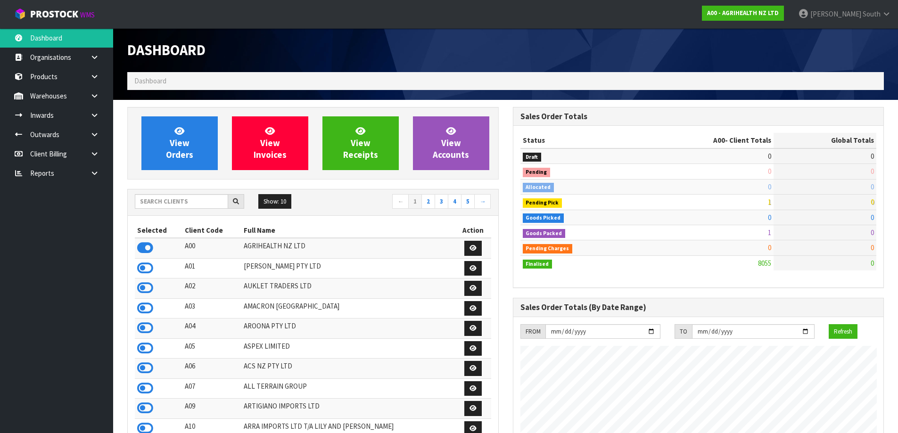
scroll to position [714, 385]
click at [186, 201] on input "text" at bounding box center [181, 201] width 93 height 15
type input "J01"
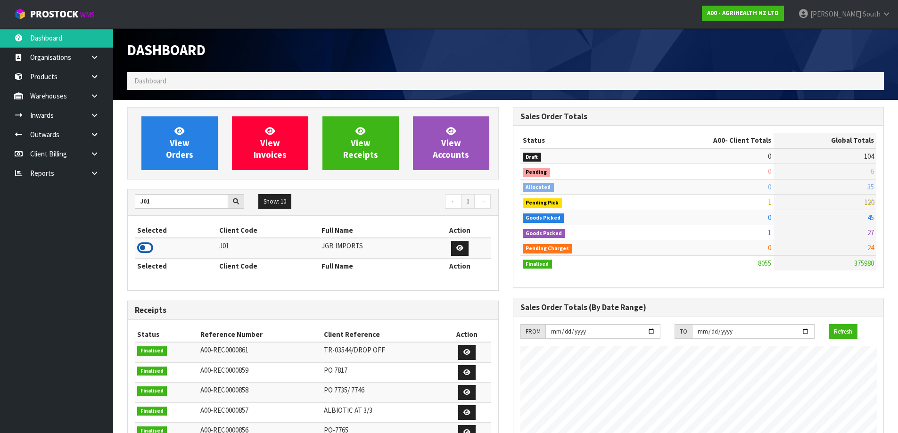
click at [145, 250] on icon at bounding box center [145, 248] width 16 height 14
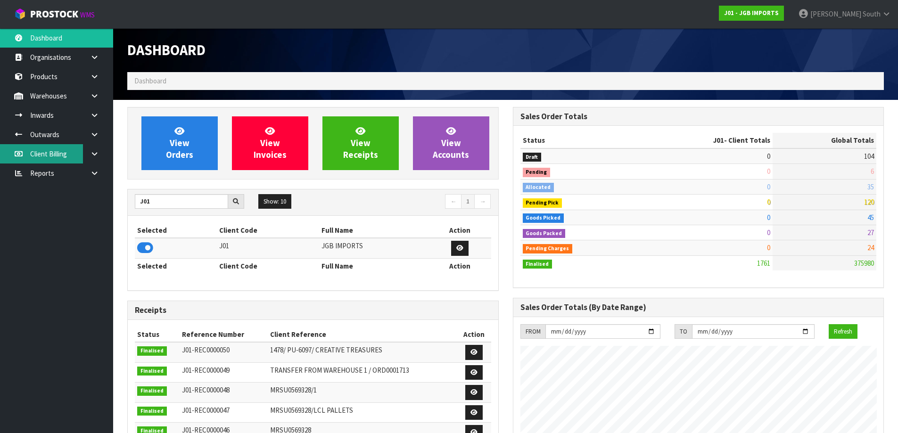
scroll to position [577, 385]
click at [92, 118] on icon at bounding box center [94, 115] width 9 height 7
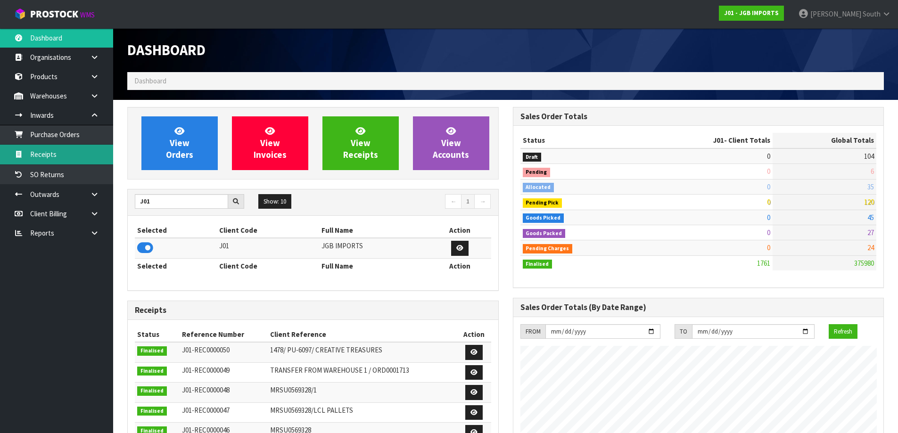
click at [57, 151] on link "Receipts" at bounding box center [56, 154] width 113 height 19
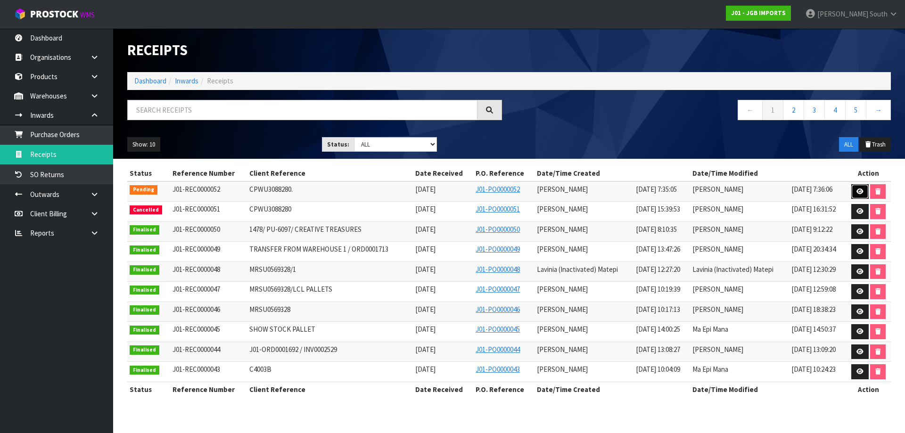
click at [863, 193] on icon at bounding box center [860, 192] width 7 height 6
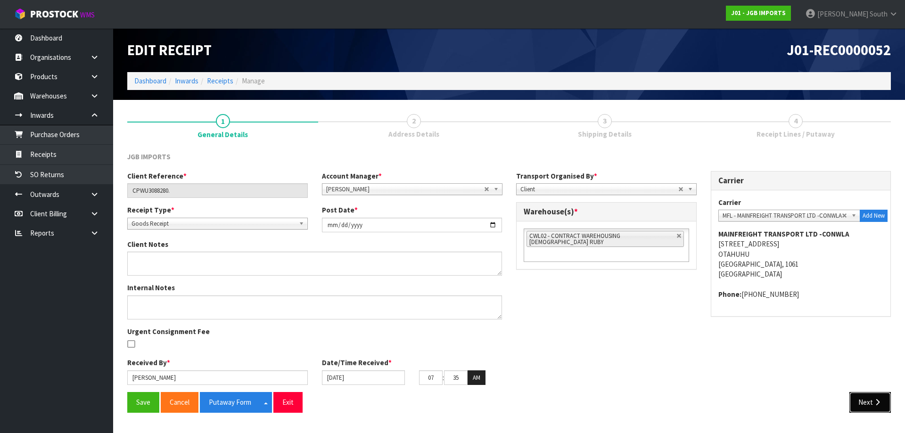
click at [863, 403] on button "Next" at bounding box center [871, 402] width 42 height 20
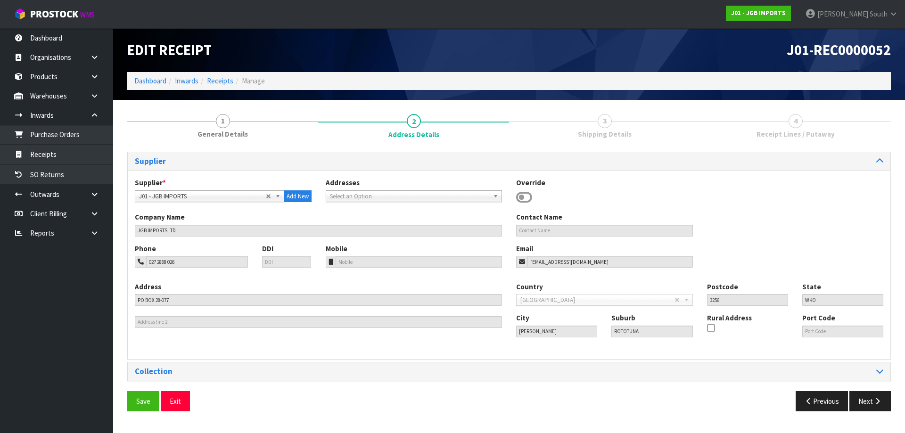
click at [868, 418] on div "Save Exit Previous Next" at bounding box center [509, 404] width 778 height 27
click at [875, 406] on button "Next" at bounding box center [871, 401] width 42 height 20
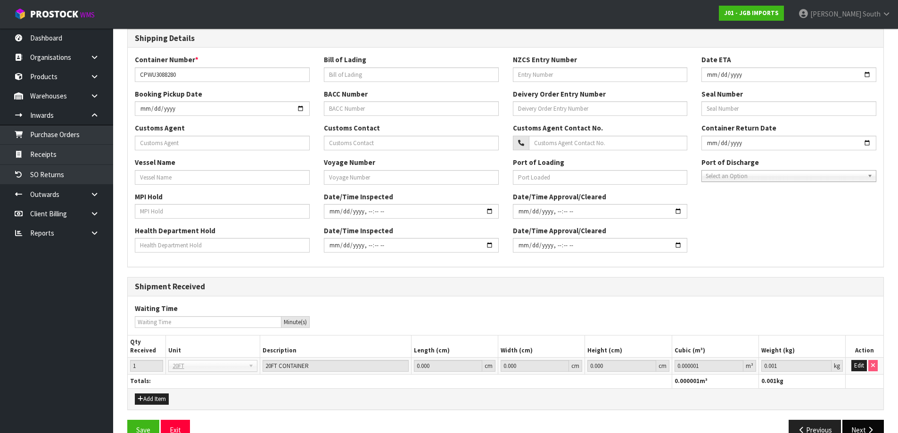
scroll to position [222, 0]
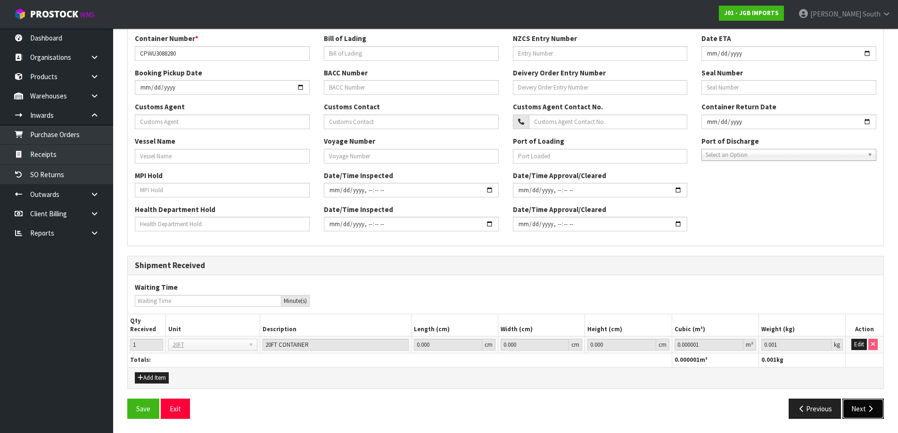
click at [872, 412] on icon "button" at bounding box center [870, 409] width 9 height 7
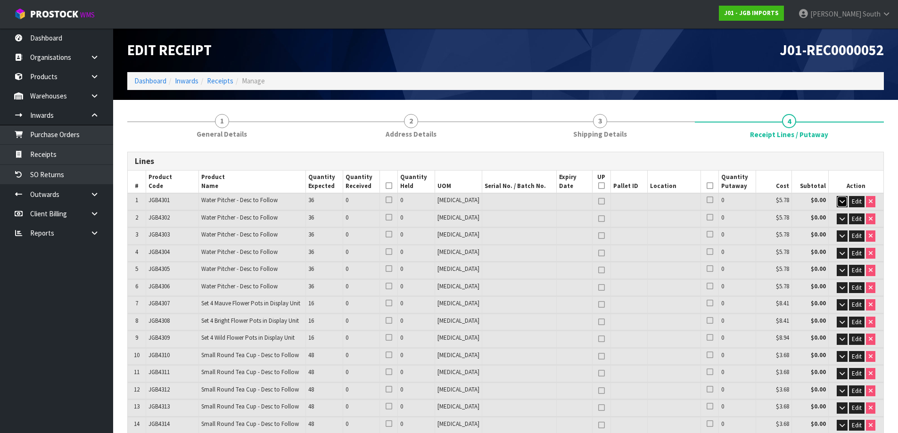
click at [844, 201] on icon "button" at bounding box center [842, 202] width 5 height 6
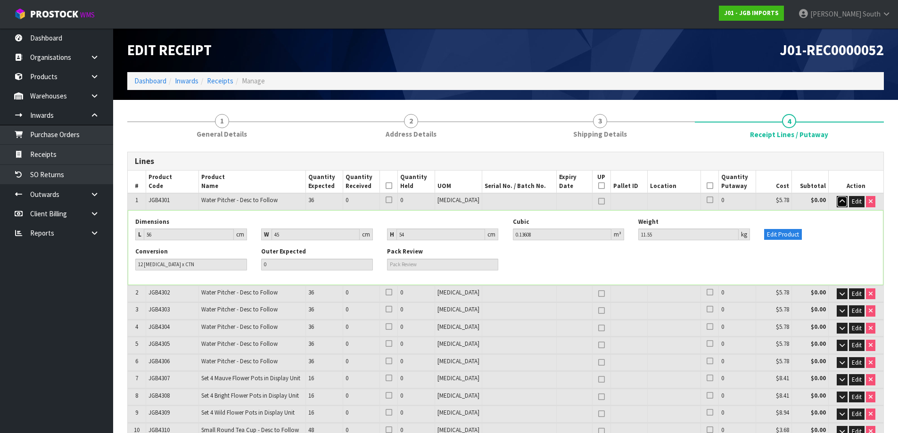
click at [844, 201] on icon "button" at bounding box center [842, 202] width 5 height 6
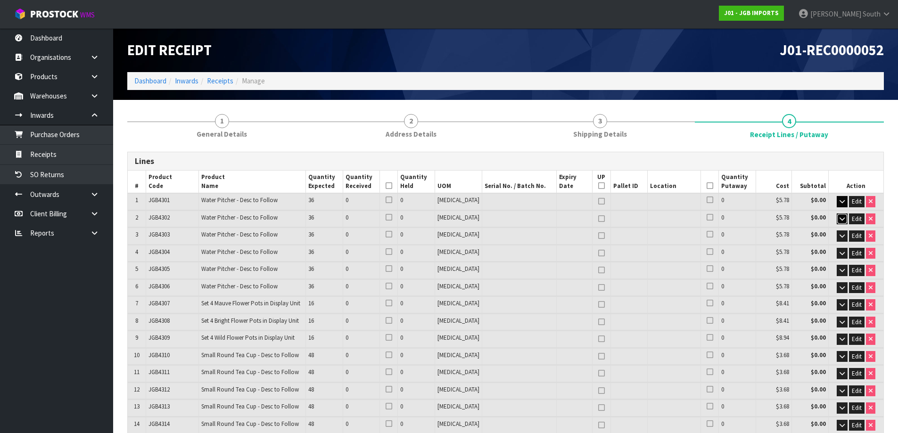
click at [841, 220] on icon "button" at bounding box center [842, 219] width 5 height 6
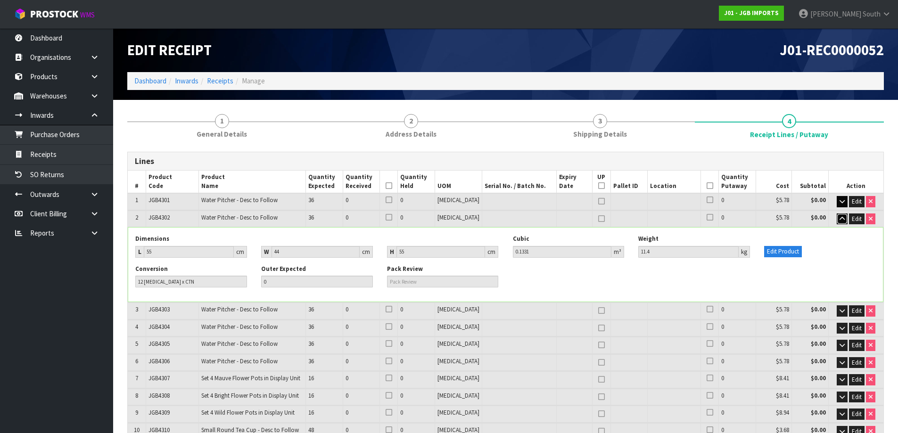
click at [841, 220] on icon "button" at bounding box center [842, 219] width 5 height 6
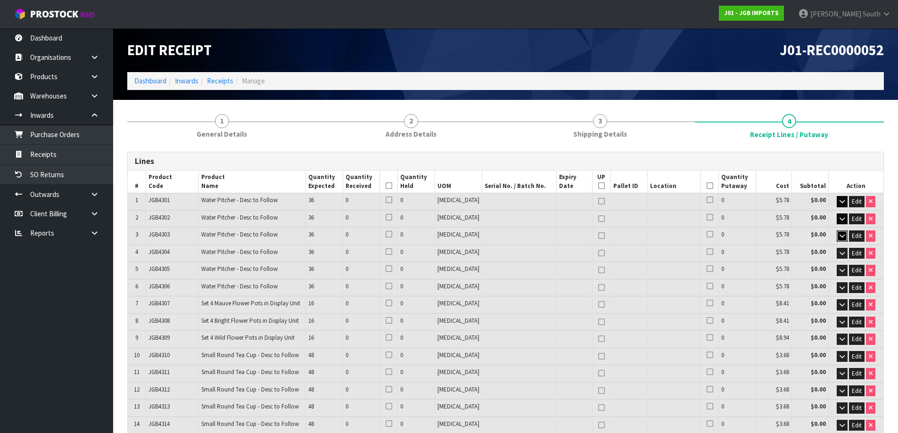
click at [840, 236] on icon "button" at bounding box center [842, 236] width 5 height 6
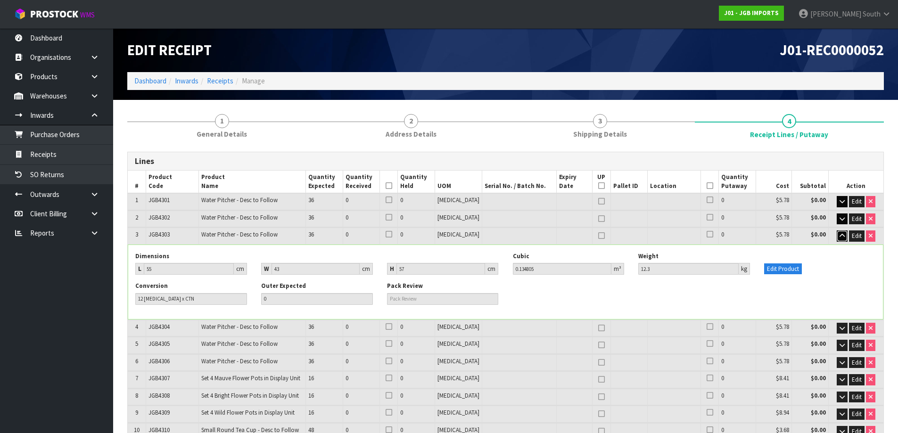
click at [844, 239] on icon "button" at bounding box center [842, 236] width 5 height 6
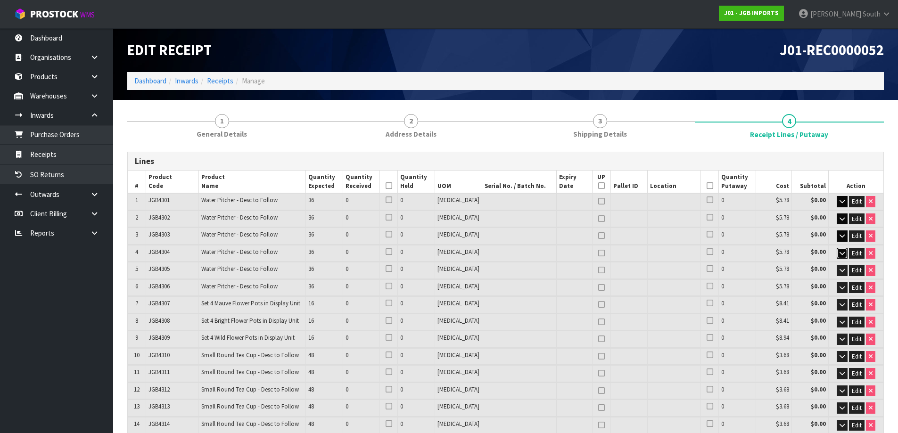
click at [846, 253] on button "button" at bounding box center [842, 253] width 11 height 11
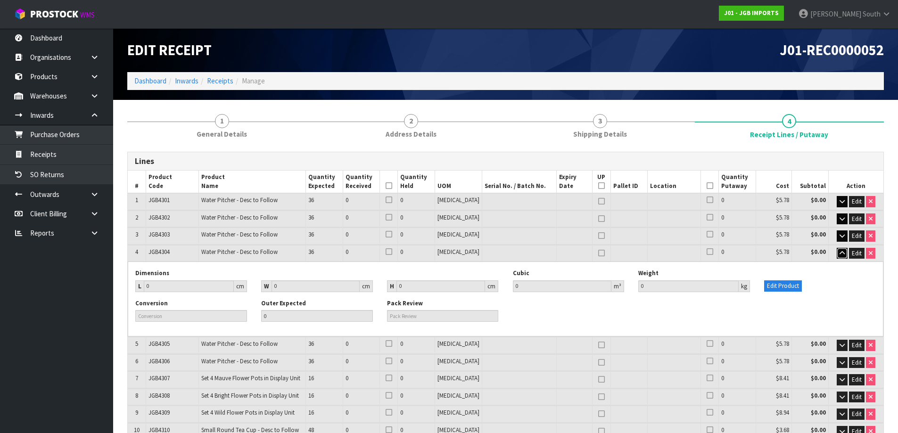
click at [841, 254] on icon "button" at bounding box center [842, 253] width 5 height 6
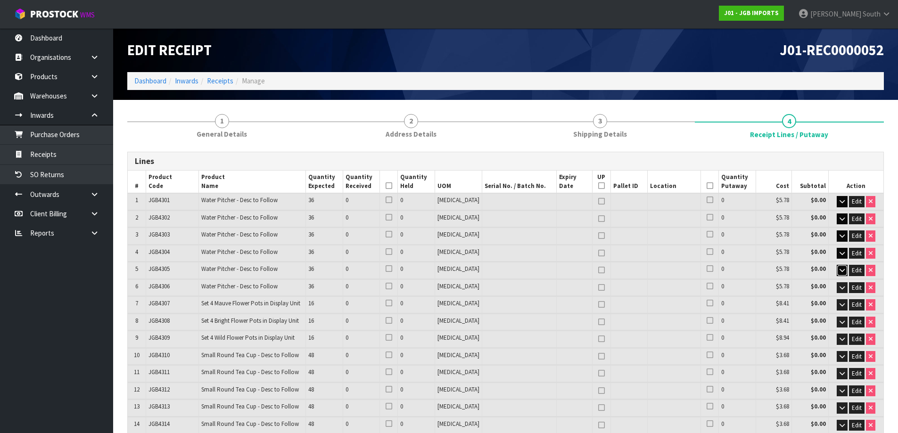
click at [840, 271] on icon "button" at bounding box center [842, 270] width 5 height 6
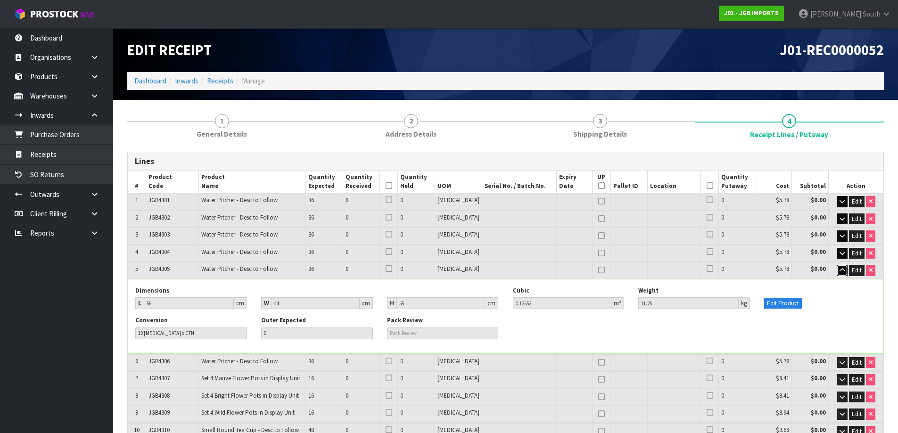
click at [840, 271] on icon "button" at bounding box center [842, 270] width 5 height 6
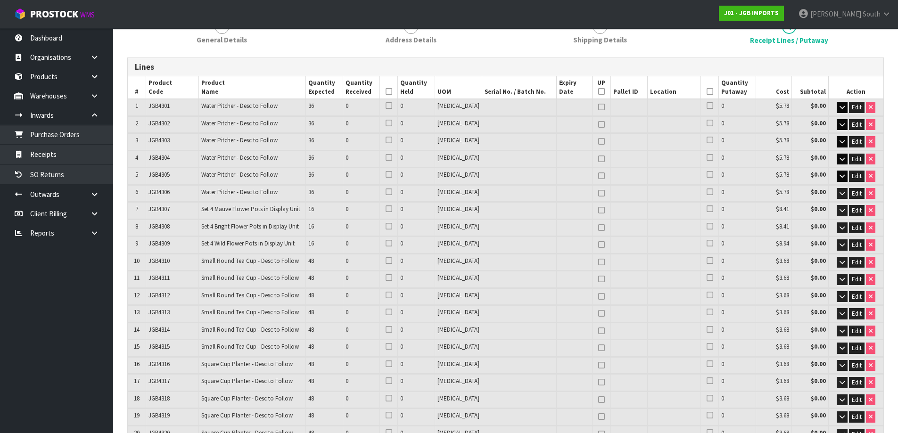
scroll to position [363, 0]
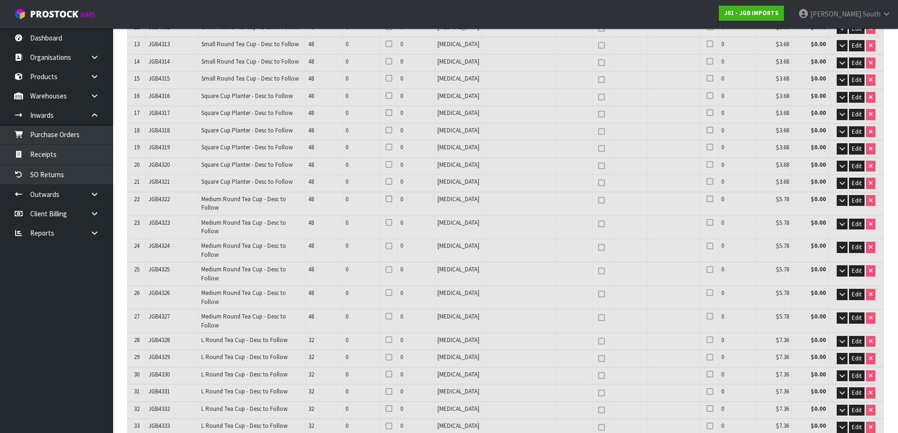
click at [730, 13] on nav "Toggle navigation ProStock WMS J01 - JGB IMPORTS [PERSON_NAME] South Logout" at bounding box center [449, 14] width 898 height 29
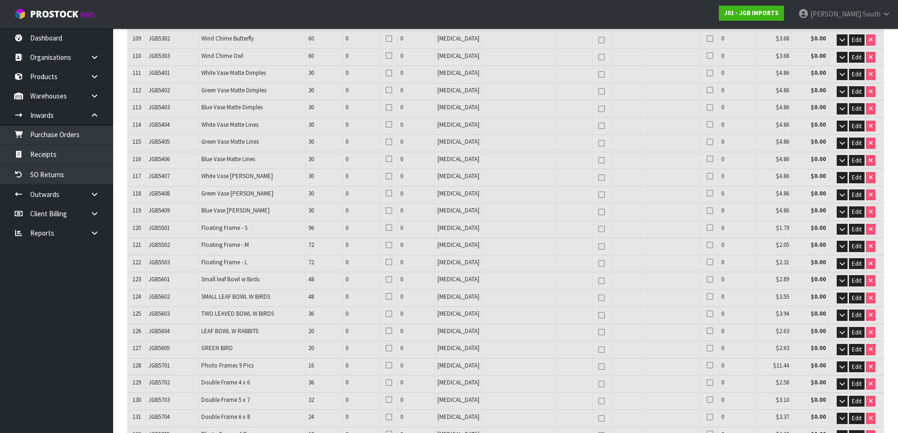
scroll to position [2137, 0]
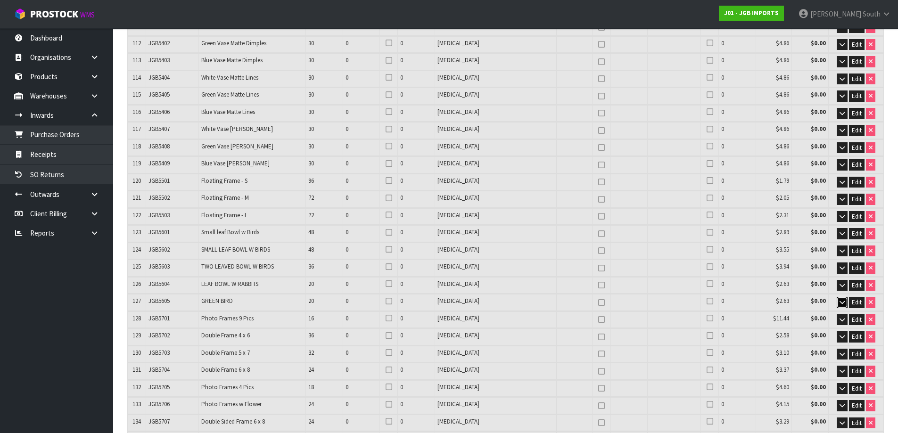
click at [841, 297] on button "button" at bounding box center [842, 302] width 11 height 11
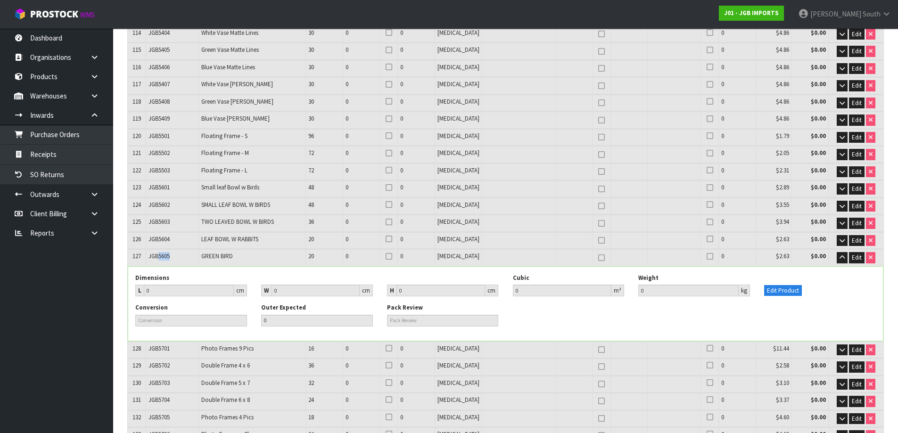
scroll to position [2184, 0]
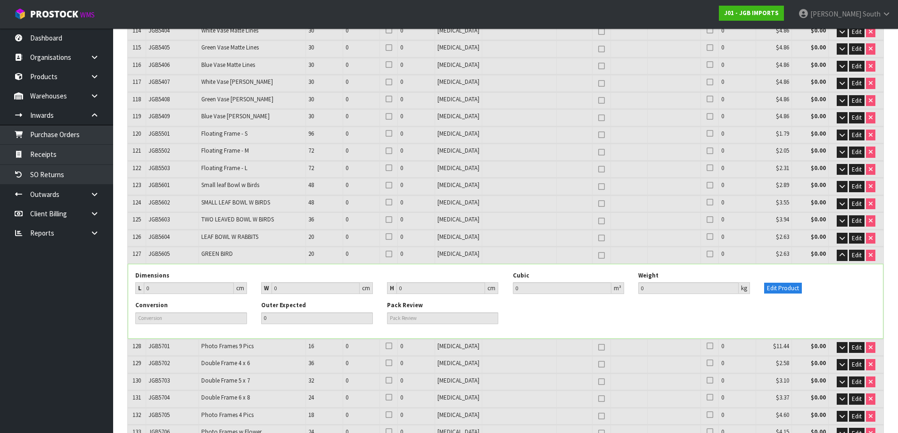
click at [376, 282] on div "W 0 cm" at bounding box center [317, 288] width 126 height 12
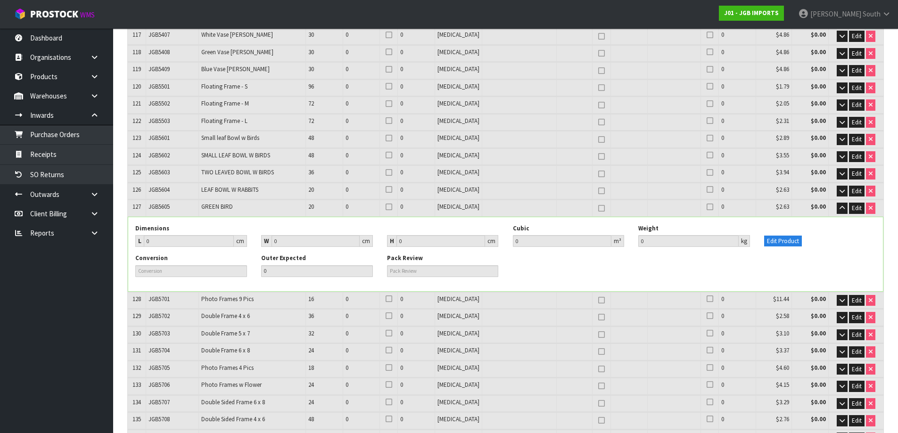
scroll to position [2562, 0]
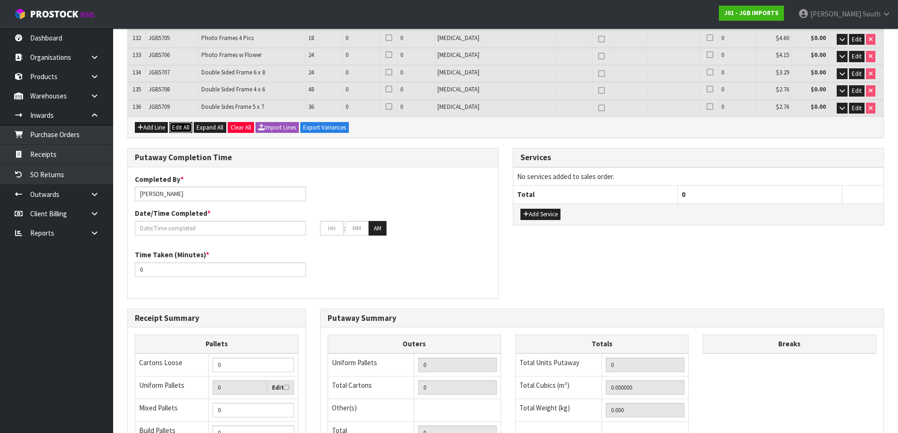
click at [189, 122] on button "Edit All" at bounding box center [180, 127] width 23 height 11
click at [225, 299] on div "Completed By * [PERSON_NAME] Date/Time Completed * : : AM Time Taken (Minutes) …" at bounding box center [313, 232] width 371 height 131
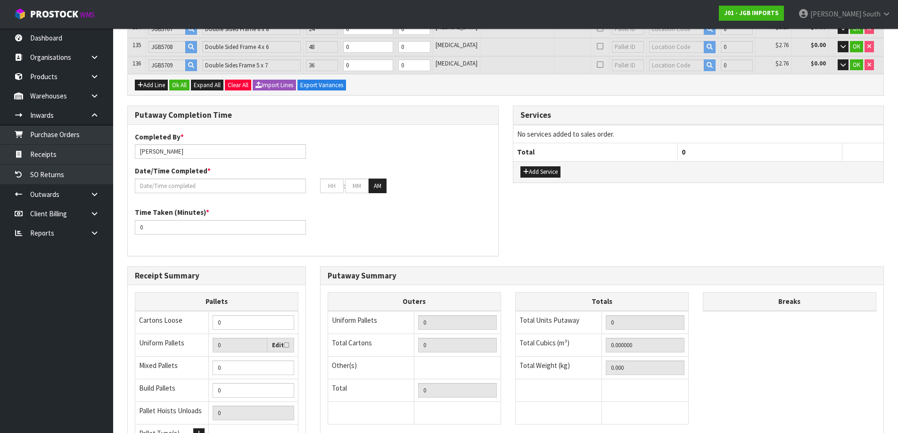
scroll to position [2427, 0]
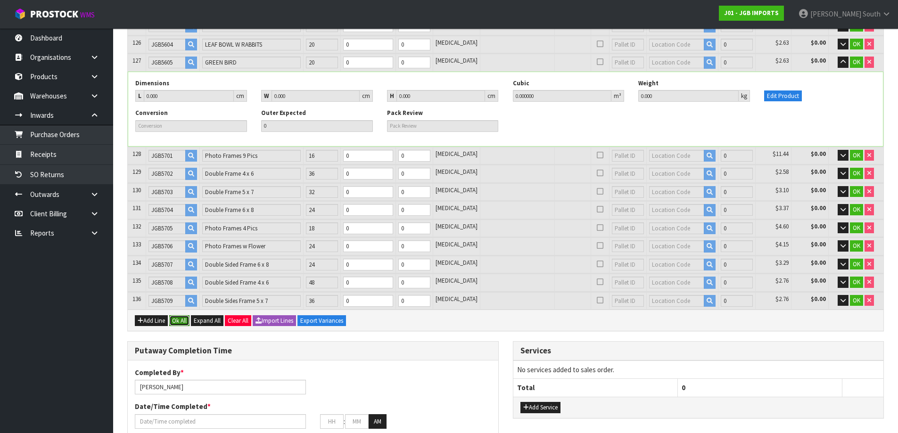
click at [185, 319] on button "Ok All" at bounding box center [179, 320] width 20 height 11
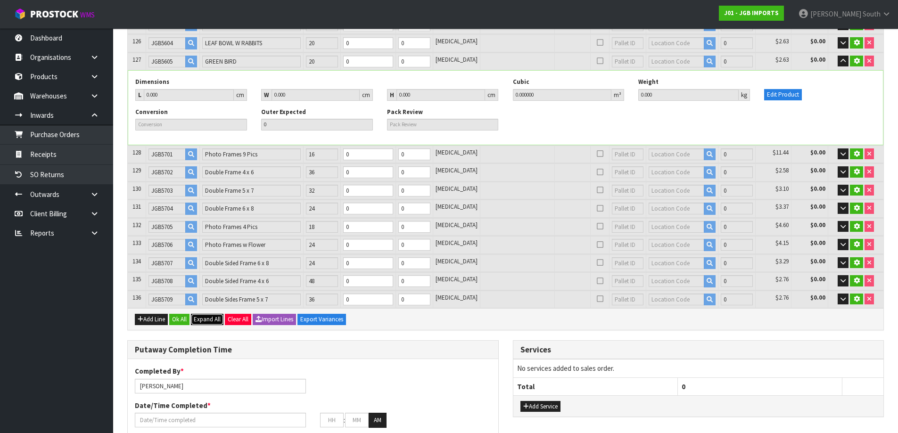
click at [203, 324] on span "Expand All" at bounding box center [207, 319] width 27 height 8
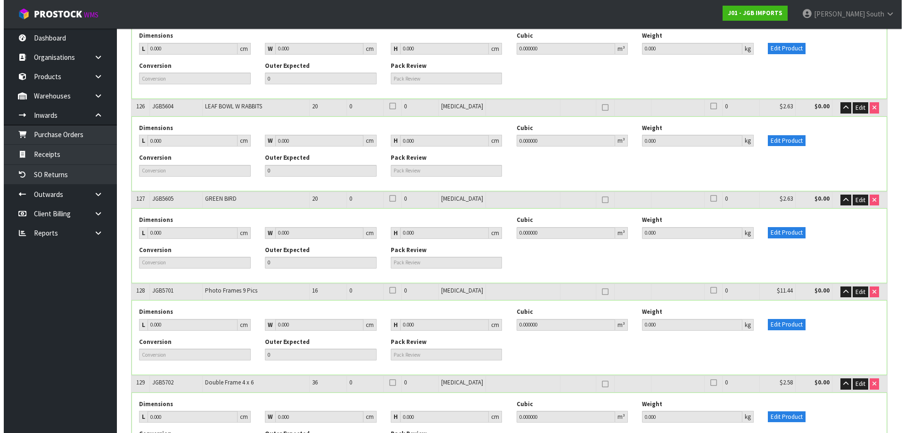
scroll to position [11694, 0]
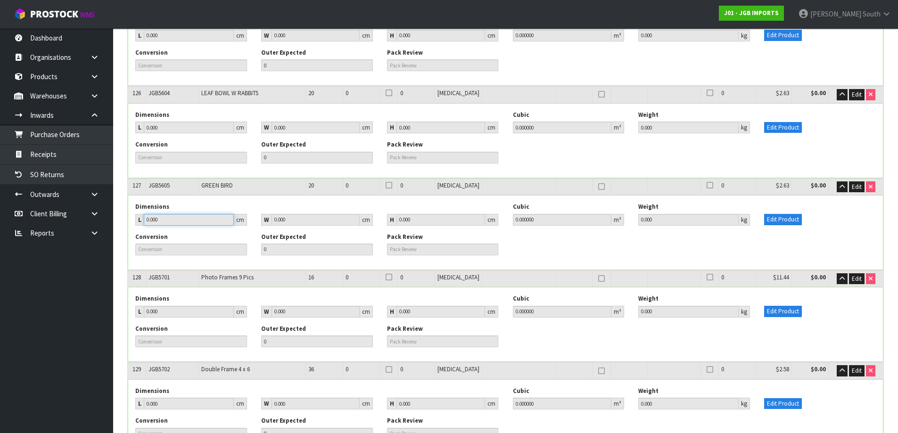
click at [196, 214] on input "0.000" at bounding box center [189, 220] width 90 height 12
click at [786, 214] on button "Edit Product" at bounding box center [783, 219] width 38 height 11
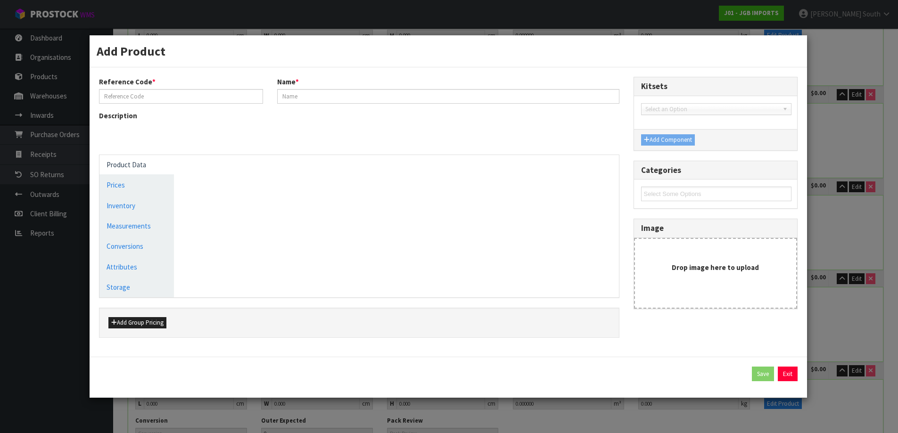
type input "JGB5605"
type input "GREEN BIRD"
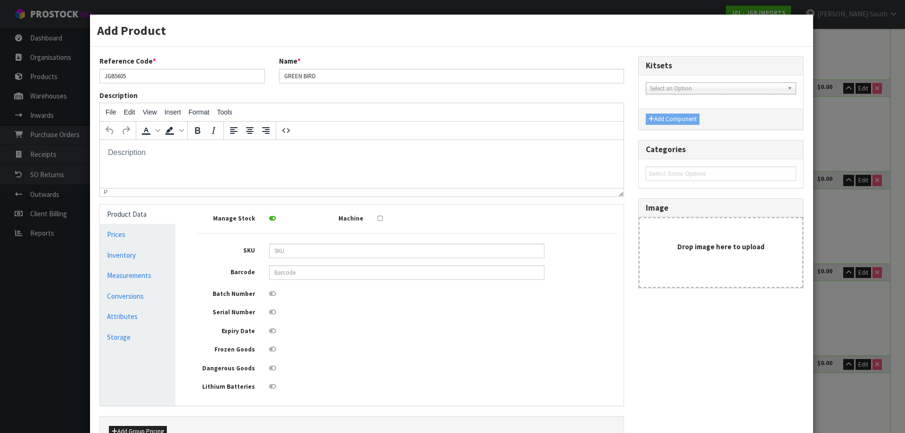
scroll to position [0, 0]
click at [142, 276] on link "Measurements" at bounding box center [137, 275] width 75 height 19
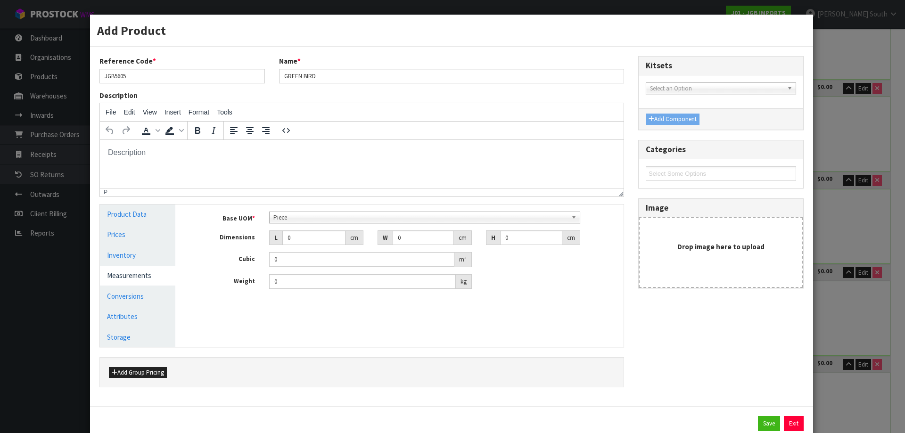
click at [302, 226] on div "Base UOM * Bag Bar Basket Bin Bottle Box Bundle Cabinet Cage Carton Case Coil C…" at bounding box center [407, 251] width 420 height 78
click at [301, 235] on input "0" at bounding box center [313, 238] width 63 height 15
type input "0.000001"
type input "43"
click at [415, 237] on input "0" at bounding box center [423, 238] width 61 height 15
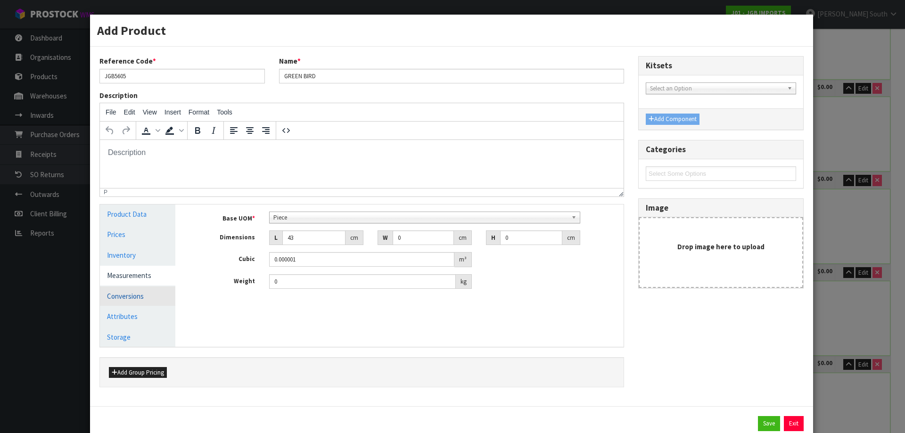
click at [133, 298] on link "Conversions" at bounding box center [137, 296] width 75 height 19
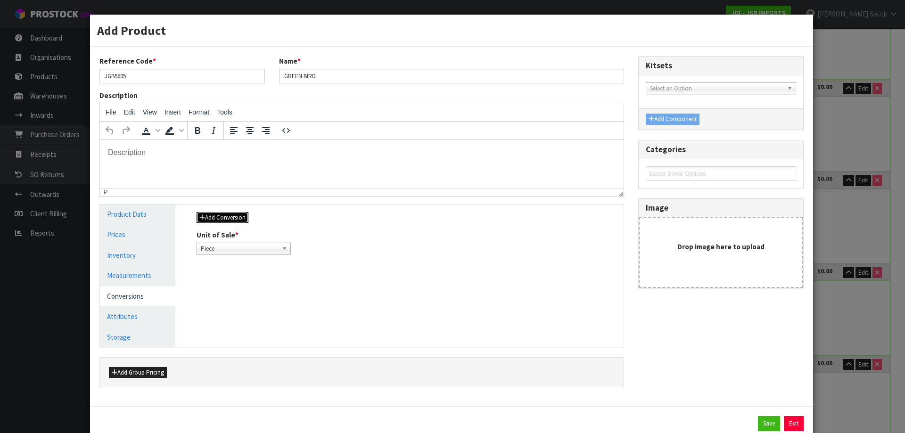
click at [224, 216] on button "Add Conversion" at bounding box center [223, 217] width 52 height 11
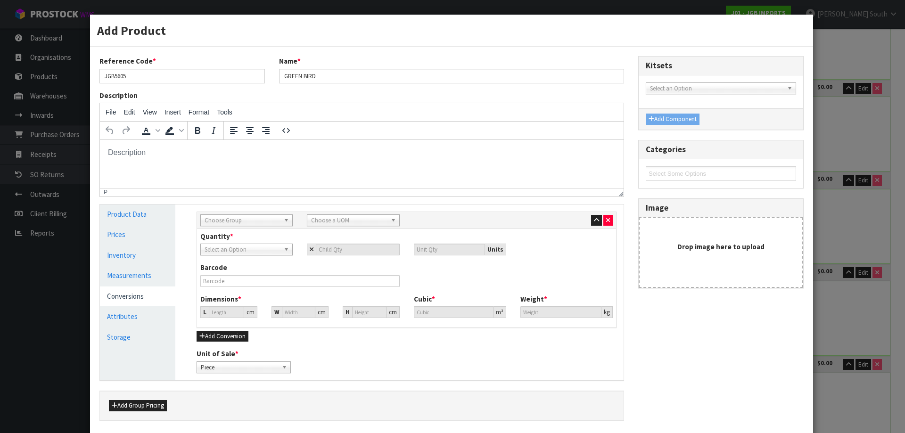
click at [245, 219] on span "Choose Group" at bounding box center [242, 220] width 75 height 11
click at [230, 267] on li "Outer" at bounding box center [247, 271] width 88 height 12
click at [311, 223] on span "Choose a UOM" at bounding box center [348, 220] width 75 height 11
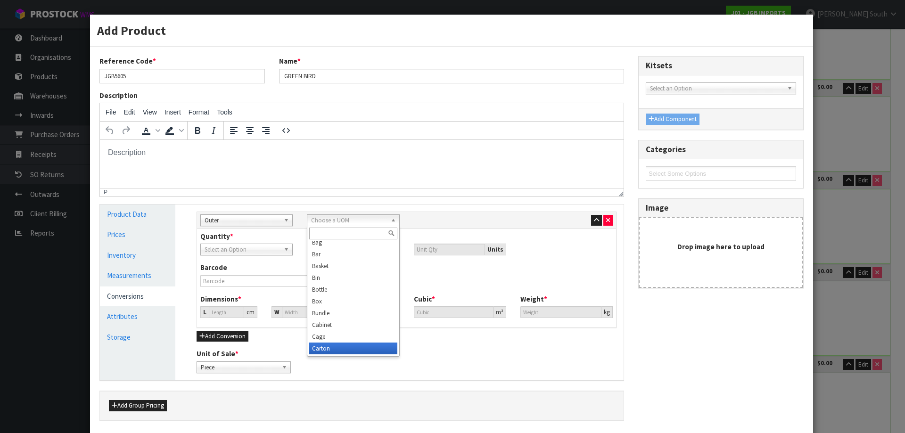
click at [336, 344] on li "Carton" at bounding box center [353, 349] width 88 height 12
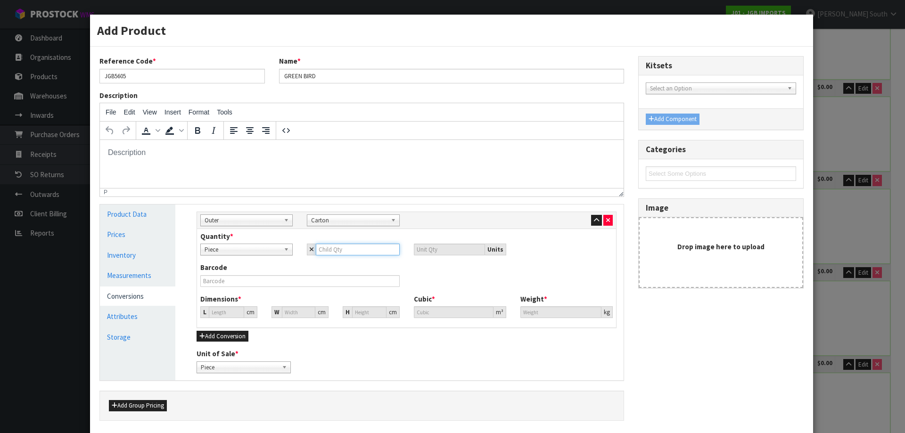
click at [332, 248] on input "number" at bounding box center [357, 250] width 83 height 12
type input "2"
type input "20"
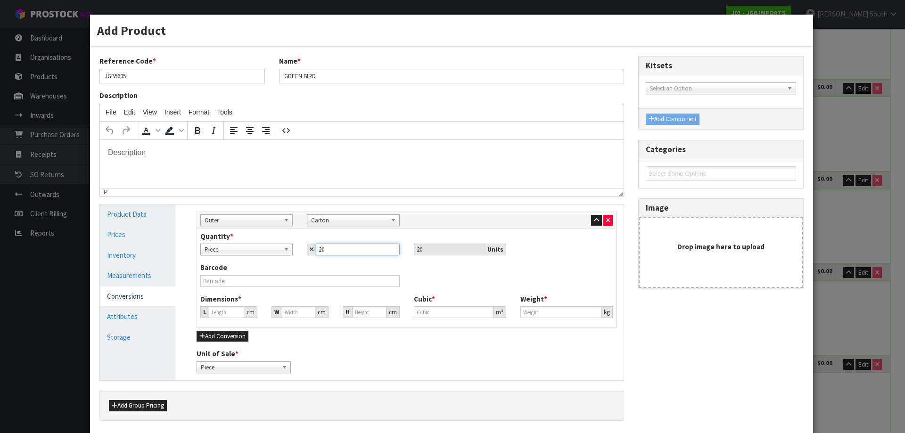
type input "20"
type input "2.714"
type input "0.00002"
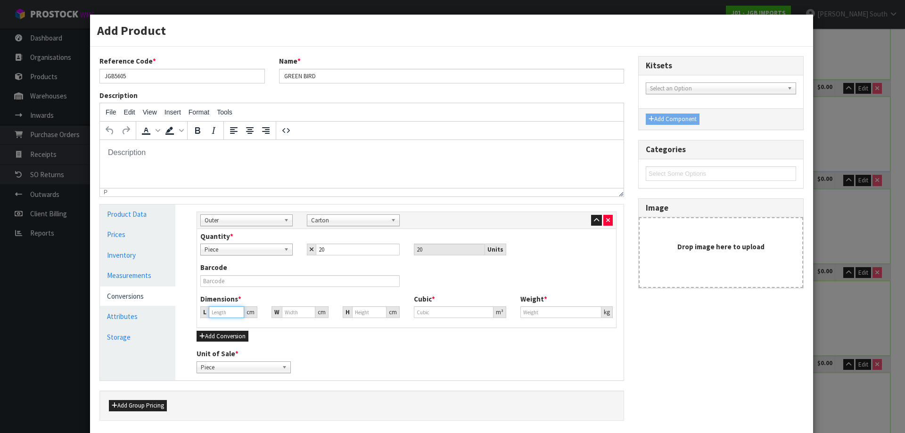
type input "0"
click at [211, 307] on input "2.714" at bounding box center [226, 313] width 35 height 12
type input "42.714"
type input "0.000315"
type input "442.714"
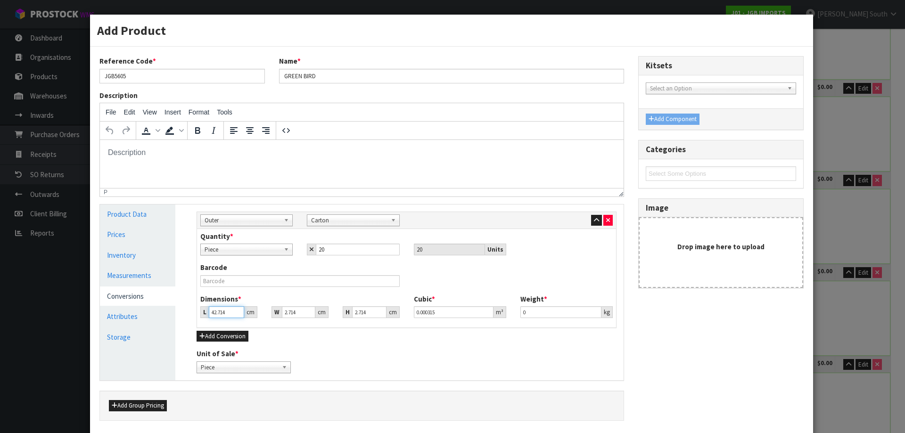
type input "0.003261"
type input "44"
type input "0.000324"
type input "44"
drag, startPoint x: 295, startPoint y: 311, endPoint x: 257, endPoint y: 312, distance: 37.7
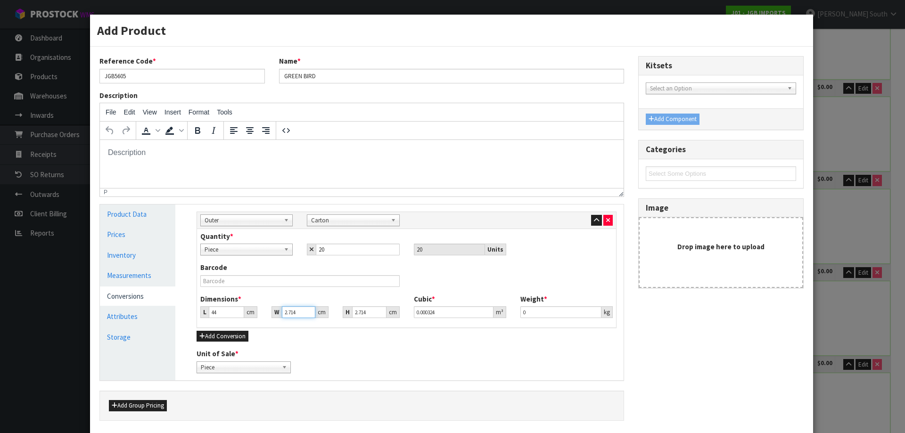
click at [257, 312] on div "L 44 cm W 2.714 cm H 2.714 cm" at bounding box center [299, 313] width 213 height 12
type input "0.000001"
type input "3"
type input "0.000358"
type input "37"
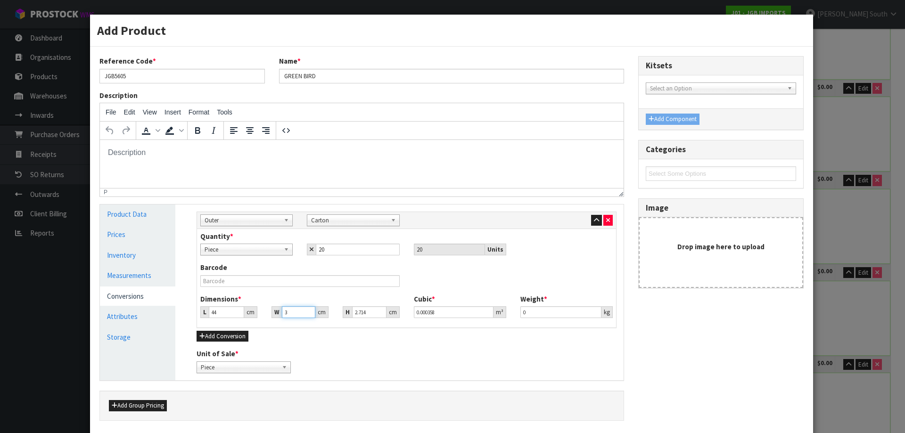
type input "0.004418"
type input "37"
drag, startPoint x: 366, startPoint y: 313, endPoint x: 337, endPoint y: 316, distance: 28.9
click at [337, 316] on div "H 2.714 cm" at bounding box center [371, 313] width 71 height 12
type input "0.000001"
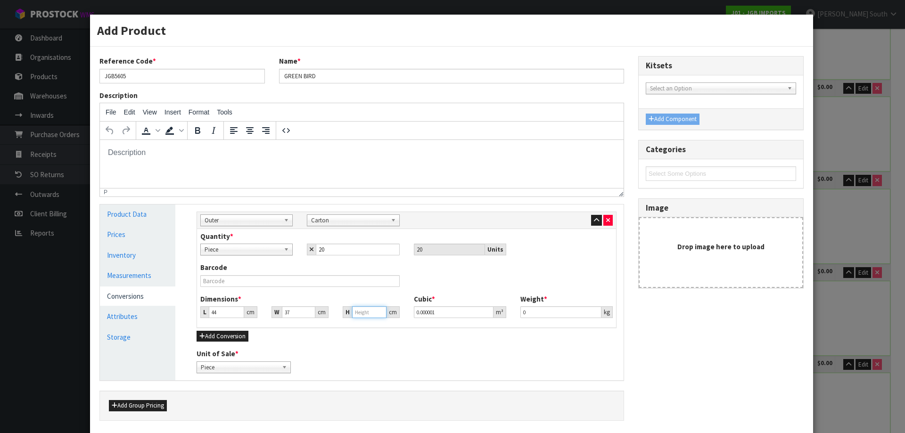
type input "2"
type input "0.003256"
type input "25"
type input "0.0407"
type input "25"
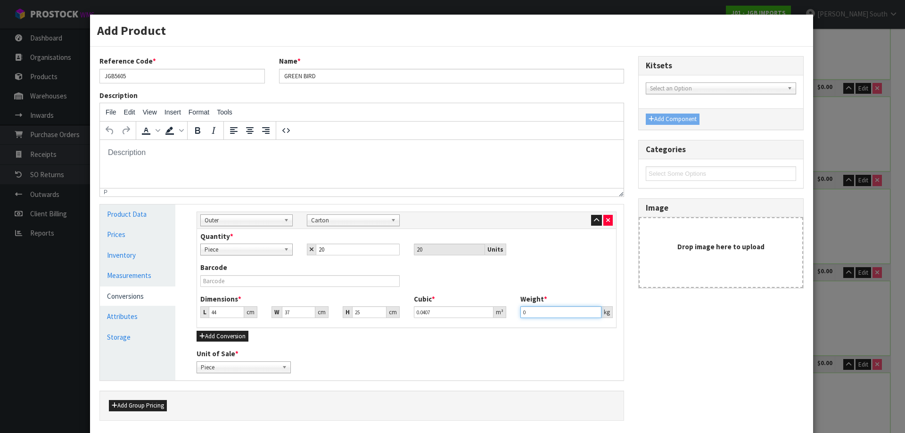
click at [528, 311] on input "0" at bounding box center [561, 313] width 81 height 12
type input "12.80"
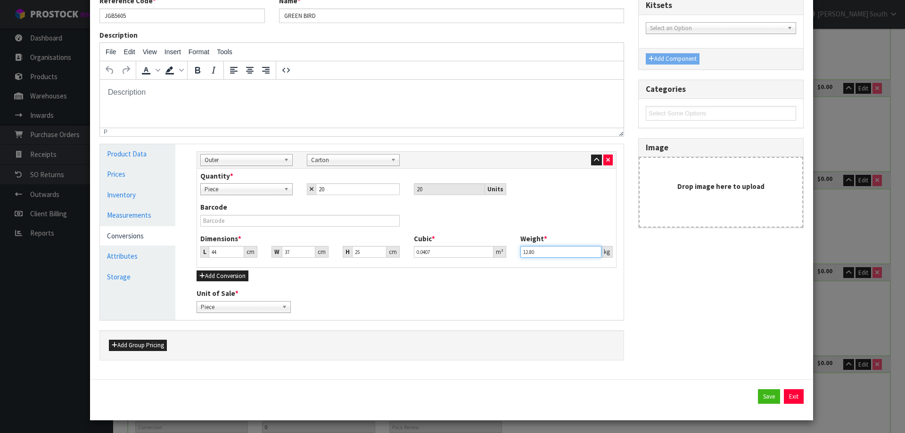
scroll to position [62, 0]
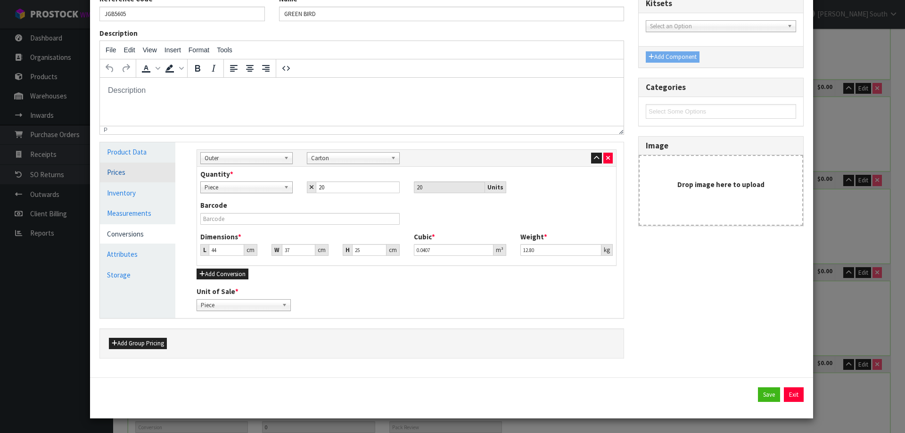
click at [126, 173] on link "Prices" at bounding box center [137, 172] width 75 height 19
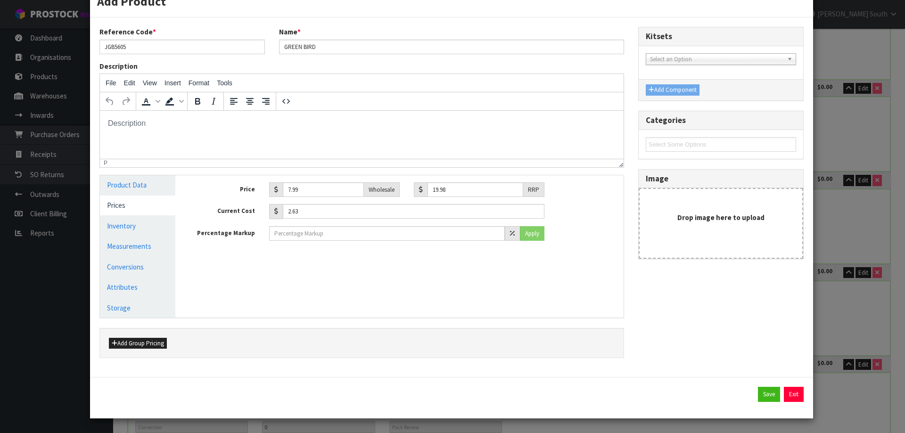
scroll to position [29, 0]
click at [146, 183] on link "Product Data" at bounding box center [137, 184] width 75 height 19
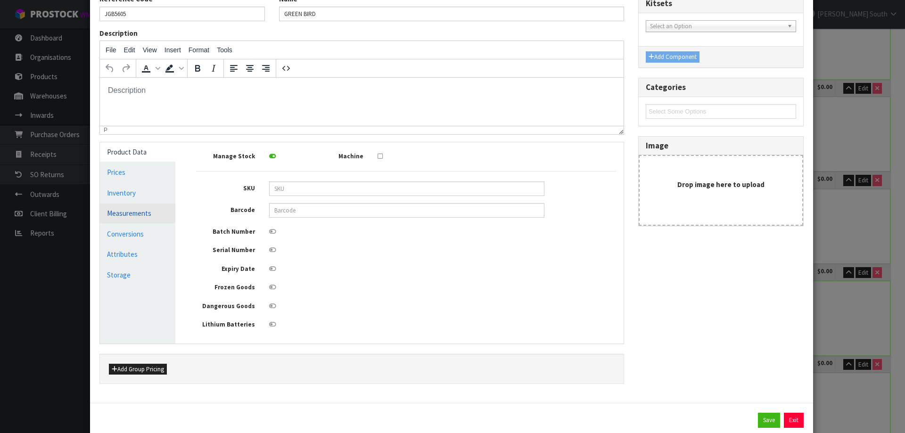
click at [158, 207] on link "Measurements" at bounding box center [137, 213] width 75 height 19
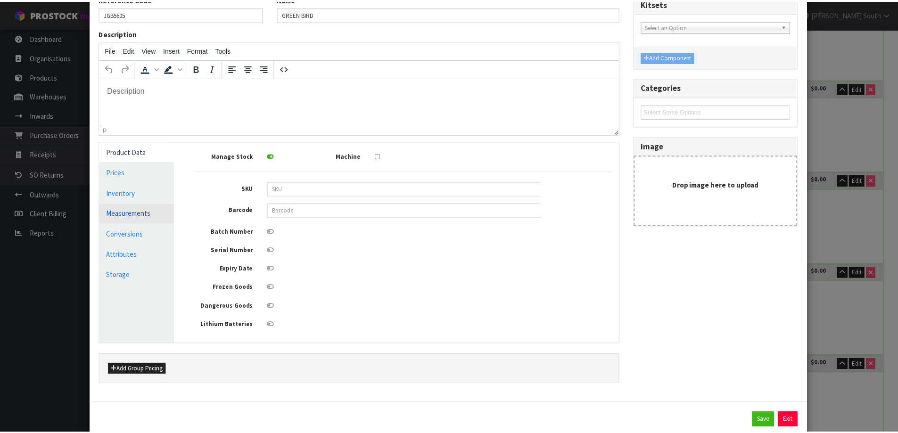
scroll to position [29, 0]
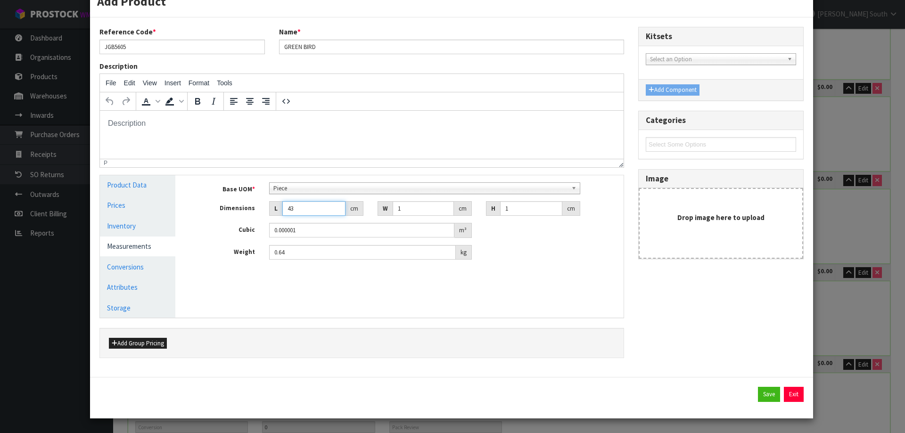
drag, startPoint x: 307, startPoint y: 213, endPoint x: 268, endPoint y: 210, distance: 39.3
click at [270, 211] on div "L 43 cm" at bounding box center [316, 208] width 94 height 15
type input "15"
type input "0.000015"
type input "15"
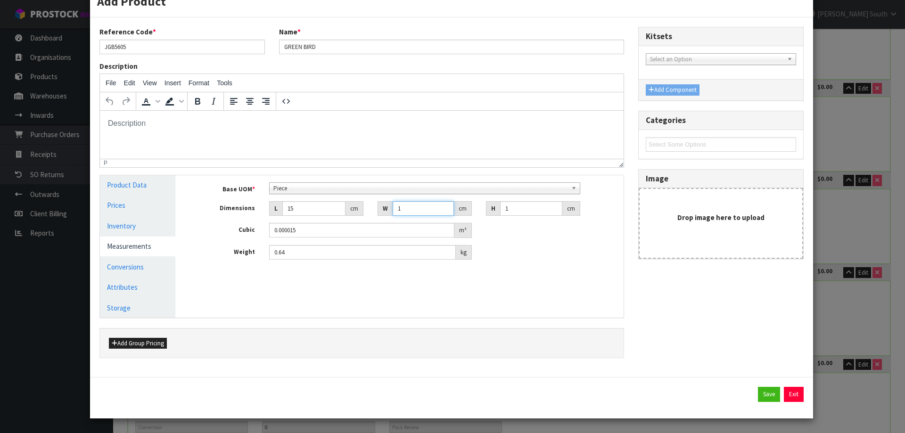
drag, startPoint x: 409, startPoint y: 211, endPoint x: 374, endPoint y: 212, distance: 34.9
click at [378, 212] on div "W 1 cm" at bounding box center [425, 208] width 94 height 15
type input "0.000001"
type input "8"
type input "0.00012"
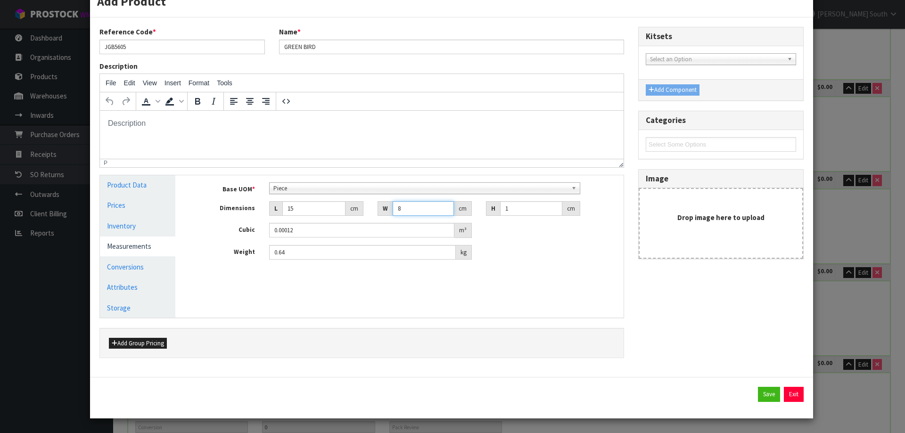
type input "8.5"
type input "0.000128"
type input "8.5"
drag, startPoint x: 516, startPoint y: 209, endPoint x: 481, endPoint y: 209, distance: 34.9
click at [481, 209] on div "H 1 cm" at bounding box center [533, 208] width 108 height 15
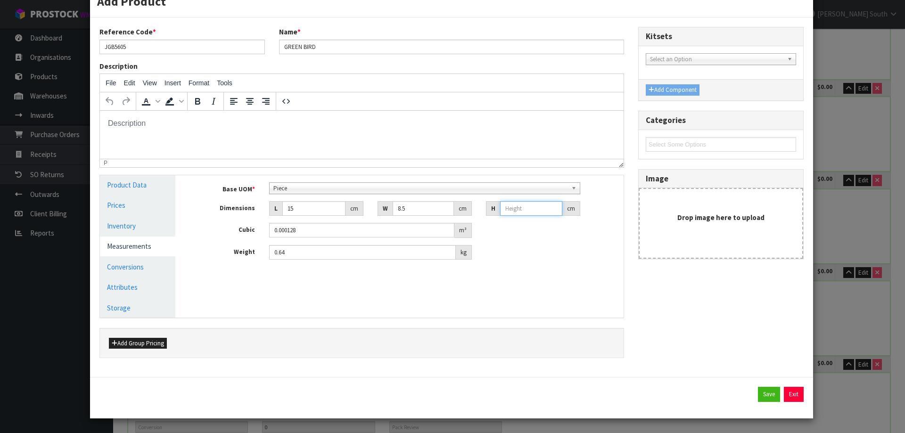
type input "0.000001"
type input "1"
type input "0.000128"
type input "10"
type input "0.001275"
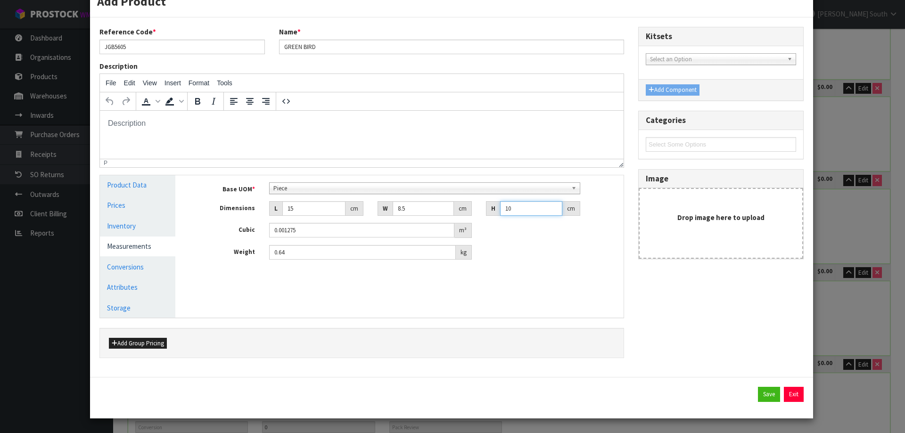
type input "10.5"
type input "0.001339"
type input "10.5"
drag, startPoint x: 327, startPoint y: 255, endPoint x: 259, endPoint y: 263, distance: 67.9
click at [260, 263] on div "Base UOM * Bag Bar Basket Bin Bottle Box Bundle Cabinet Cage Carton Case Coil C…" at bounding box center [407, 224] width 434 height 99
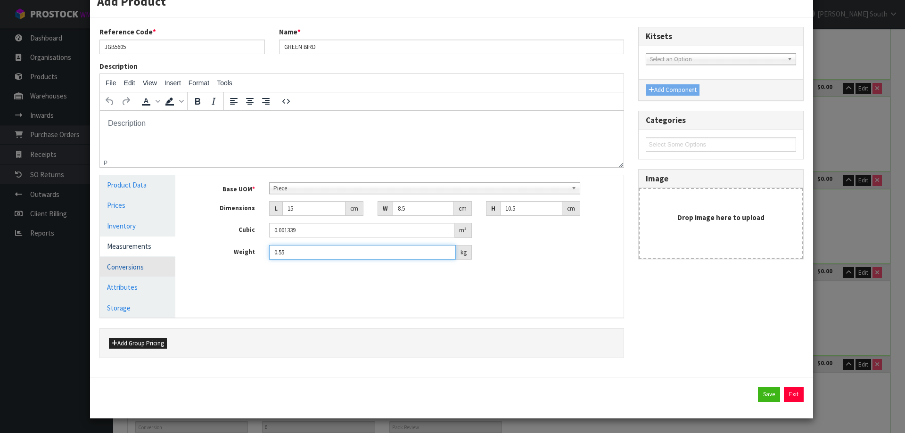
type input "0.55"
click at [140, 257] on link "Conversions" at bounding box center [137, 266] width 75 height 19
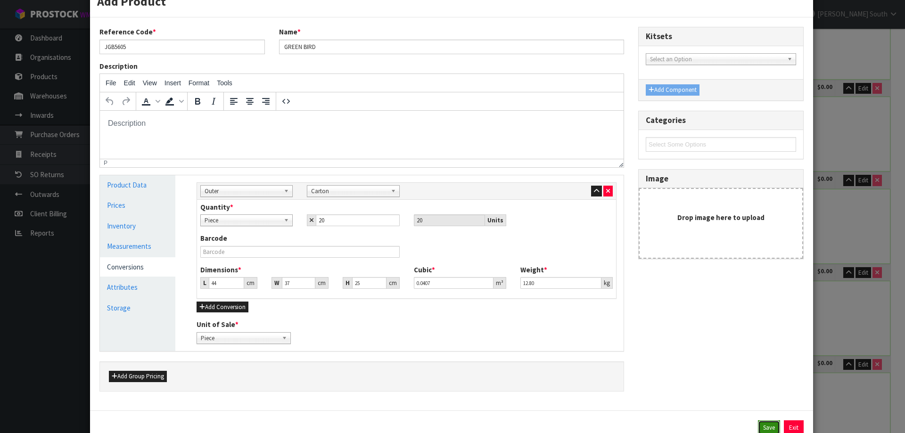
click at [758, 425] on button "Save" at bounding box center [769, 428] width 22 height 15
type input "44"
type input "37"
type input "25"
type input "0.0407"
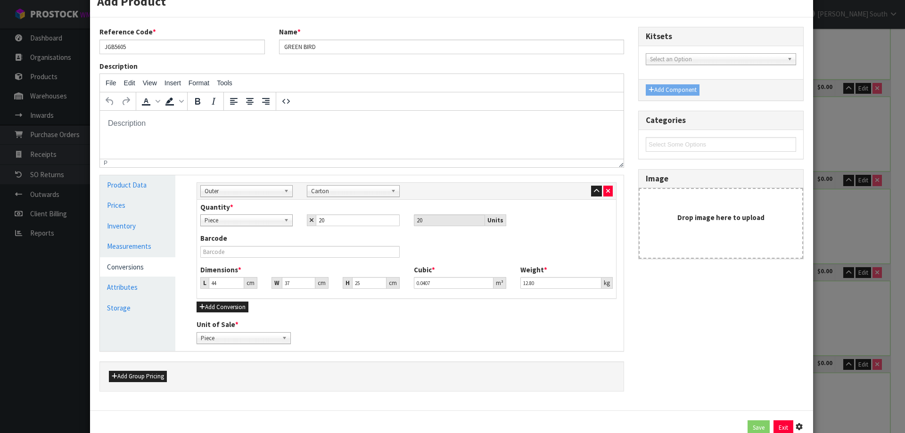
type input "12.8"
type input "20 [MEDICAL_DATA] x CTN"
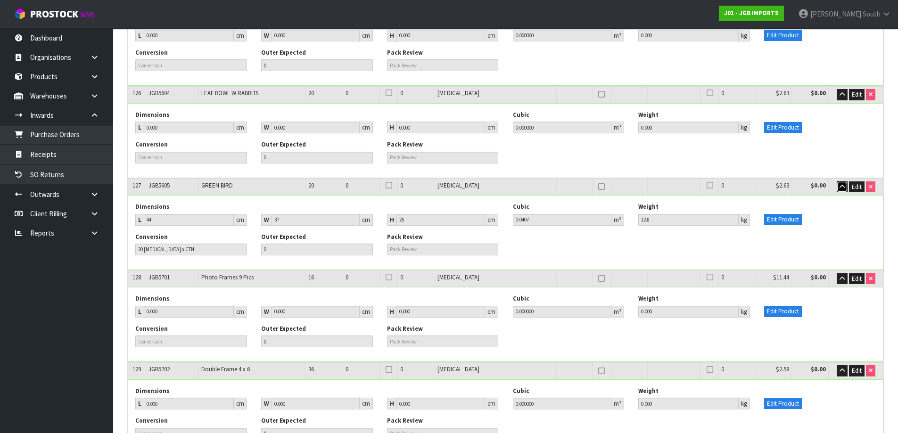
click at [840, 184] on icon "button" at bounding box center [842, 187] width 5 height 6
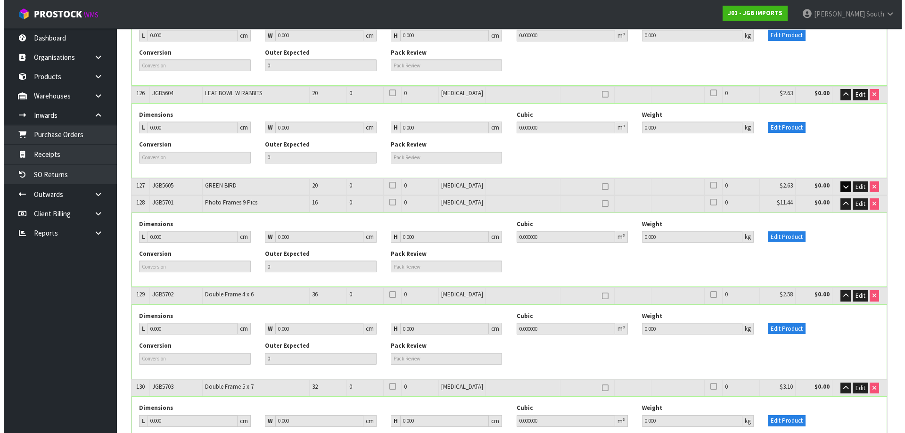
scroll to position [12354, 0]
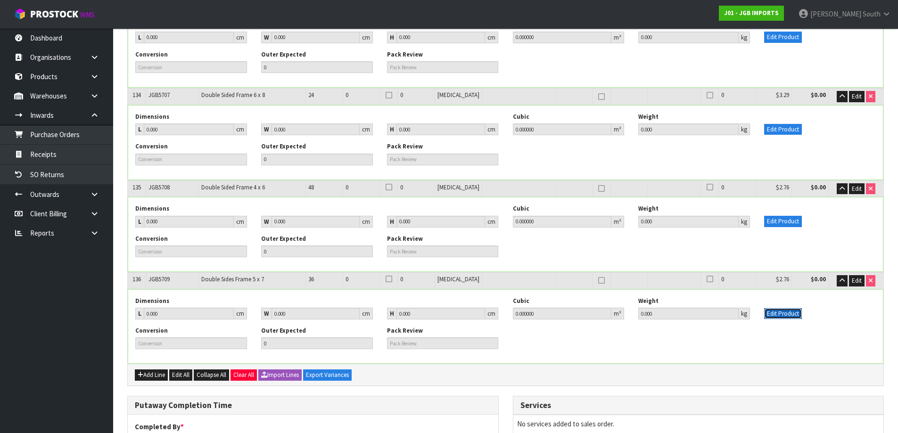
click at [780, 308] on button "Edit Product" at bounding box center [783, 313] width 38 height 11
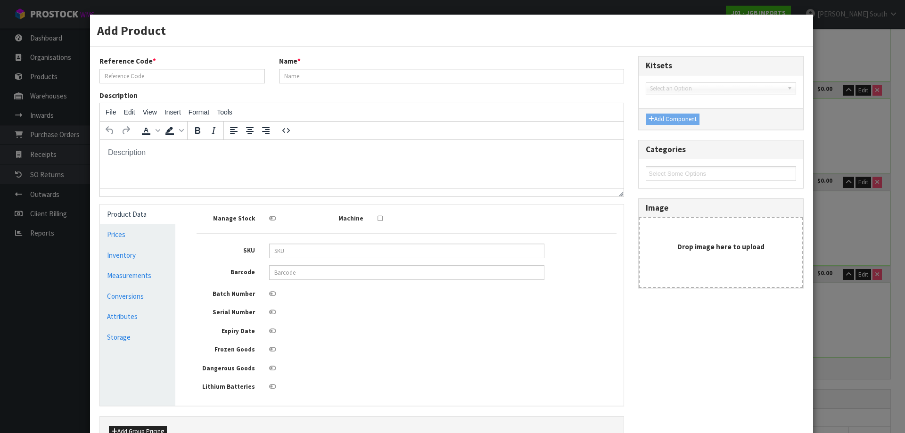
scroll to position [0, 0]
type input "JGB5709"
type input "Double Sides Frame 5 x 7"
type input "0"
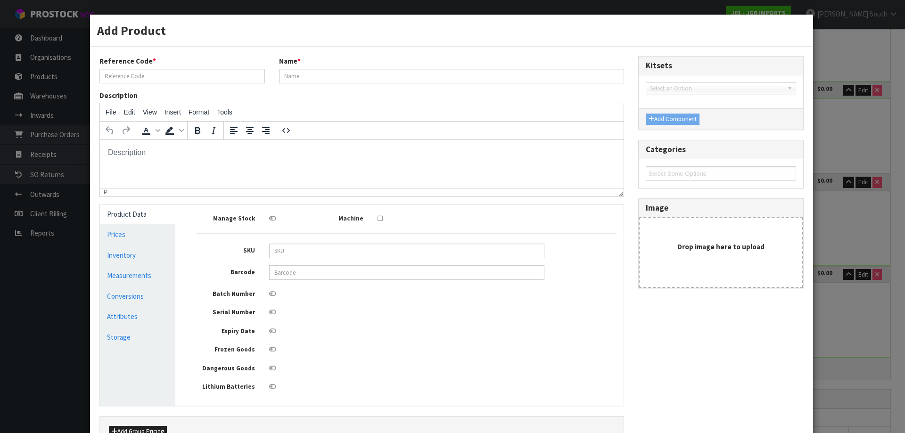
type input "0"
click at [133, 283] on link "Measurements" at bounding box center [137, 275] width 75 height 19
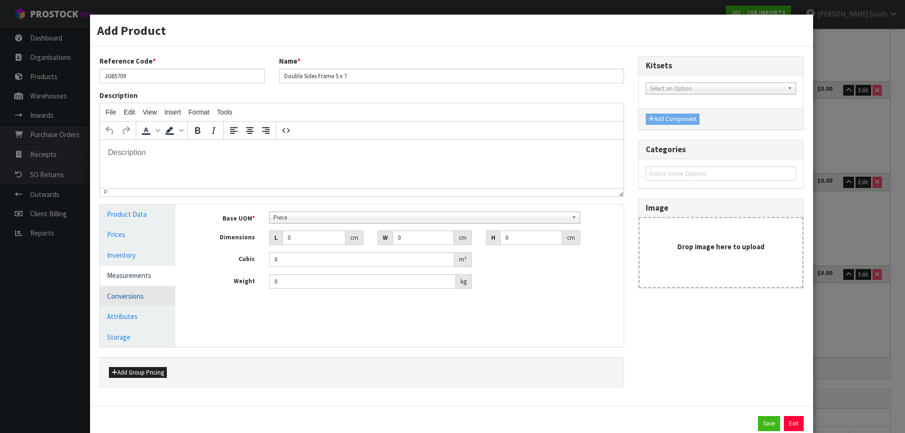
click at [153, 300] on link "Conversions" at bounding box center [137, 296] width 75 height 19
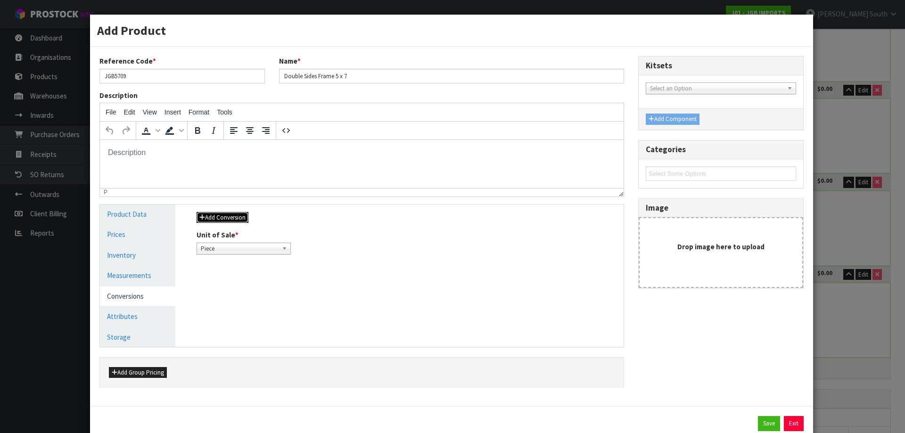
click at [239, 222] on button "Add Conversion" at bounding box center [223, 217] width 52 height 11
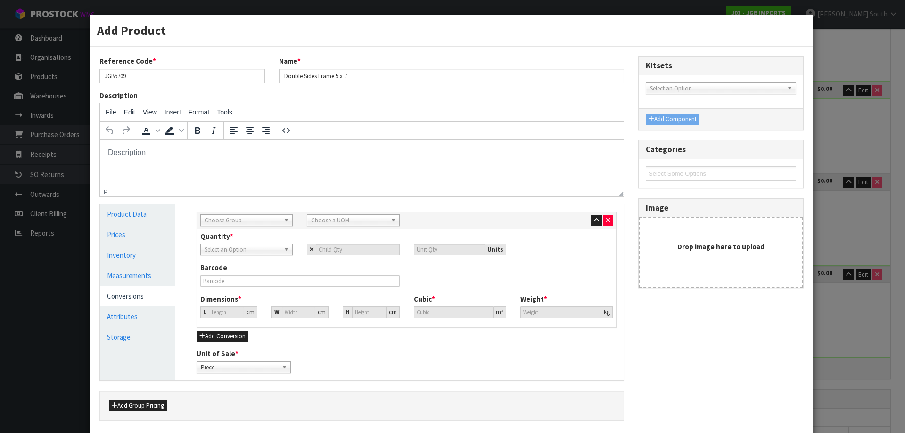
click at [255, 222] on span "Choose Group" at bounding box center [242, 220] width 75 height 11
click at [226, 275] on li "Outer" at bounding box center [247, 271] width 88 height 12
click at [331, 226] on div "Sub Inner Inner Outer Pallet Outer Sub Inner Inner Outer Pallet Bag Bar Basket …" at bounding box center [406, 220] width 419 height 17
drag, startPoint x: 331, startPoint y: 226, endPoint x: 335, endPoint y: 220, distance: 7.8
click at [332, 224] on div "Sub Inner Inner Outer Pallet Outer Sub Inner Inner Outer Pallet Bag Bar Basket …" at bounding box center [406, 220] width 419 height 17
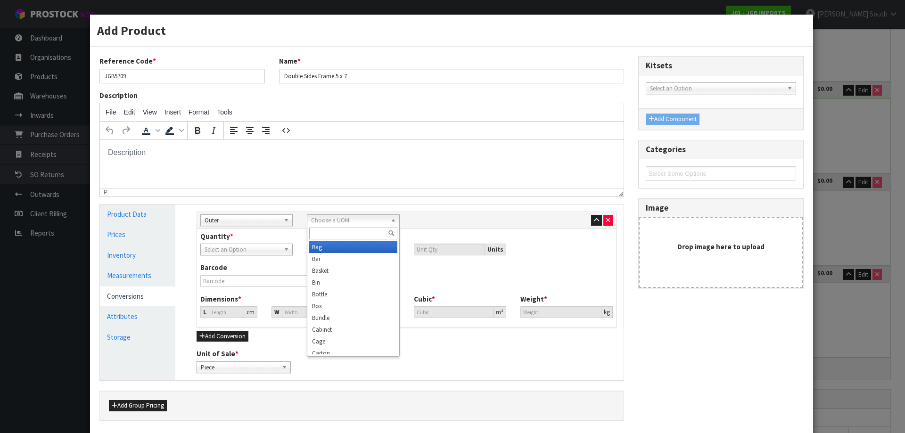
click at [335, 220] on span "Choose a UOM" at bounding box center [348, 220] width 75 height 11
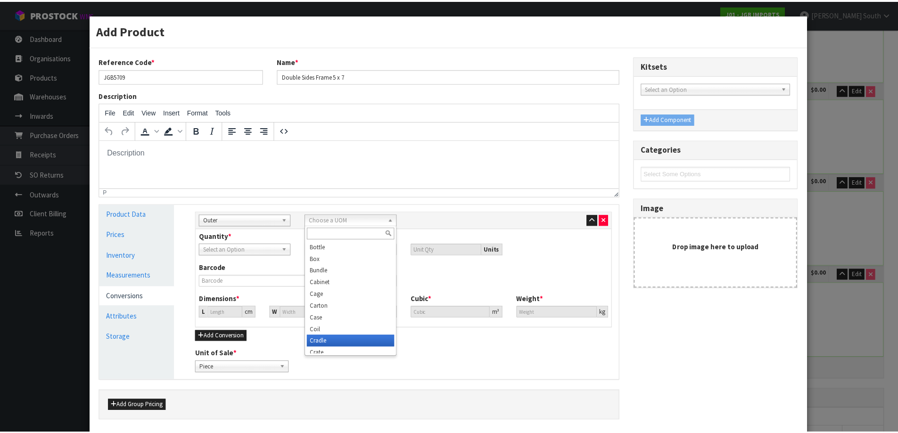
scroll to position [94, 0]
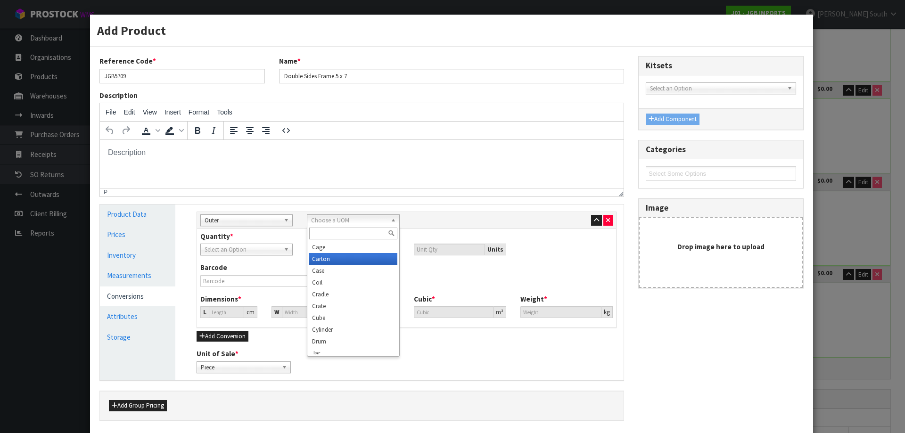
click at [328, 264] on li "Carton" at bounding box center [353, 259] width 88 height 12
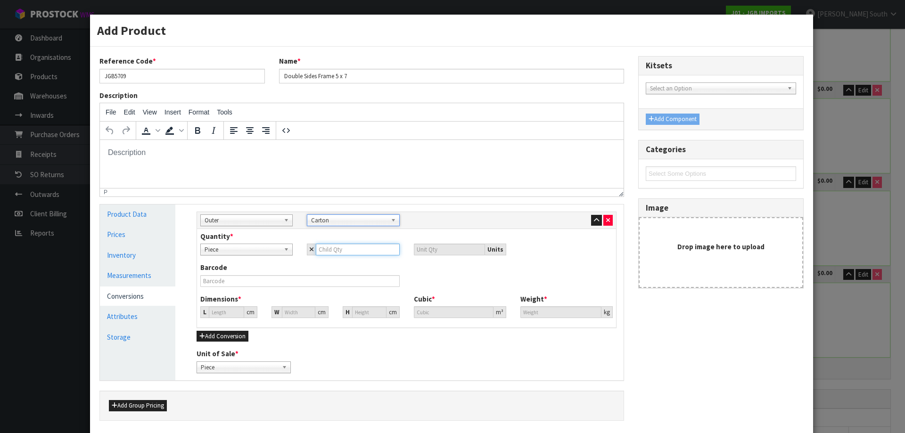
click at [326, 253] on input "number" at bounding box center [357, 250] width 83 height 12
type input "3"
type input "36"
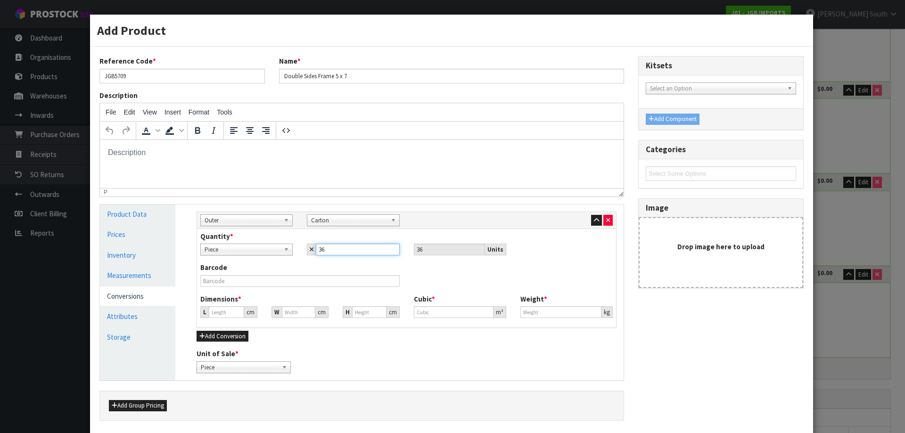
type input "36"
type input "0"
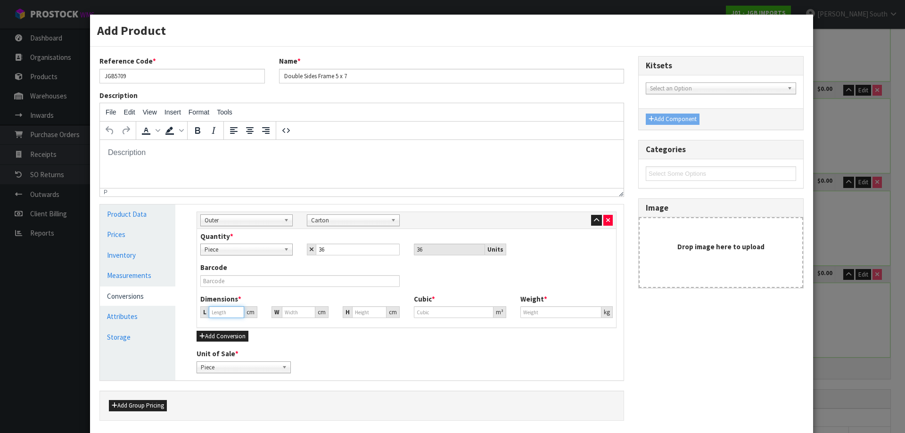
type input "0"
click at [224, 308] on input "0" at bounding box center [226, 313] width 35 height 12
type input "0.000001"
type input "41"
type input "39.5"
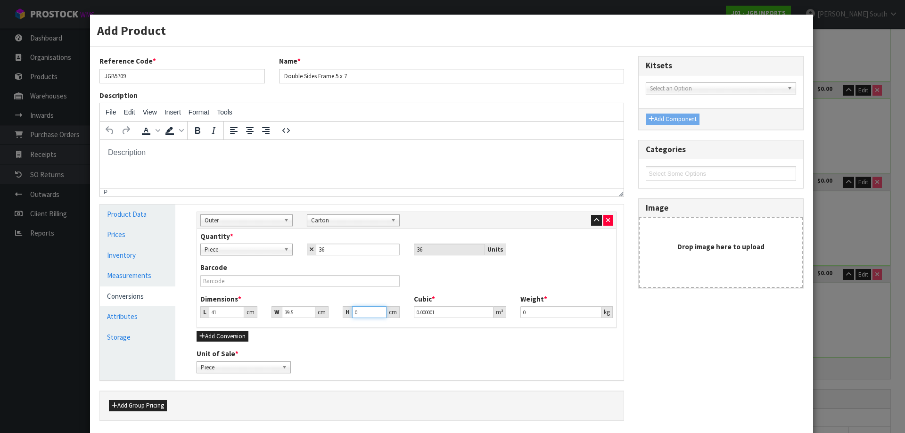
type input "5"
type input "0.008098"
type input "52"
type input "0.084214"
type input "52"
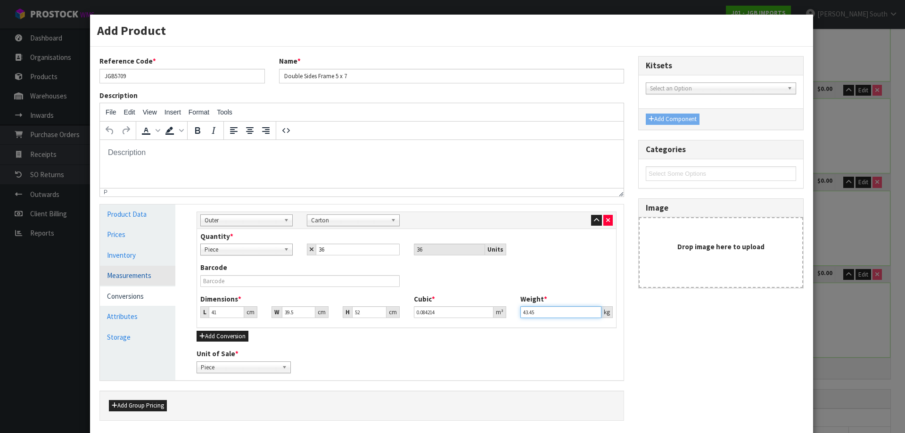
type input "43.45"
type input "1.207"
click at [132, 271] on link "Measurements" at bounding box center [137, 275] width 75 height 19
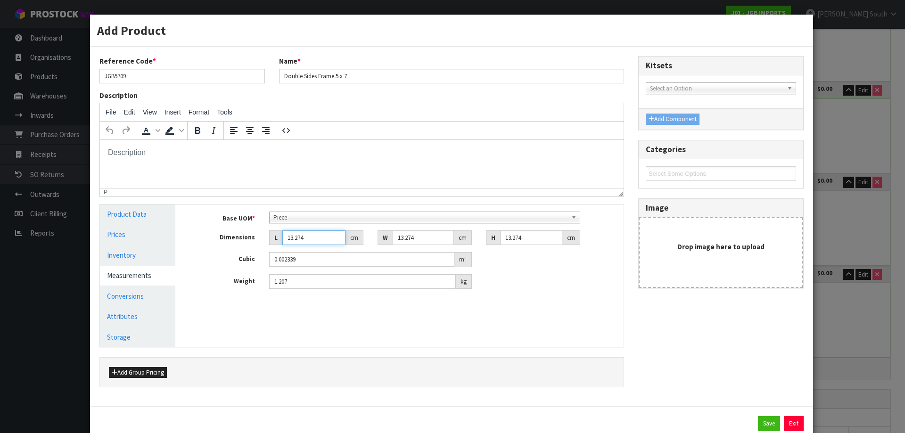
drag, startPoint x: 307, startPoint y: 237, endPoint x: 235, endPoint y: 238, distance: 71.7
click at [237, 238] on div "Dimensions L 13.274 cm W 13.274 cm H 13.274 cm" at bounding box center [407, 238] width 434 height 15
type input "2"
type input "0.000352"
type input "24"
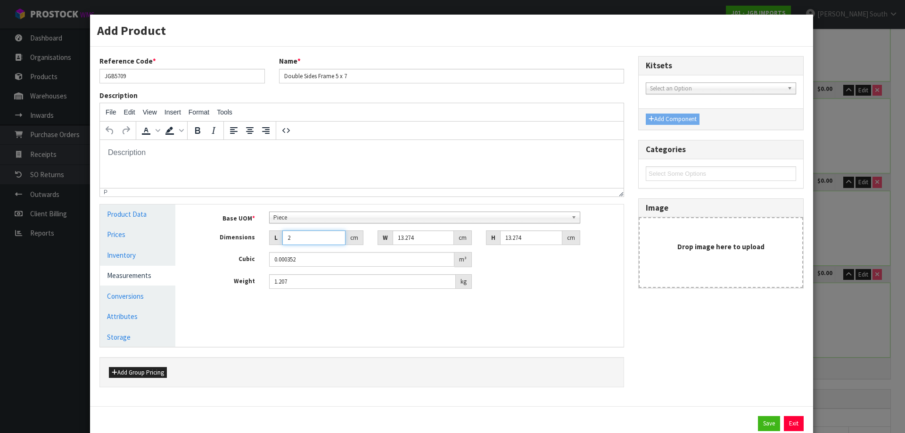
type input "0.004229"
type input "24.5"
type input "0.004317"
type input "24.5"
drag, startPoint x: 411, startPoint y: 239, endPoint x: 375, endPoint y: 241, distance: 36.4
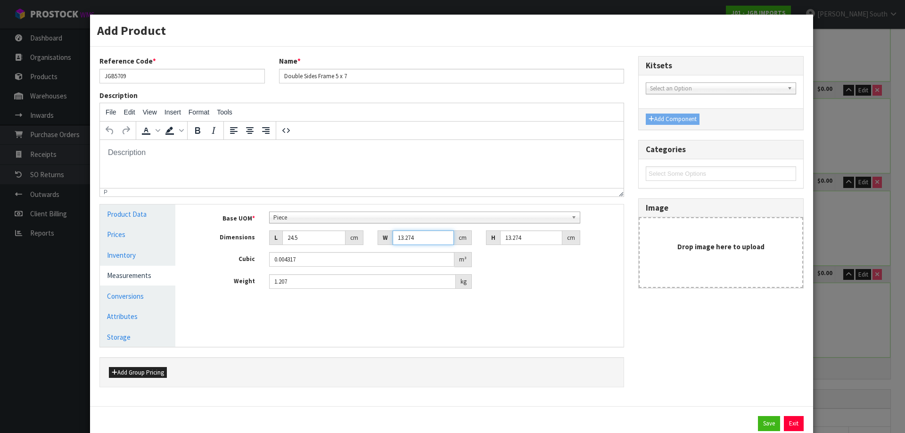
click at [378, 241] on div "W 13.274 cm" at bounding box center [425, 238] width 94 height 15
type input "0.000001"
type input "1"
type input "0.000325"
type input "18"
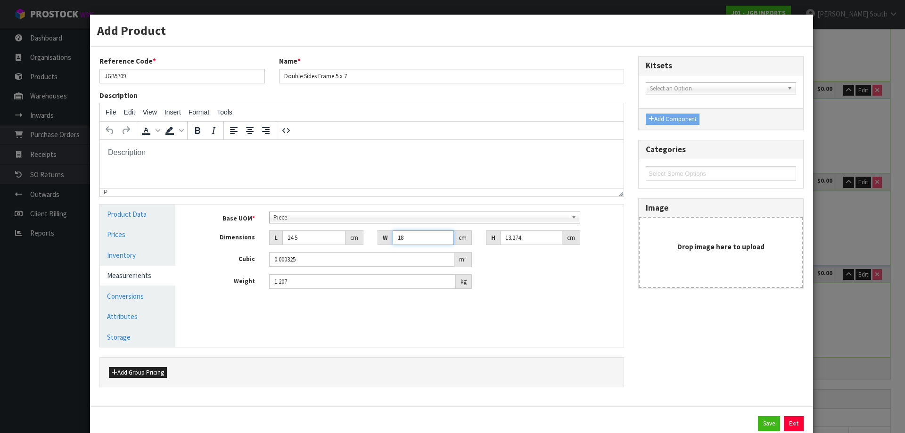
type input "0.005854"
type input "18.5"
type input "0.006016"
type input "18.5"
type input "4"
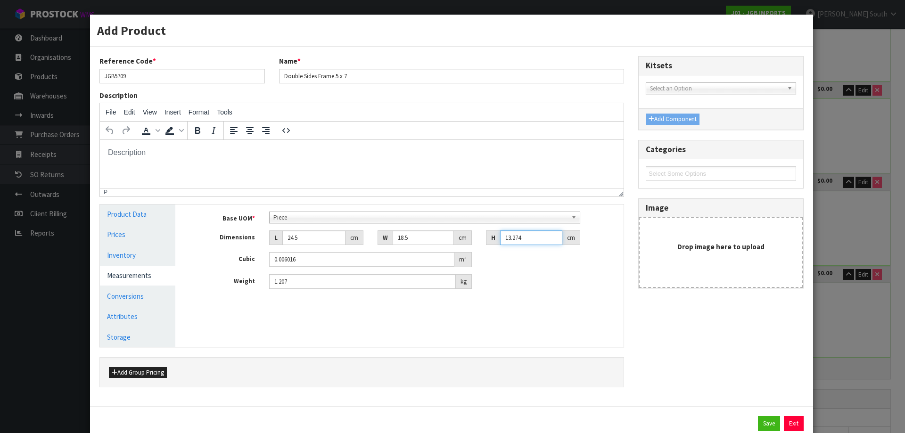
type input "0.001813"
type input "4.5"
type input "0.00204"
type input "4.5"
drag, startPoint x: 304, startPoint y: 282, endPoint x: 242, endPoint y: 279, distance: 61.9
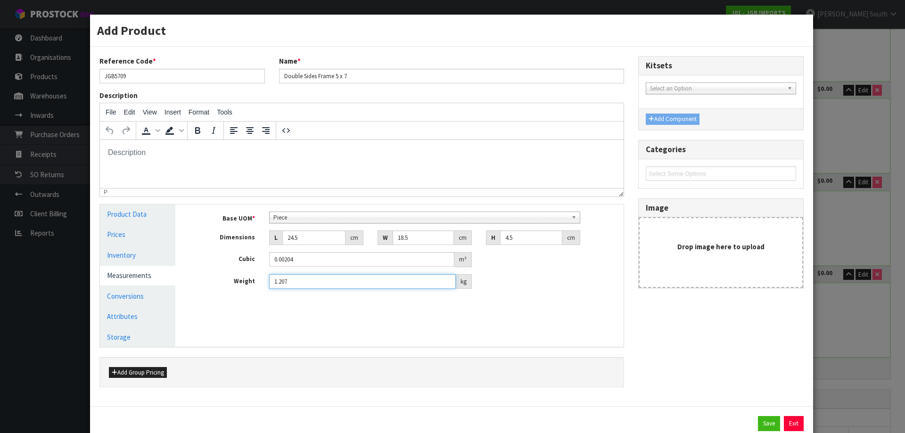
click at [242, 279] on div "Weight 1.207 kg" at bounding box center [407, 281] width 434 height 15
type input "1.10"
click at [762, 422] on button "Save" at bounding box center [769, 423] width 22 height 15
type input "41"
type input "39.5"
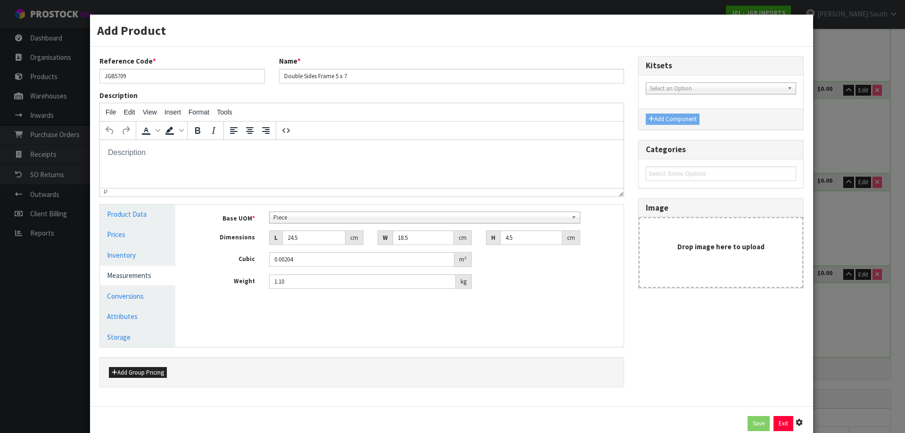
type input "52"
type input "0.084214"
type input "43.45"
type input "36 [MEDICAL_DATA] x CTN"
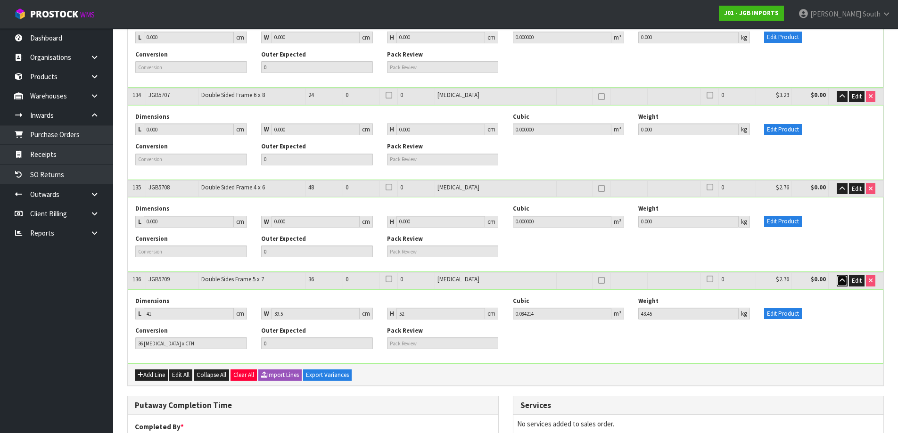
click at [840, 275] on button "button" at bounding box center [842, 280] width 11 height 11
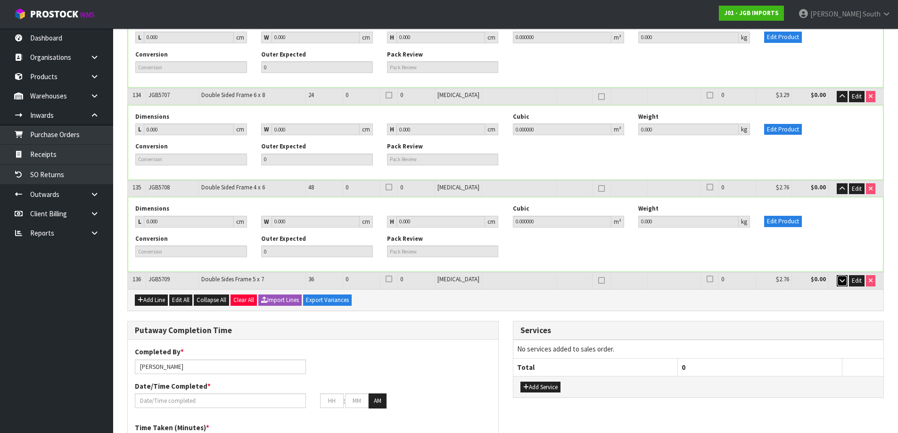
click at [845, 275] on button "button" at bounding box center [842, 280] width 11 height 11
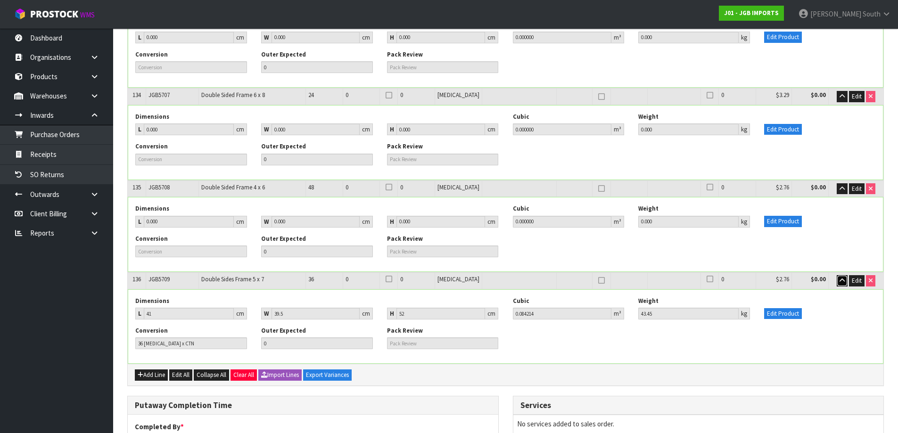
click at [845, 275] on button "button" at bounding box center [842, 280] width 11 height 11
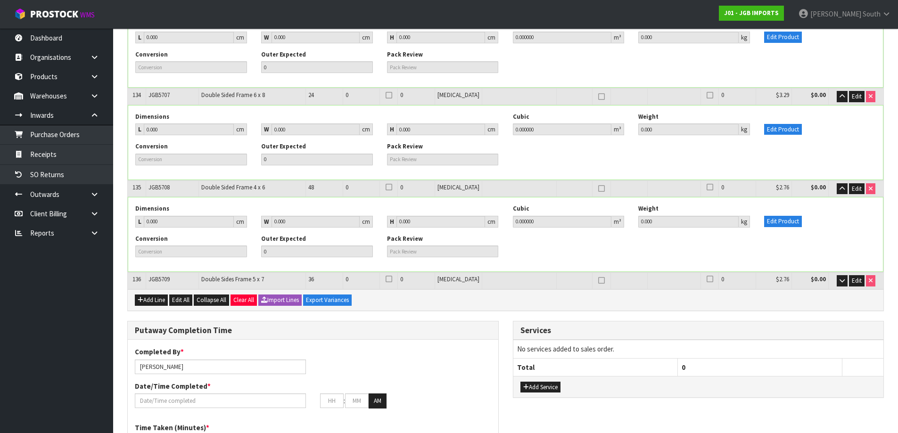
scroll to position [721, 0]
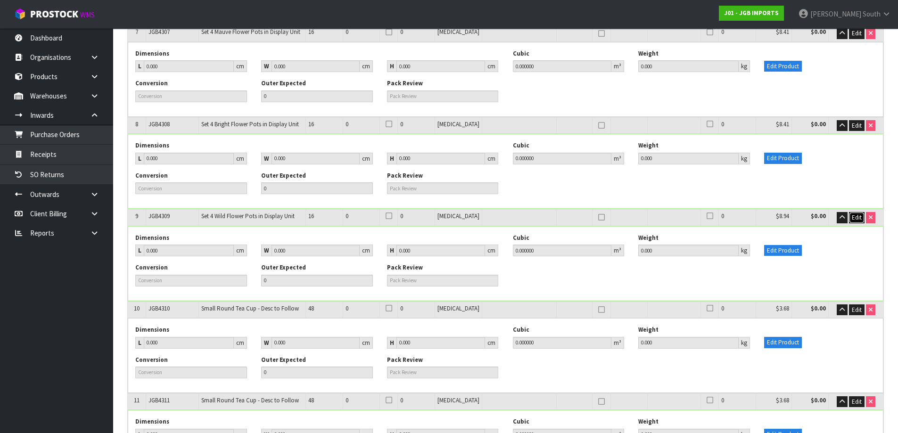
click at [855, 216] on span "Edit" at bounding box center [857, 218] width 10 height 8
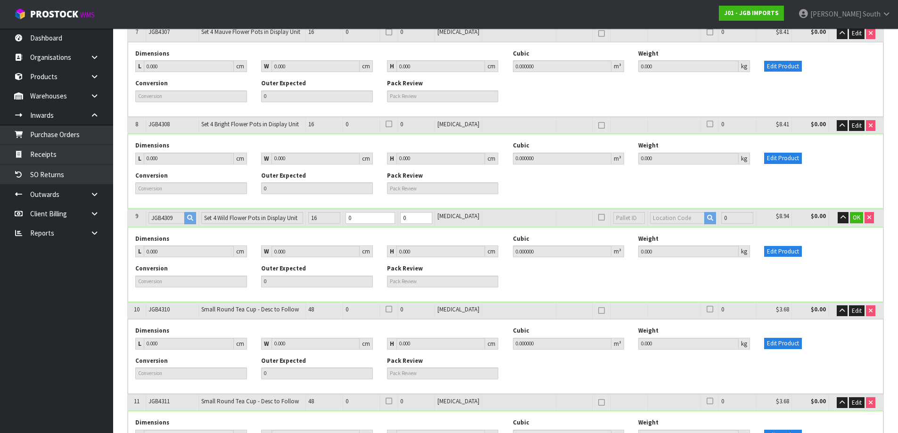
drag, startPoint x: 884, startPoint y: 68, endPoint x: 861, endPoint y: 14, distance: 59.0
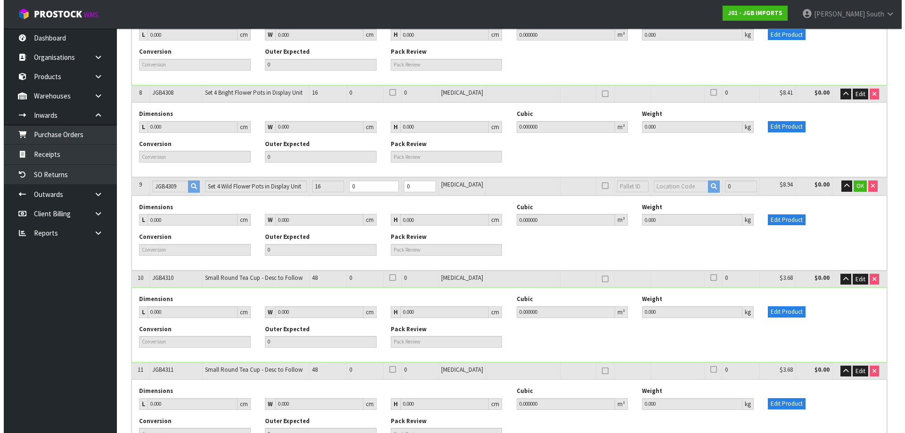
scroll to position [815, 0]
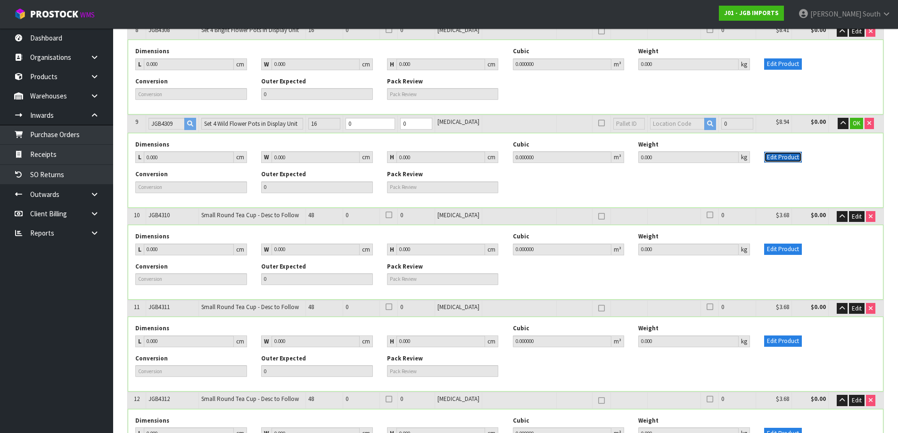
click at [786, 154] on button "Edit Product" at bounding box center [783, 157] width 38 height 11
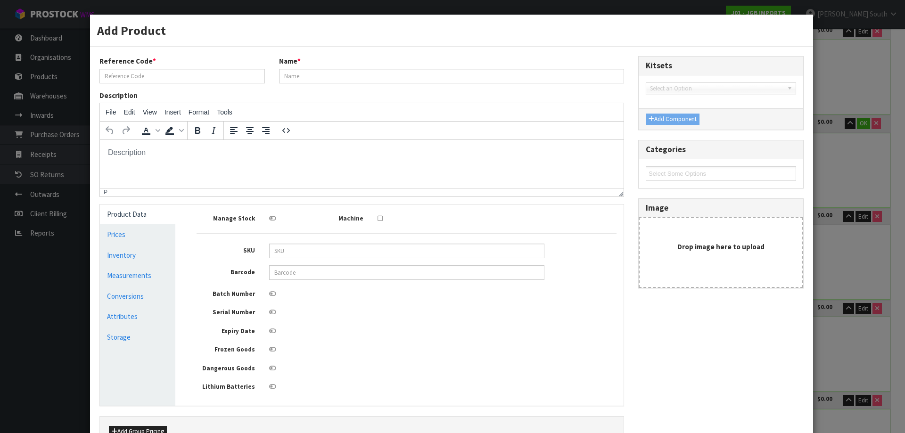
type input "JGB4309"
type input "Set 4 Wild Flower Pots in Display Unit"
type input "0"
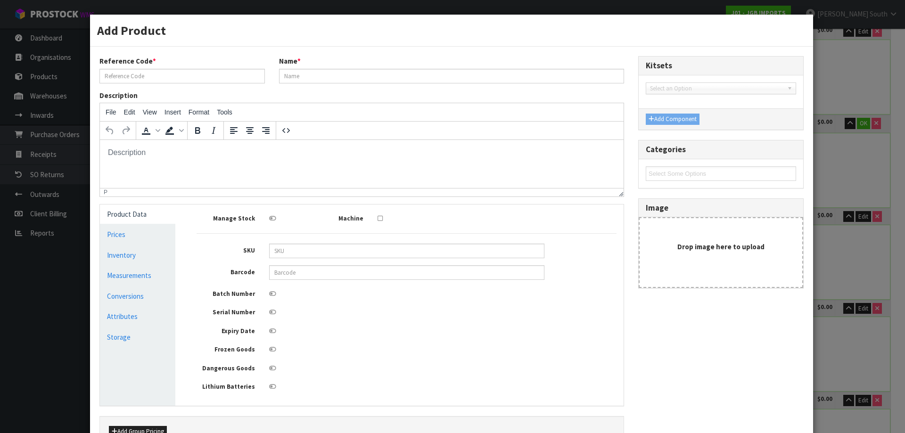
type input "0"
click at [153, 282] on link "Measurements" at bounding box center [137, 275] width 75 height 19
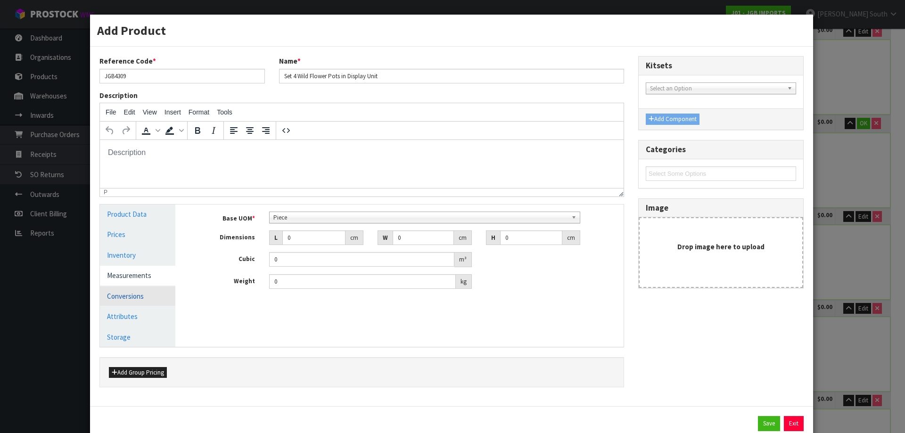
drag, startPoint x: 141, startPoint y: 288, endPoint x: 170, endPoint y: 292, distance: 28.7
click at [142, 288] on link "Conversions" at bounding box center [137, 296] width 75 height 19
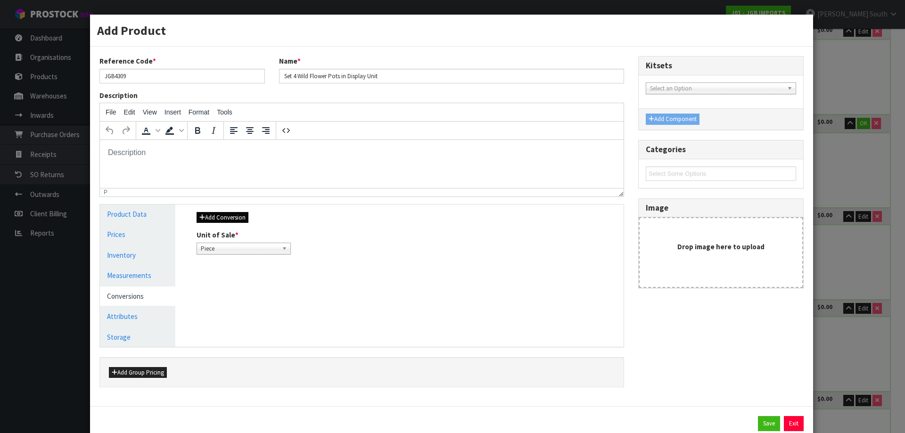
click at [229, 219] on div "Add Conversion Unit of Sale * Piece Piece" at bounding box center [407, 233] width 434 height 57
click at [229, 216] on button "Add Conversion" at bounding box center [223, 217] width 52 height 11
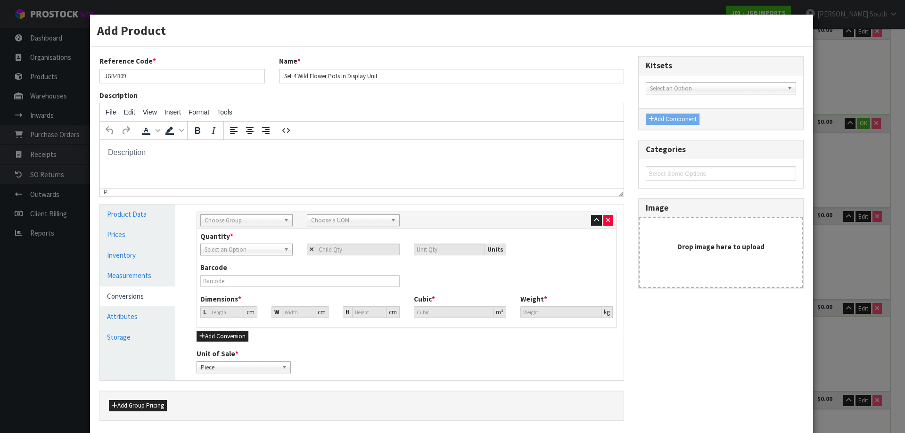
drag, startPoint x: 254, startPoint y: 208, endPoint x: 252, endPoint y: 214, distance: 6.0
click at [254, 211] on div "Sub Inner Inner Outer Pallet Choose Group Bag Bar Basket Bin Bottle Box Bundle …" at bounding box center [407, 293] width 434 height 176
click at [252, 215] on link "Choose Group" at bounding box center [246, 221] width 92 height 12
click at [244, 267] on li "Outer" at bounding box center [247, 271] width 88 height 12
click at [350, 217] on span "Choose a UOM" at bounding box center [348, 220] width 75 height 11
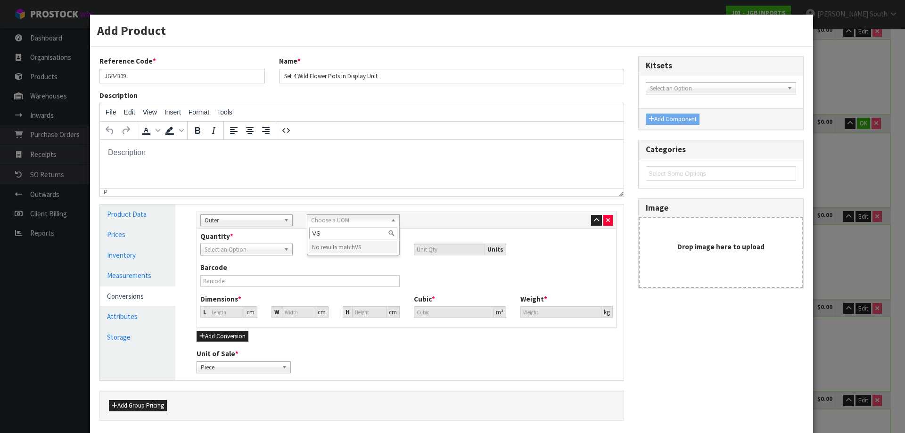
type input "V"
type input "CART"
click at [362, 246] on li "Cart on" at bounding box center [353, 247] width 88 height 12
click at [336, 255] on input "number" at bounding box center [357, 250] width 83 height 12
type input "3"
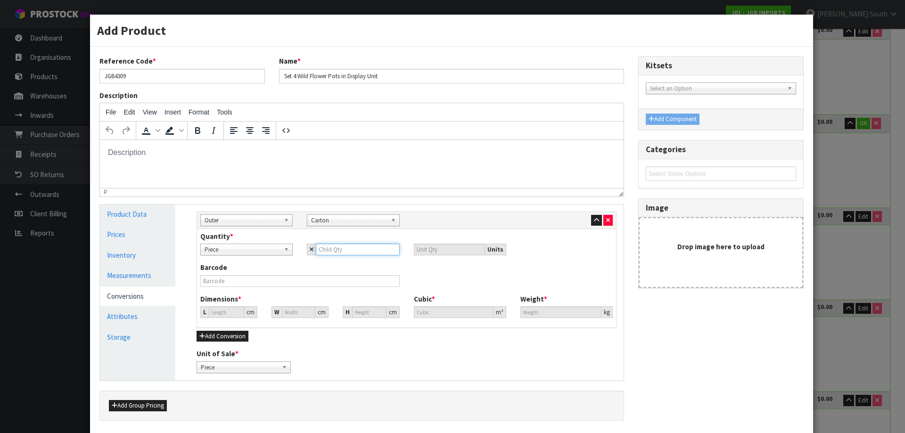
type input "3"
type input "32"
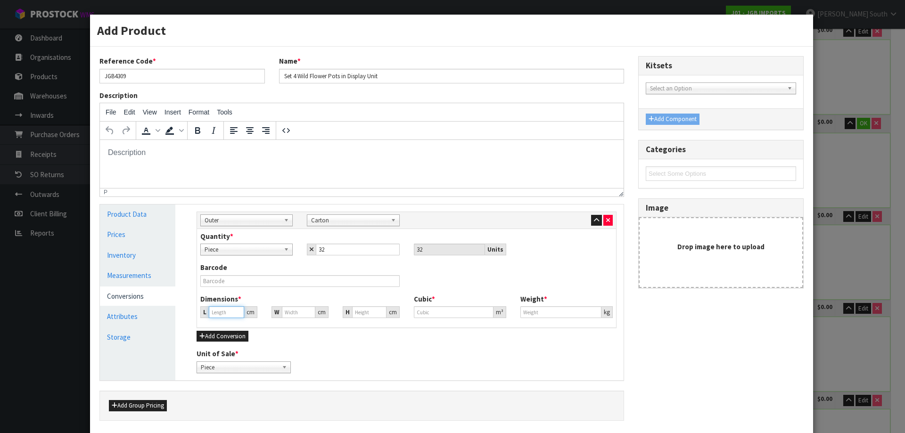
type input "0.001"
click at [237, 309] on input "0.001" at bounding box center [226, 313] width 35 height 12
type input "0"
type input "0.000001"
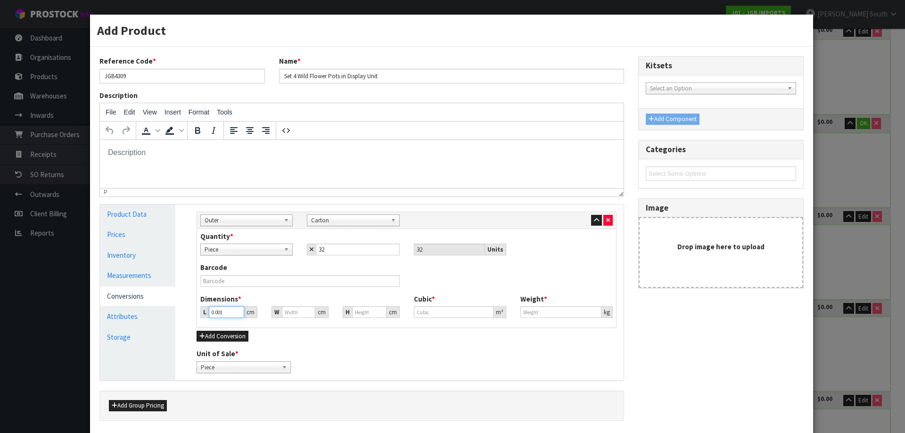
type input "0"
drag, startPoint x: 226, startPoint y: 311, endPoint x: 207, endPoint y: 317, distance: 20.3
click at [209, 317] on input "0.001" at bounding box center [226, 313] width 35 height 12
type input "57"
drag, startPoint x: 290, startPoint y: 308, endPoint x: 247, endPoint y: 310, distance: 43.0
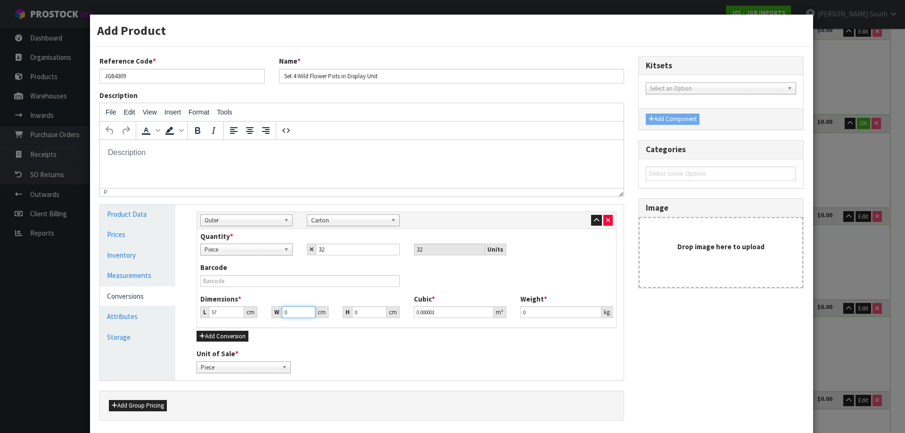
click at [249, 315] on div "L 57 cm W 0 cm H 0 cm" at bounding box center [299, 313] width 213 height 12
type input "29.52"
type input "5"
type input "0.008413"
type input "56"
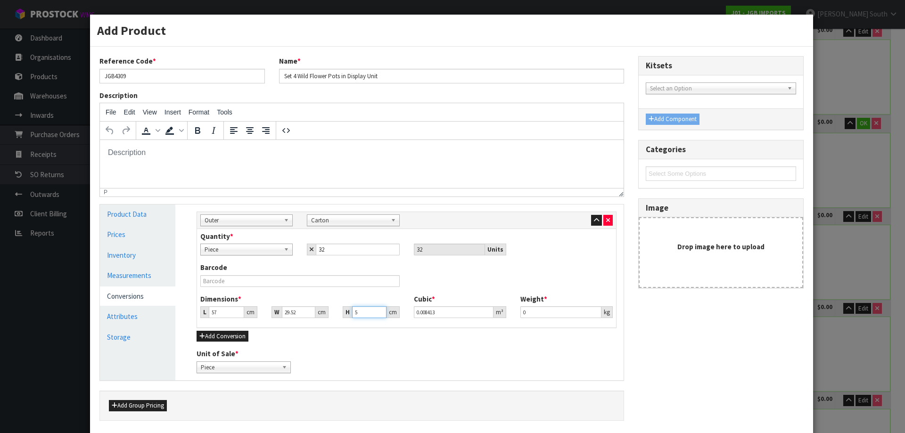
type input "0.094228"
type input "56.5"
type input "0.095069"
type input "56.5"
click at [530, 311] on input "0" at bounding box center [561, 313] width 81 height 12
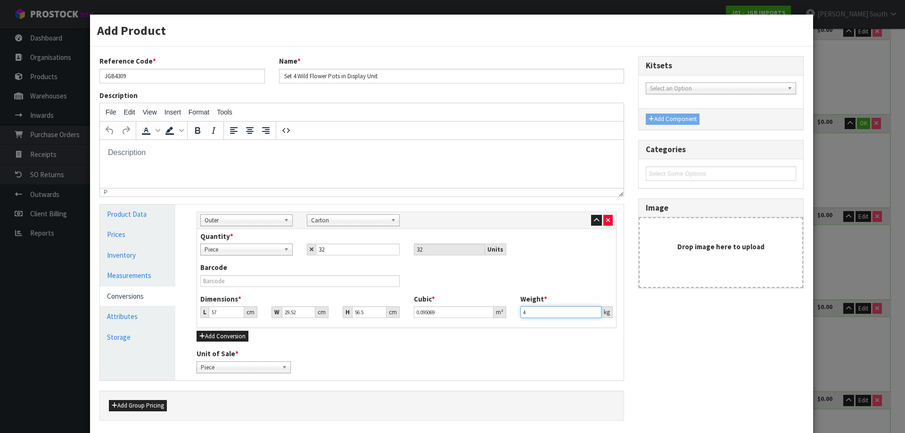
type input "41"
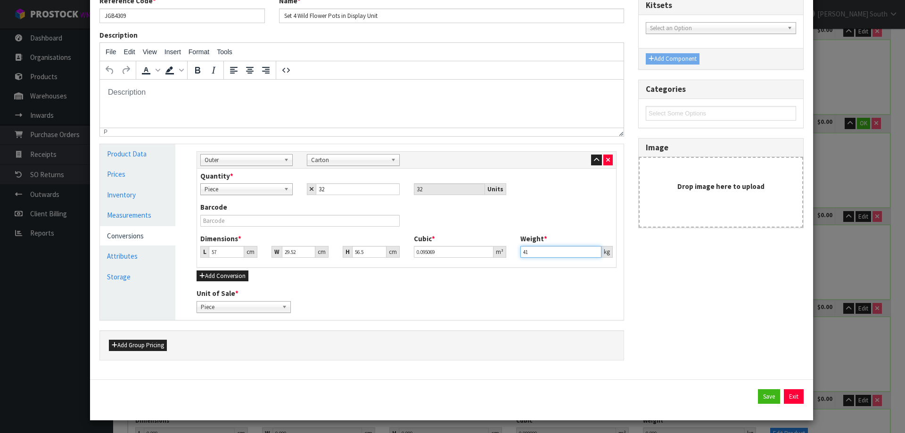
scroll to position [62, 0]
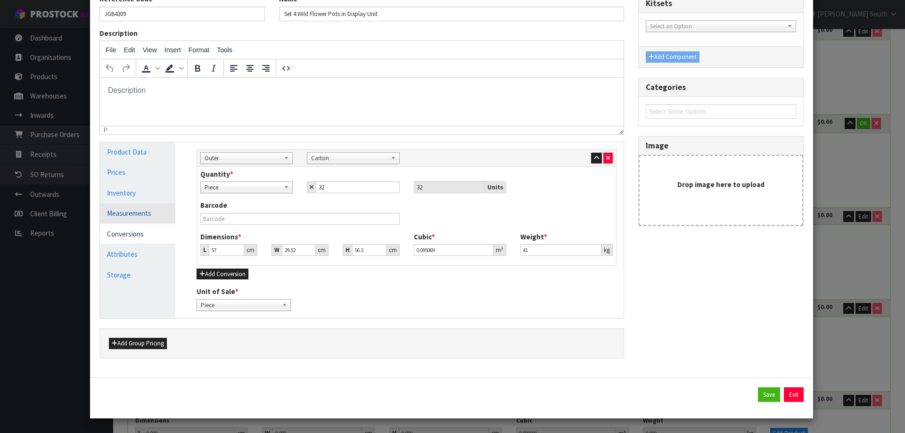
click at [137, 209] on link "Measurements" at bounding box center [137, 213] width 75 height 19
type input "1.281"
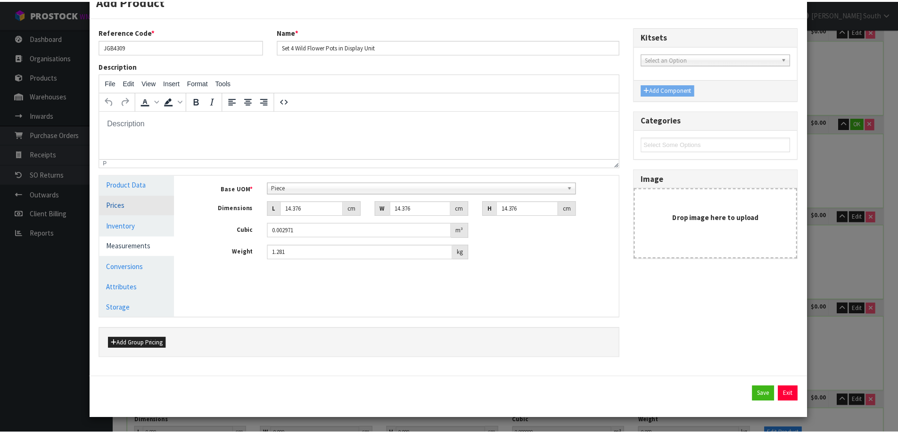
scroll to position [29, 0]
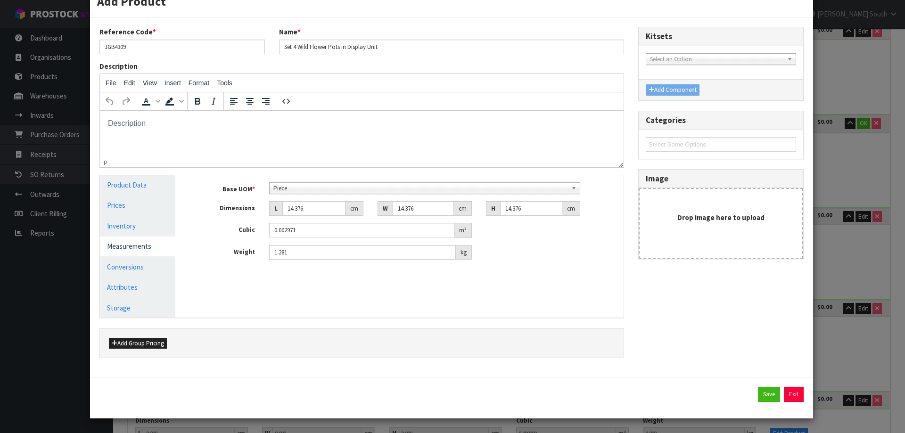
click at [295, 196] on div "Base UOM * Bag Bar Basket Bin Bottle Box Bundle Cabinet Cage Carton Case Coil C…" at bounding box center [407, 222] width 420 height 78
click at [297, 205] on input "14.376" at bounding box center [313, 208] width 63 height 15
drag, startPoint x: 305, startPoint y: 209, endPoint x: 250, endPoint y: 203, distance: 54.6
click at [250, 203] on div "Dimensions L 14.376 cm W 14.376 cm H 14.376 cm" at bounding box center [407, 208] width 434 height 15
type input "5"
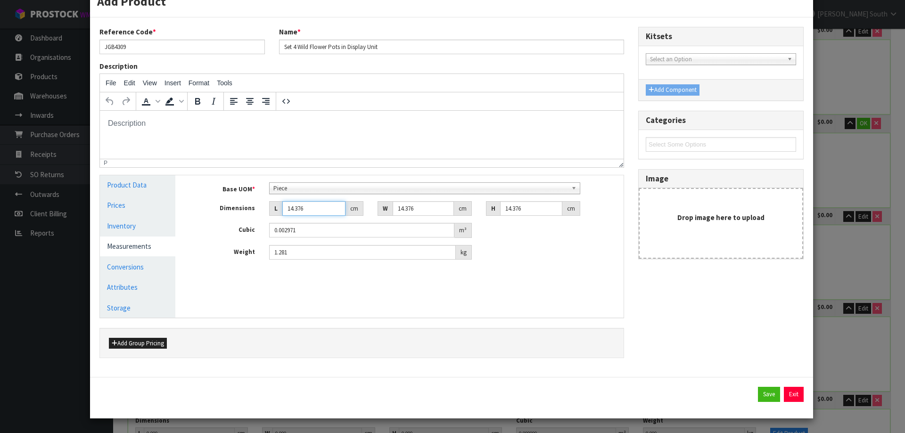
type input "0.001033"
type input "57"
type input "0.01178"
type input "57"
type input "2"
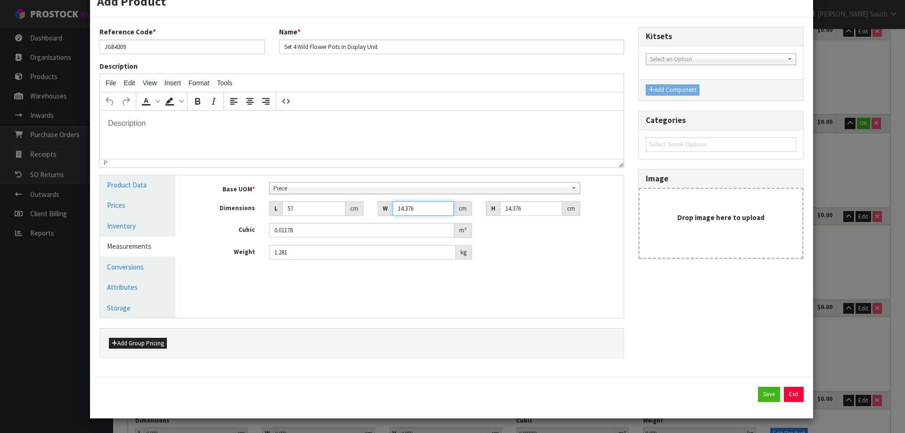
type input "0.001639"
type input "27"
type input "0.022125"
type input "27"
type input "1"
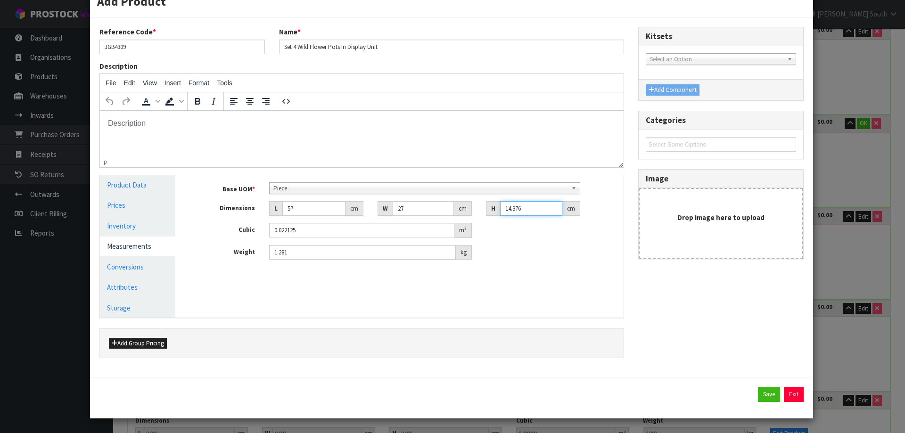
type input "0.001539"
type input "13"
type input "0.020007"
type input "13.5"
type input "0.020777"
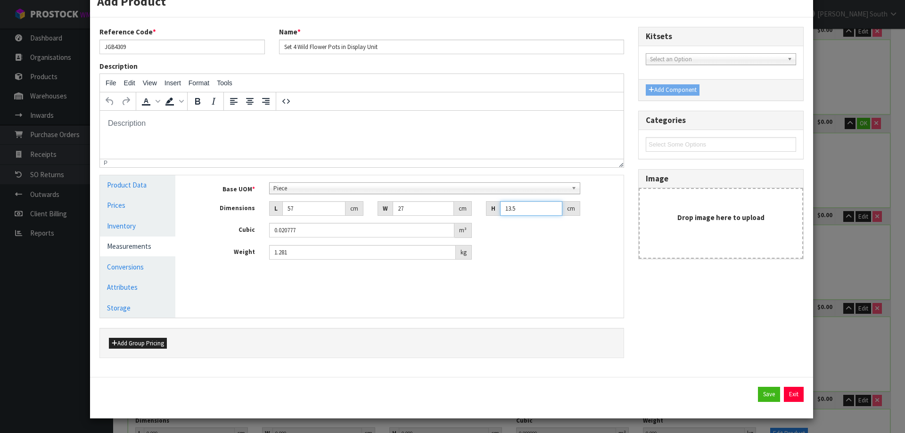
type input "13.5"
drag, startPoint x: 305, startPoint y: 249, endPoint x: 180, endPoint y: 255, distance: 125.1
click at [183, 255] on div "Manage Stock Machine SKU Barcode Batch Number Serial Number Expiry Date Frozen …" at bounding box center [407, 246] width 448 height 142
type input "4.75"
click at [759, 393] on button "Save" at bounding box center [769, 394] width 22 height 15
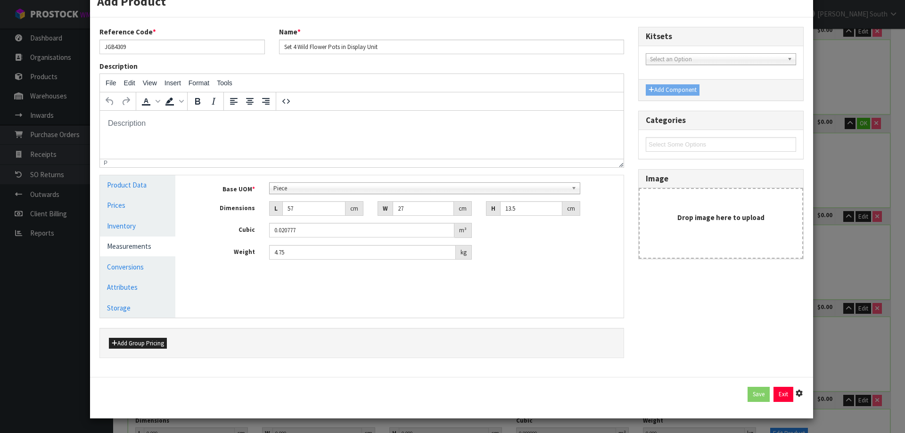
type input "57"
type input "29.52"
type input "56.5"
type input "0.095069"
type input "41"
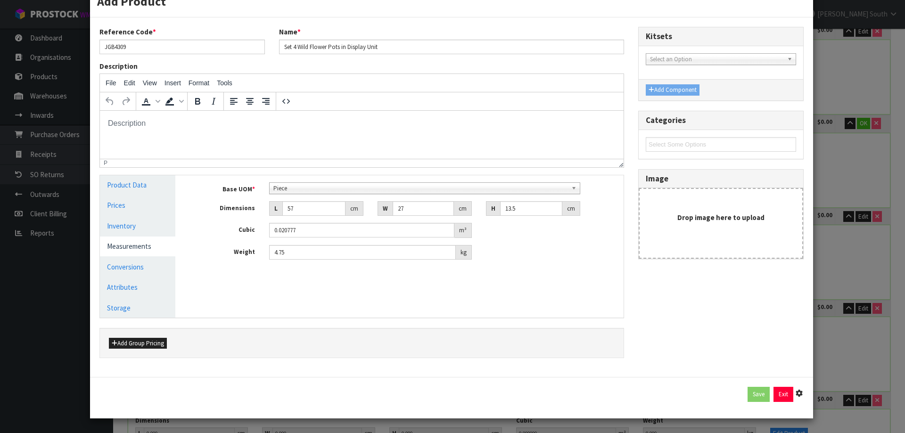
type input "32 [MEDICAL_DATA] x CTN"
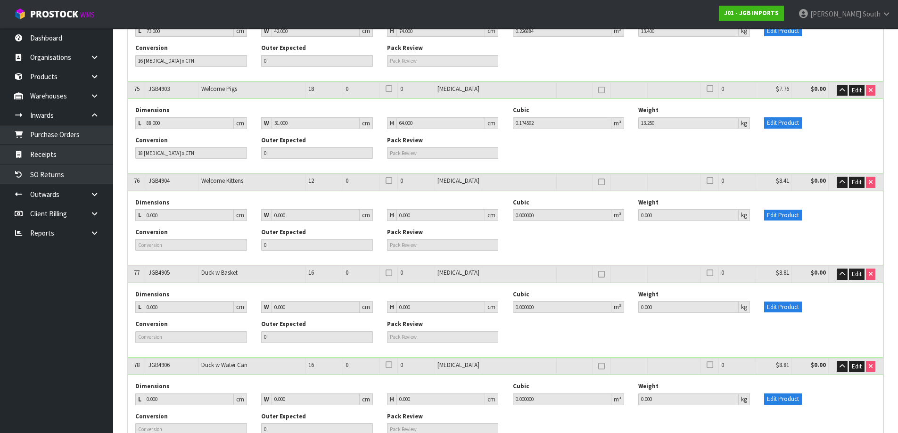
scroll to position [722, 0]
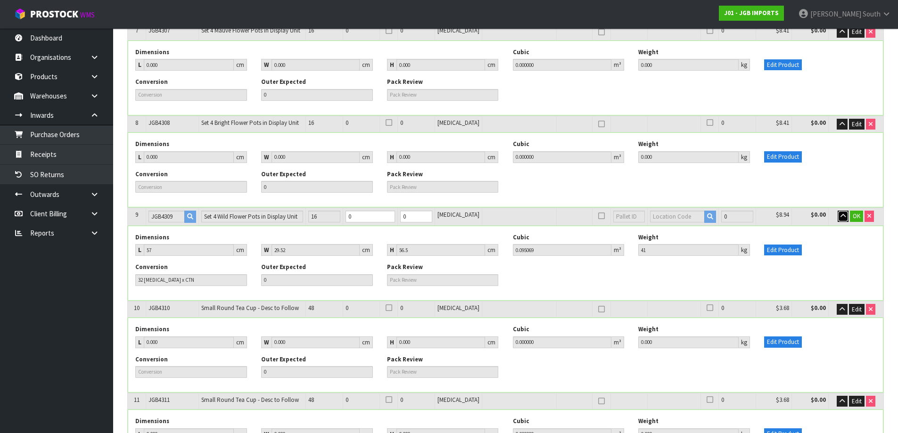
click at [839, 218] on button "button" at bounding box center [843, 216] width 11 height 11
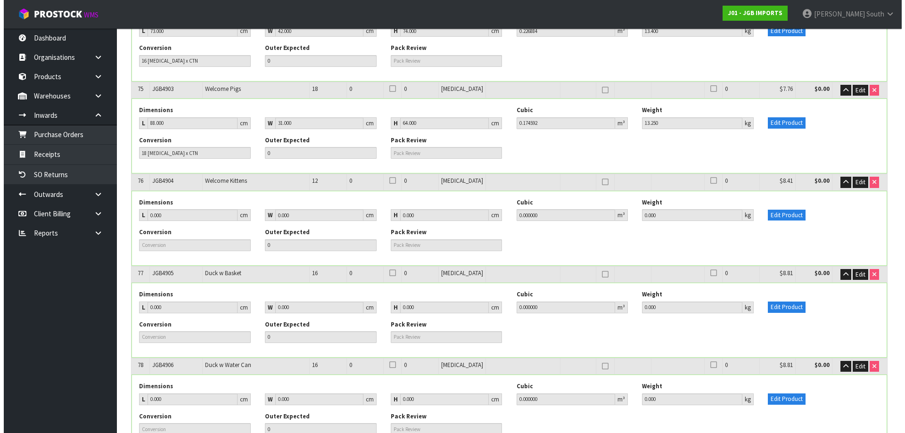
scroll to position [6966, 0]
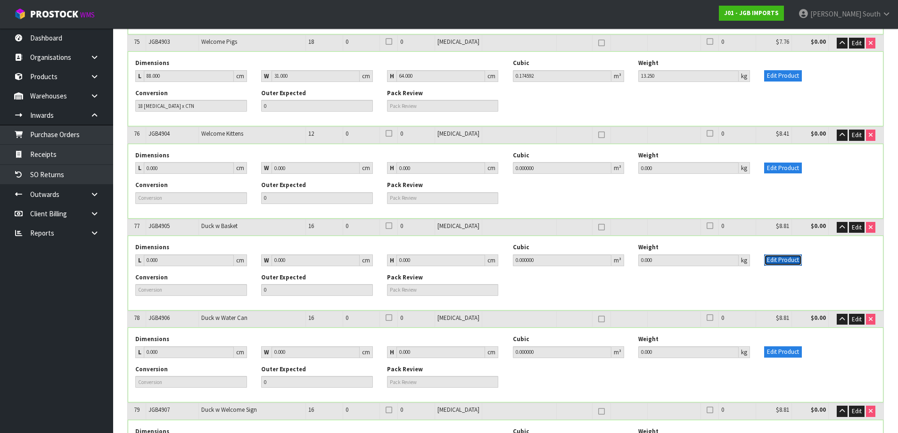
click at [793, 255] on button "Edit Product" at bounding box center [783, 260] width 38 height 11
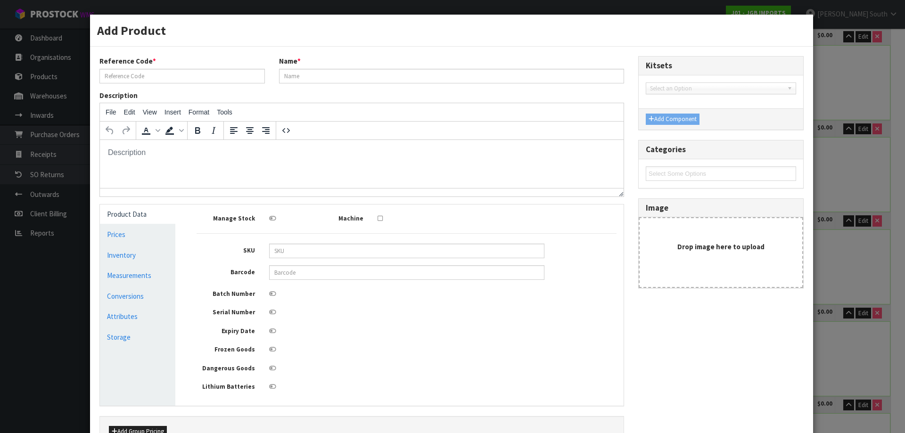
scroll to position [0, 0]
type input "JGB4905"
type input "Duck w Basket"
click at [140, 288] on link "Conversions" at bounding box center [137, 296] width 75 height 19
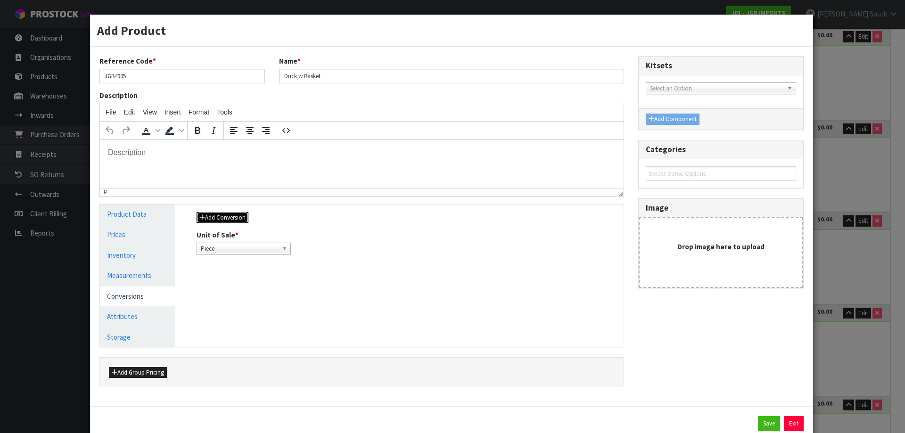
click at [213, 215] on button "Add Conversion" at bounding box center [223, 217] width 52 height 11
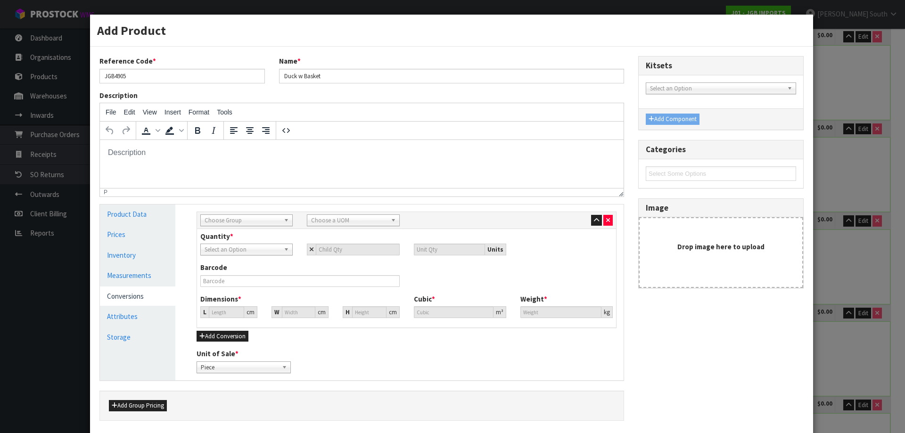
click at [236, 220] on span "Choose Group" at bounding box center [242, 220] width 75 height 11
click at [241, 271] on li "Outer" at bounding box center [247, 271] width 88 height 12
click at [325, 225] on div "Sub Inner Inner Outer Pallet Outer Sub Inner Inner Outer Pallet Bag Bar Basket …" at bounding box center [406, 220] width 419 height 17
click at [327, 222] on span "Choose a UOM" at bounding box center [348, 220] width 75 height 11
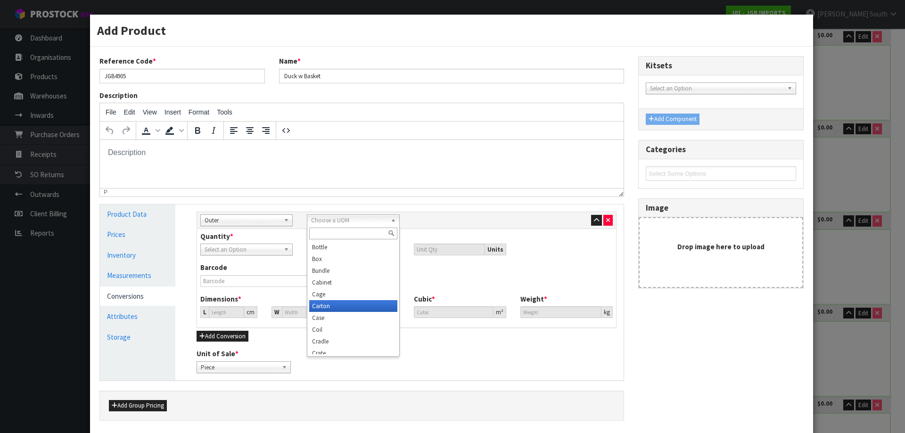
click at [340, 306] on li "Carton" at bounding box center [353, 306] width 88 height 12
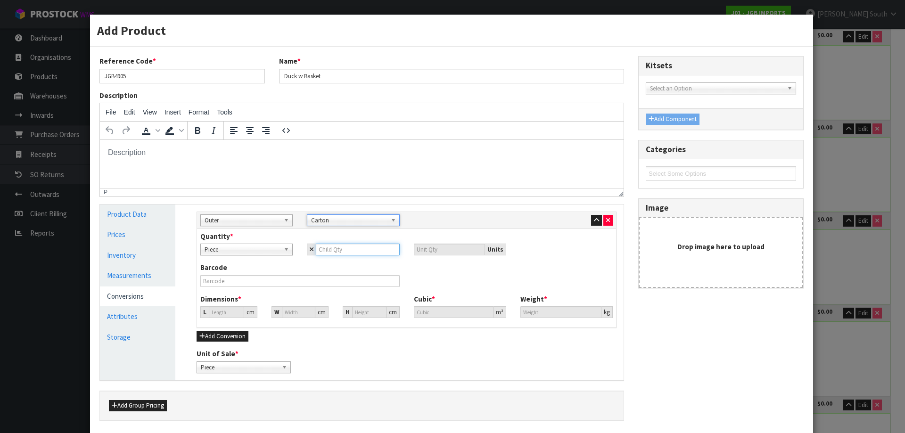
click at [333, 251] on input "number" at bounding box center [357, 250] width 83 height 12
type input "1"
type input "16"
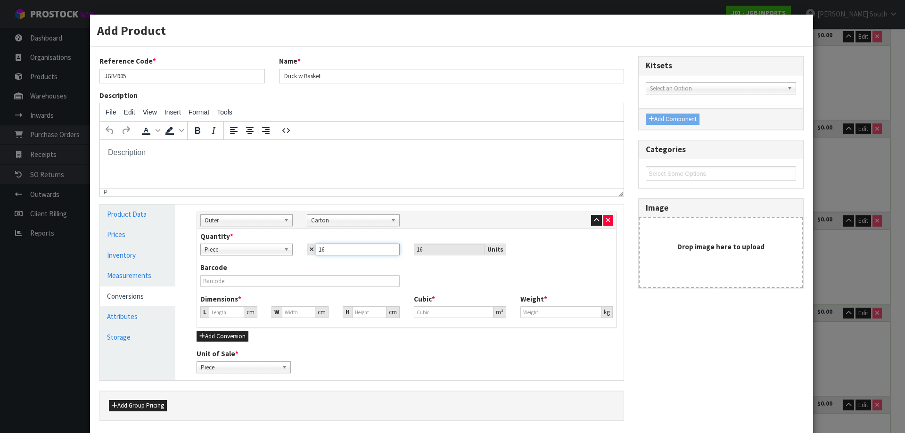
type input "16"
click at [214, 312] on input "number" at bounding box center [226, 313] width 35 height 12
type input "0"
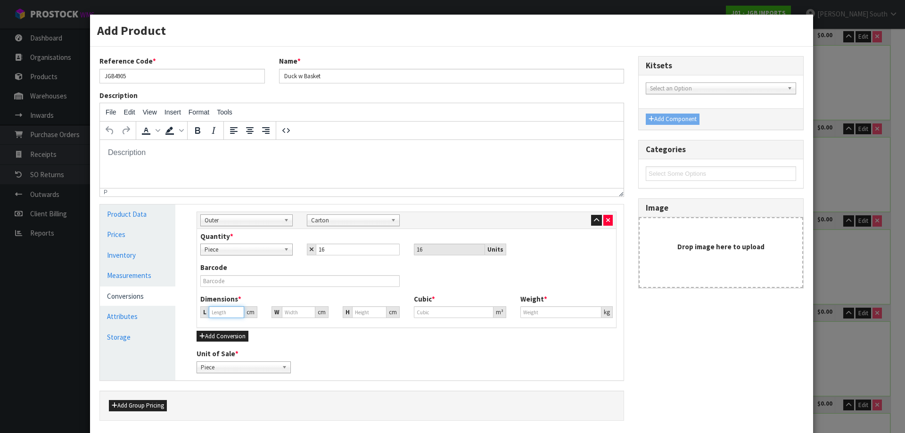
type input "0"
type input "0.000001"
type input "54.5"
type input "36"
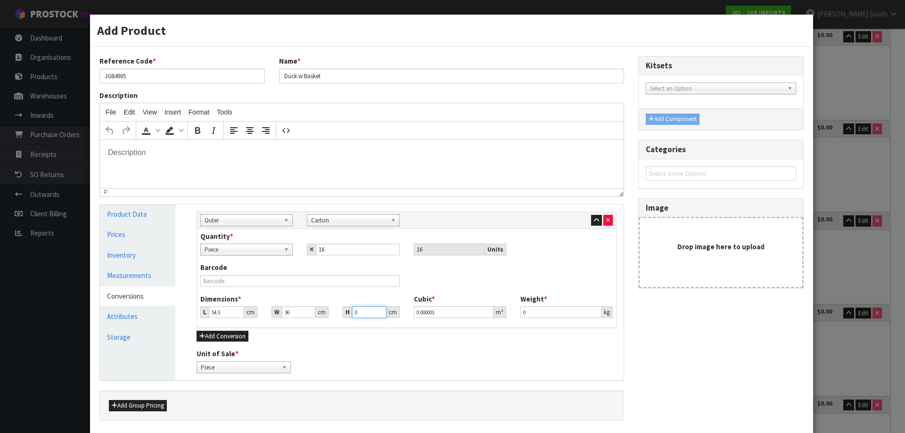
click at [367, 310] on input "0" at bounding box center [369, 313] width 34 height 12
type input "7"
type input "0.013734"
type input "71"
type input "0.139302"
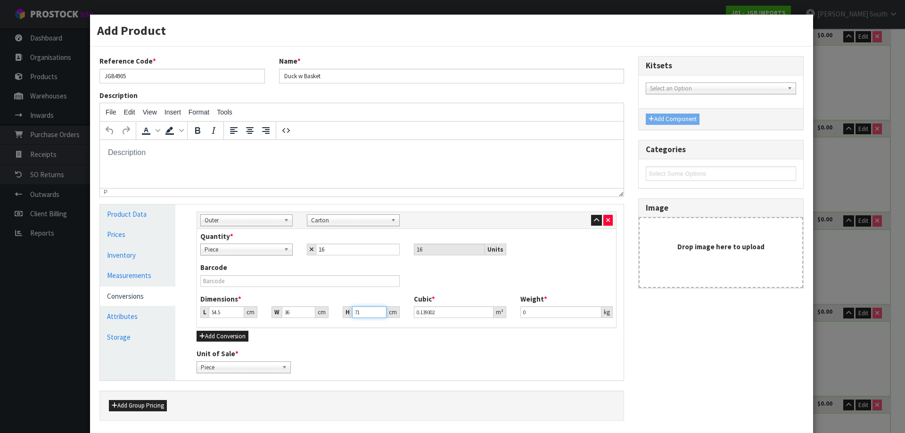
type input "71"
drag, startPoint x: 537, startPoint y: 306, endPoint x: 432, endPoint y: 307, distance: 104.7
click at [424, 307] on div "Dimensions * L 54.5 cm W 36 cm H 71 cm Cubic * 0.139302 m³ Weight * 0 kg" at bounding box center [406, 309] width 427 height 31
click at [557, 322] on div "Dimensions * L 54.5 cm W 36 cm H 71 cm Cubic * 0.139302 m³ Weight * 0 kg" at bounding box center [406, 309] width 427 height 31
drag, startPoint x: 542, startPoint y: 310, endPoint x: 511, endPoint y: 315, distance: 31.4
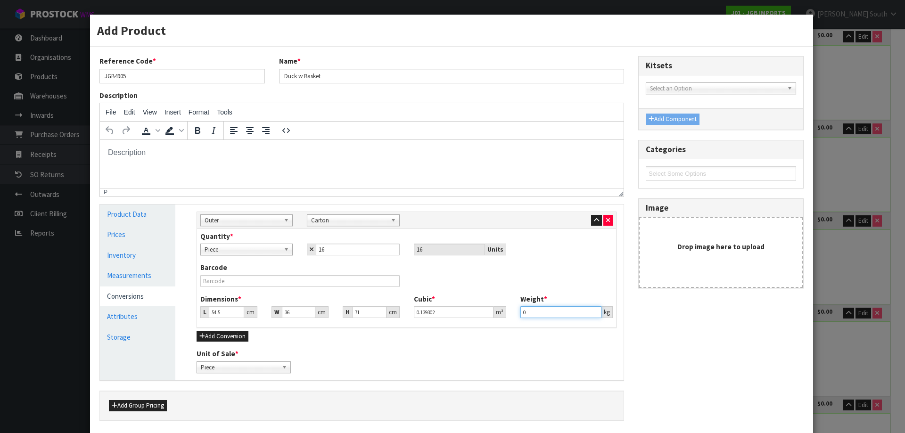
click at [514, 315] on div "Weight * 0 kg" at bounding box center [567, 306] width 107 height 24
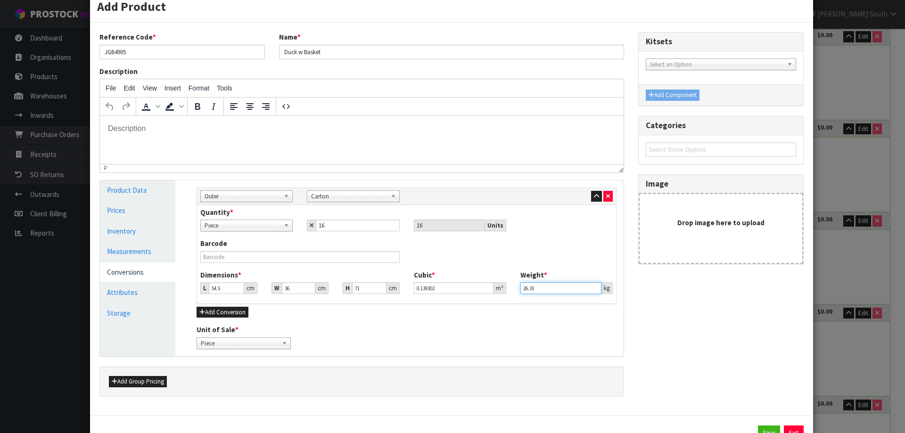
scroll to position [62, 0]
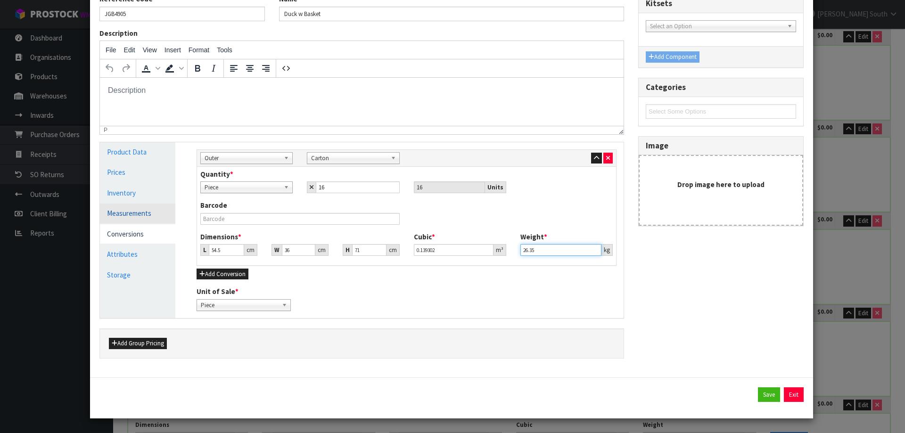
type input "26.35"
type input "1.647"
click at [141, 211] on link "Measurements" at bounding box center [137, 213] width 75 height 19
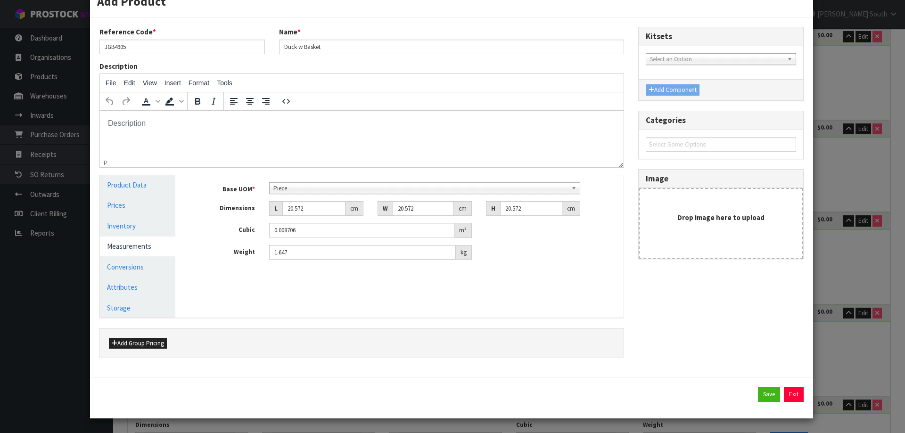
scroll to position [29, 0]
click at [150, 265] on link "Conversions" at bounding box center [137, 266] width 75 height 19
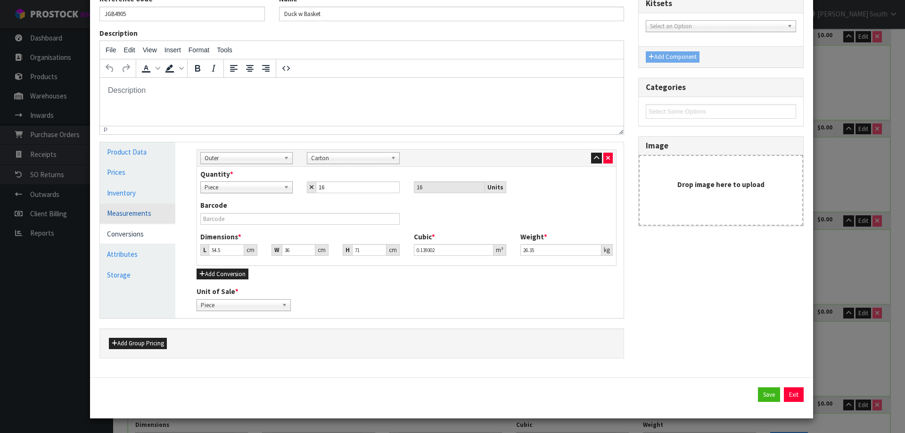
click at [157, 212] on link "Measurements" at bounding box center [137, 213] width 75 height 19
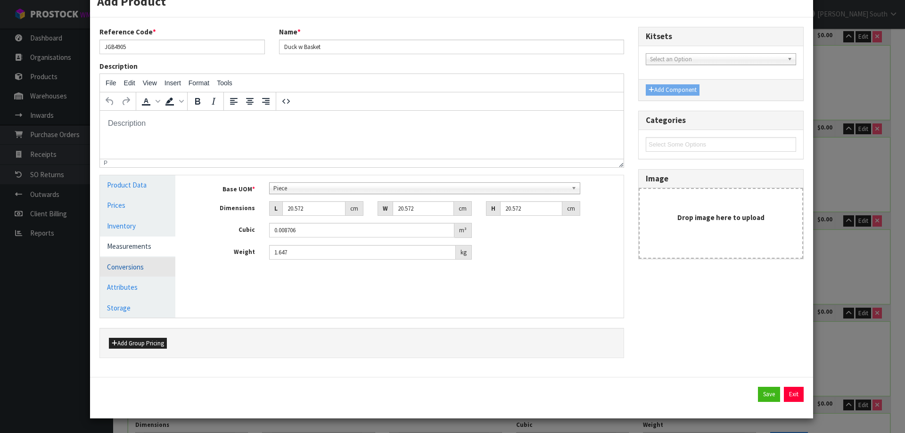
click at [143, 266] on link "Conversions" at bounding box center [137, 266] width 75 height 19
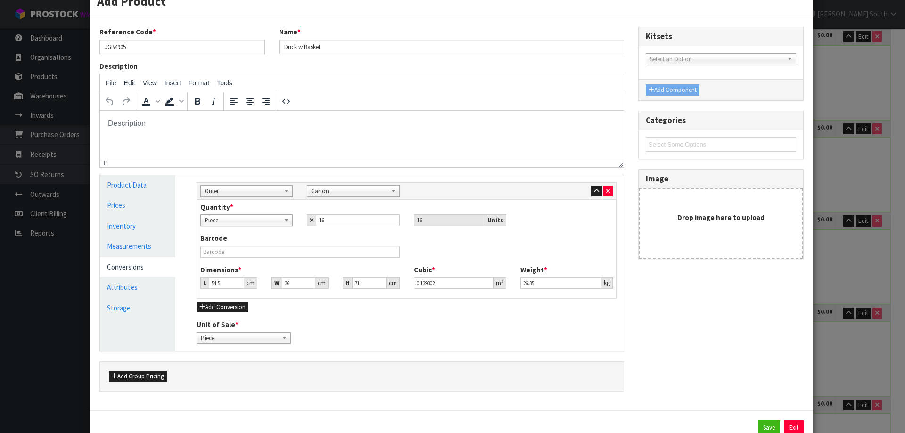
scroll to position [62, 0]
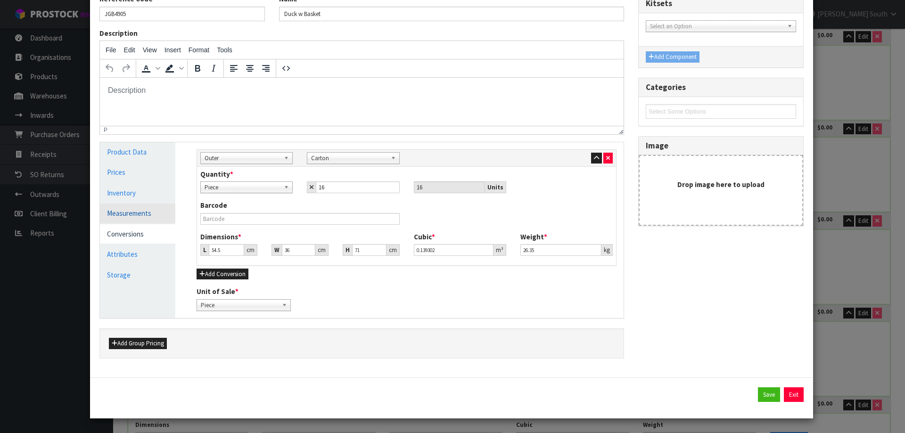
click at [138, 205] on link "Measurements" at bounding box center [137, 213] width 75 height 19
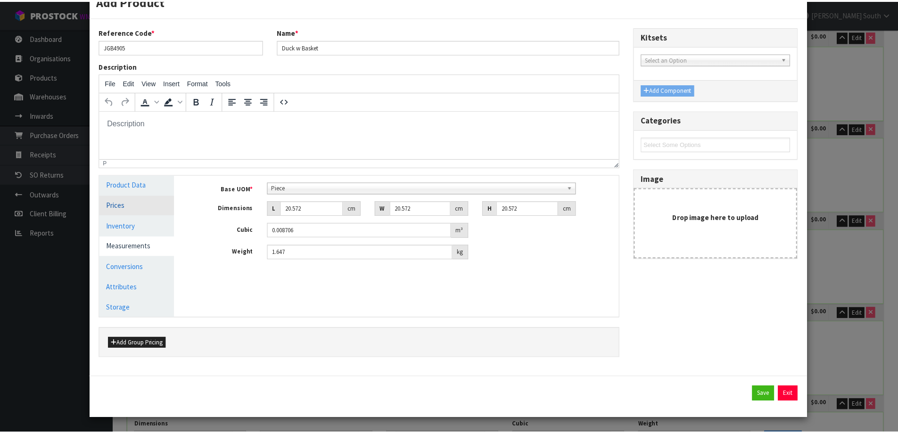
scroll to position [29, 0]
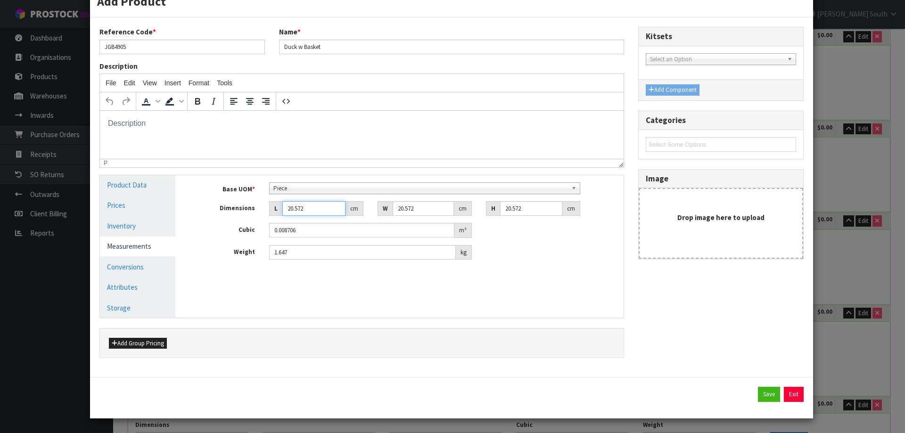
drag, startPoint x: 309, startPoint y: 207, endPoint x: 289, endPoint y: 212, distance: 20.8
click at [289, 212] on input "20.572" at bounding box center [313, 208] width 63 height 15
drag, startPoint x: 424, startPoint y: 207, endPoint x: 384, endPoint y: 209, distance: 40.2
click at [384, 209] on div "W 20.572 cm" at bounding box center [425, 208] width 94 height 15
drag, startPoint x: 528, startPoint y: 208, endPoint x: 489, endPoint y: 221, distance: 41.0
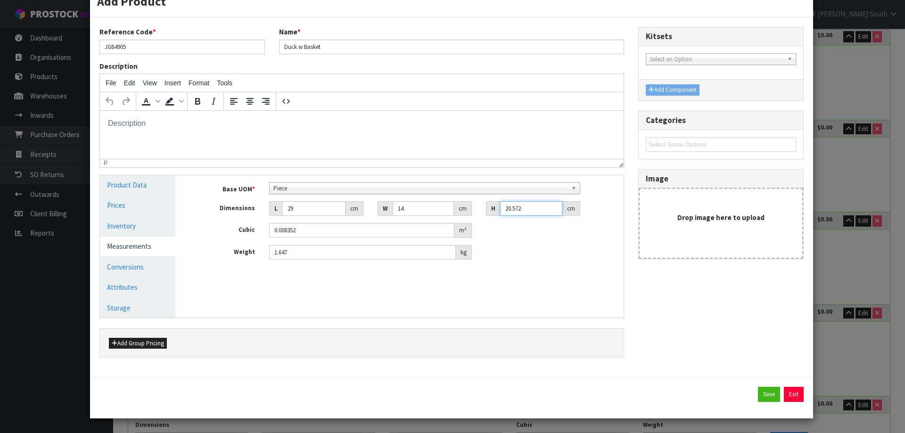
click at [489, 221] on div "Base UOM * Bag Bar Basket Bin Bottle Box Bundle Cabinet Cage Carton Case Coil C…" at bounding box center [407, 222] width 420 height 78
drag, startPoint x: 295, startPoint y: 260, endPoint x: 250, endPoint y: 272, distance: 46.2
click at [250, 272] on div "Base UOM * Bag Bar Basket Bin Bottle Box Bundle Cabinet Cage Carton Case Coil C…" at bounding box center [407, 224] width 434 height 99
click at [761, 400] on button "Save" at bounding box center [769, 394] width 22 height 15
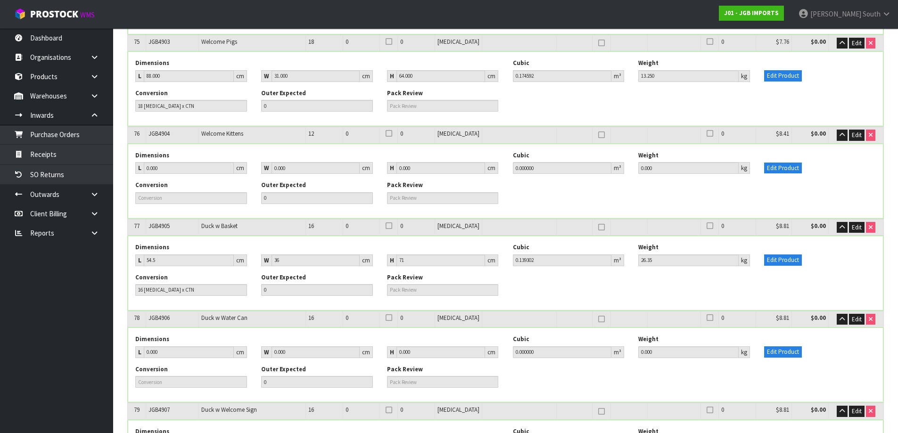
click at [659, 248] on div "Dimensions L 54.5 cm W 36 cm H 71 cm Cubic 0.139302 m³ Weight 26.35 kg Edit Pro…" at bounding box center [505, 273] width 755 height 74
click at [837, 222] on button "button" at bounding box center [842, 227] width 11 height 11
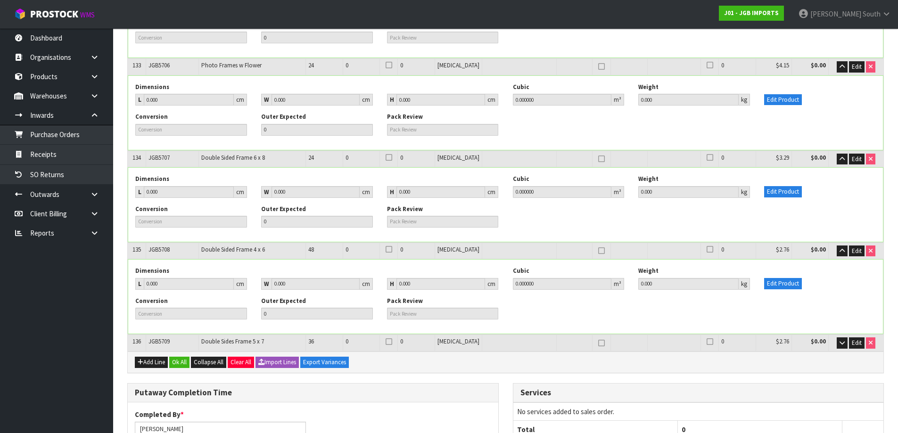
scroll to position [12125, 0]
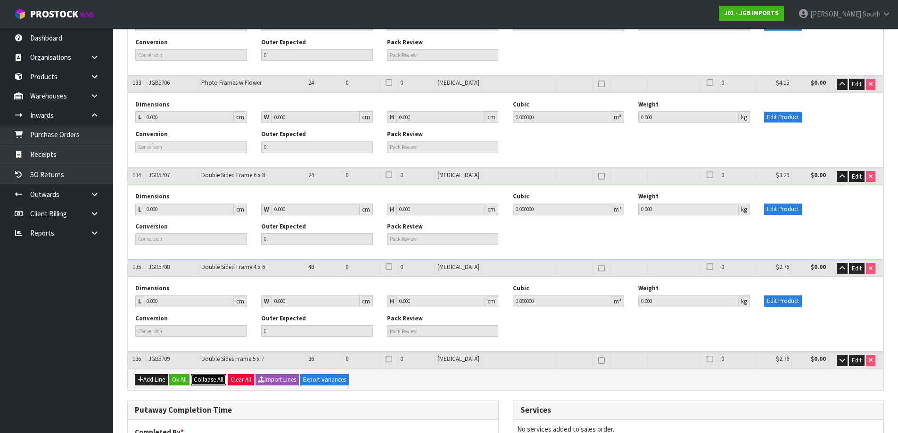
click at [205, 376] on span "Collapse All" at bounding box center [209, 380] width 30 height 8
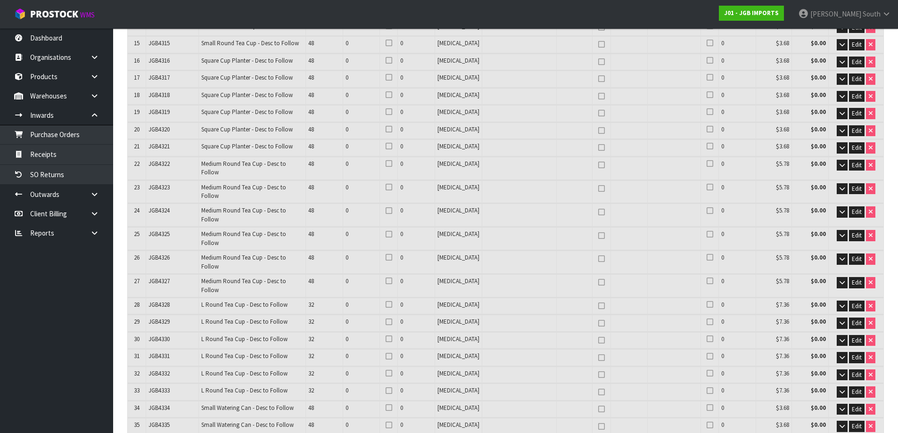
scroll to position [208, 0]
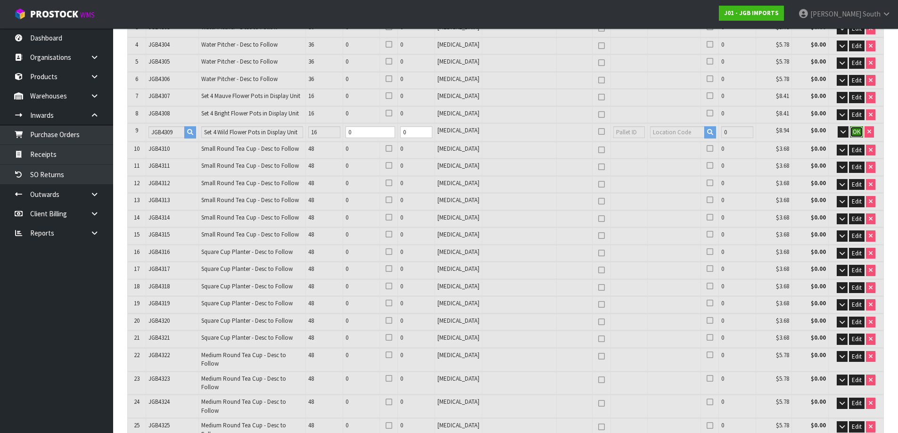
click at [859, 134] on span "OK" at bounding box center [857, 132] width 8 height 8
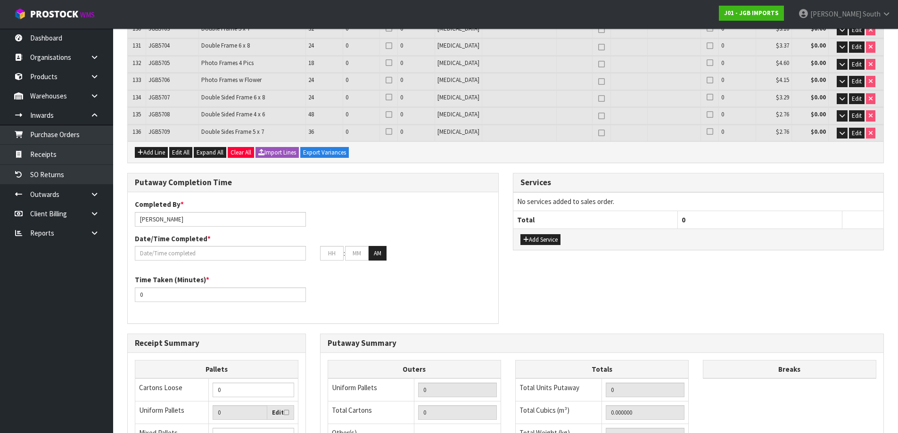
scroll to position [2565, 0]
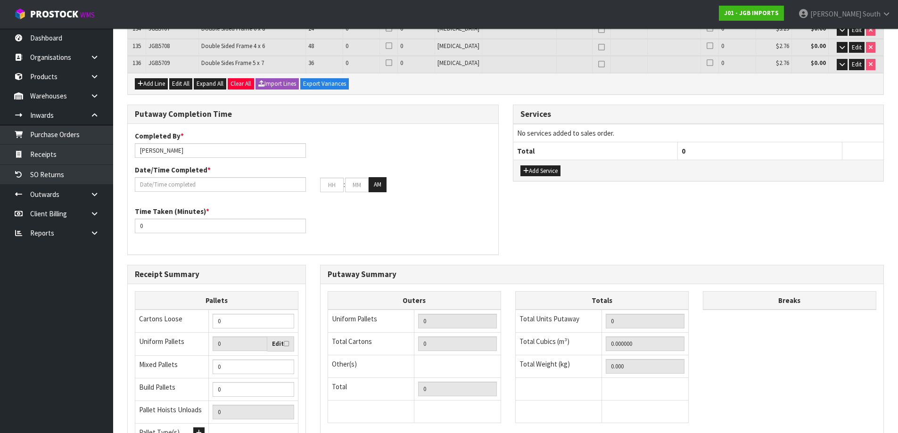
scroll to position [0, 0]
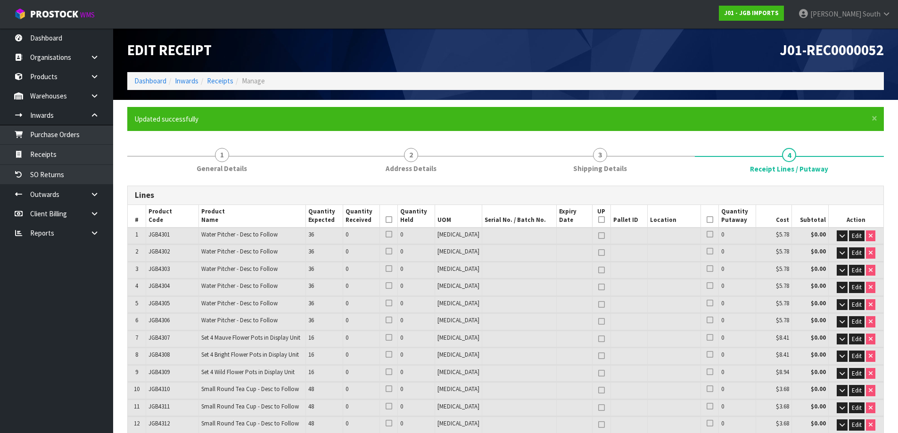
click at [399, 186] on div "Lines" at bounding box center [506, 195] width 756 height 19
click at [405, 198] on h3 "Lines" at bounding box center [506, 195] width 742 height 9
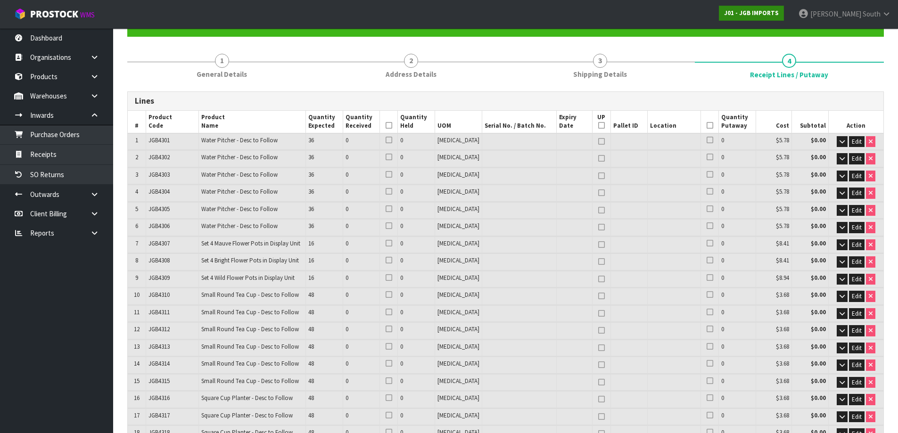
scroll to position [775, 0]
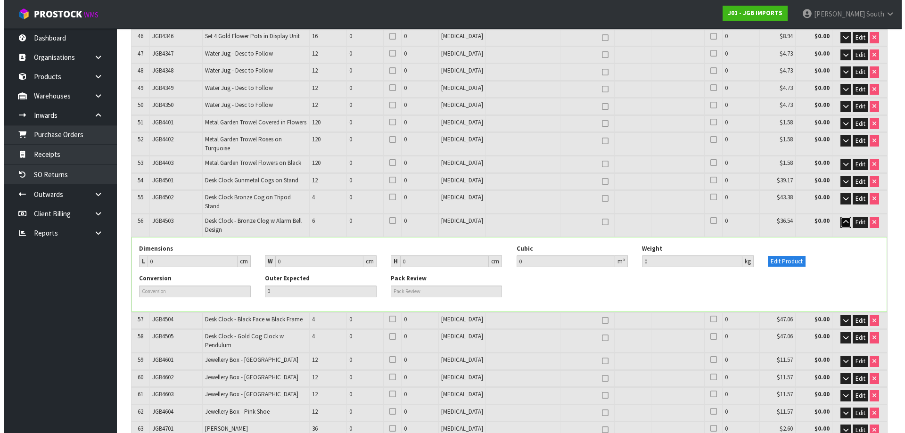
scroll to position [1011, 0]
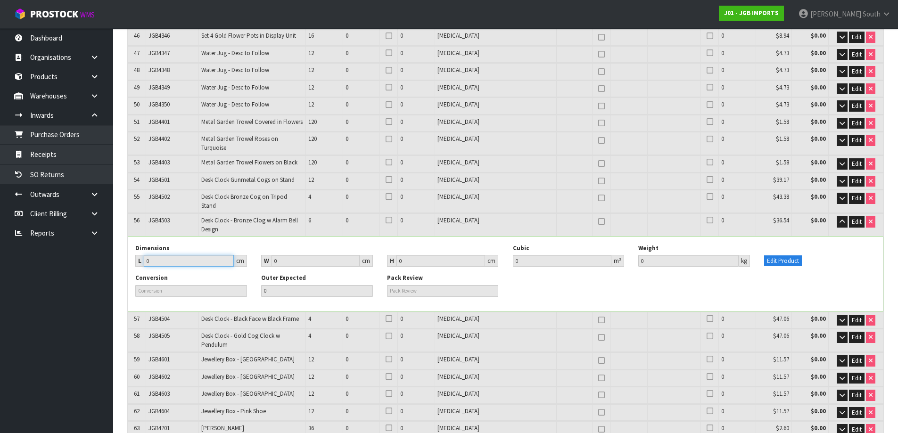
click at [162, 255] on input "0" at bounding box center [189, 261] width 90 height 12
click at [792, 256] on button "Edit Product" at bounding box center [783, 261] width 38 height 11
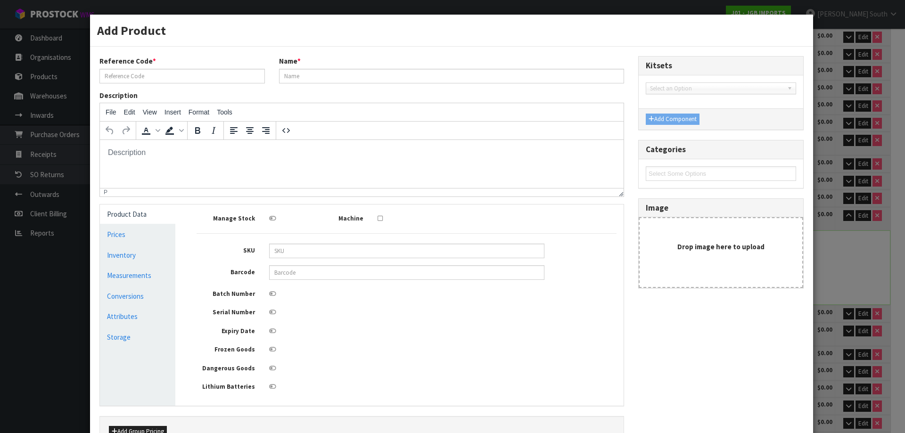
scroll to position [0, 0]
click at [133, 302] on link "Conversions" at bounding box center [137, 296] width 75 height 19
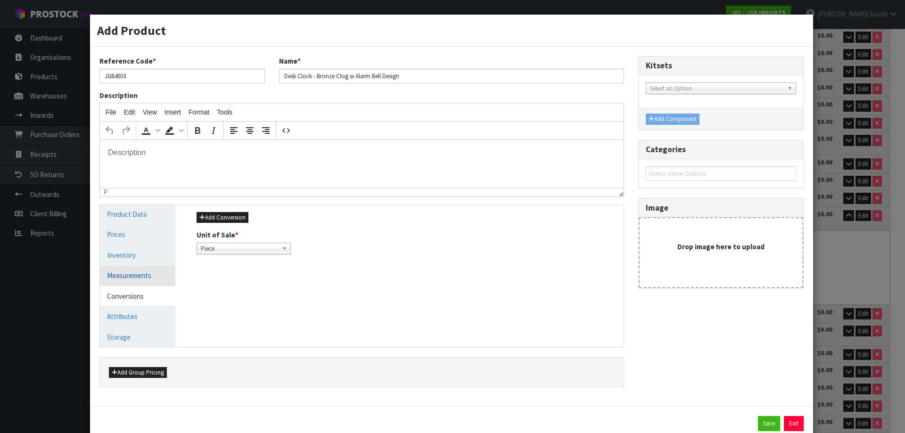
click at [138, 283] on link "Measurements" at bounding box center [137, 275] width 75 height 19
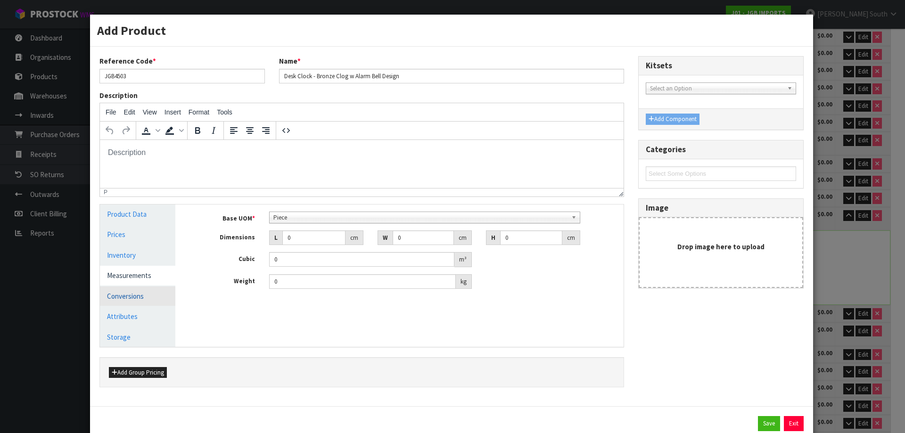
click at [134, 297] on link "Conversions" at bounding box center [137, 296] width 75 height 19
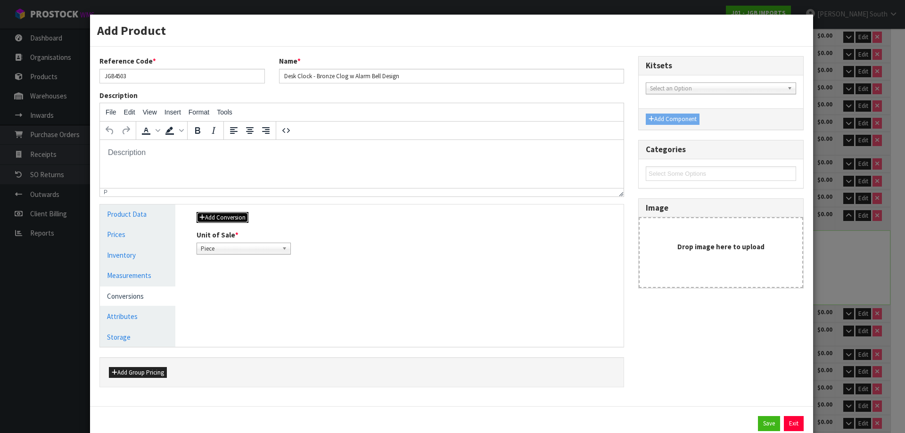
click at [241, 215] on button "Add Conversion" at bounding box center [223, 217] width 52 height 11
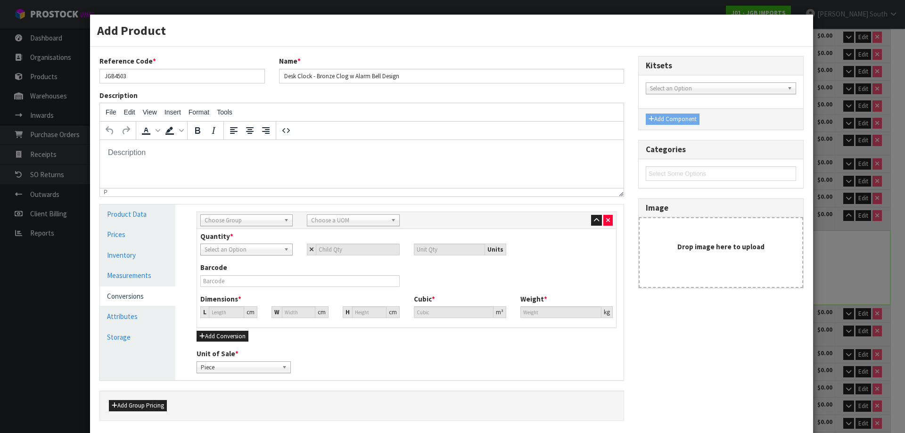
click at [247, 223] on span "Choose Group" at bounding box center [242, 220] width 75 height 11
click at [237, 270] on li "Outer" at bounding box center [247, 271] width 88 height 12
drag, startPoint x: 376, startPoint y: 210, endPoint x: 373, endPoint y: 218, distance: 9.3
click at [377, 210] on div "Sub Inner Inner Outer Pallet Outer Sub Inner Inner Outer Pallet Bag Bar Basket …" at bounding box center [407, 293] width 434 height 176
click at [373, 218] on span "Choose a UOM" at bounding box center [348, 220] width 75 height 11
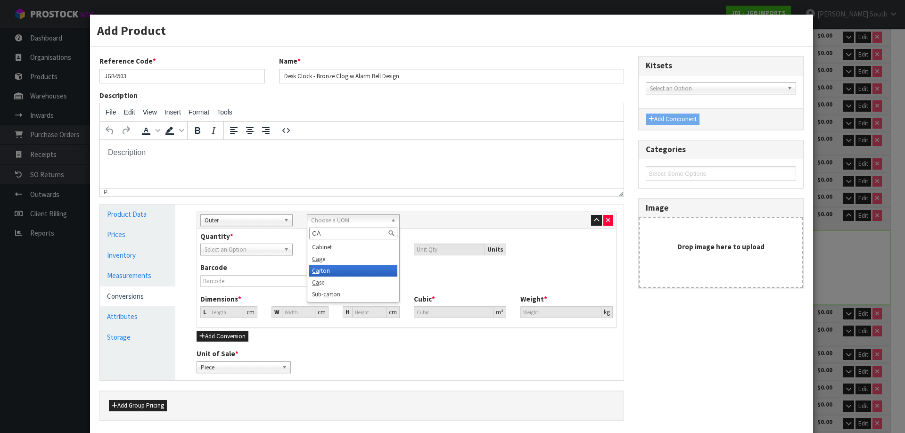
click at [343, 266] on li "Ca rton" at bounding box center [353, 271] width 88 height 12
click at [263, 270] on div "Barcode" at bounding box center [299, 275] width 213 height 24
click at [330, 250] on input "number" at bounding box center [357, 250] width 83 height 12
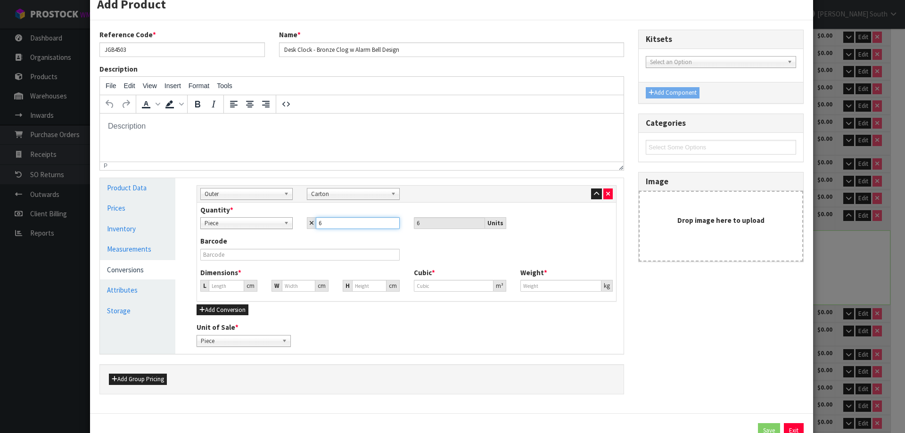
scroll to position [47, 0]
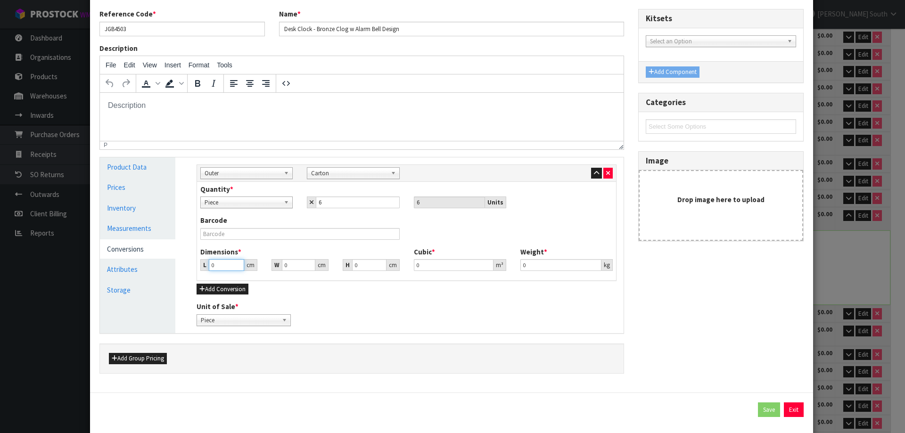
click at [223, 263] on input "0" at bounding box center [226, 265] width 35 height 12
drag, startPoint x: 291, startPoint y: 266, endPoint x: 259, endPoint y: 271, distance: 32.1
click at [259, 271] on div "L 57.5 cm W 0 cm H 0 cm" at bounding box center [299, 265] width 213 height 12
drag, startPoint x: 369, startPoint y: 266, endPoint x: 348, endPoint y: 266, distance: 21.2
click at [349, 267] on div "H 0 cm" at bounding box center [371, 265] width 57 height 12
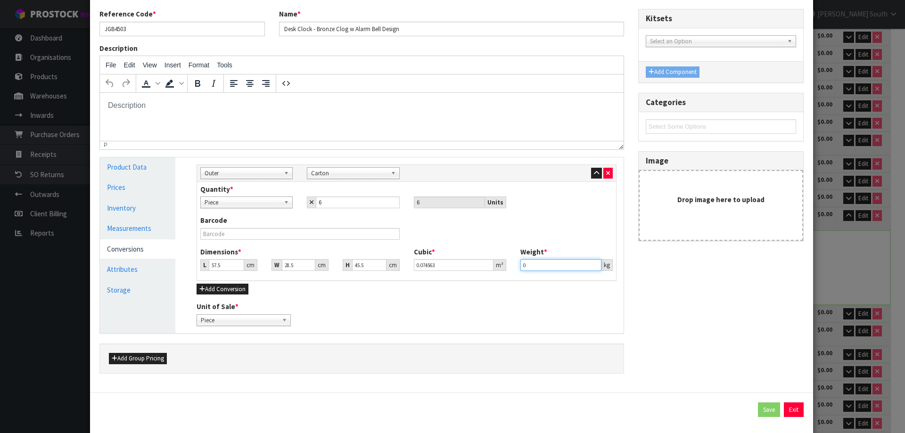
click at [526, 267] on input "0" at bounding box center [561, 265] width 81 height 12
click at [133, 222] on link "Measurements" at bounding box center [137, 228] width 75 height 19
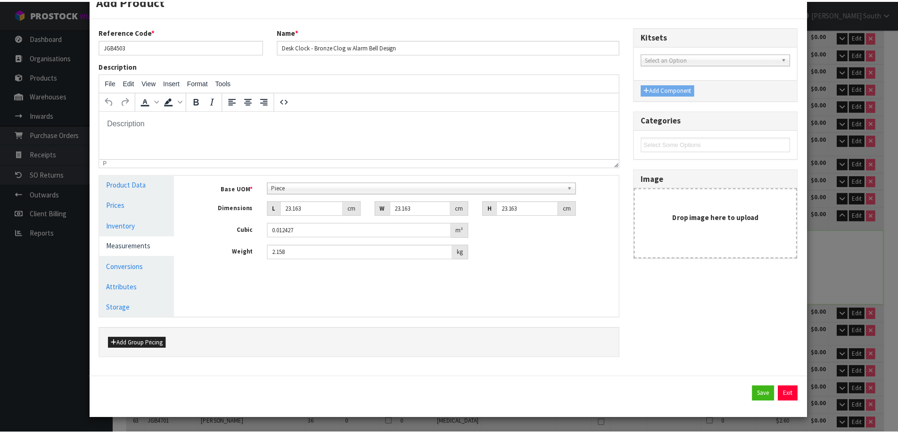
scroll to position [29, 0]
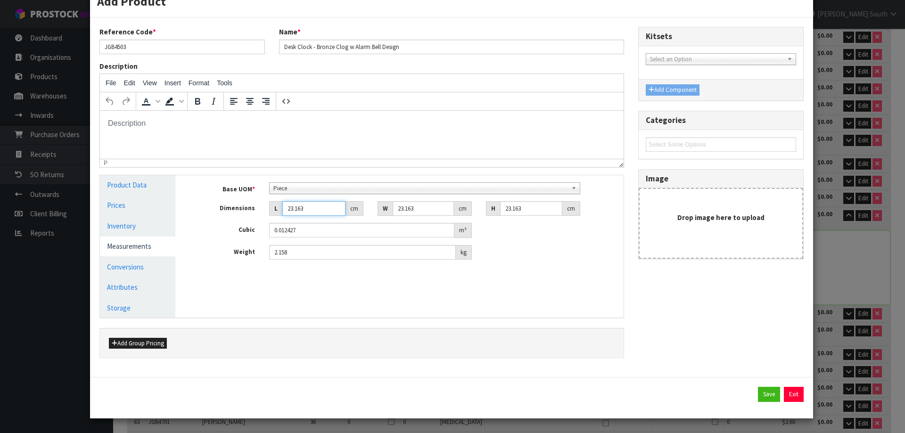
click at [305, 212] on input "23.163" at bounding box center [313, 208] width 63 height 15
drag, startPoint x: 525, startPoint y: 211, endPoint x: 493, endPoint y: 211, distance: 32.5
click at [493, 211] on div "H 23.163 cm" at bounding box center [533, 208] width 94 height 15
drag, startPoint x: 432, startPoint y: 209, endPoint x: 360, endPoint y: 207, distance: 71.7
click at [363, 208] on div "Dimensions L 23.163 cm W 23.163 cm H 44 cm" at bounding box center [407, 208] width 434 height 15
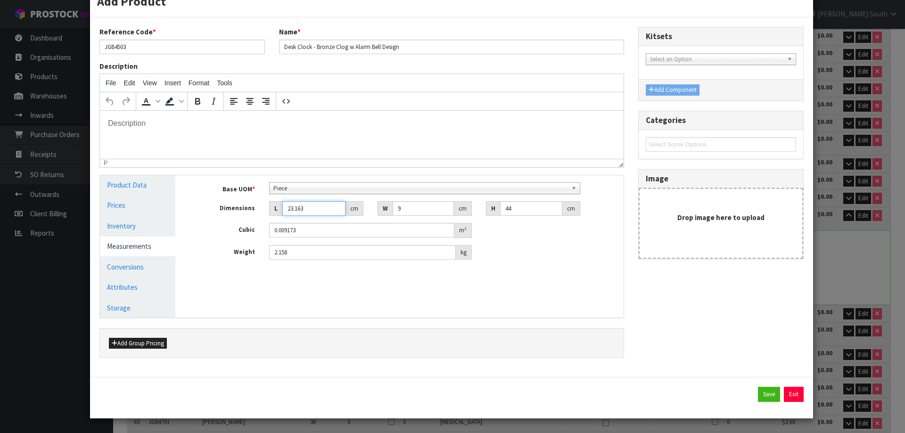
drag, startPoint x: 306, startPoint y: 208, endPoint x: 235, endPoint y: 210, distance: 70.3
click at [235, 210] on div "Dimensions L 23.163 cm W 9 cm H 44 cm" at bounding box center [407, 208] width 434 height 15
drag, startPoint x: 313, startPoint y: 253, endPoint x: 166, endPoint y: 254, distance: 146.7
click at [166, 254] on div "Product Data Prices Inventory Measurements Conversions Attributes Storage Manag…" at bounding box center [362, 246] width 538 height 142
click at [758, 398] on button "Save" at bounding box center [769, 394] width 22 height 15
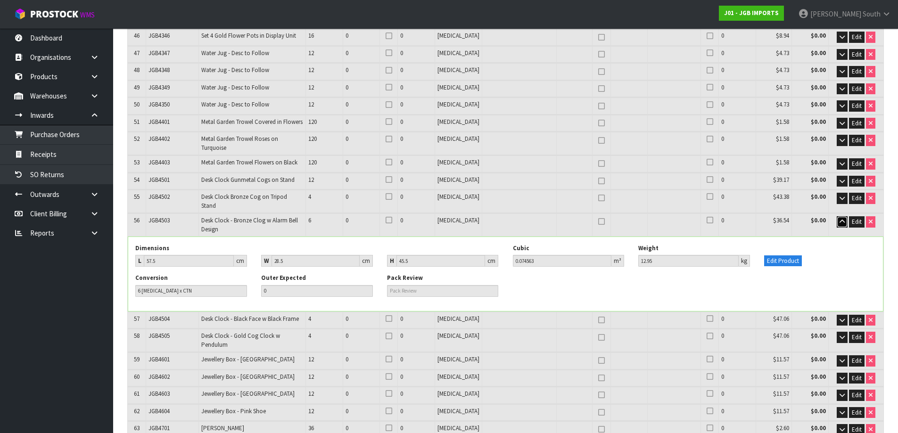
click at [841, 219] on icon "button" at bounding box center [842, 222] width 5 height 6
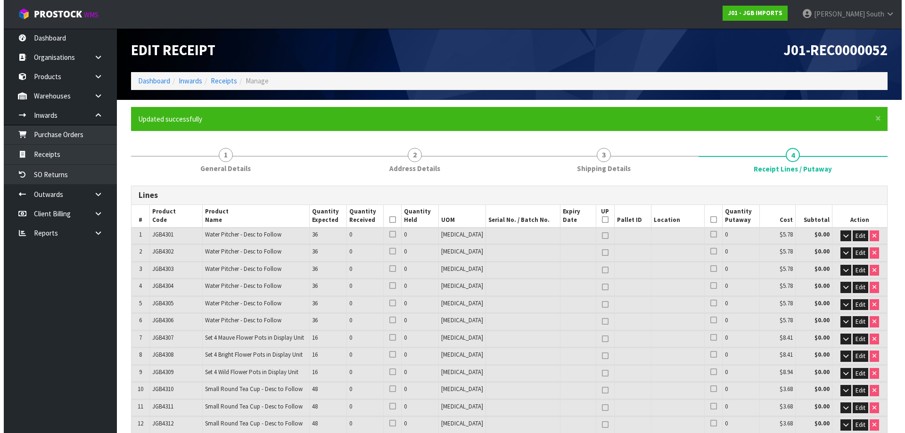
scroll to position [1350, 0]
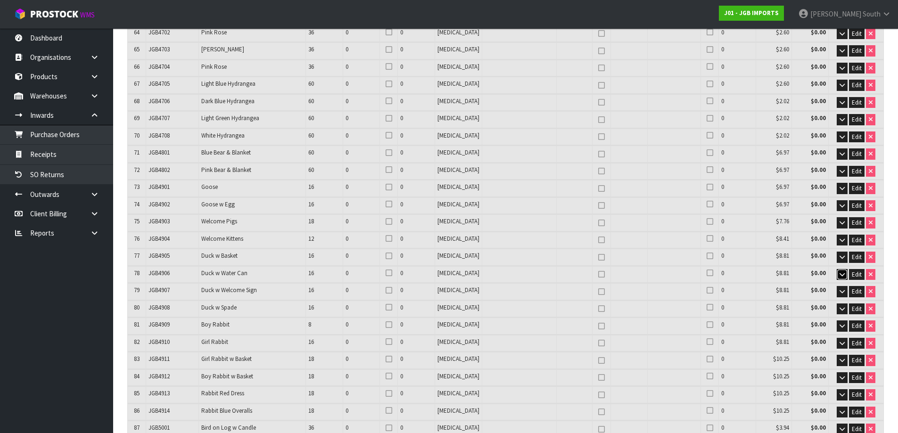
click at [842, 272] on icon "button" at bounding box center [842, 275] width 5 height 6
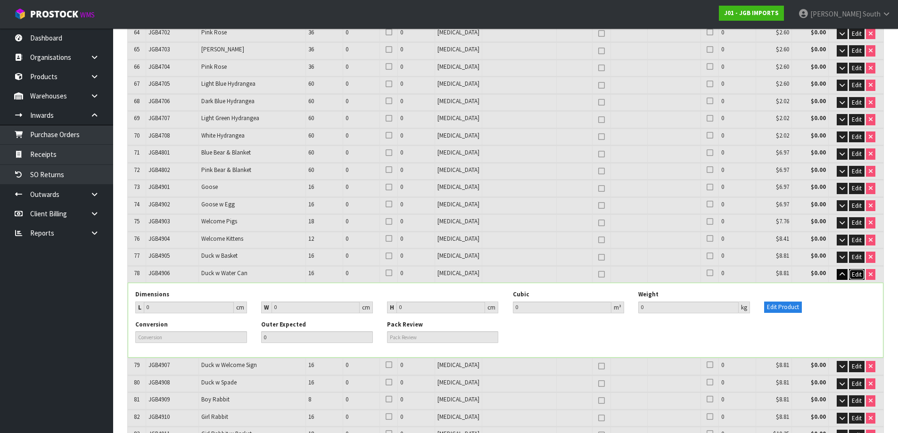
click at [849, 269] on button "Edit" at bounding box center [857, 274] width 16 height 11
click at [854, 271] on span "OK" at bounding box center [857, 275] width 8 height 8
click at [776, 302] on button "Edit Product" at bounding box center [783, 307] width 38 height 11
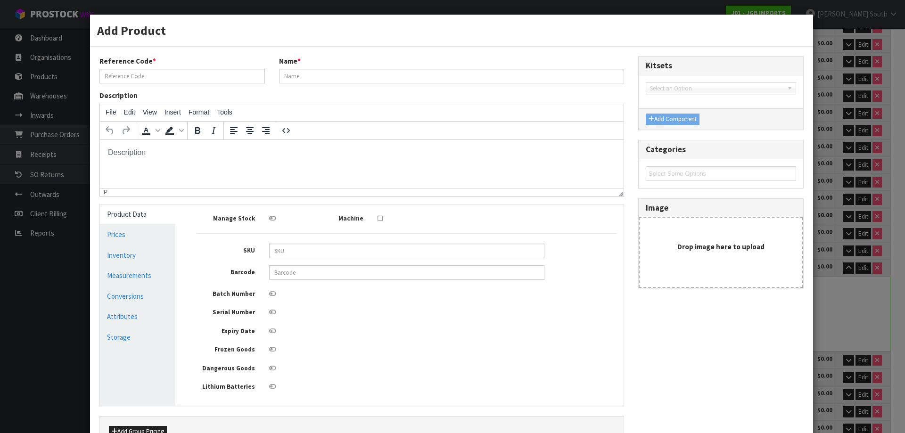
scroll to position [0, 0]
click at [136, 285] on link "Measurements" at bounding box center [137, 275] width 75 height 19
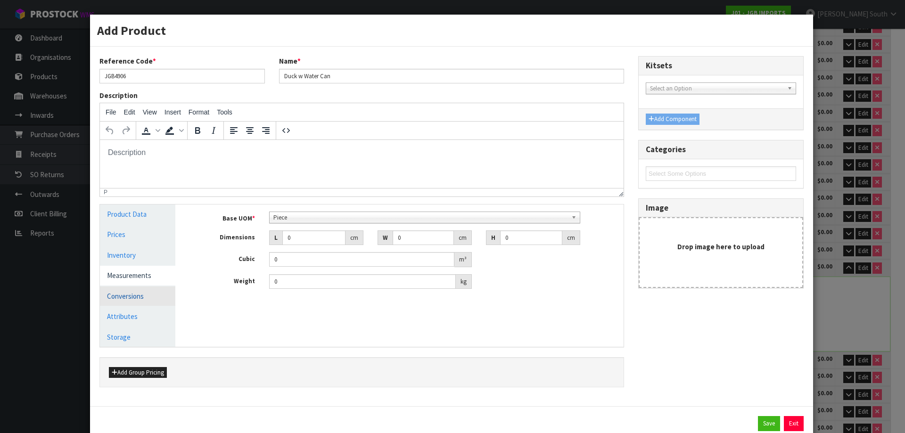
click at [129, 293] on link "Conversions" at bounding box center [137, 296] width 75 height 19
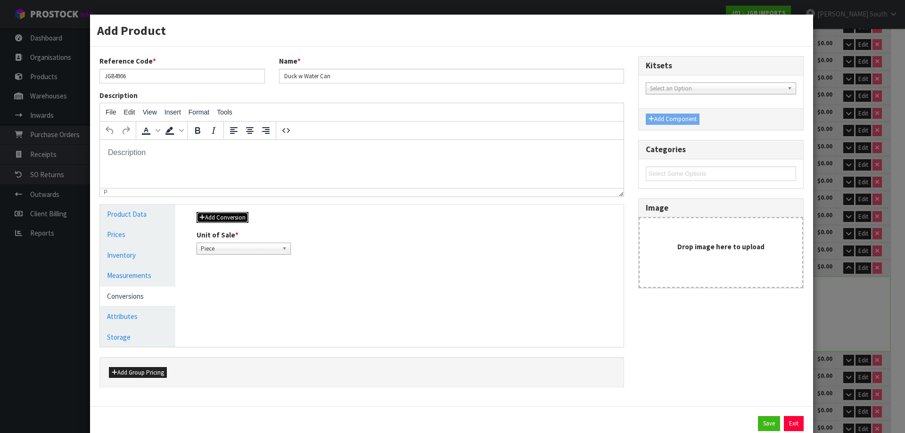
click at [232, 219] on button "Add Conversion" at bounding box center [223, 217] width 52 height 11
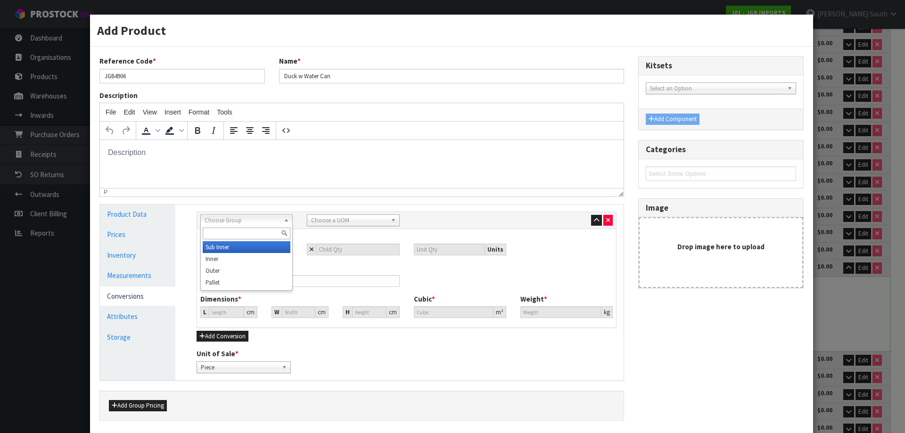
click at [250, 224] on span "Choose Group" at bounding box center [242, 220] width 75 height 11
click at [228, 271] on li "Outer" at bounding box center [247, 271] width 88 height 12
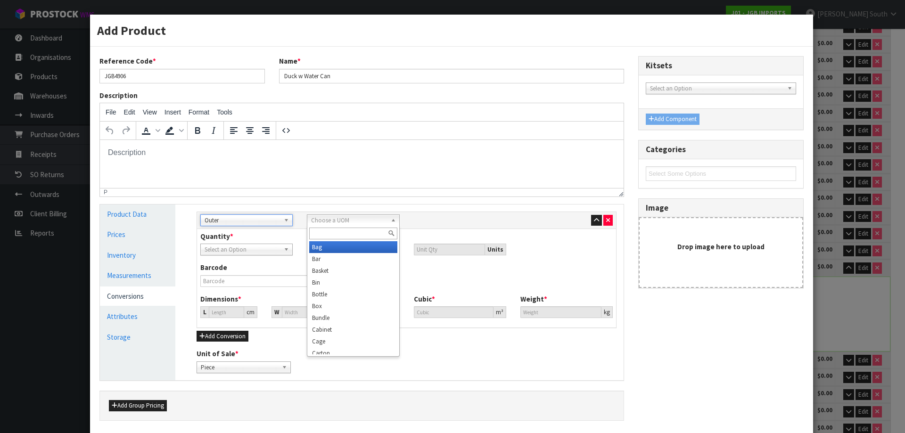
click at [365, 222] on span "Choose a UOM" at bounding box center [348, 220] width 75 height 11
click at [326, 242] on li "Cart on" at bounding box center [353, 247] width 88 height 12
click at [340, 254] on input "number" at bounding box center [357, 250] width 83 height 12
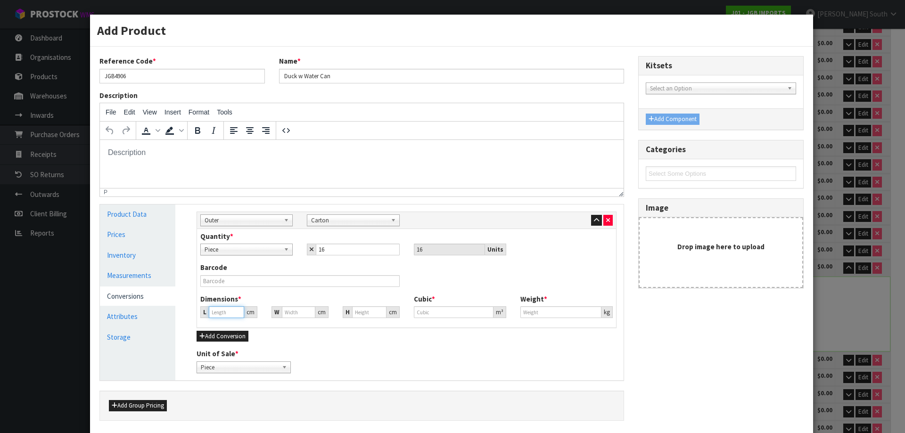
click at [210, 308] on input "number" at bounding box center [226, 313] width 35 height 12
drag, startPoint x: 292, startPoint y: 311, endPoint x: 253, endPoint y: 317, distance: 39.7
click at [253, 317] on div "L 54.5 cm W 0 cm H 0 cm" at bounding box center [299, 313] width 213 height 12
click at [365, 308] on input "0" at bounding box center [369, 313] width 34 height 12
click at [549, 313] on input "0" at bounding box center [561, 313] width 81 height 12
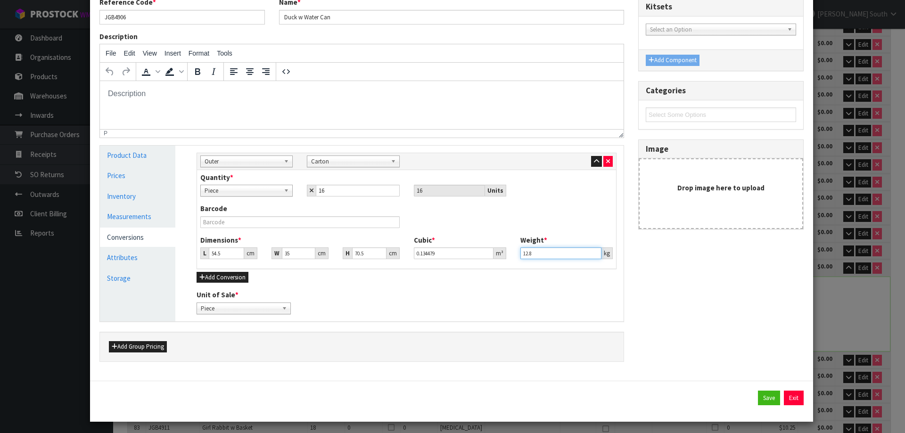
scroll to position [62, 0]
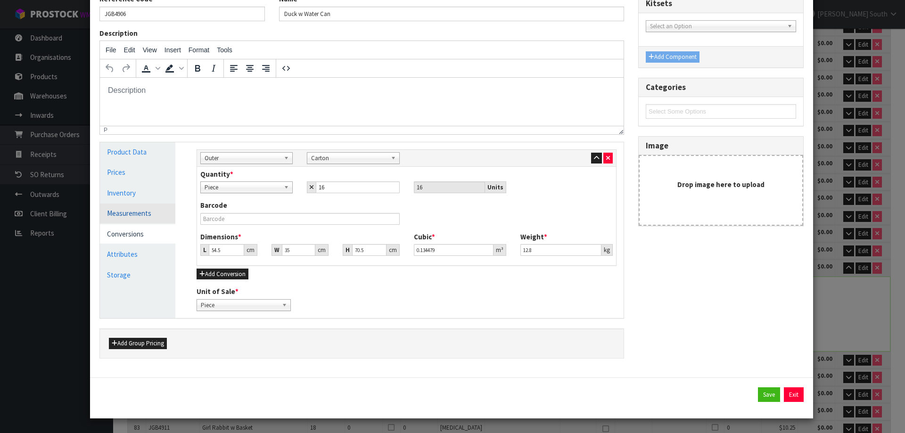
click at [143, 213] on link "Measurements" at bounding box center [137, 213] width 75 height 19
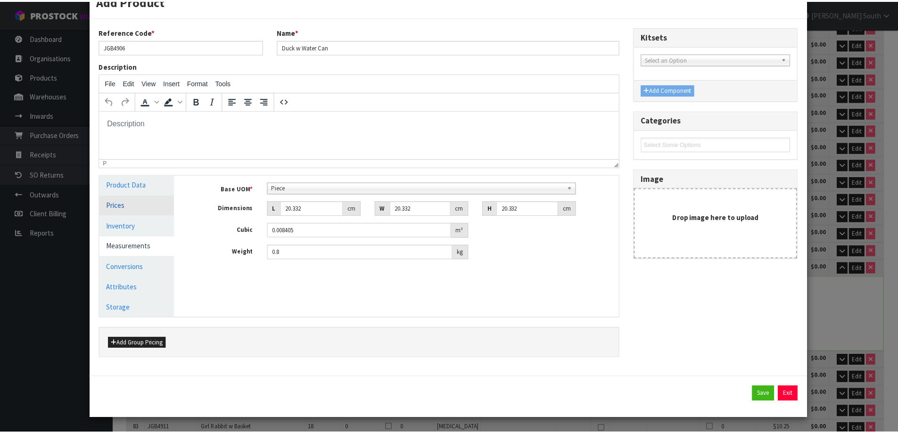
scroll to position [29, 0]
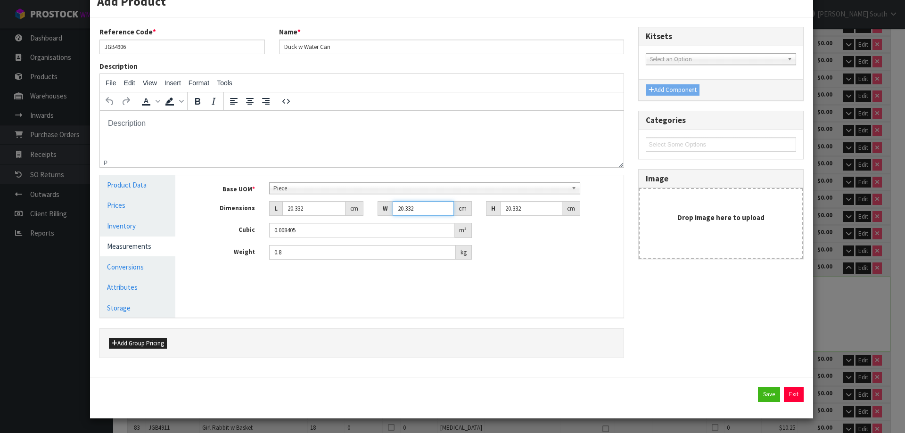
drag, startPoint x: 421, startPoint y: 213, endPoint x: 357, endPoint y: 212, distance: 63.2
click at [357, 212] on div "Dimensions L 20.332 cm W 20.332 cm H 20.332 cm" at bounding box center [407, 208] width 434 height 15
drag, startPoint x: 317, startPoint y: 213, endPoint x: 266, endPoint y: 212, distance: 50.9
click at [266, 212] on div "L 20.332 cm" at bounding box center [316, 208] width 108 height 15
click at [531, 211] on input "20.332" at bounding box center [531, 208] width 62 height 15
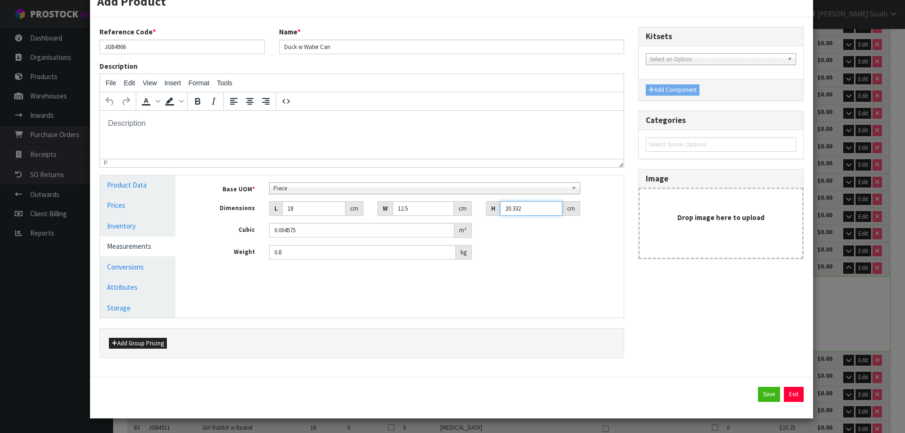
drag, startPoint x: 531, startPoint y: 211, endPoint x: 474, endPoint y: 211, distance: 56.6
click at [474, 211] on div "Dimensions L 18 cm W 12.5 cm H 20.332 cm" at bounding box center [407, 208] width 434 height 15
drag, startPoint x: 350, startPoint y: 251, endPoint x: 259, endPoint y: 243, distance: 91.4
click at [260, 244] on div "Base UOM * Bag Bar Basket Bin Bottle Box Bundle Cabinet Cage Carton Case Coil C…" at bounding box center [407, 222] width 420 height 78
click at [759, 399] on button "Save" at bounding box center [769, 394] width 22 height 15
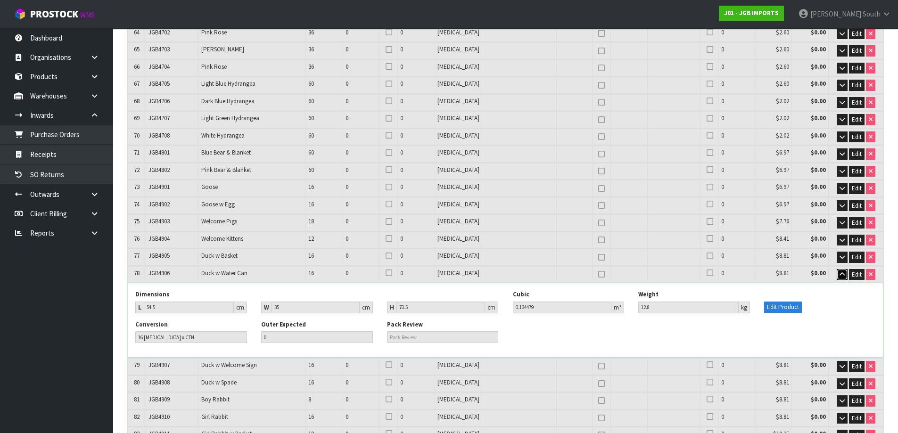
click at [840, 272] on icon "button" at bounding box center [842, 275] width 5 height 6
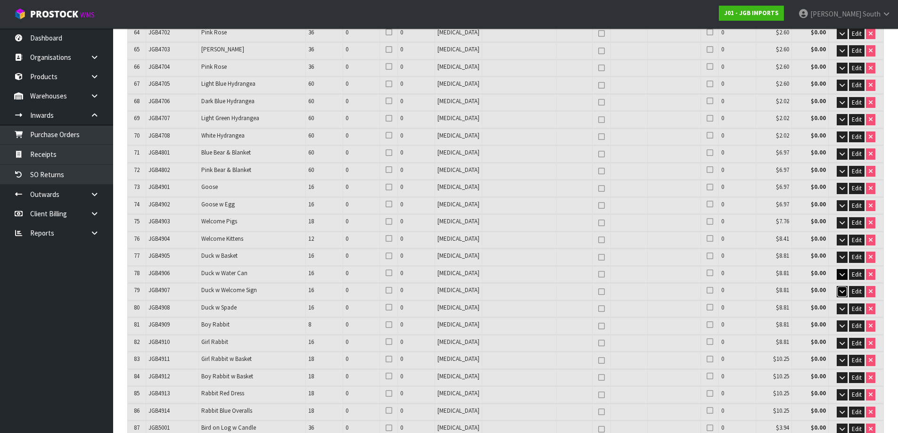
click at [844, 289] on icon "button" at bounding box center [842, 292] width 5 height 6
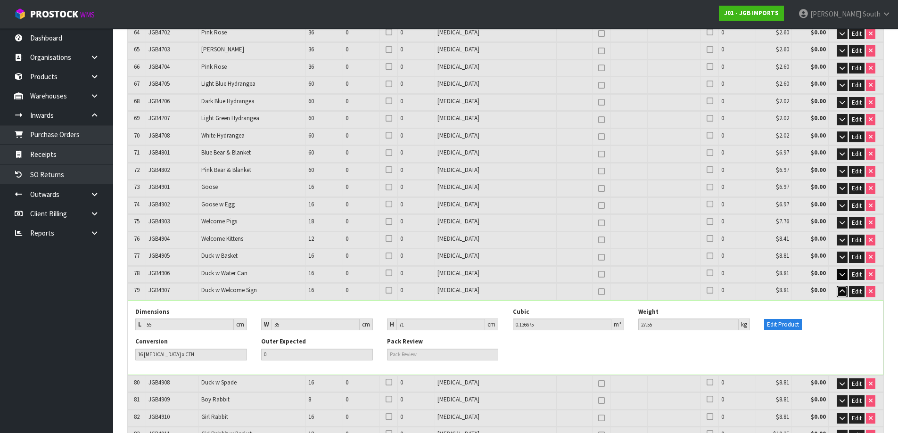
click at [844, 289] on icon "button" at bounding box center [842, 292] width 5 height 6
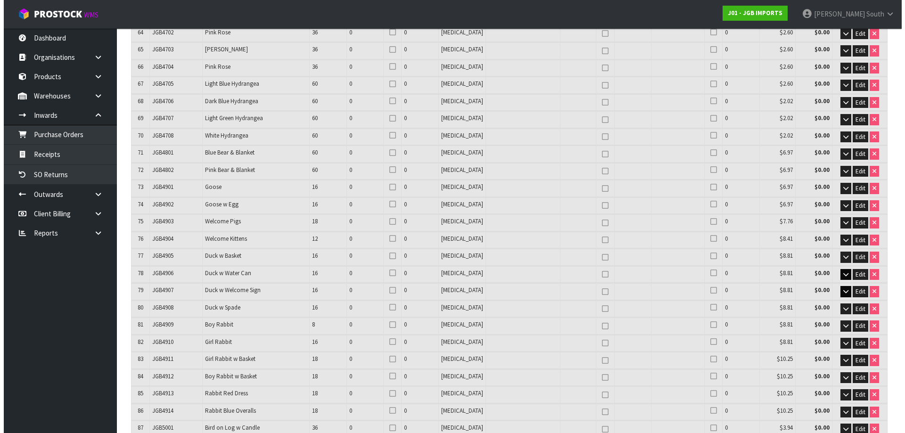
scroll to position [2262, 0]
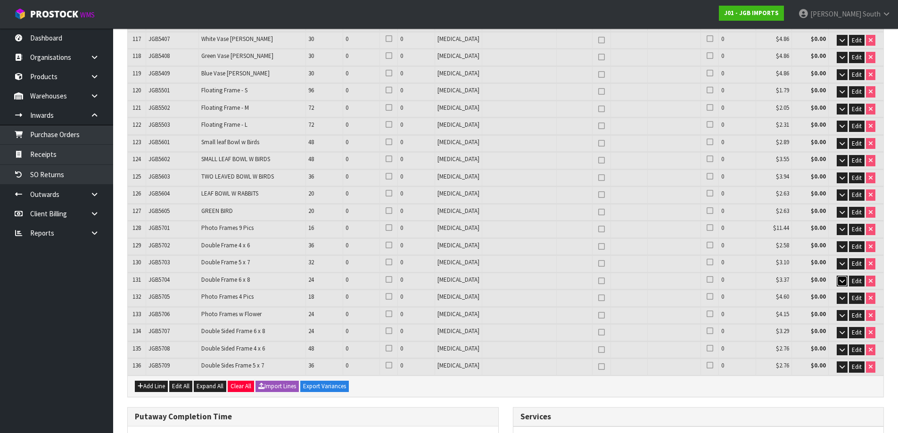
click at [838, 276] on button "button" at bounding box center [842, 281] width 11 height 11
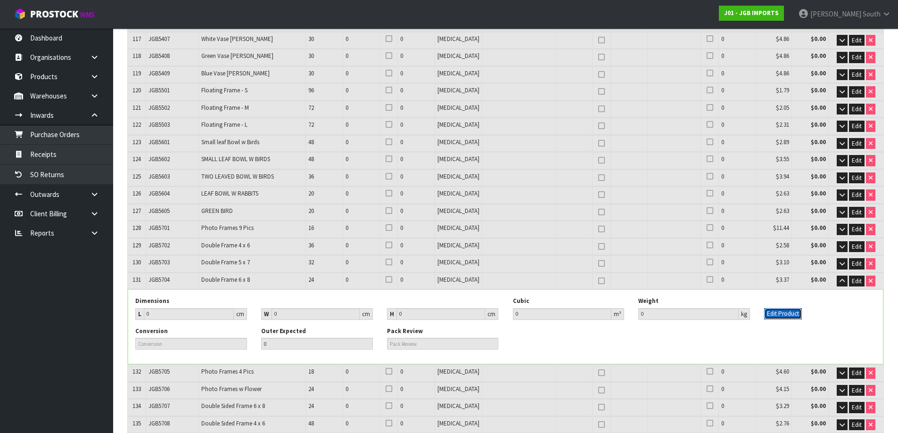
click at [789, 308] on button "Edit Product" at bounding box center [783, 313] width 38 height 11
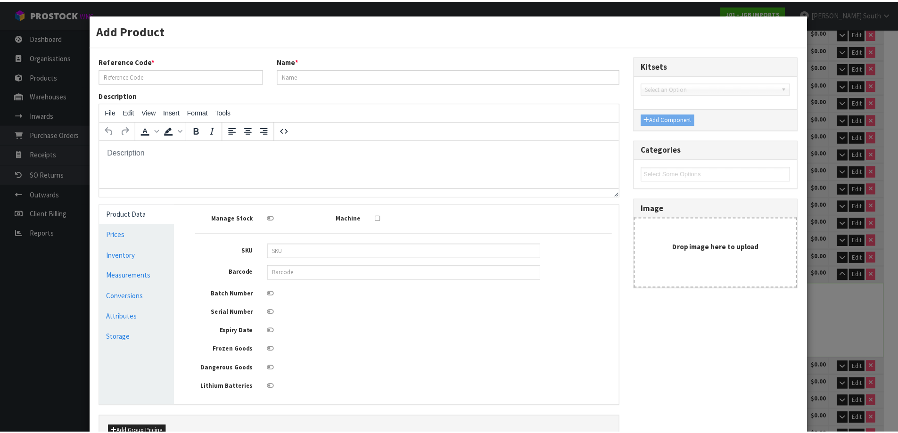
scroll to position [0, 0]
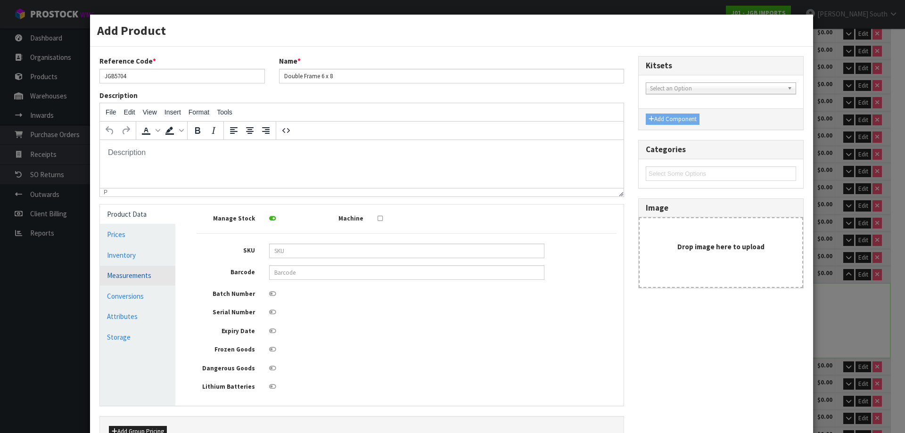
click at [149, 276] on link "Measurements" at bounding box center [137, 275] width 75 height 19
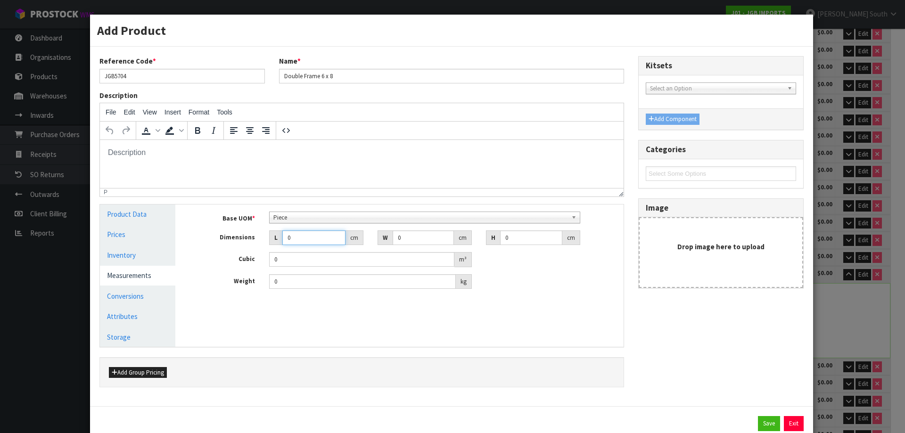
click at [304, 239] on input "0" at bounding box center [313, 238] width 63 height 15
drag, startPoint x: 304, startPoint y: 239, endPoint x: 250, endPoint y: 229, distance: 55.1
click at [250, 229] on div "Base UOM * Bag Bar Basket Bin Bottle Box Bundle Cabinet Cage Carton Case Coil C…" at bounding box center [407, 251] width 420 height 78
drag, startPoint x: 419, startPoint y: 239, endPoint x: 279, endPoint y: 240, distance: 140.1
click at [281, 240] on div "Dimensions L 51 cm W 0 cm H 0 cm" at bounding box center [407, 238] width 434 height 15
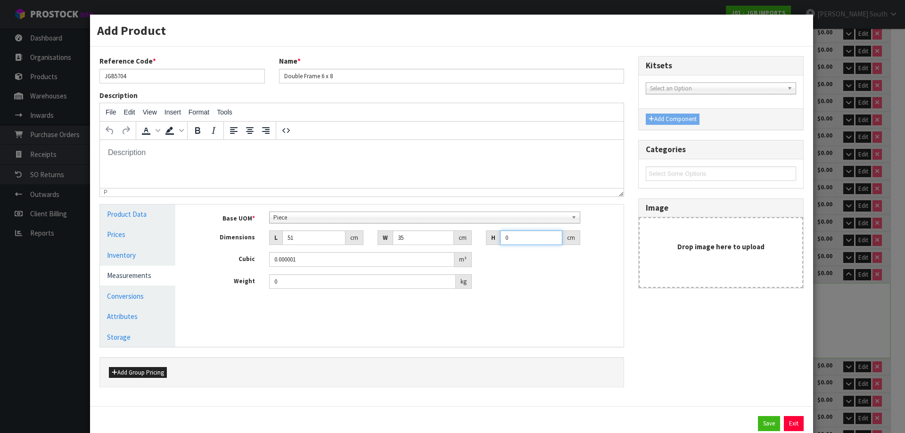
drag, startPoint x: 515, startPoint y: 241, endPoint x: 494, endPoint y: 243, distance: 20.4
click at [494, 243] on div "H 0 cm" at bounding box center [533, 238] width 94 height 15
drag, startPoint x: 361, startPoint y: 274, endPoint x: 342, endPoint y: 281, distance: 20.3
click at [345, 280] on div "Base UOM * Bag Bar Basket Bin Bottle Box Bundle Cabinet Cage Carton Case Coil C…" at bounding box center [407, 251] width 420 height 78
drag, startPoint x: 341, startPoint y: 282, endPoint x: 225, endPoint y: 278, distance: 116.5
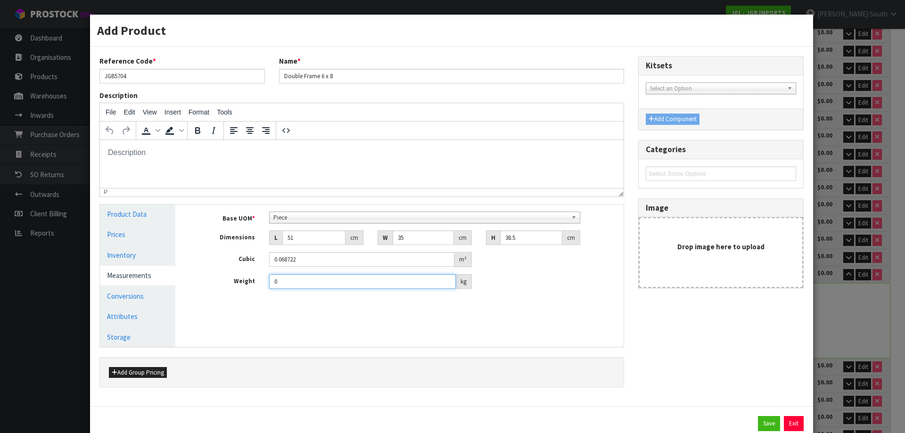
click at [226, 278] on div "Weight 0 kg" at bounding box center [407, 281] width 434 height 15
click at [146, 303] on link "Conversions" at bounding box center [137, 296] width 75 height 19
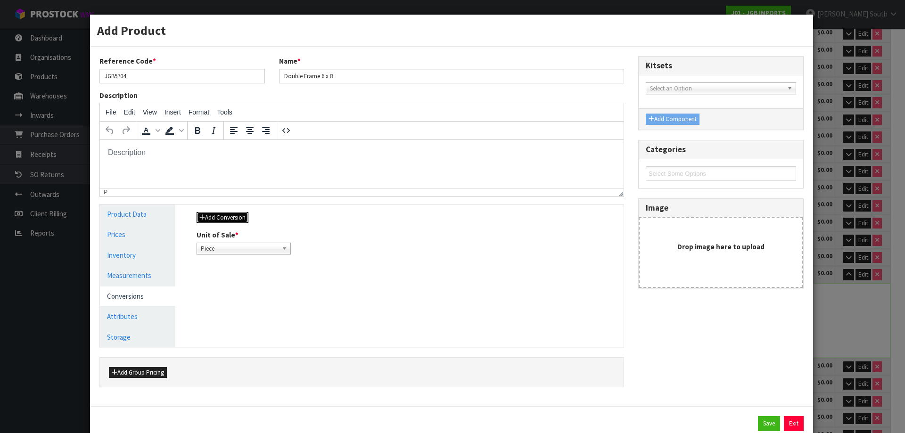
click at [240, 223] on button "Add Conversion" at bounding box center [223, 217] width 52 height 11
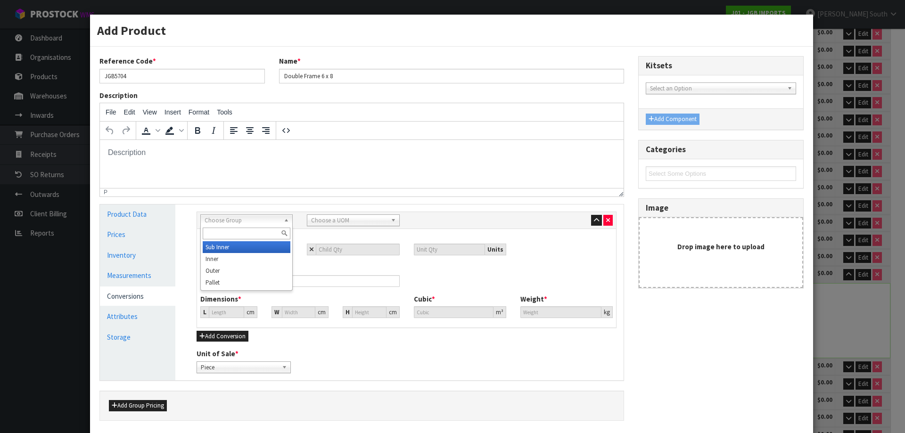
click at [246, 222] on span "Choose Group" at bounding box center [242, 220] width 75 height 11
click at [241, 274] on li "Outer" at bounding box center [247, 271] width 88 height 12
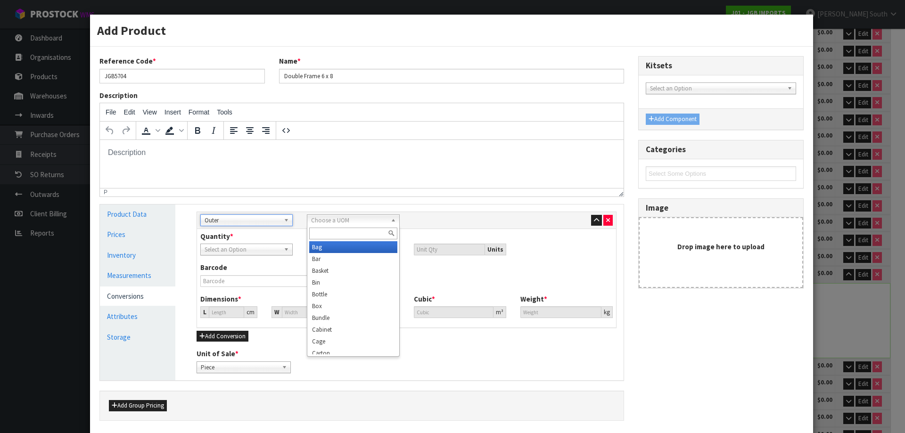
click at [344, 225] on div "Choose a UOM Bag Bar Basket Bin Bottle Box Bundle Cabinet Cage Carton Case Coil…" at bounding box center [353, 221] width 92 height 12
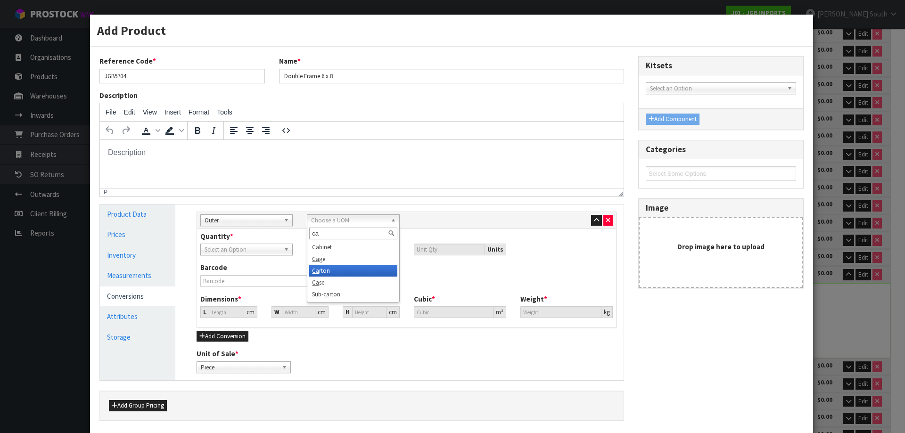
drag, startPoint x: 338, startPoint y: 269, endPoint x: 292, endPoint y: 262, distance: 46.2
click at [338, 271] on li "Ca rton" at bounding box center [353, 271] width 88 height 12
click at [331, 245] on input "number" at bounding box center [357, 250] width 83 height 12
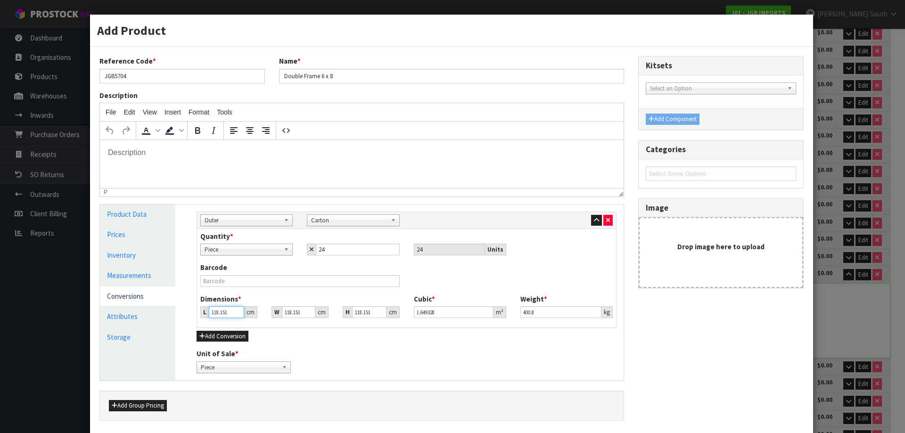
click at [215, 313] on input "118.151" at bounding box center [226, 313] width 35 height 12
click at [135, 274] on link "Measurements" at bounding box center [137, 275] width 75 height 19
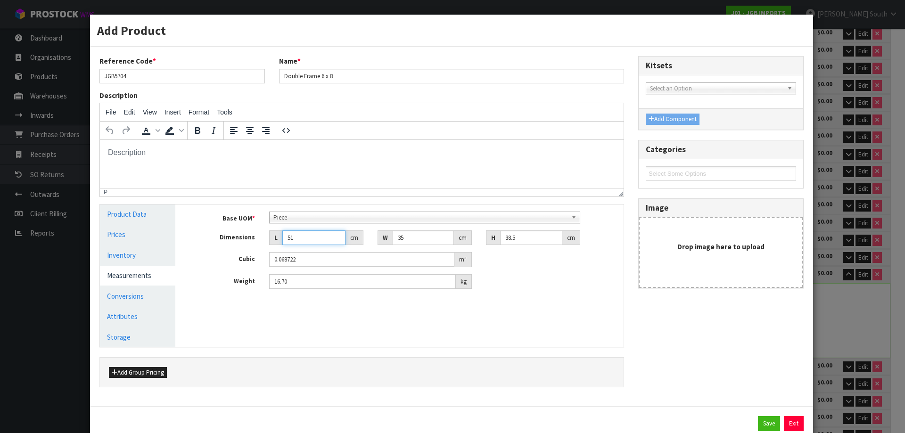
click at [303, 243] on input "51" at bounding box center [313, 238] width 63 height 15
drag, startPoint x: 303, startPoint y: 236, endPoint x: 200, endPoint y: 226, distance: 103.8
click at [200, 226] on div "Base UOM * Bag Bar Basket Bin Bottle Box Bundle Cabinet Cage Carton Case Coil C…" at bounding box center [407, 251] width 420 height 78
drag, startPoint x: 516, startPoint y: 235, endPoint x: 458, endPoint y: 236, distance: 57.5
click at [458, 236] on div "Dimensions L cm W 35 cm H 38.5 cm" at bounding box center [407, 238] width 434 height 15
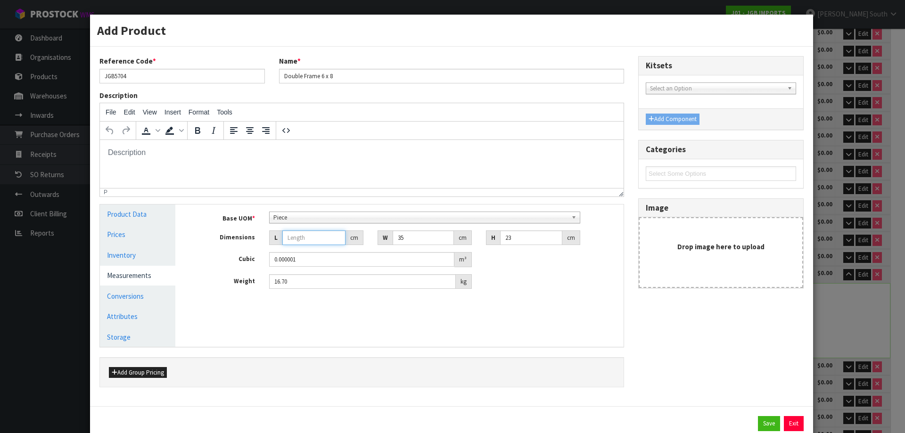
click at [318, 242] on input "number" at bounding box center [313, 238] width 63 height 15
drag, startPoint x: 414, startPoint y: 234, endPoint x: 346, endPoint y: 250, distance: 69.9
click at [347, 250] on div "Base UOM * Bag Bar Basket Bin Bottle Box Bundle Cabinet Cage Carton Case Coil C…" at bounding box center [407, 251] width 420 height 78
click at [322, 284] on input "16.70" at bounding box center [362, 281] width 187 height 15
click at [763, 424] on button "Save" at bounding box center [769, 423] width 22 height 15
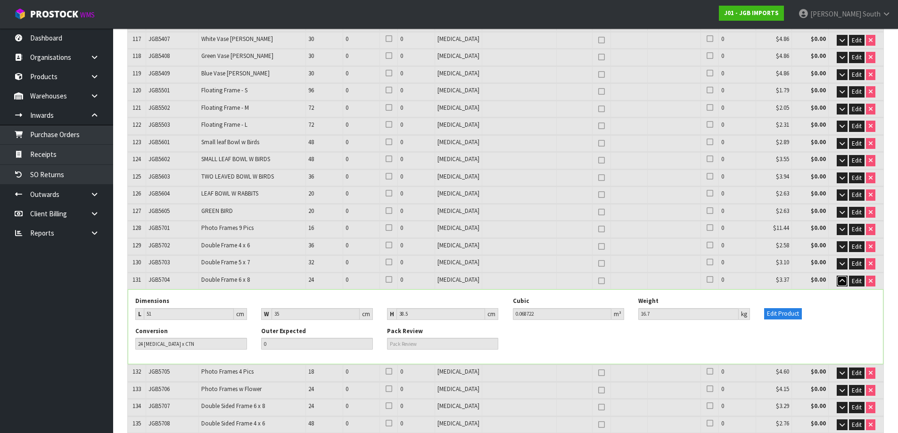
click at [845, 276] on button "button" at bounding box center [842, 281] width 11 height 11
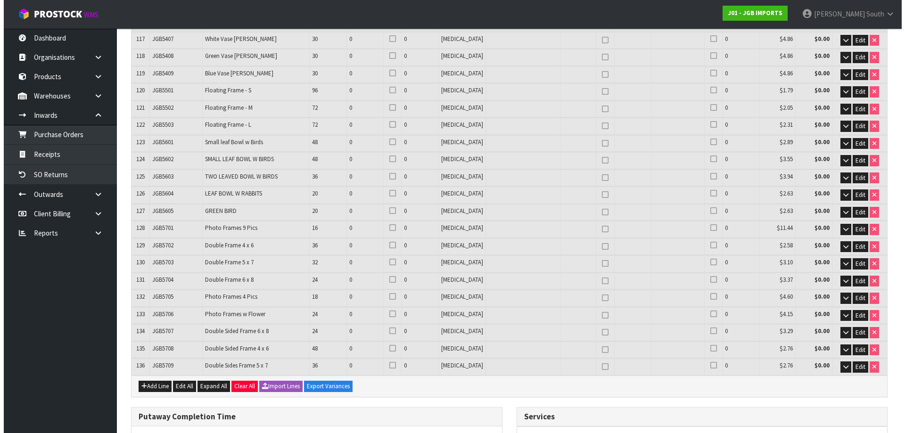
scroll to position [930, 0]
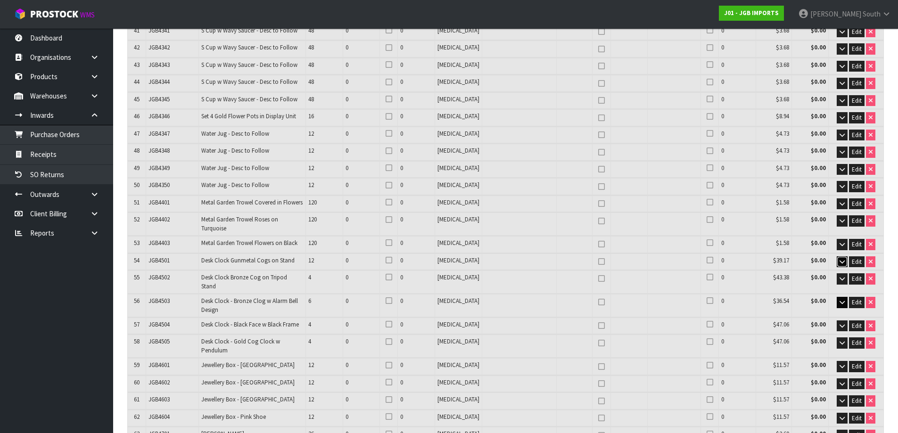
click at [840, 259] on icon "button" at bounding box center [842, 262] width 5 height 6
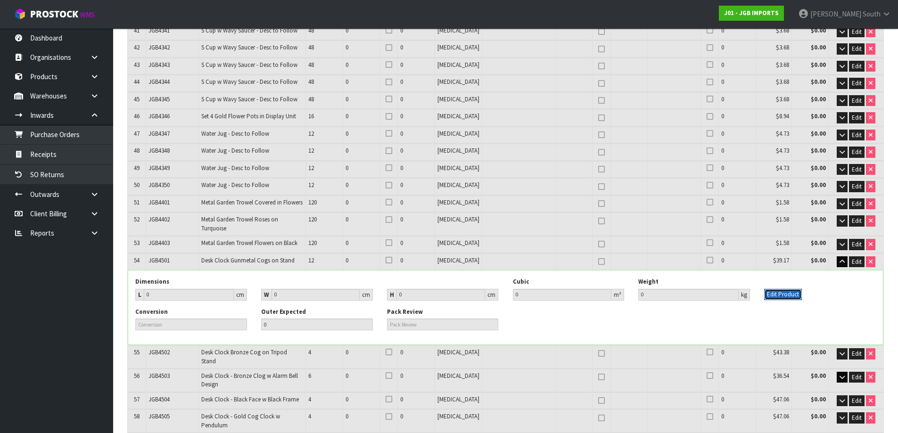
click at [768, 289] on button "Edit Product" at bounding box center [783, 294] width 38 height 11
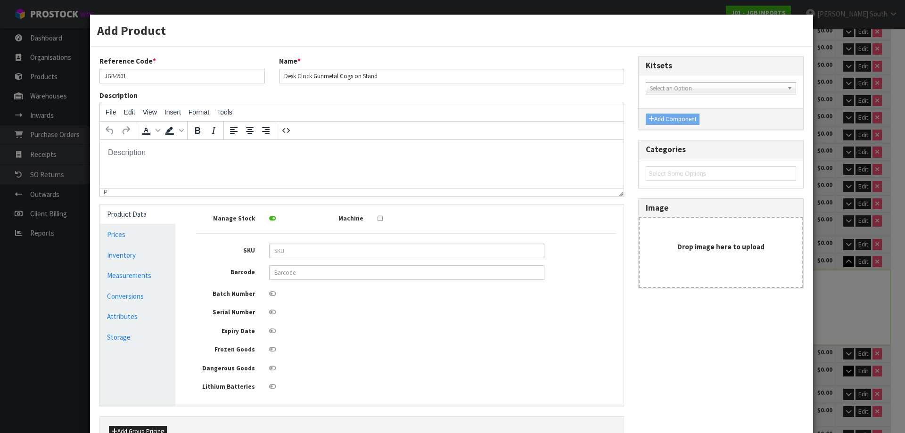
scroll to position [0, 0]
click at [136, 276] on link "Measurements" at bounding box center [137, 275] width 75 height 19
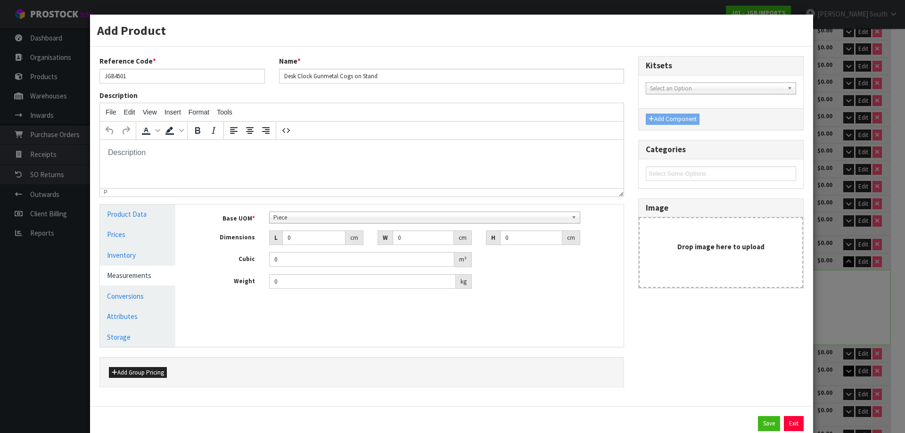
drag, startPoint x: 143, startPoint y: 295, endPoint x: 186, endPoint y: 282, distance: 45.2
click at [142, 297] on link "Conversions" at bounding box center [137, 296] width 75 height 19
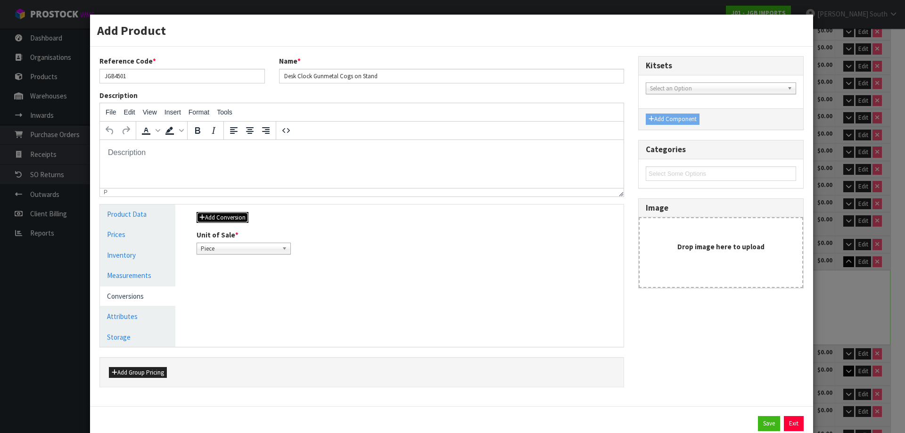
click at [230, 217] on button "Add Conversion" at bounding box center [223, 217] width 52 height 11
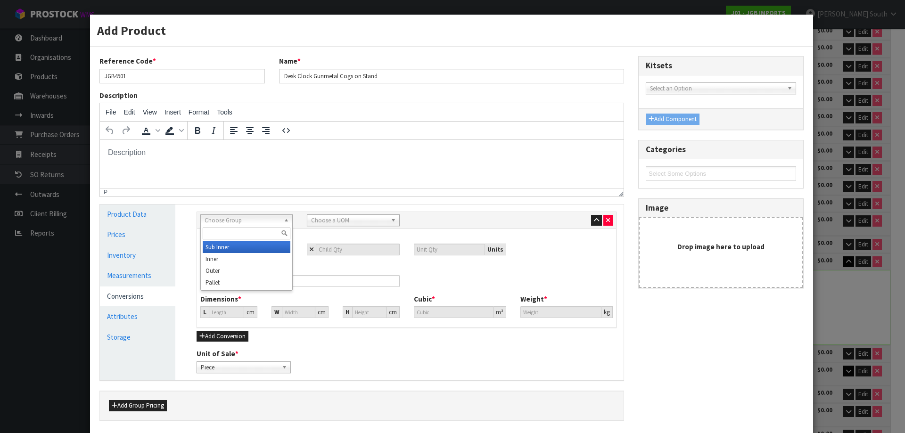
click at [249, 217] on span "Choose Group" at bounding box center [242, 220] width 75 height 11
click at [235, 277] on li "Pallet" at bounding box center [247, 283] width 88 height 12
click at [233, 225] on span "Pallet" at bounding box center [242, 220] width 75 height 11
click at [223, 274] on li "Outer" at bounding box center [247, 271] width 88 height 12
click at [352, 218] on span "Pallet" at bounding box center [348, 220] width 75 height 11
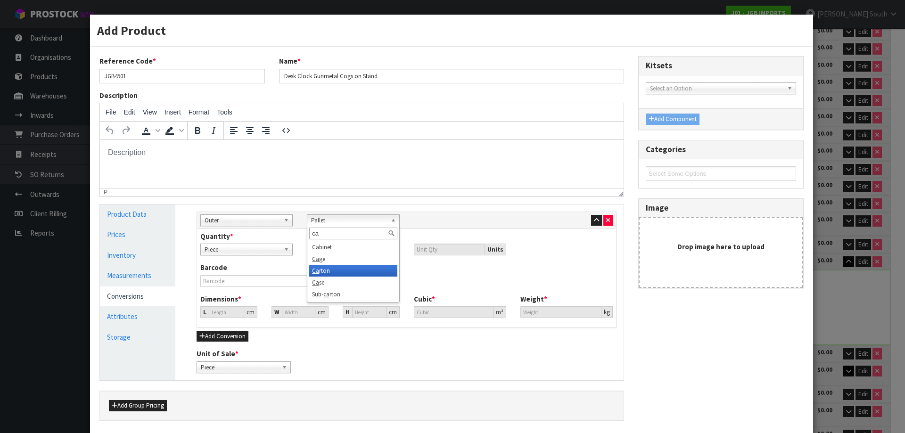
click at [334, 270] on li "Ca rton" at bounding box center [353, 271] width 88 height 12
click at [344, 255] on input "number" at bounding box center [357, 250] width 83 height 12
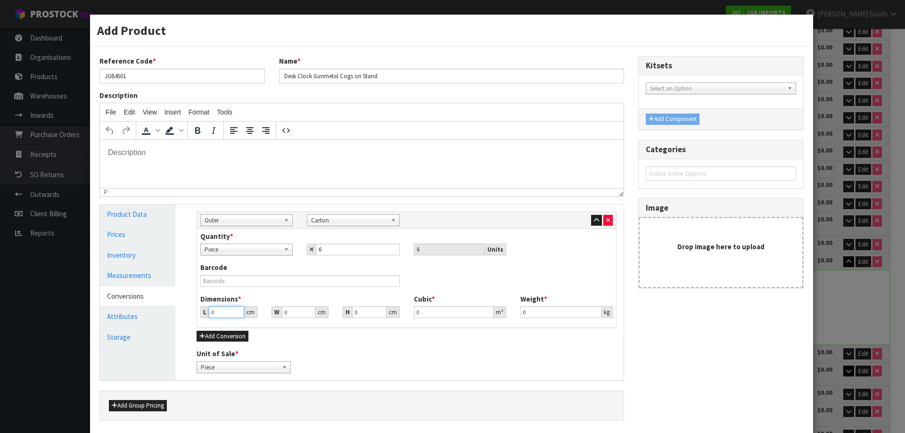
click at [216, 311] on input "0" at bounding box center [226, 313] width 35 height 12
drag, startPoint x: 287, startPoint y: 313, endPoint x: 260, endPoint y: 317, distance: 27.2
click at [260, 317] on div "L 0 cm W 0 cm H 0 cm" at bounding box center [299, 313] width 213 height 12
drag, startPoint x: 219, startPoint y: 313, endPoint x: 130, endPoint y: 300, distance: 89.5
click at [130, 300] on div "Product Data Prices Inventory Measurements Conversions Attributes Storage Manag…" at bounding box center [362, 293] width 538 height 176
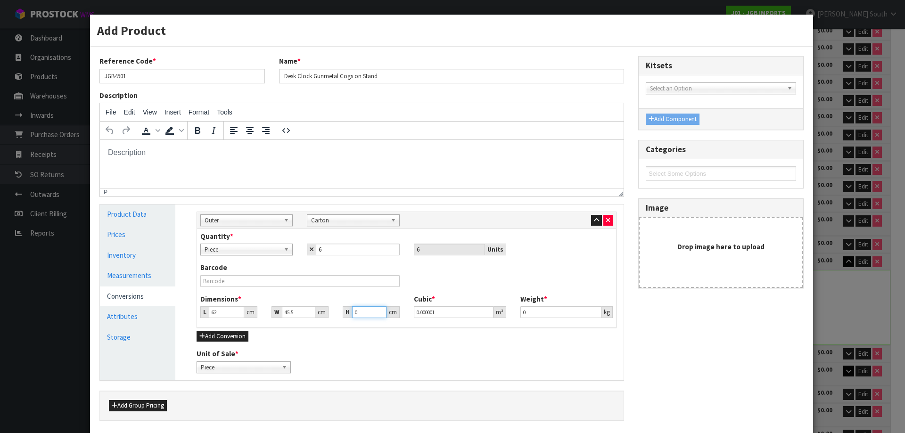
drag, startPoint x: 368, startPoint y: 313, endPoint x: 319, endPoint y: 318, distance: 49.3
click at [319, 318] on div "L 62 cm W 45.5 cm H 0 cm" at bounding box center [299, 313] width 213 height 12
drag, startPoint x: 541, startPoint y: 313, endPoint x: 479, endPoint y: 313, distance: 62.3
click at [479, 313] on div "Dimensions * L 62 cm W 45.5 cm H 44 cm Cubic * 0.124124 m³ Weight * 0 kg" at bounding box center [406, 309] width 427 height 31
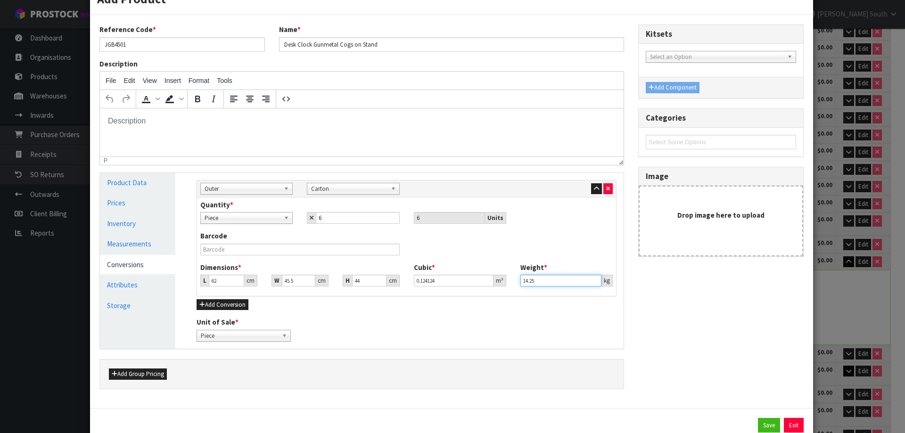
scroll to position [62, 0]
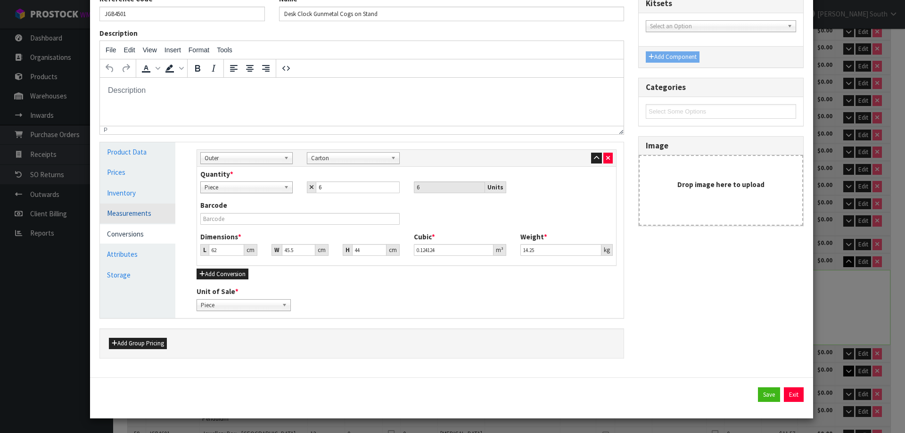
click at [127, 213] on link "Measurements" at bounding box center [137, 213] width 75 height 19
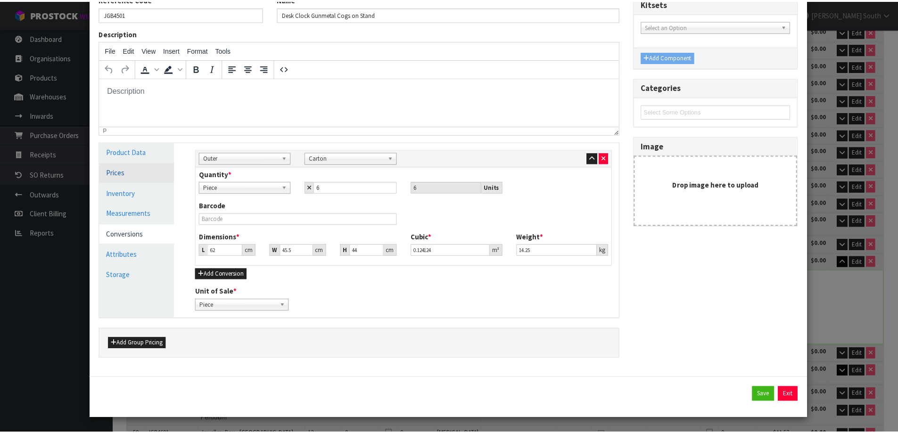
scroll to position [29, 0]
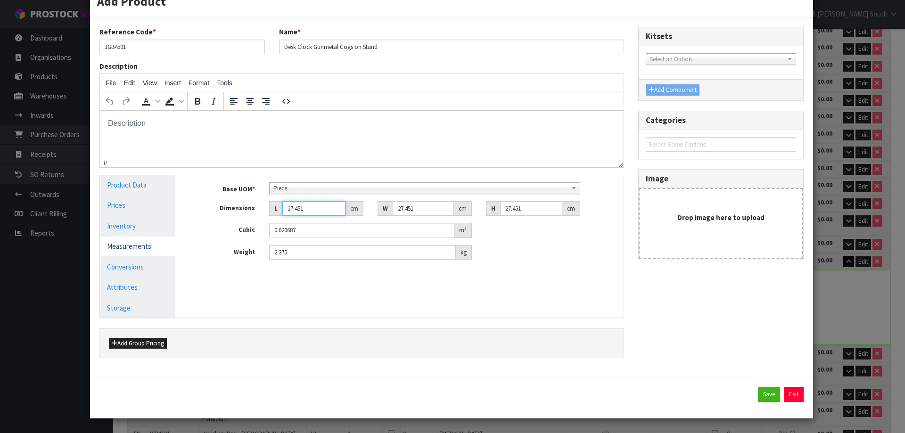
drag, startPoint x: 309, startPoint y: 207, endPoint x: 228, endPoint y: 201, distance: 81.3
click at [228, 201] on div "Dimensions L 27.451 cm W 27.451 cm H 27.451 cm" at bounding box center [407, 208] width 434 height 15
drag, startPoint x: 416, startPoint y: 204, endPoint x: 367, endPoint y: 220, distance: 51.2
click at [367, 221] on div "Base UOM * Bag Bar Basket Bin Bottle Box Bundle Cabinet Cage Carton Case Coil C…" at bounding box center [407, 222] width 420 height 78
drag, startPoint x: 537, startPoint y: 206, endPoint x: 398, endPoint y: 211, distance: 139.2
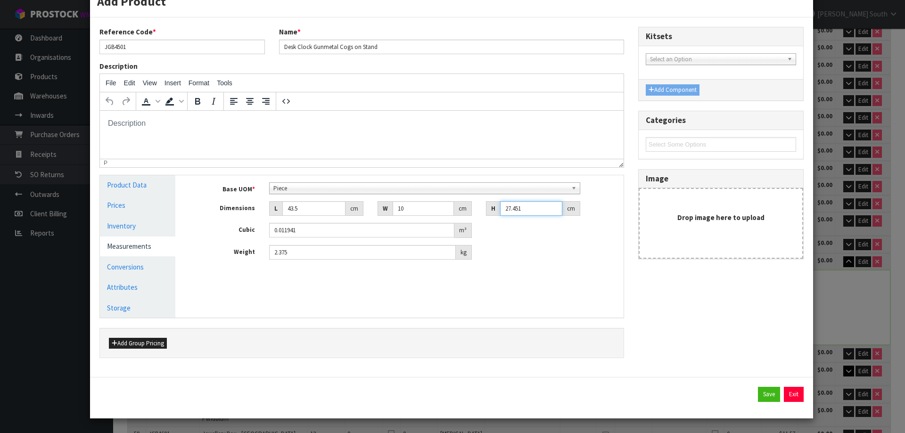
click at [422, 220] on div "Base UOM * Bag Bar Basket Bin Bottle Box Bundle Cabinet Cage Carton Case Coil C…" at bounding box center [407, 222] width 420 height 78
drag, startPoint x: 334, startPoint y: 251, endPoint x: 212, endPoint y: 244, distance: 121.9
click at [212, 244] on div "Base UOM * Bag Bar Basket Bin Bottle Box Bundle Cabinet Cage Carton Case Coil C…" at bounding box center [407, 222] width 420 height 78
click at [758, 392] on button "Save" at bounding box center [769, 394] width 22 height 15
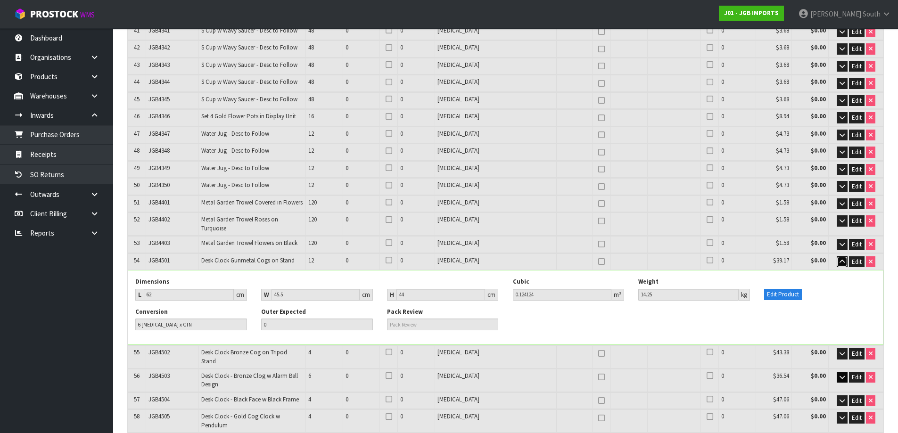
click at [840, 259] on icon "button" at bounding box center [842, 262] width 5 height 6
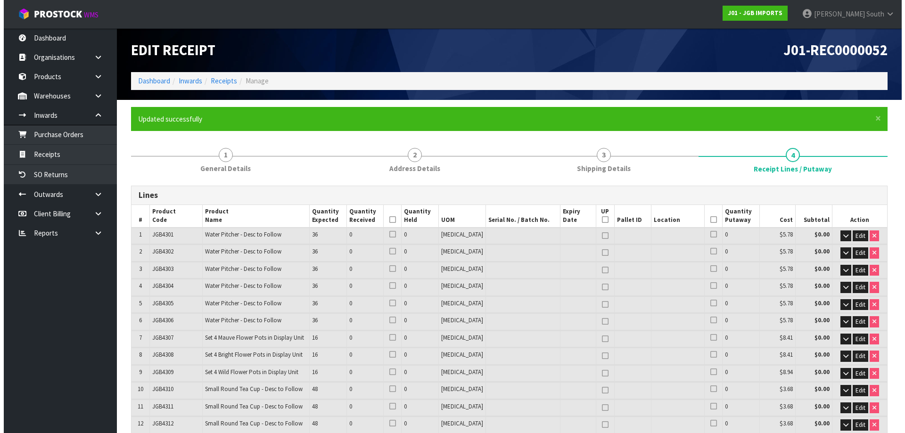
scroll to position [1401, 0]
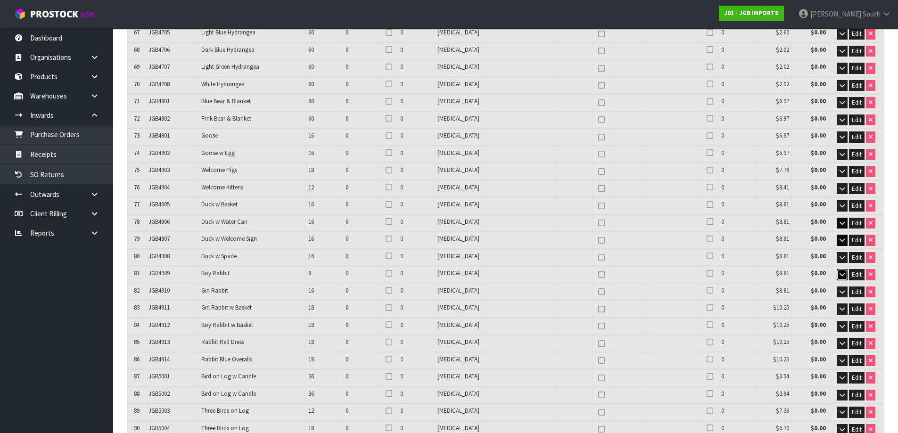
click at [838, 269] on button "button" at bounding box center [842, 274] width 11 height 11
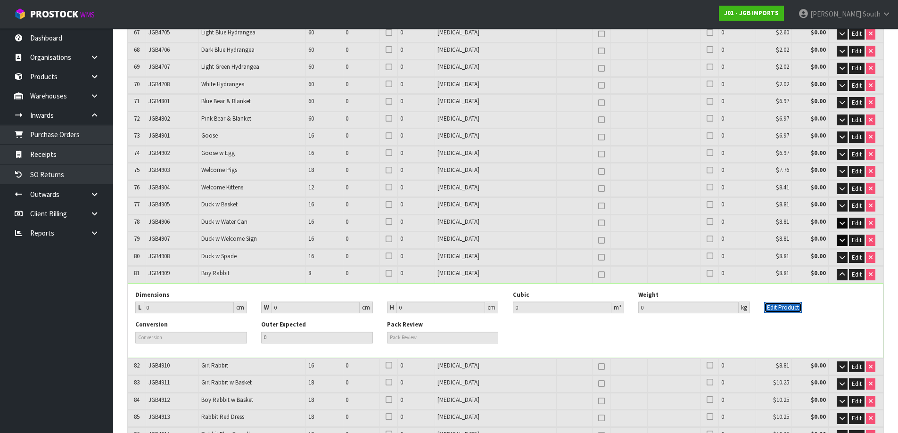
click at [776, 302] on button "Edit Product" at bounding box center [783, 307] width 38 height 11
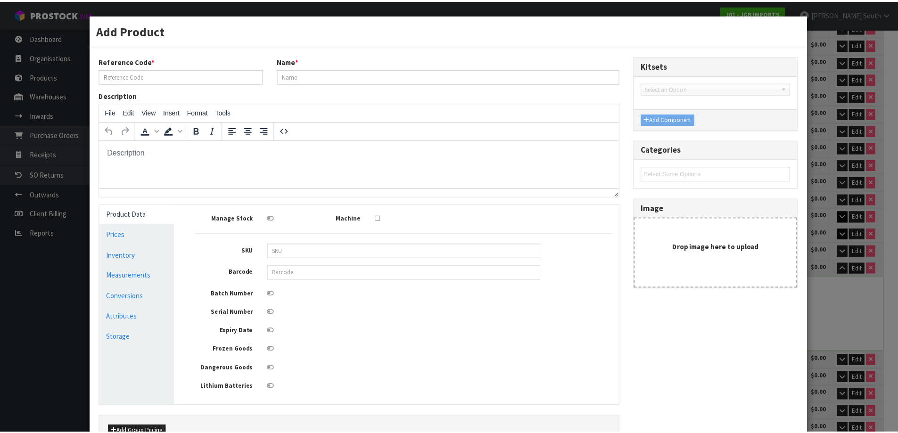
scroll to position [0, 0]
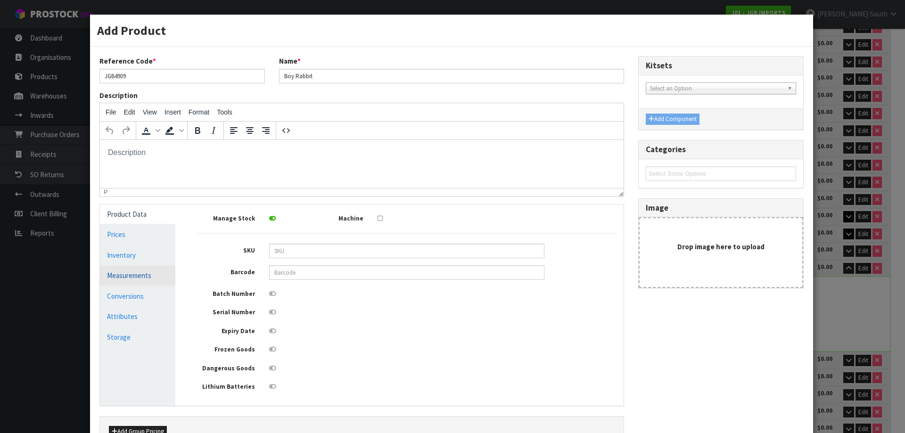
click at [123, 280] on link "Measurements" at bounding box center [137, 275] width 75 height 19
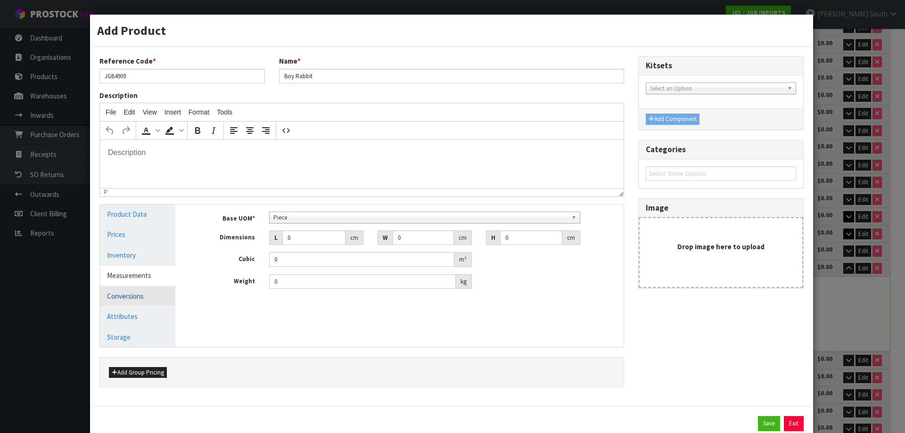
click at [167, 290] on link "Conversions" at bounding box center [137, 296] width 75 height 19
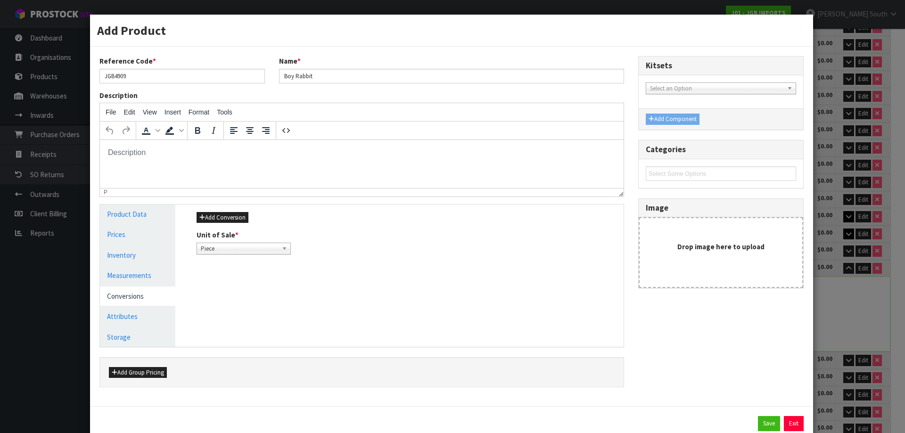
click at [247, 224] on div "Add Conversion Unit of Sale * Piece Piece" at bounding box center [407, 233] width 434 height 57
click at [232, 214] on button "Add Conversion" at bounding box center [223, 217] width 52 height 11
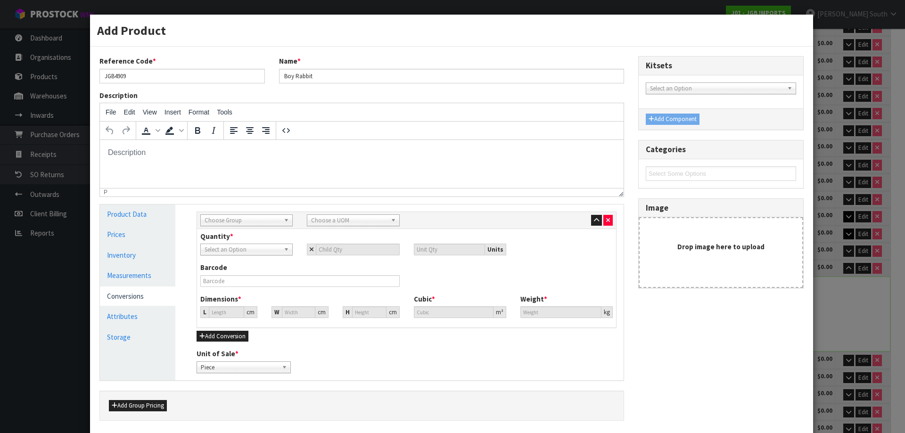
click at [245, 225] on div "Choose Group" at bounding box center [246, 221] width 92 height 12
click at [248, 275] on li "Outer" at bounding box center [247, 271] width 88 height 12
click at [381, 216] on span "Choose a UOM" at bounding box center [348, 220] width 75 height 11
click at [339, 269] on li "Ca rton" at bounding box center [353, 271] width 88 height 12
click at [326, 251] on input "number" at bounding box center [357, 250] width 83 height 12
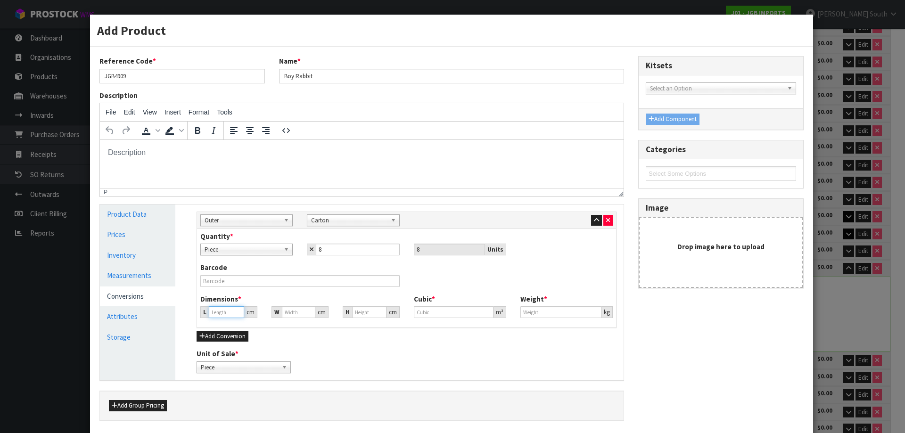
click at [213, 317] on input "number" at bounding box center [226, 313] width 35 height 12
drag, startPoint x: 224, startPoint y: 315, endPoint x: 193, endPoint y: 324, distance: 32.7
click at [195, 322] on div "Dimensions * L 0 cm W 0 cm H 0 cm Cubic * 0 m³ Weight * 0 kg" at bounding box center [406, 309] width 427 height 31
drag, startPoint x: 361, startPoint y: 309, endPoint x: 317, endPoint y: 319, distance: 45.5
click at [317, 319] on div "Dimensions * L cm W 0 cm H 0 cm Cubic * 0.000001 m³ Weight * 0 kg" at bounding box center [406, 309] width 427 height 31
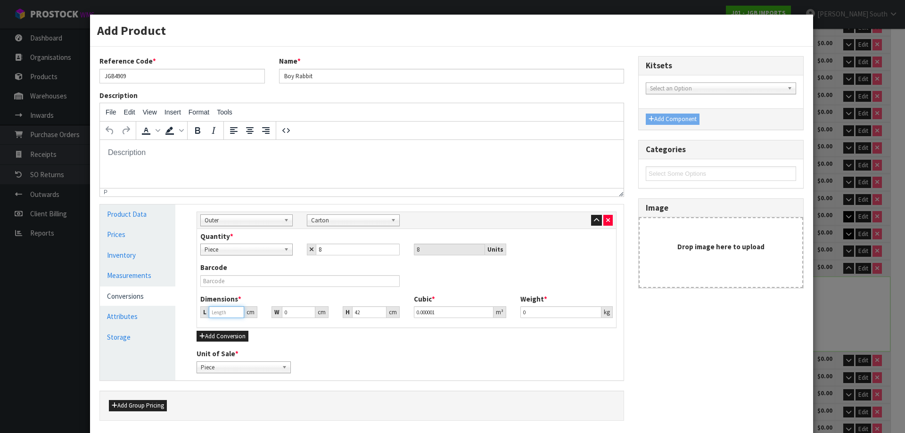
click at [214, 309] on input "number" at bounding box center [226, 313] width 35 height 12
drag, startPoint x: 284, startPoint y: 315, endPoint x: 271, endPoint y: 315, distance: 13.7
click at [272, 315] on div "W 0 cm" at bounding box center [300, 313] width 57 height 12
click at [529, 313] on input "0" at bounding box center [561, 313] width 81 height 12
click at [138, 278] on link "Measurements" at bounding box center [137, 275] width 75 height 19
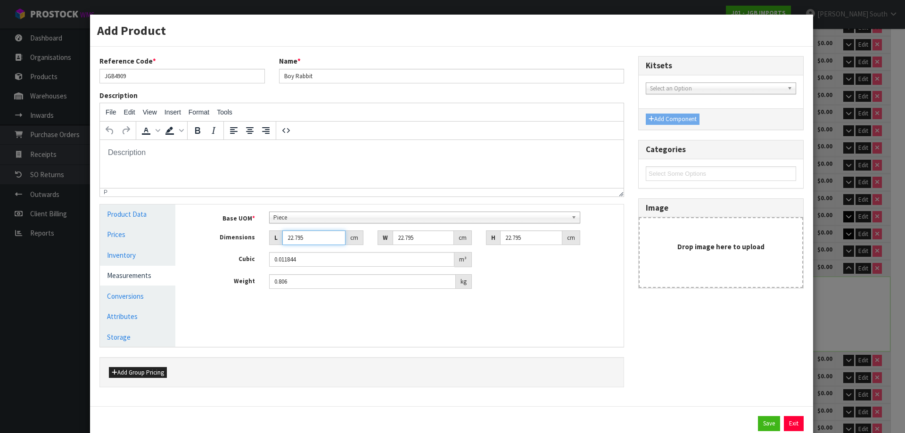
drag, startPoint x: 307, startPoint y: 240, endPoint x: 254, endPoint y: 239, distance: 52.3
click at [254, 239] on div "Dimensions L 22.795 cm W 22.795 cm H 22.795 cm" at bounding box center [407, 238] width 434 height 15
drag, startPoint x: 525, startPoint y: 235, endPoint x: 486, endPoint y: 244, distance: 40.3
click at [486, 244] on div "H 22.795 cm" at bounding box center [533, 238] width 94 height 15
drag, startPoint x: 357, startPoint y: 284, endPoint x: 273, endPoint y: 280, distance: 84.0
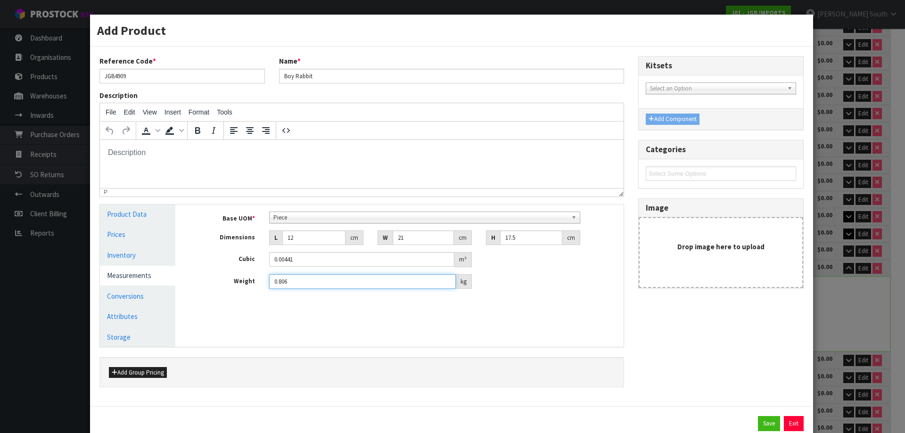
click at [273, 280] on input "0.806" at bounding box center [362, 281] width 187 height 15
click at [764, 422] on button "Save" at bounding box center [769, 423] width 22 height 15
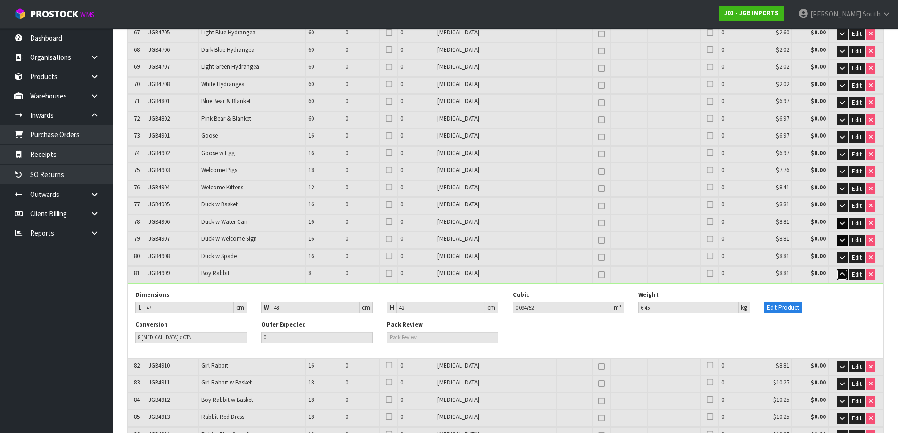
click at [841, 272] on icon "button" at bounding box center [842, 275] width 5 height 6
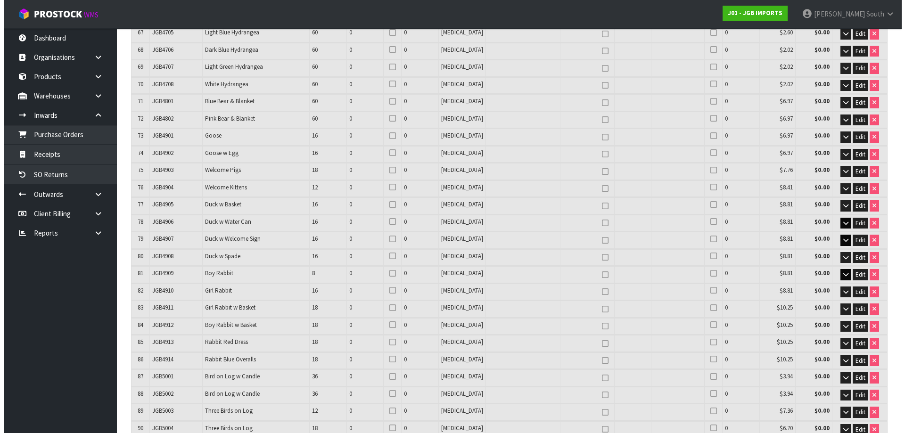
scroll to position [586, 0]
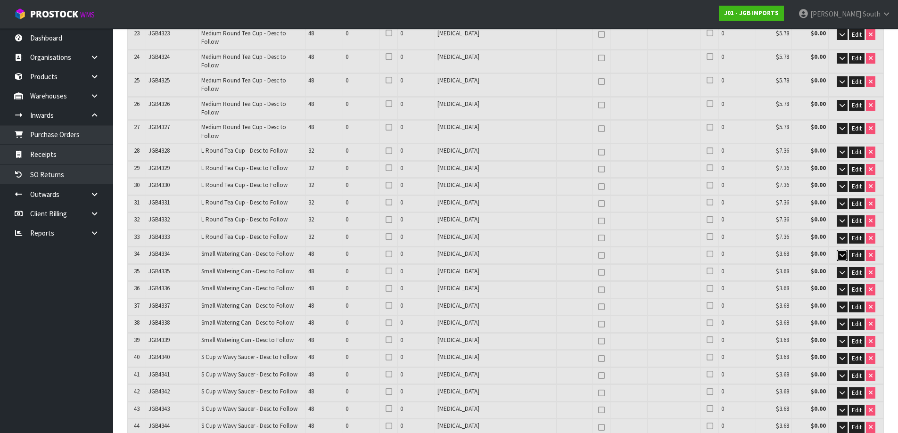
click at [841, 252] on icon "button" at bounding box center [842, 255] width 5 height 6
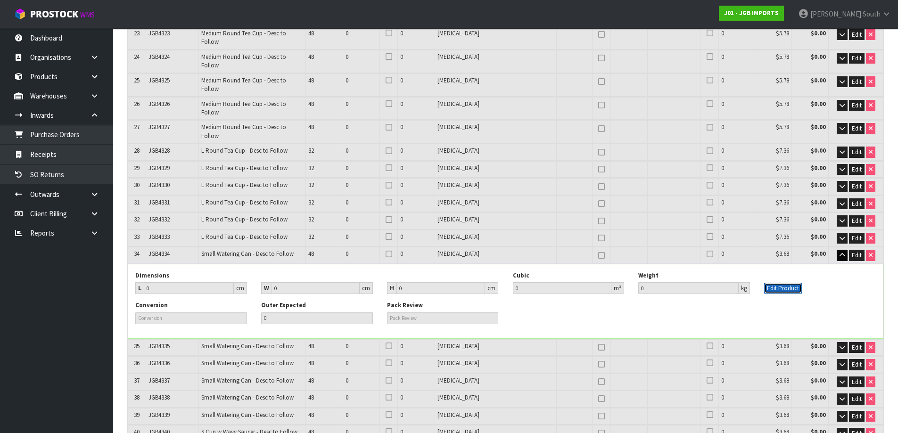
click at [784, 283] on button "Edit Product" at bounding box center [783, 288] width 38 height 11
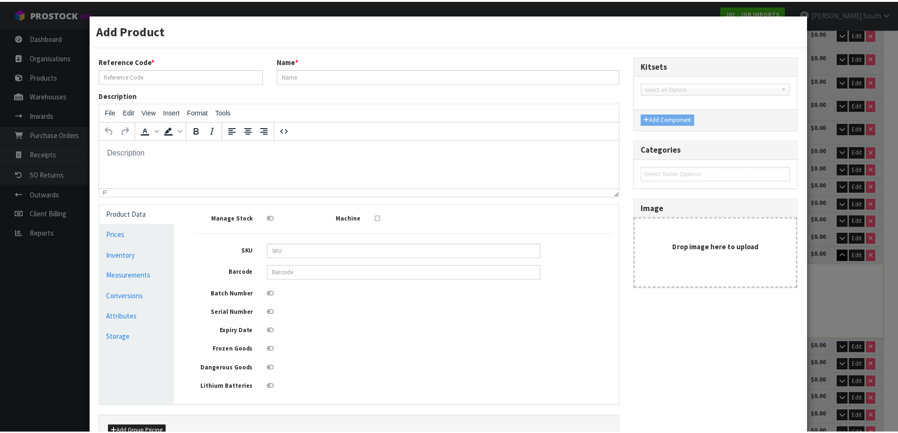
scroll to position [0, 0]
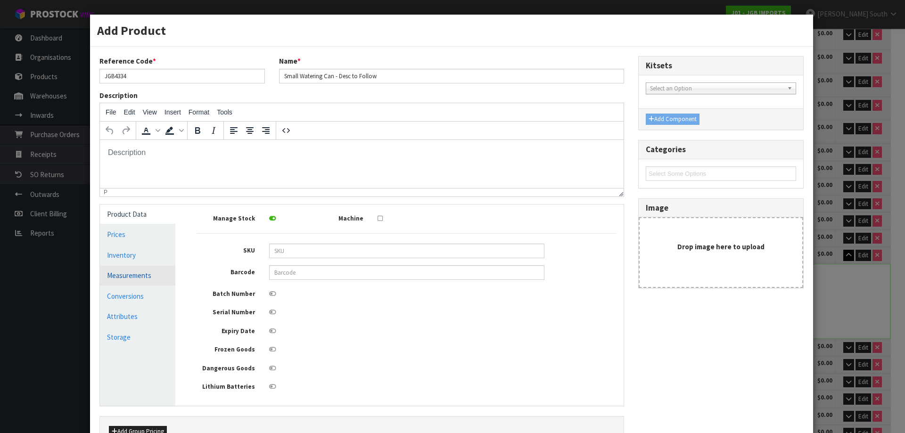
click at [133, 280] on link "Measurements" at bounding box center [137, 275] width 75 height 19
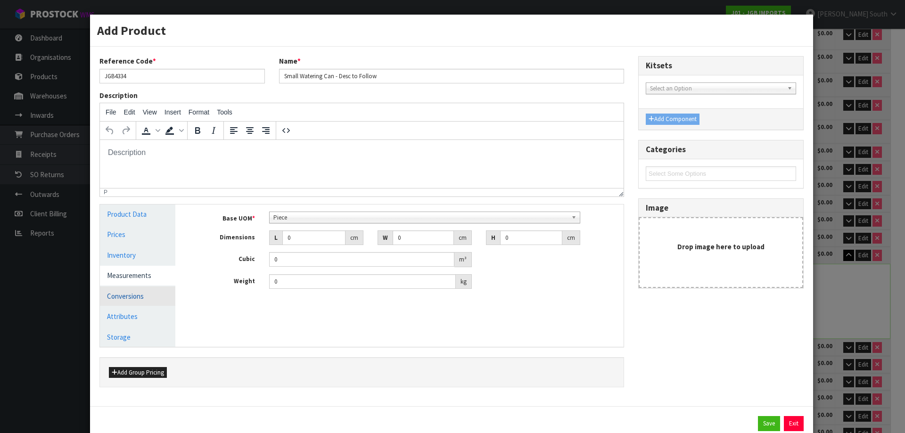
click at [140, 293] on link "Conversions" at bounding box center [137, 296] width 75 height 19
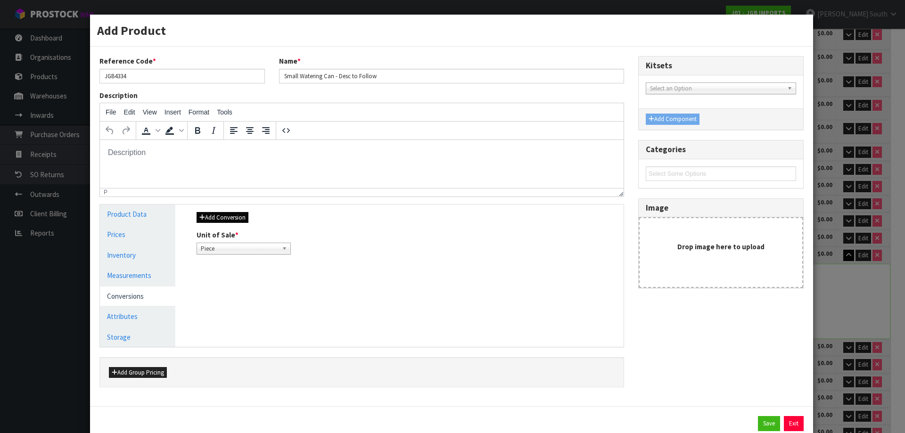
drag, startPoint x: 227, startPoint y: 211, endPoint x: 228, endPoint y: 216, distance: 5.7
click at [228, 213] on div "Add Conversion Unit of Sale * Piece Piece" at bounding box center [407, 233] width 434 height 57
click at [228, 216] on button "Add Conversion" at bounding box center [223, 217] width 52 height 11
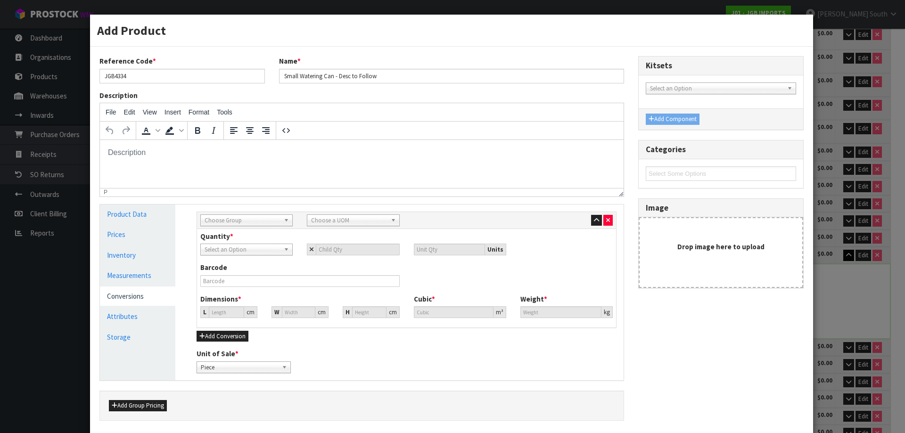
click at [267, 223] on span "Choose Group" at bounding box center [242, 220] width 75 height 11
click at [211, 249] on em "Out" at bounding box center [210, 247] width 9 height 8
click at [317, 222] on span "Choose a UOM" at bounding box center [348, 220] width 75 height 11
click at [332, 269] on li "Ca rton" at bounding box center [353, 271] width 88 height 12
click at [340, 249] on input "number" at bounding box center [357, 250] width 83 height 12
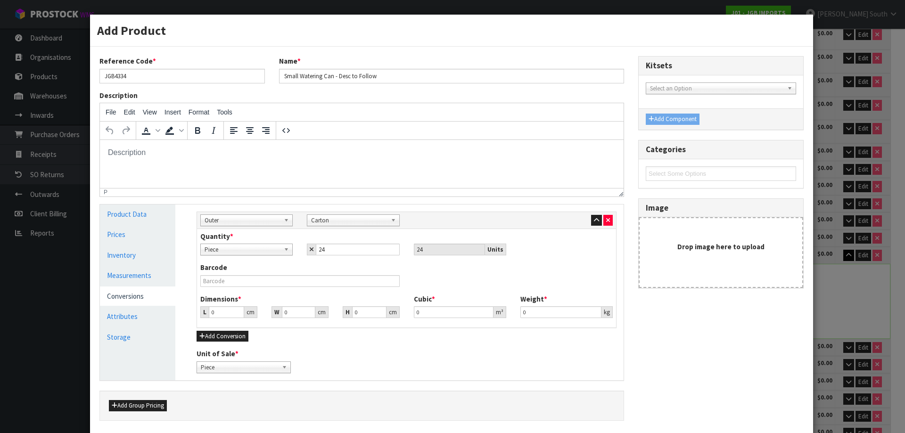
click at [420, 274] on div "Barcode" at bounding box center [406, 278] width 427 height 31
click at [224, 312] on input "0" at bounding box center [226, 313] width 35 height 12
drag, startPoint x: 294, startPoint y: 314, endPoint x: 278, endPoint y: 311, distance: 16.4
click at [278, 311] on div "W 0 cm" at bounding box center [300, 313] width 57 height 12
drag, startPoint x: 555, startPoint y: 315, endPoint x: 440, endPoint y: 318, distance: 115.1
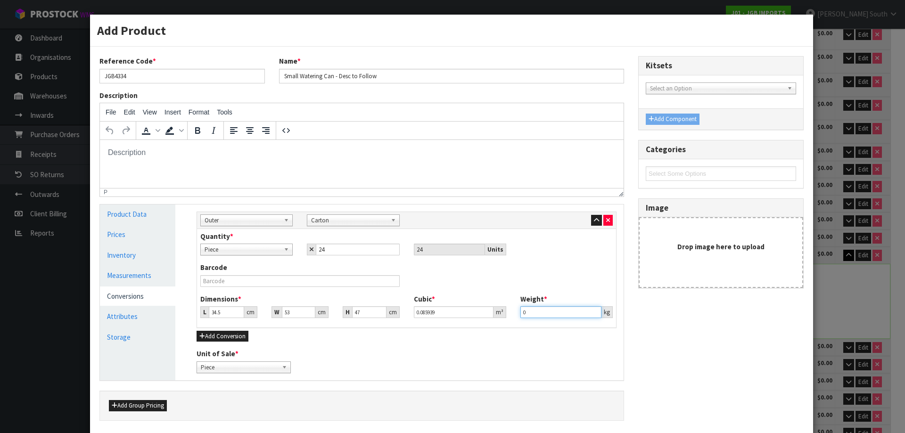
click at [440, 318] on div "Dimensions * L 34.5 cm W 53 cm H 47 cm Cubic * 0.085939 m³ Weight * 0 kg" at bounding box center [406, 309] width 427 height 31
click at [141, 277] on link "Measurements" at bounding box center [137, 275] width 75 height 19
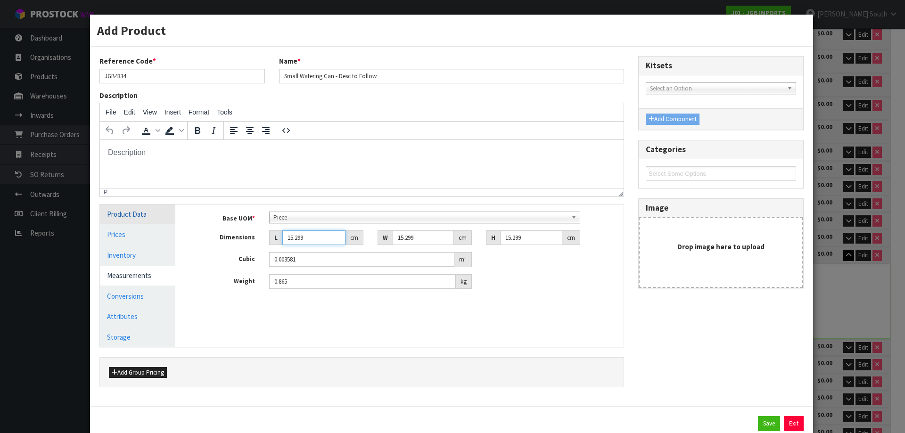
drag, startPoint x: 312, startPoint y: 241, endPoint x: 164, endPoint y: 221, distance: 148.9
click at [164, 221] on div "Product Data Prices Inventory Measurements Conversions Attributes Storage Manag…" at bounding box center [362, 276] width 538 height 142
drag, startPoint x: 419, startPoint y: 240, endPoint x: 337, endPoint y: 244, distance: 81.7
click at [337, 244] on div "Dimensions L 25 cm W 15.299 cm H 15.299 cm" at bounding box center [407, 238] width 434 height 15
drag, startPoint x: 530, startPoint y: 241, endPoint x: 442, endPoint y: 243, distance: 87.3
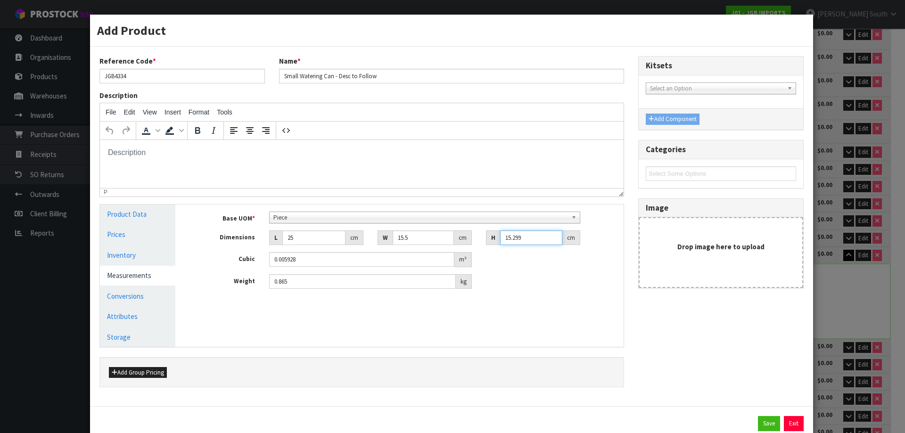
click at [442, 243] on div "Dimensions L 25 cm W 15.5 cm H 15.299 cm" at bounding box center [407, 238] width 434 height 15
drag, startPoint x: 291, startPoint y: 281, endPoint x: 234, endPoint y: 275, distance: 57.3
click at [234, 275] on div "Weight 0.865 kg" at bounding box center [407, 281] width 434 height 15
click at [758, 422] on button "Save" at bounding box center [769, 423] width 22 height 15
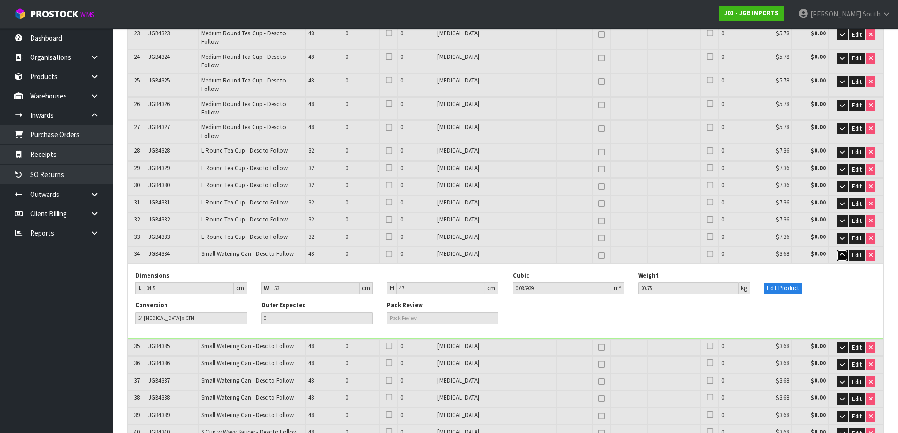
click at [837, 250] on button "button" at bounding box center [842, 255] width 11 height 11
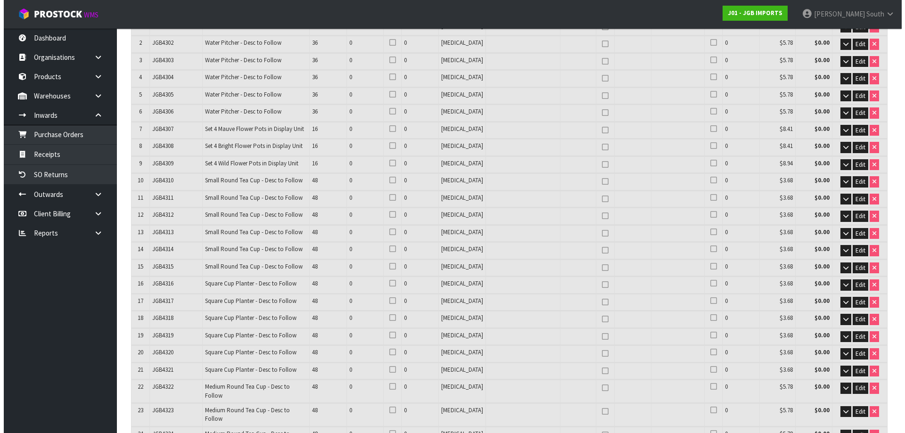
scroll to position [775, 0]
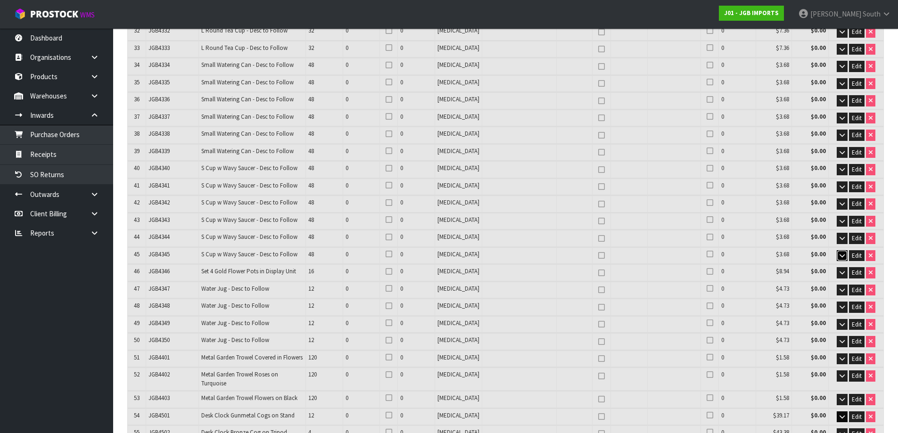
click at [842, 250] on button "button" at bounding box center [842, 255] width 11 height 11
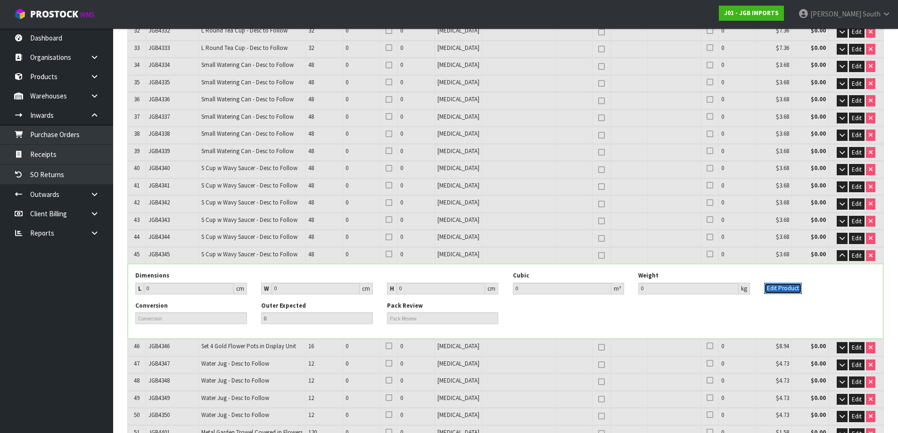
drag, startPoint x: 780, startPoint y: 248, endPoint x: 781, endPoint y: 253, distance: 5.2
click at [781, 283] on button "Edit Product" at bounding box center [783, 288] width 38 height 11
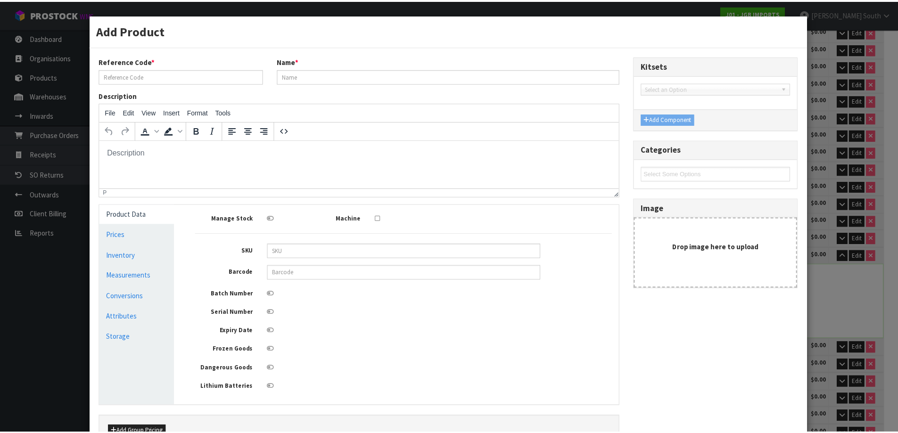
scroll to position [0, 0]
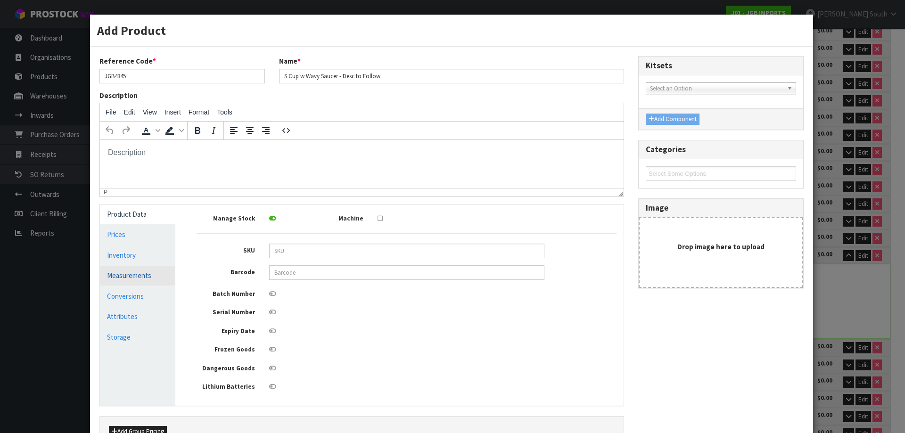
click at [150, 269] on link "Measurements" at bounding box center [137, 275] width 75 height 19
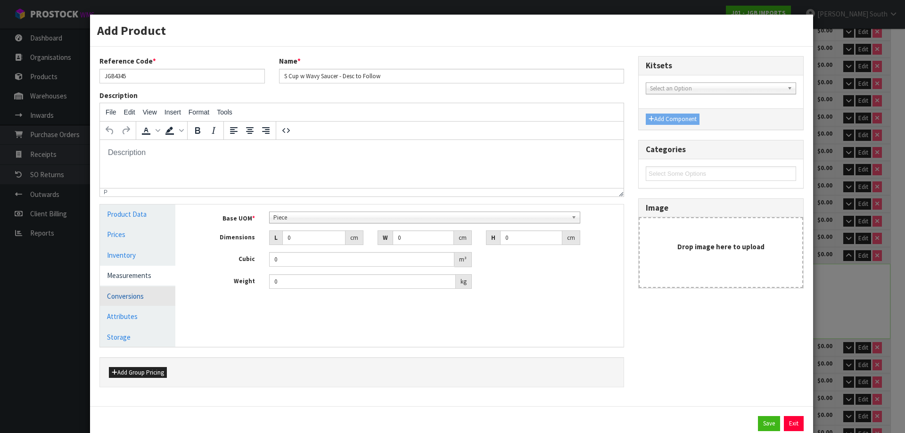
click at [142, 299] on link "Conversions" at bounding box center [137, 296] width 75 height 19
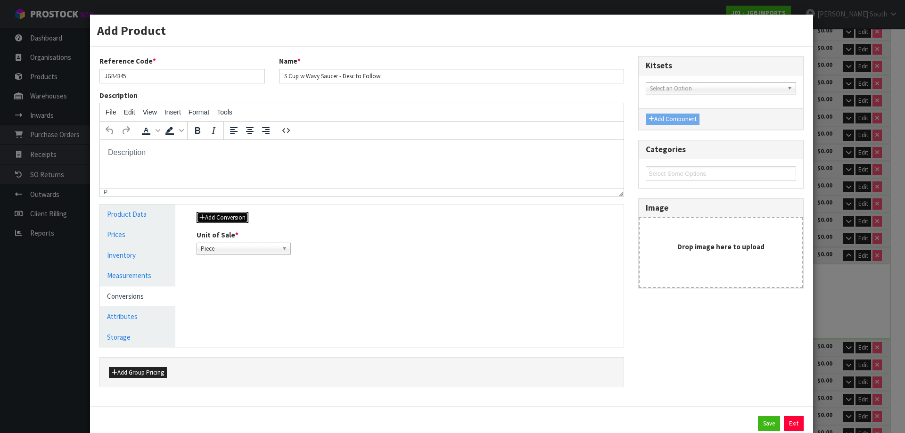
click at [238, 214] on button "Add Conversion" at bounding box center [223, 217] width 52 height 11
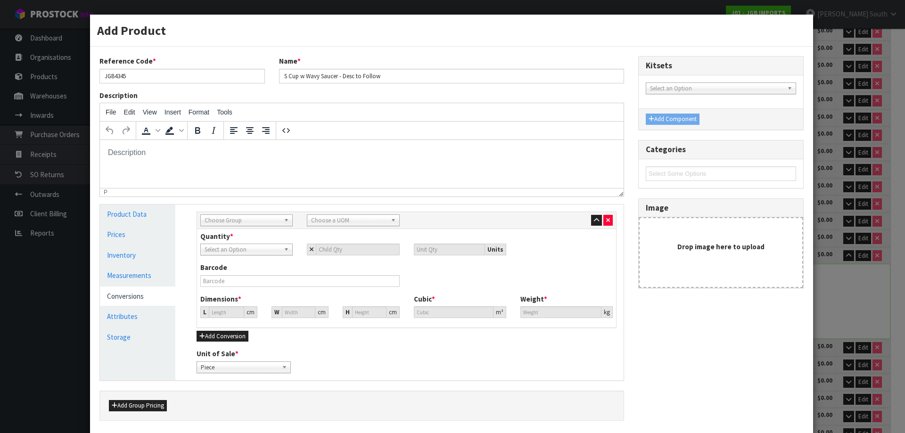
click at [245, 224] on span "Choose Group" at bounding box center [242, 220] width 75 height 11
drag, startPoint x: 240, startPoint y: 241, endPoint x: 498, endPoint y: 233, distance: 258.6
click at [498, 233] on div "Quantity * Piece Select an Option Units" at bounding box center [406, 244] width 427 height 24
click at [370, 221] on span "Choose a UOM" at bounding box center [348, 220] width 75 height 11
click at [332, 266] on li "Ca rton" at bounding box center [353, 271] width 88 height 12
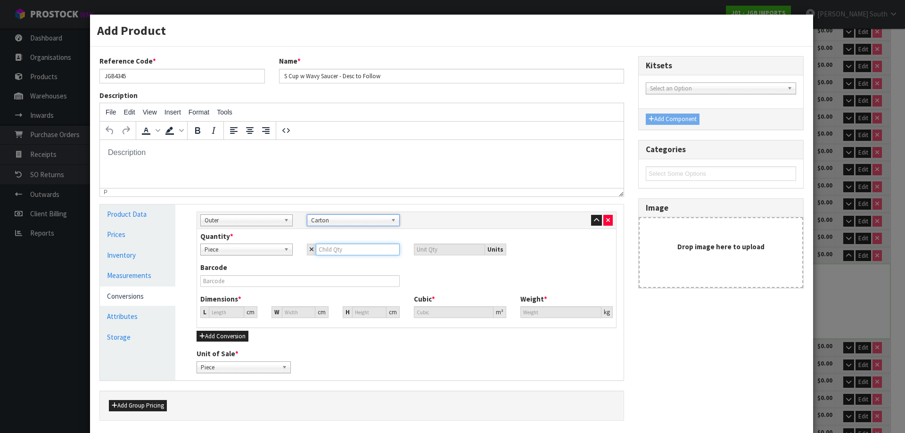
click at [316, 248] on input "number" at bounding box center [357, 250] width 83 height 12
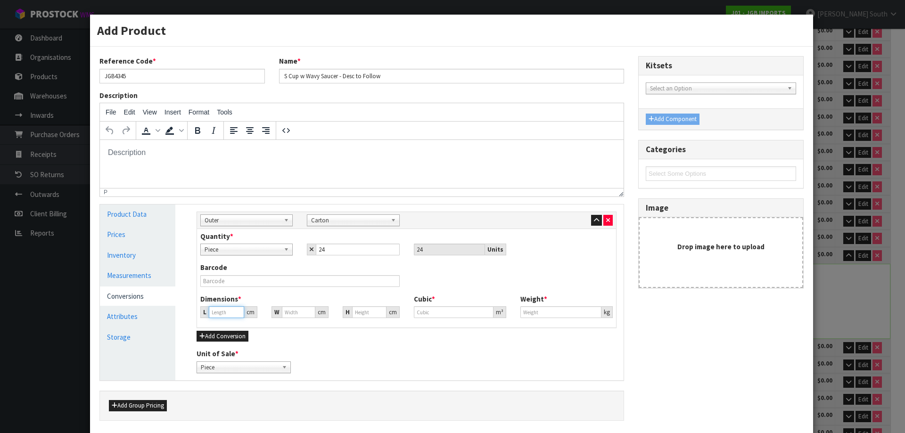
click at [220, 311] on input "number" at bounding box center [226, 313] width 35 height 12
click at [289, 314] on input "0" at bounding box center [298, 313] width 33 height 12
drag, startPoint x: 369, startPoint y: 314, endPoint x: 326, endPoint y: 312, distance: 43.4
click at [326, 312] on div "L 59 cm W 39.5 cm H 0 cm" at bounding box center [299, 313] width 213 height 12
click at [532, 308] on input "0" at bounding box center [561, 313] width 81 height 12
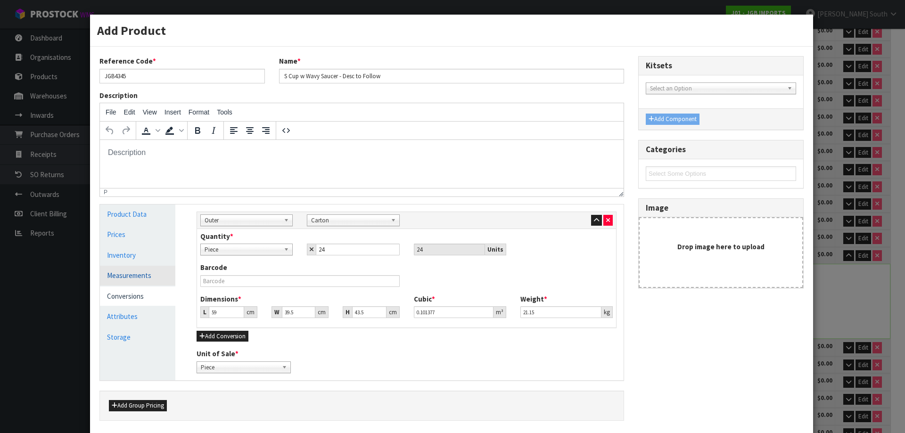
click at [129, 279] on link "Measurements" at bounding box center [137, 275] width 75 height 19
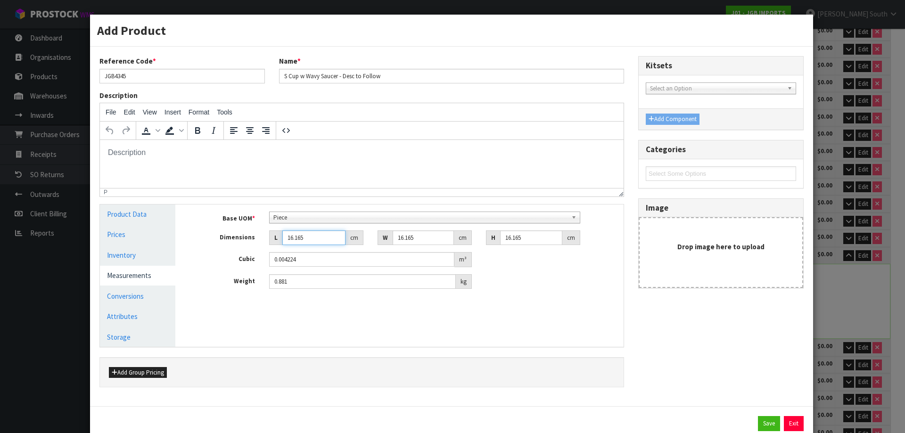
drag, startPoint x: 320, startPoint y: 234, endPoint x: 220, endPoint y: 236, distance: 100.5
click at [220, 236] on div "Dimensions L 16.165 cm W 16.165 cm H 16.165 cm" at bounding box center [407, 238] width 434 height 15
drag, startPoint x: 531, startPoint y: 242, endPoint x: 490, endPoint y: 251, distance: 42.6
click at [490, 251] on div "Base UOM * Bag Bar Basket Bin Bottle Box Bundle Cabinet Cage Carton Case Coil C…" at bounding box center [407, 251] width 420 height 78
drag, startPoint x: 351, startPoint y: 280, endPoint x: 151, endPoint y: 307, distance: 202.2
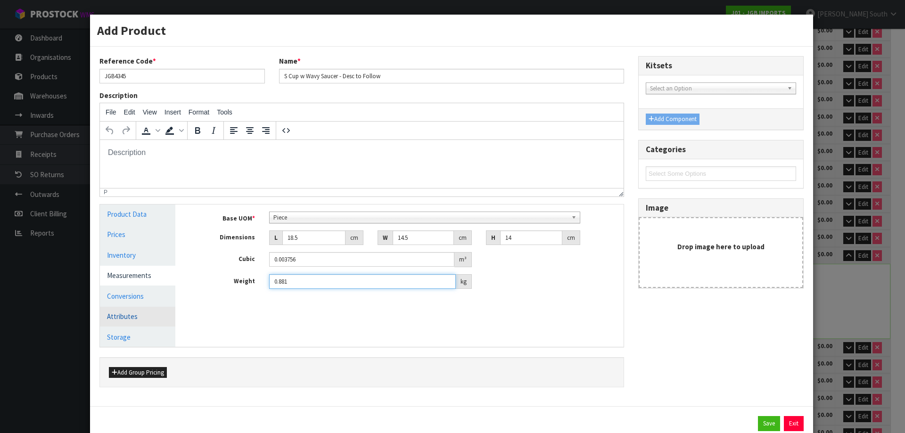
click at [151, 307] on div "Product Data Prices Inventory Measurements Conversions Attributes Storage Manag…" at bounding box center [362, 276] width 538 height 142
click at [791, 419] on button "Exit" at bounding box center [794, 423] width 20 height 15
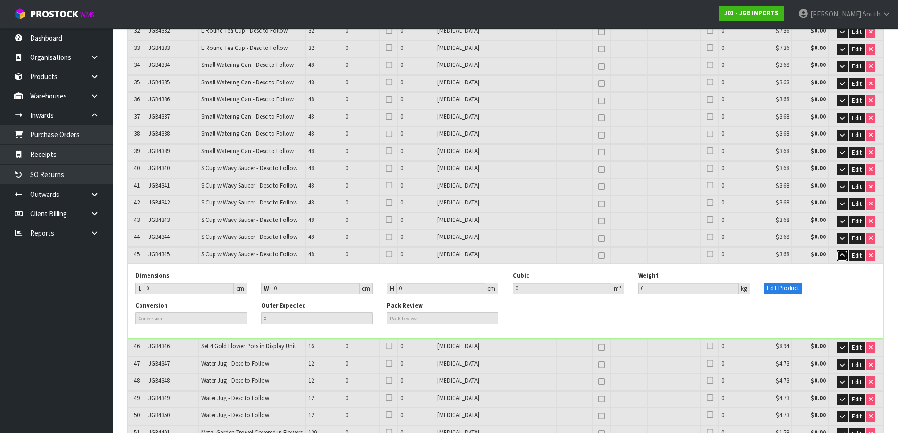
click at [845, 250] on button "button" at bounding box center [842, 255] width 11 height 11
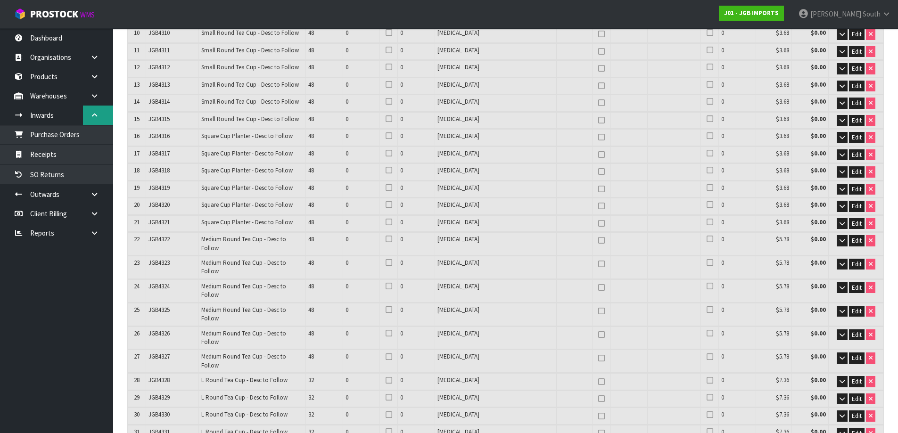
scroll to position [351, 0]
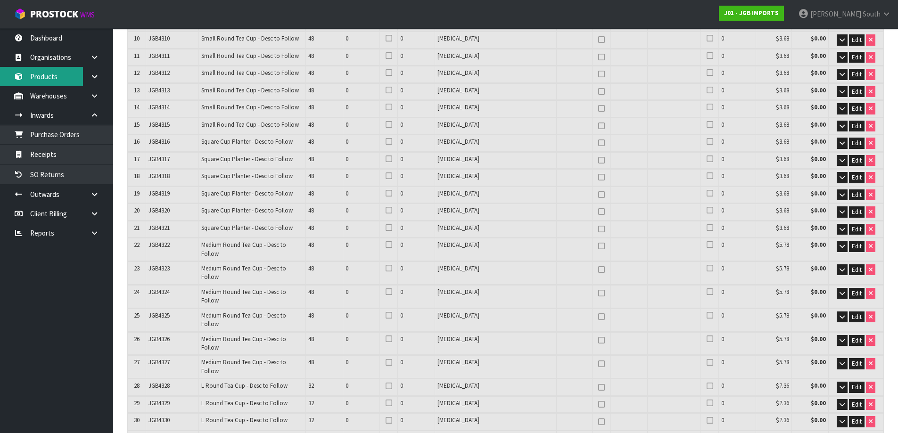
click at [55, 73] on link "Products" at bounding box center [56, 76] width 113 height 19
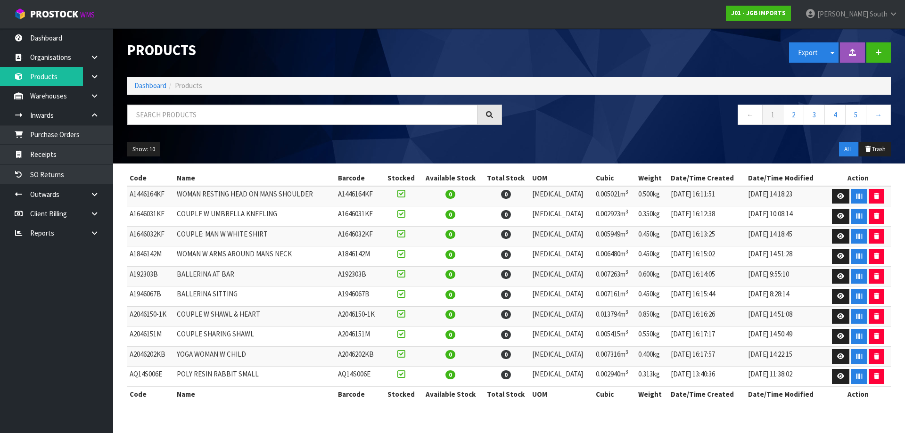
drag, startPoint x: 187, startPoint y: 125, endPoint x: 180, endPoint y: 111, distance: 16.5
click at [184, 123] on div at bounding box center [314, 118] width 389 height 27
click at [180, 111] on input "text" at bounding box center [302, 115] width 350 height 20
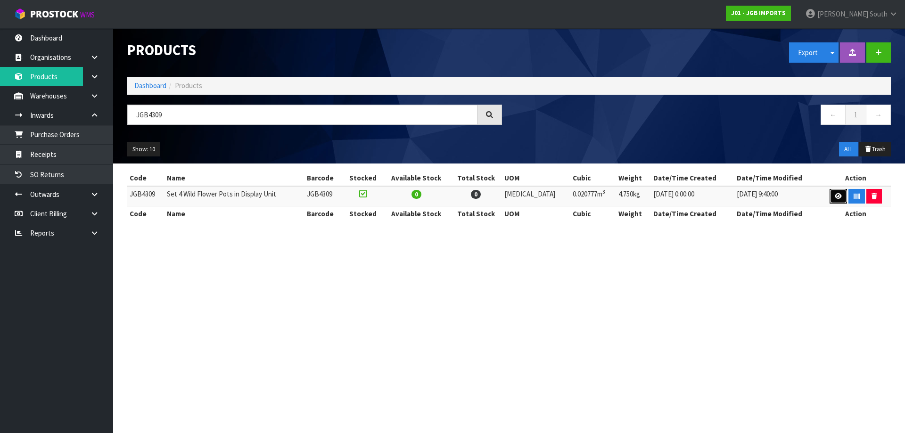
click at [838, 197] on icon at bounding box center [838, 196] width 7 height 6
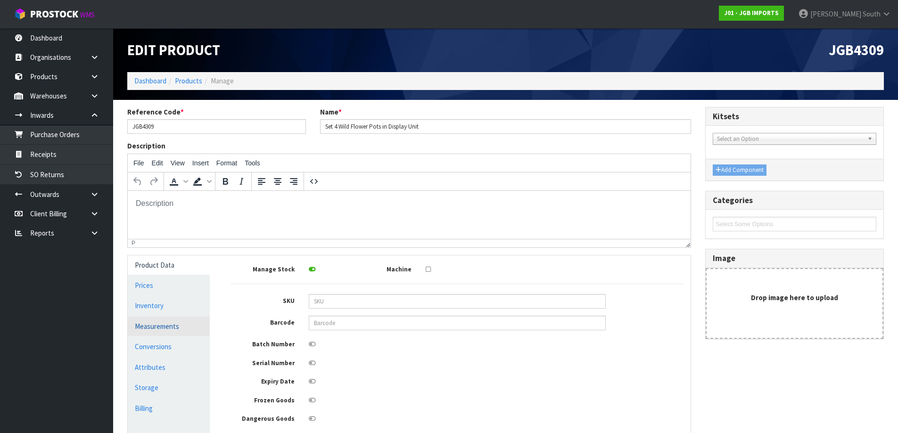
click at [191, 333] on link "Measurements" at bounding box center [169, 326] width 82 height 19
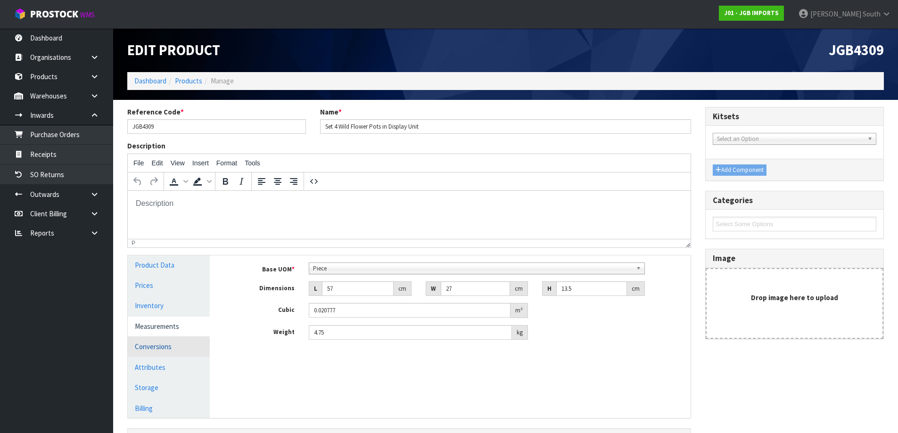
click at [199, 354] on link "Conversions" at bounding box center [169, 346] width 82 height 19
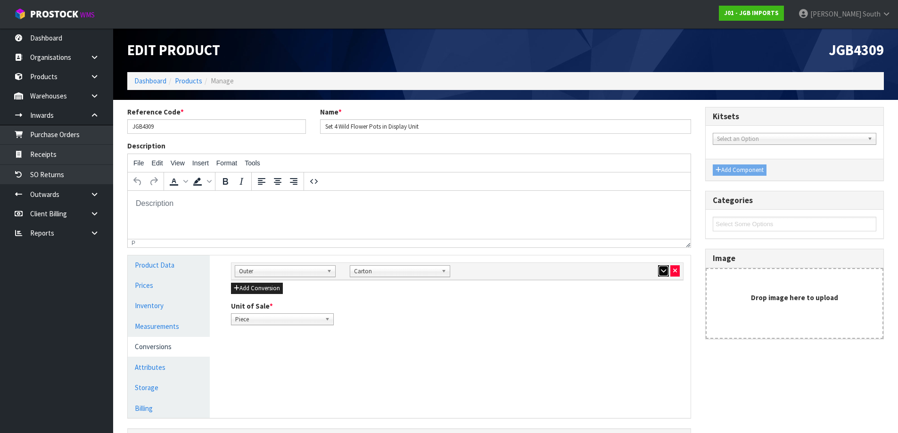
click at [659, 273] on button "button" at bounding box center [663, 271] width 11 height 11
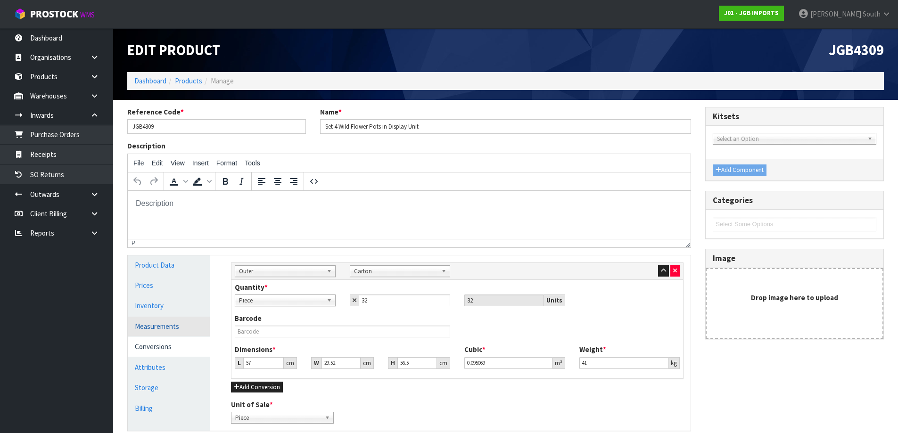
click at [158, 325] on link "Measurements" at bounding box center [169, 326] width 82 height 19
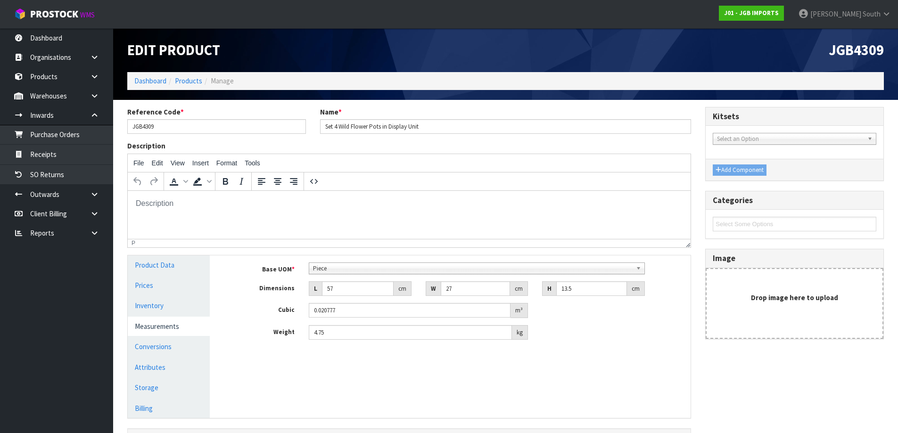
click at [436, 265] on span "Piece" at bounding box center [472, 268] width 319 height 11
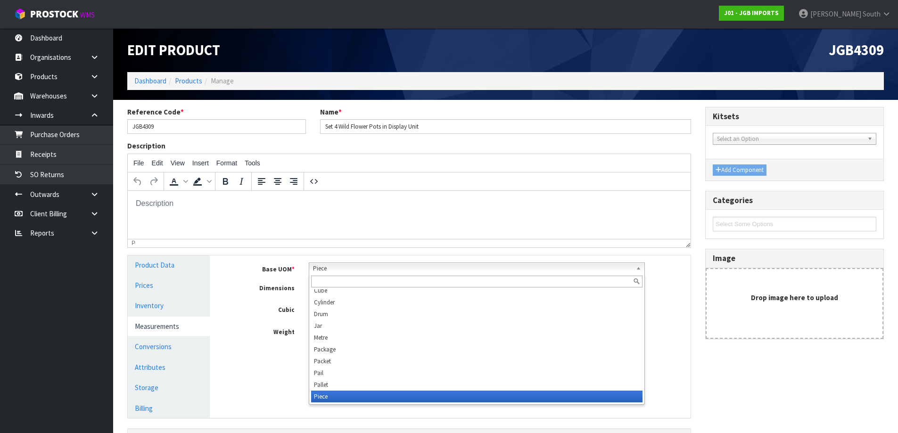
click at [381, 283] on input "text" at bounding box center [477, 282] width 332 height 12
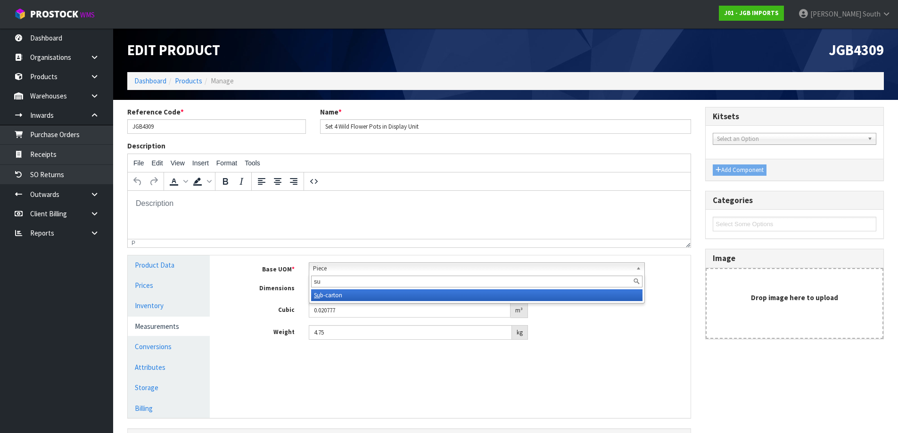
click at [347, 294] on li "Su b-carton" at bounding box center [477, 296] width 332 height 12
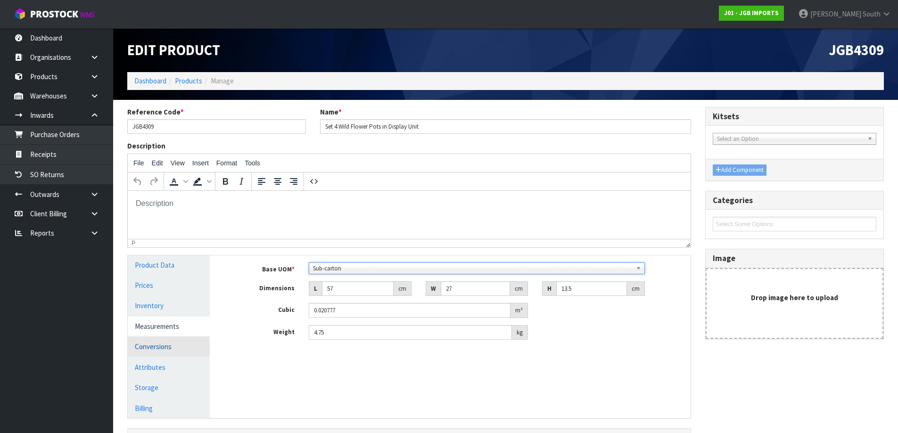
drag, startPoint x: 192, startPoint y: 343, endPoint x: 204, endPoint y: 347, distance: 12.2
click at [191, 343] on link "Conversions" at bounding box center [169, 346] width 82 height 19
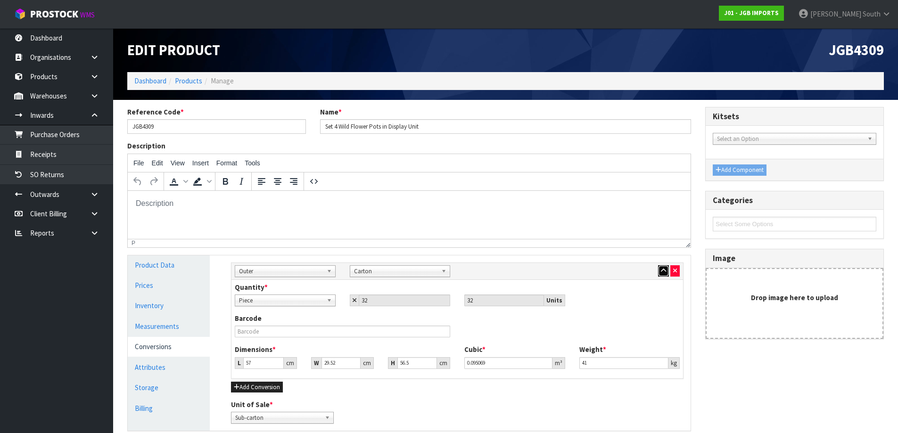
click at [664, 272] on icon "button" at bounding box center [663, 271] width 5 height 6
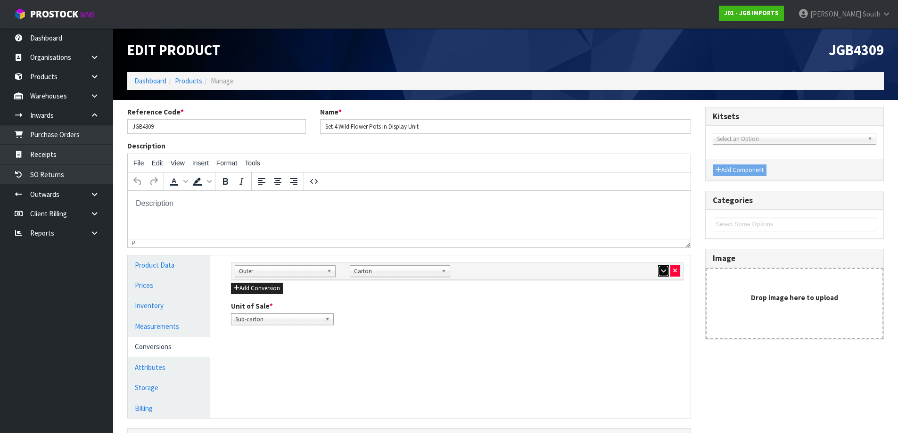
click at [664, 272] on icon "button" at bounding box center [663, 271] width 5 height 6
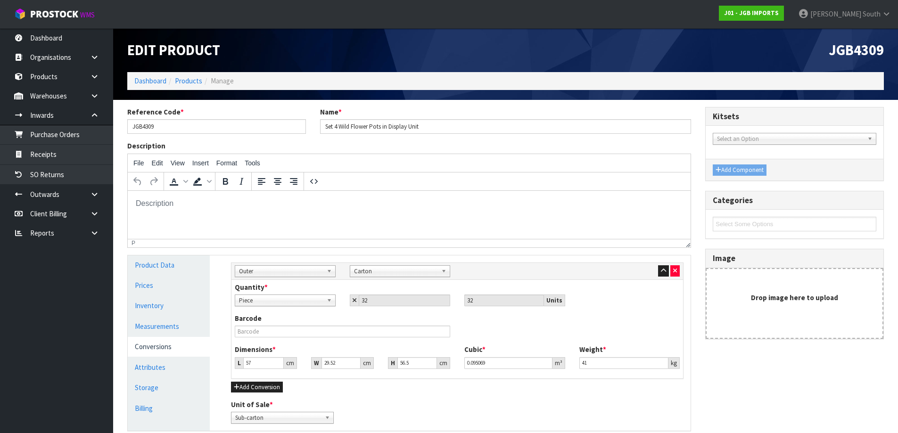
click at [299, 301] on span "Piece" at bounding box center [281, 300] width 84 height 11
click at [173, 326] on link "Measurements" at bounding box center [169, 326] width 82 height 19
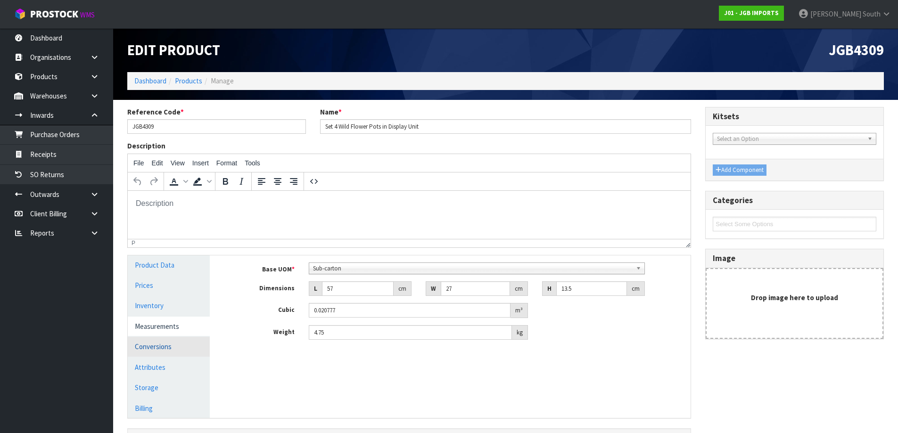
click at [187, 342] on link "Conversions" at bounding box center [169, 346] width 82 height 19
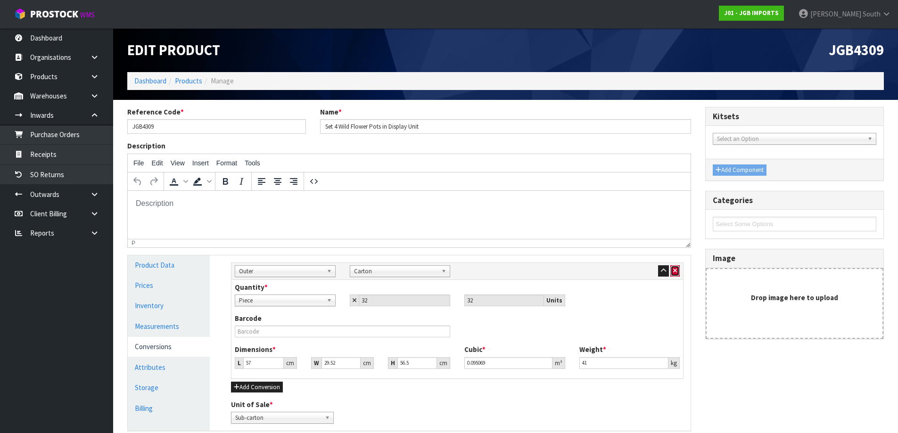
click at [679, 274] on button "button" at bounding box center [675, 271] width 9 height 11
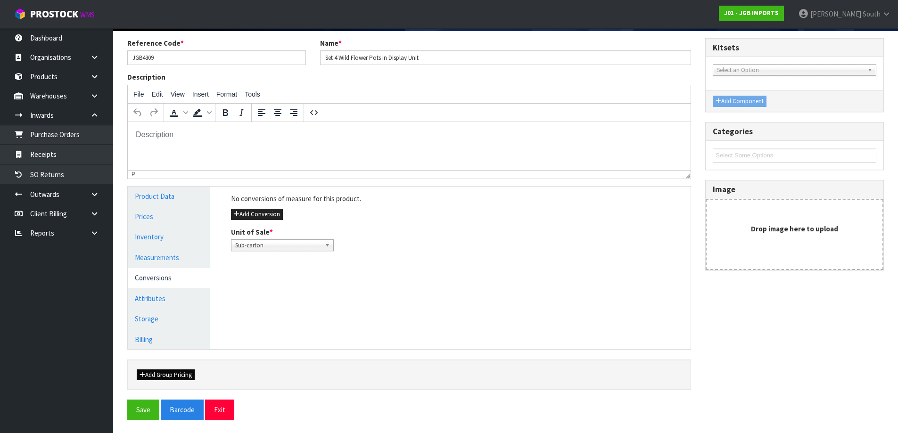
scroll to position [70, 0]
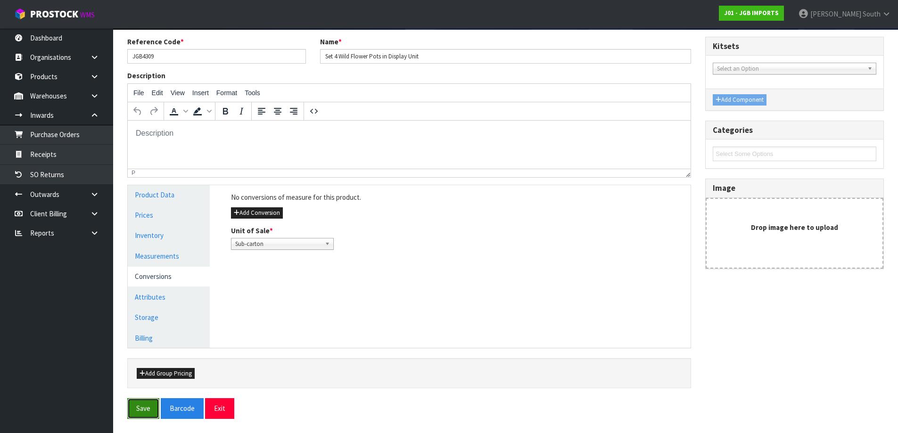
click at [142, 412] on button "Save" at bounding box center [143, 408] width 32 height 20
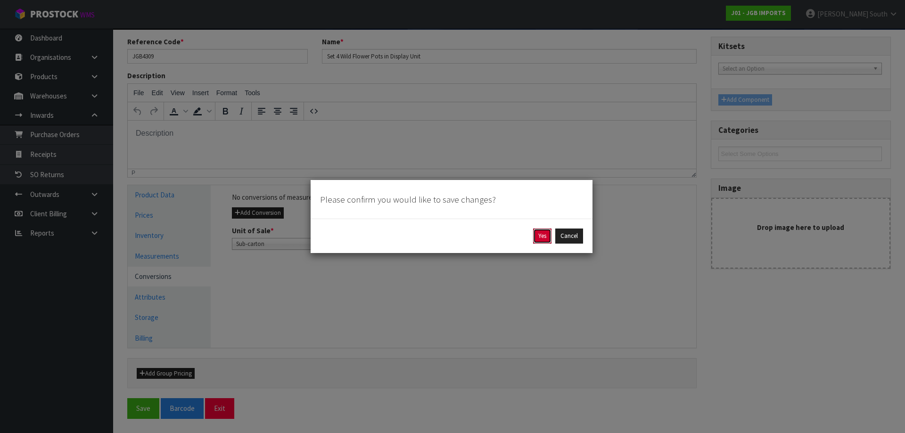
drag, startPoint x: 544, startPoint y: 236, endPoint x: 451, endPoint y: 237, distance: 92.4
click at [545, 236] on button "Yes" at bounding box center [542, 236] width 18 height 15
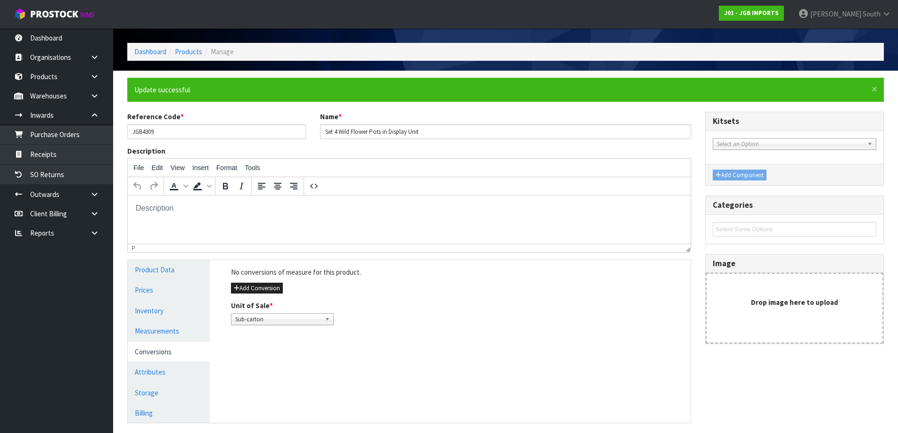
scroll to position [94, 0]
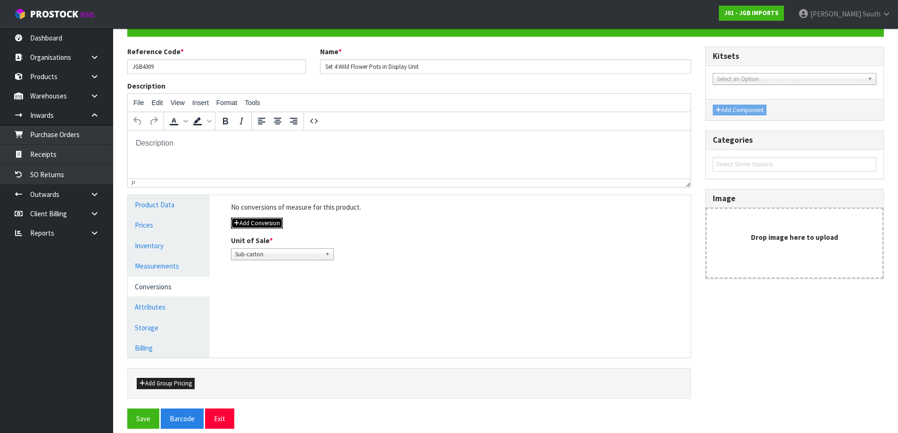
click at [266, 224] on button "Add Conversion" at bounding box center [257, 223] width 52 height 11
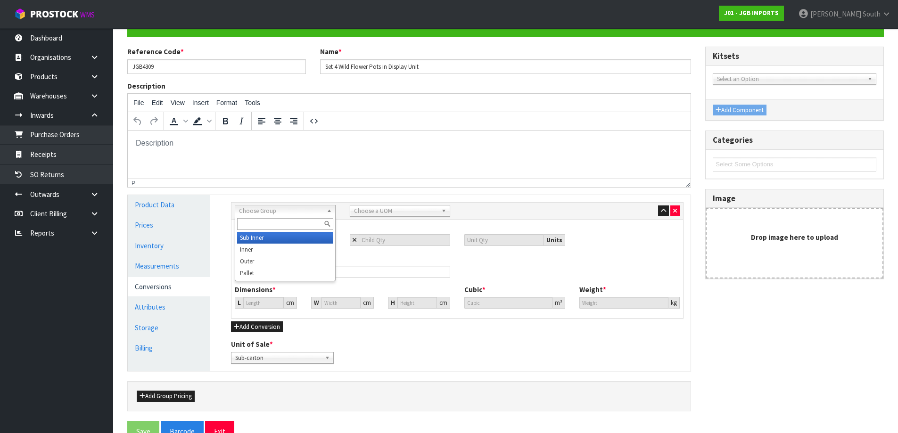
click at [272, 216] on span "Choose Group" at bounding box center [281, 211] width 84 height 11
drag, startPoint x: 270, startPoint y: 259, endPoint x: 328, endPoint y: 228, distance: 65.2
click at [274, 259] on li "Outer" at bounding box center [285, 262] width 96 height 12
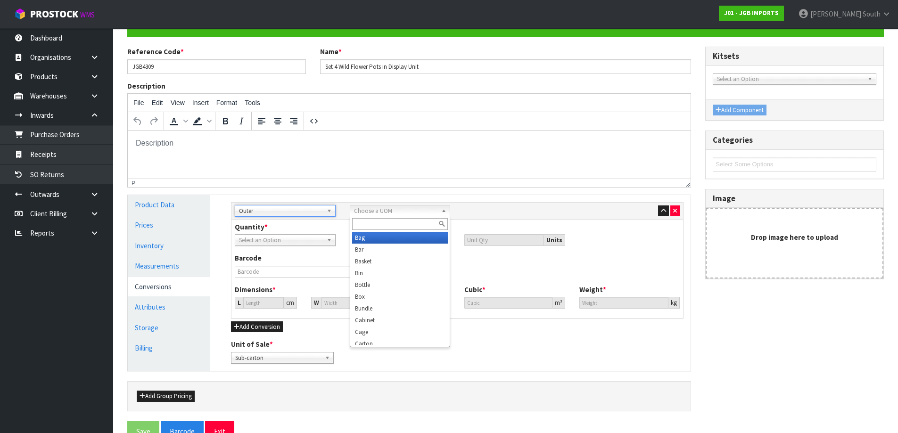
click at [371, 208] on span "Choose a UOM" at bounding box center [396, 211] width 84 height 11
click at [376, 339] on li "Carton" at bounding box center [400, 339] width 96 height 12
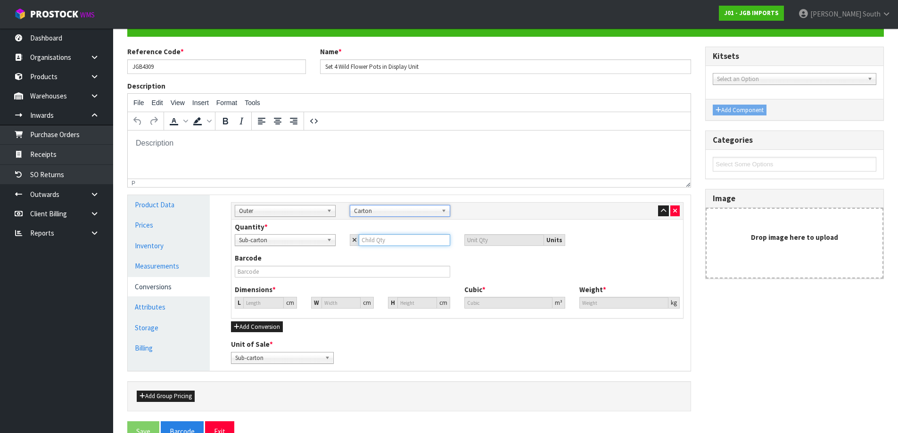
click at [379, 246] on input "number" at bounding box center [405, 240] width 92 height 12
click at [264, 303] on input "54.982" at bounding box center [263, 303] width 41 height 12
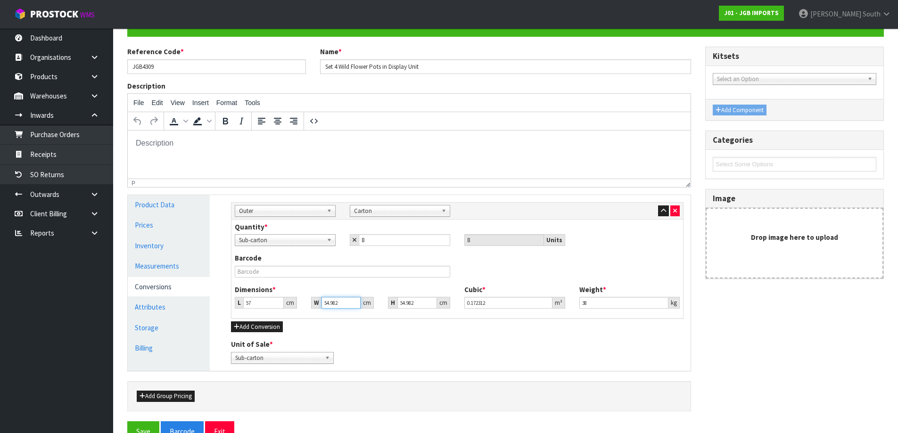
drag, startPoint x: 342, startPoint y: 303, endPoint x: 296, endPoint y: 304, distance: 46.2
click at [296, 304] on div "L 57 cm W 54.982 cm H 54.982 cm" at bounding box center [343, 303] width 230 height 12
drag, startPoint x: 417, startPoint y: 304, endPoint x: 359, endPoint y: 304, distance: 58.0
click at [362, 304] on div "L 57 cm W 29.5 cm H 54.982 cm" at bounding box center [343, 303] width 230 height 12
drag, startPoint x: 517, startPoint y: 271, endPoint x: 557, endPoint y: 297, distance: 48.0
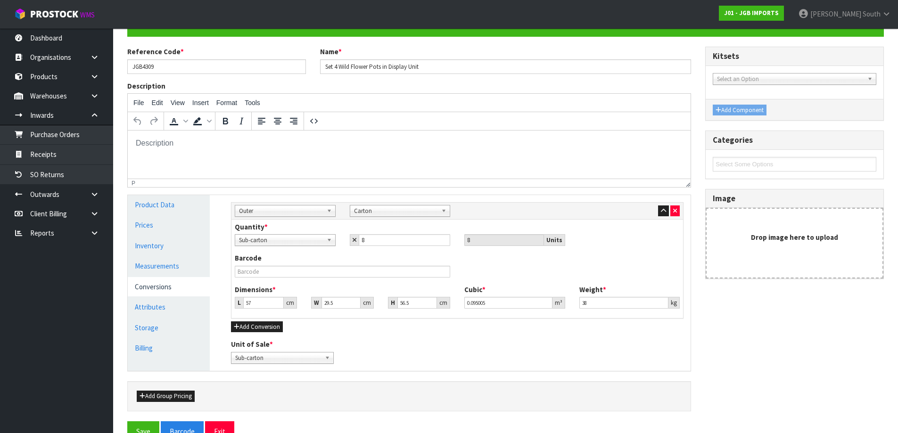
click at [518, 271] on div "Barcode" at bounding box center [457, 268] width 459 height 31
drag, startPoint x: 591, startPoint y: 304, endPoint x: 545, endPoint y: 298, distance: 46.6
click at [546, 299] on div "Dimensions * L 57 cm W 29.5 cm H 56.5 cm Cubic * 0.095005 m³ Weight * 38 kg" at bounding box center [457, 300] width 459 height 31
click at [401, 347] on div "Unit of Sale * Sub-carton Carton Sub-carton" at bounding box center [457, 352] width 467 height 24
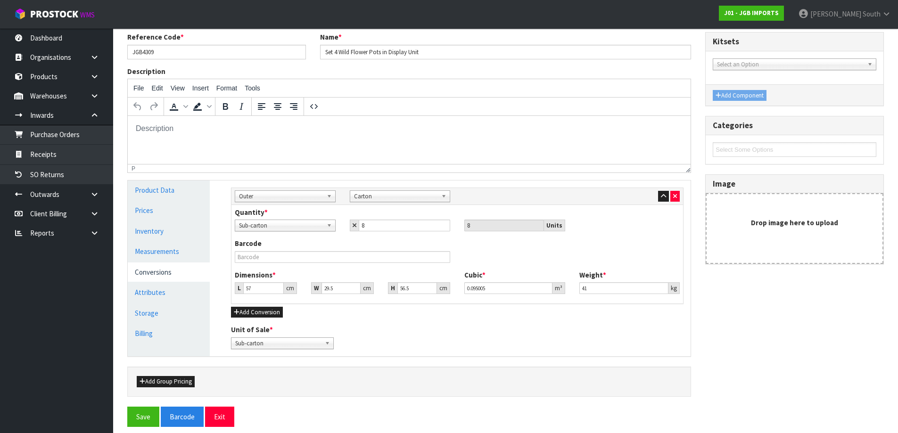
scroll to position [117, 0]
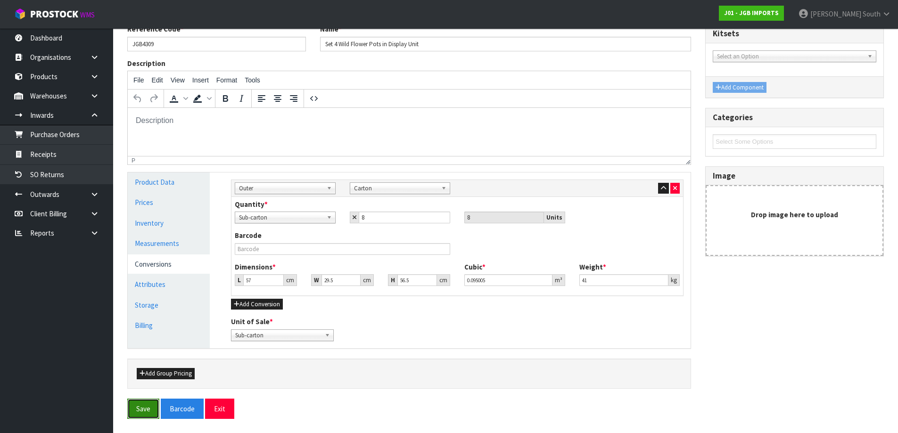
click at [130, 412] on button "Save" at bounding box center [143, 409] width 32 height 20
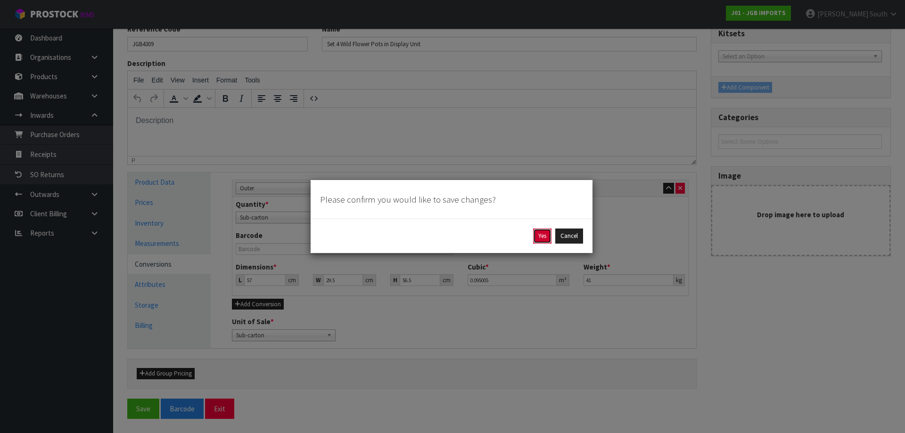
click at [537, 237] on button "Yes" at bounding box center [542, 236] width 18 height 15
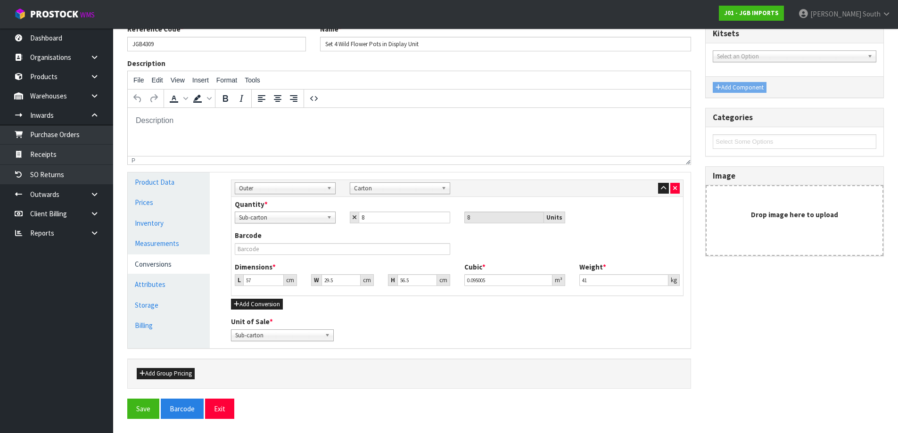
scroll to position [0, 0]
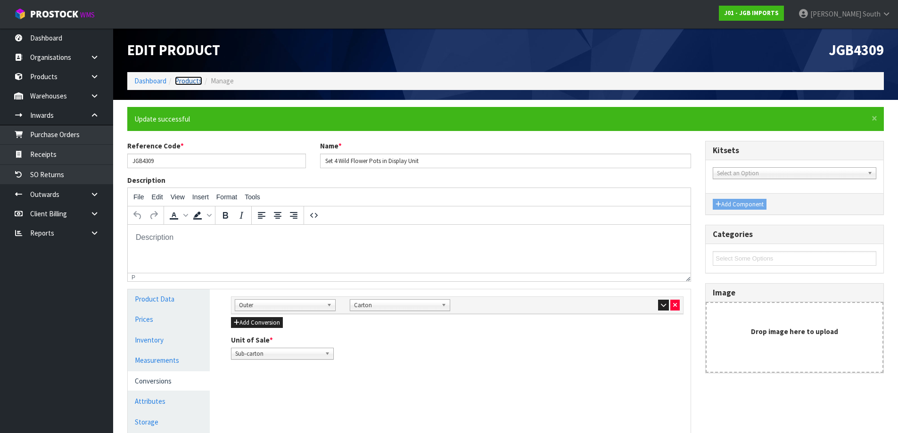
click at [198, 81] on link "Products" at bounding box center [188, 80] width 27 height 9
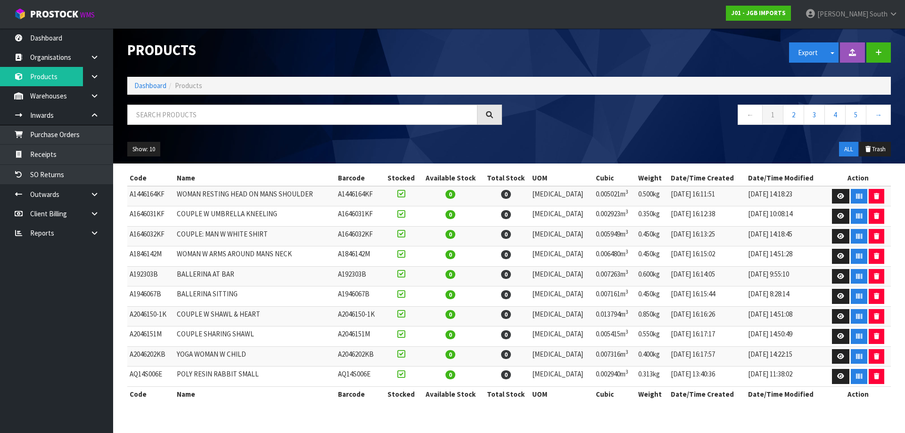
click at [266, 143] on ul "Show: 10 5 10 25 50" at bounding box center [217, 149] width 181 height 15
click at [71, 152] on link "Receipts" at bounding box center [56, 154] width 113 height 19
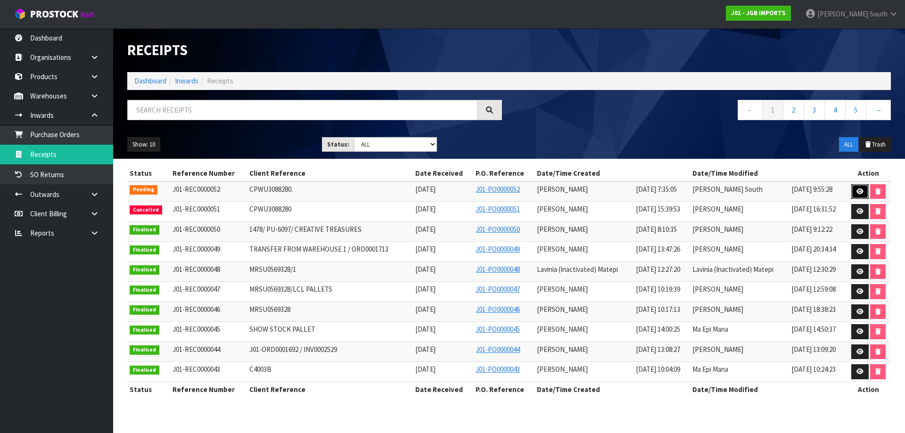
click at [857, 186] on link at bounding box center [860, 191] width 17 height 15
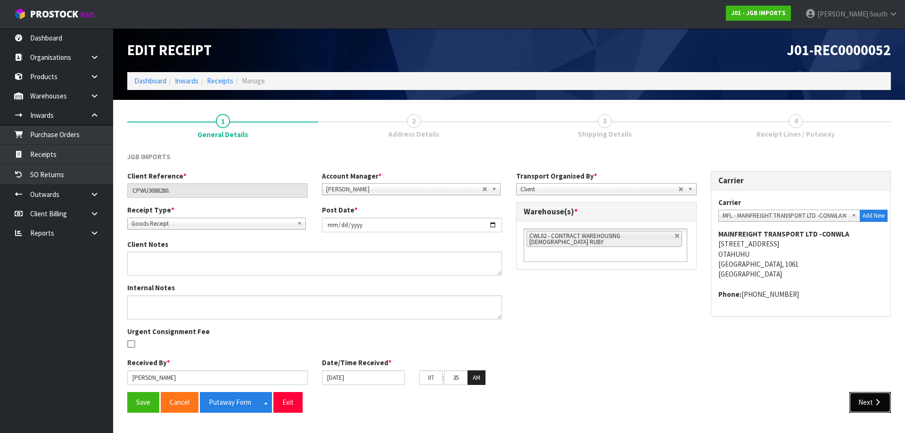
click at [873, 399] on icon "button" at bounding box center [877, 402] width 9 height 7
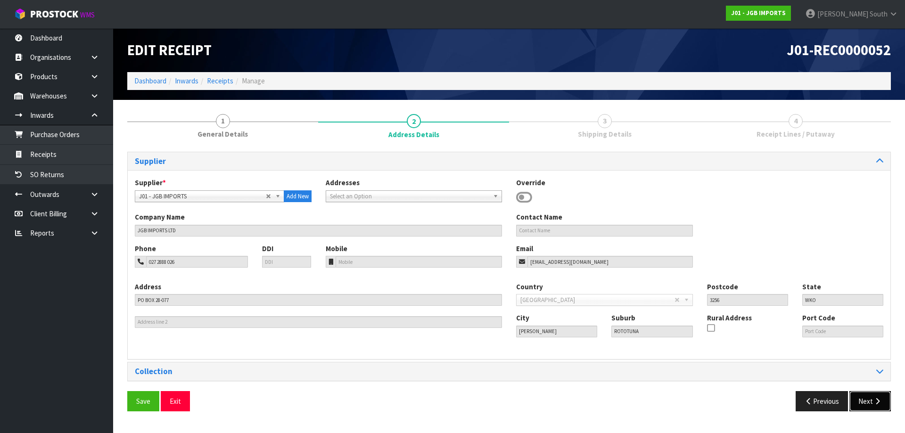
click at [853, 401] on button "Next" at bounding box center [871, 401] width 42 height 20
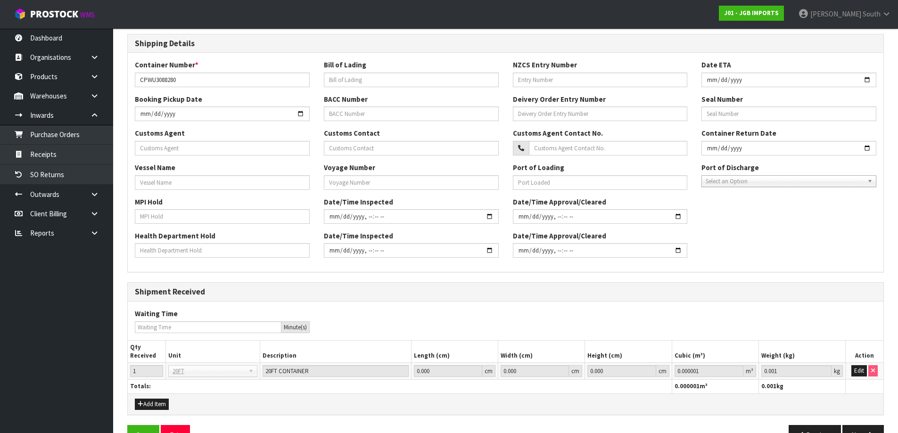
scroll to position [222, 0]
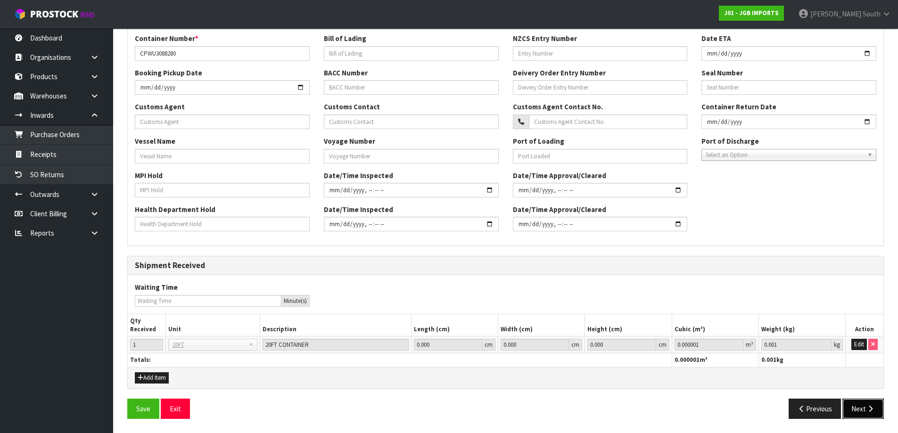
click at [864, 412] on button "Next" at bounding box center [864, 409] width 42 height 20
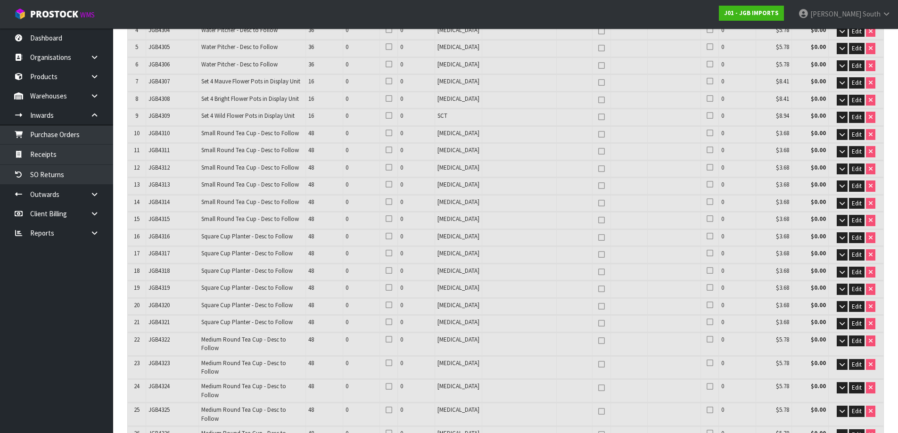
scroll to position [0, 0]
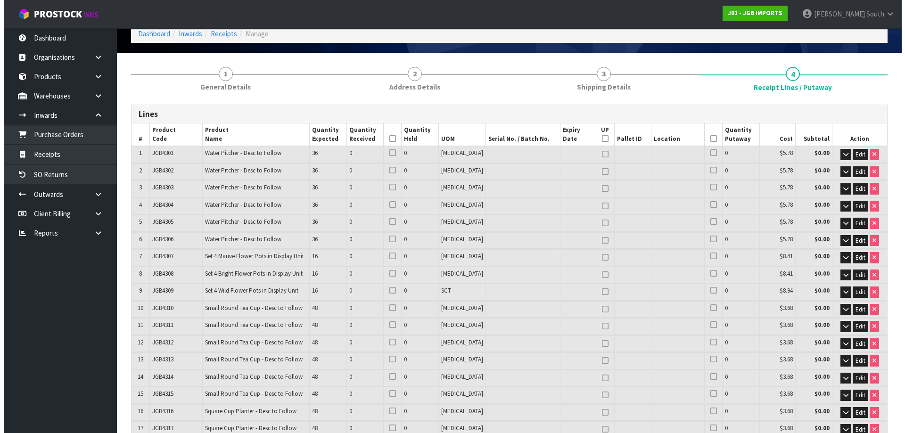
scroll to position [1557, 0]
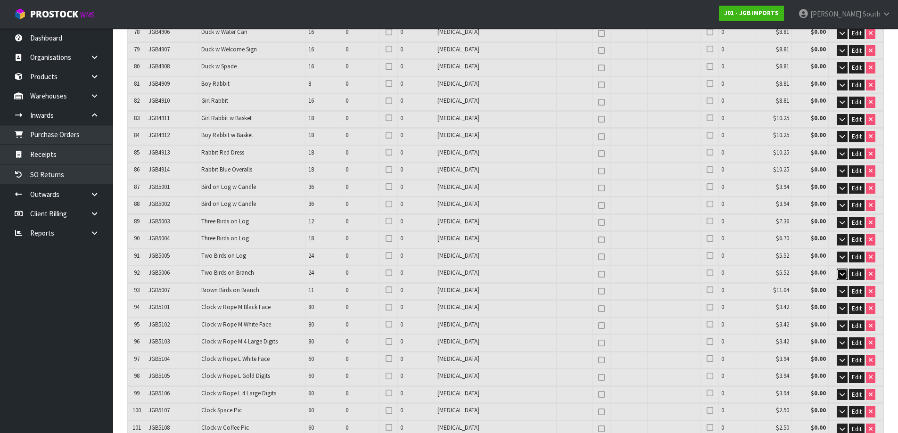
click at [841, 271] on icon "button" at bounding box center [842, 274] width 5 height 6
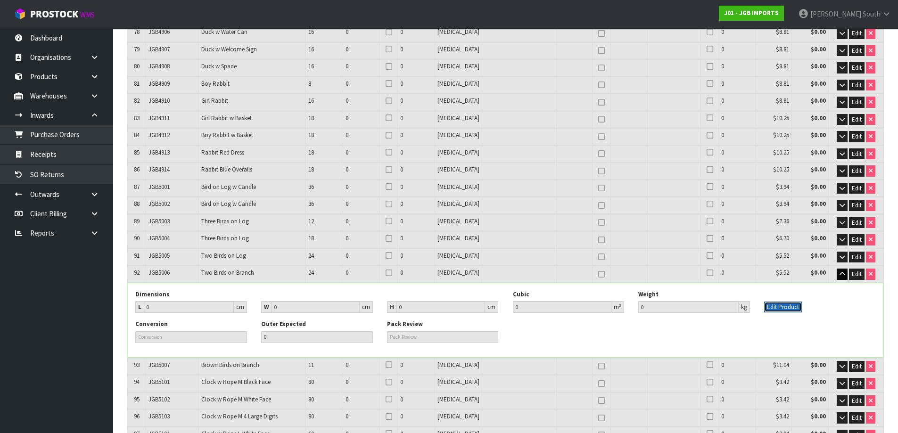
click at [768, 302] on button "Edit Product" at bounding box center [783, 307] width 38 height 11
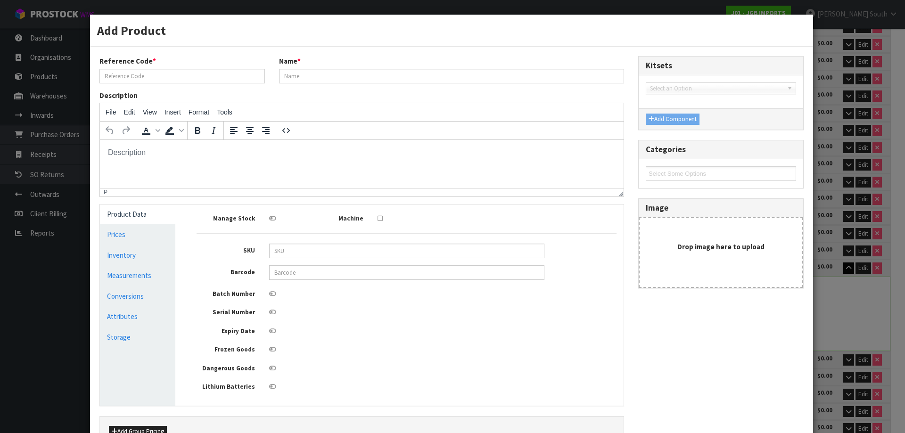
scroll to position [0, 0]
type input "JGB5006"
type input "Two Birds on Branch"
click at [150, 286] on ul "Product Data Prices Inventory Measurements Conversions Attributes Storage" at bounding box center [137, 305] width 75 height 201
click at [150, 274] on link "Measurements" at bounding box center [137, 275] width 75 height 19
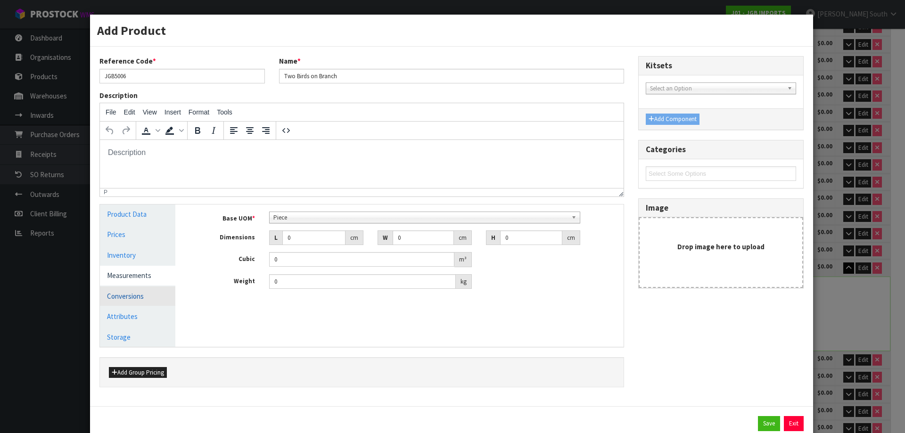
click at [152, 295] on link "Conversions" at bounding box center [137, 296] width 75 height 19
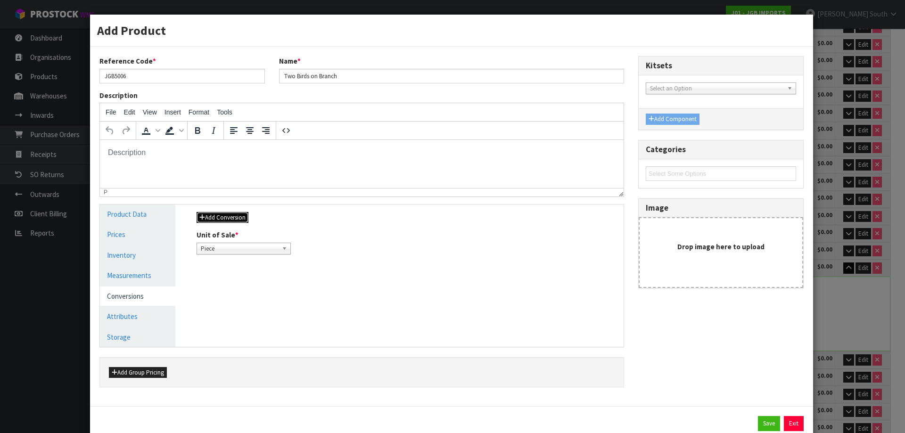
click at [225, 221] on button "Add Conversion" at bounding box center [223, 217] width 52 height 11
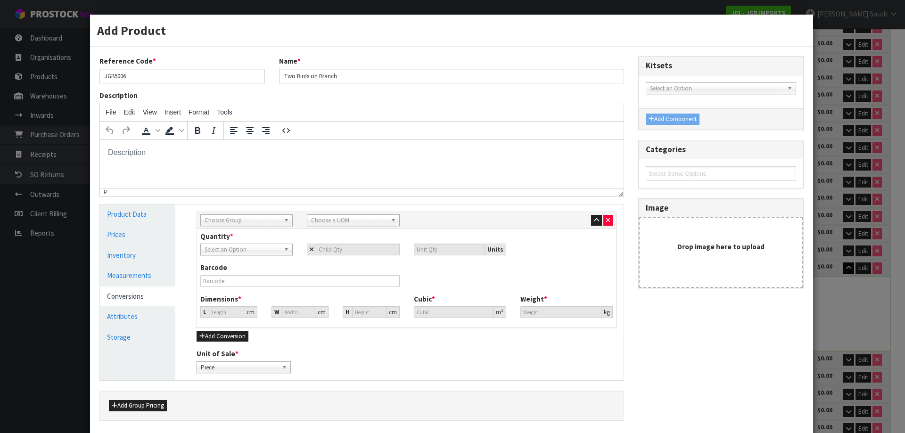
click at [270, 223] on span "Choose Group" at bounding box center [242, 220] width 75 height 11
click at [256, 266] on li "Outer" at bounding box center [247, 271] width 88 height 12
click at [328, 216] on span "Choose a UOM" at bounding box center [348, 220] width 75 height 11
type input "ca"
click at [329, 273] on li "Ca rton" at bounding box center [353, 271] width 88 height 12
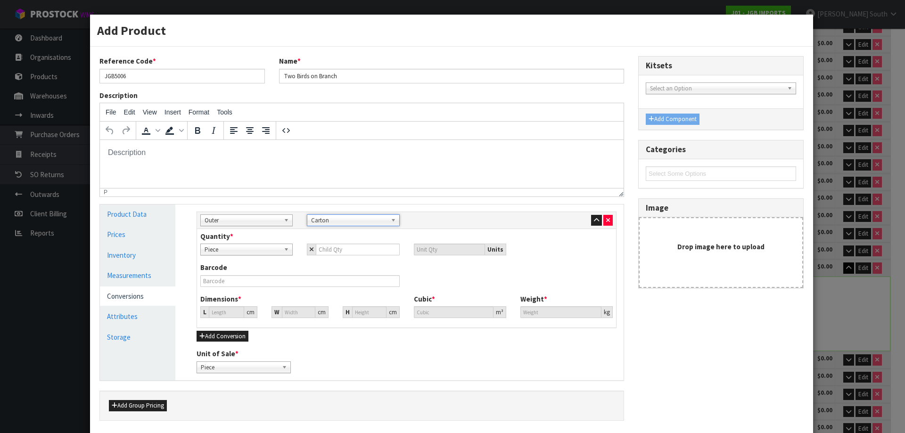
click at [322, 262] on div "Quantity * Piece Carton Piece Units" at bounding box center [406, 247] width 427 height 31
drag, startPoint x: 333, startPoint y: 248, endPoint x: 348, endPoint y: 279, distance: 34.2
click at [336, 256] on div "Quantity * Piece Carton Piece Units" at bounding box center [406, 247] width 427 height 31
type input "2"
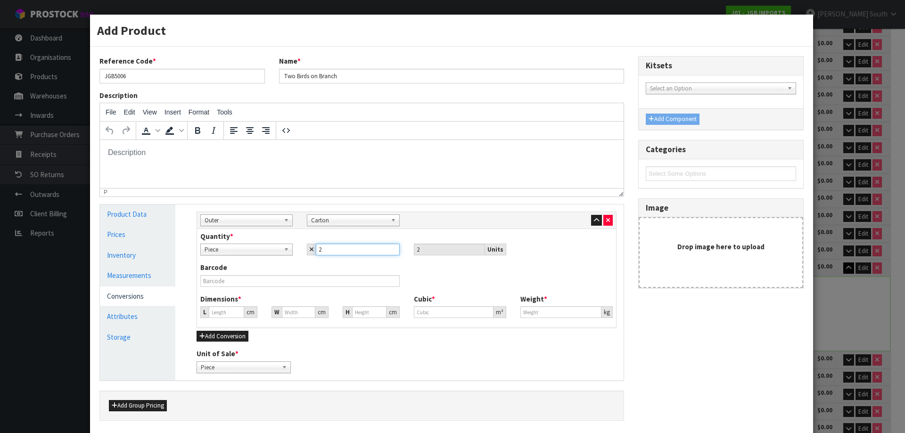
type input "24"
type input "0"
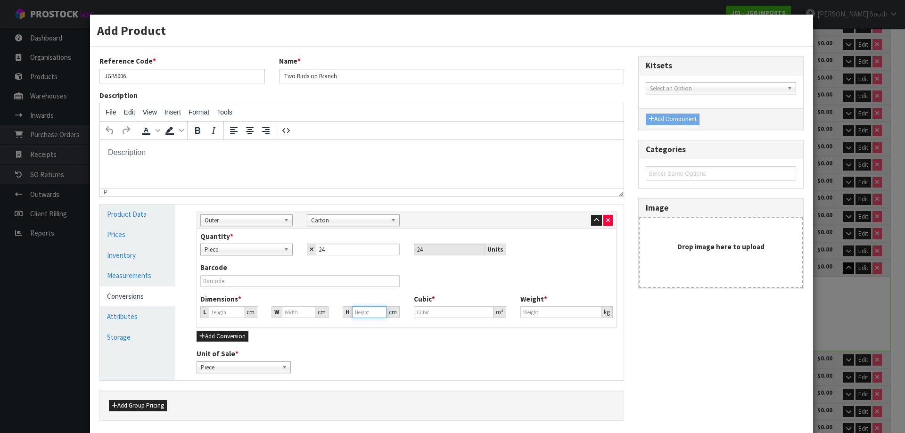
type input "0"
click at [365, 313] on input "0" at bounding box center [369, 313] width 34 height 12
type input "0.000001"
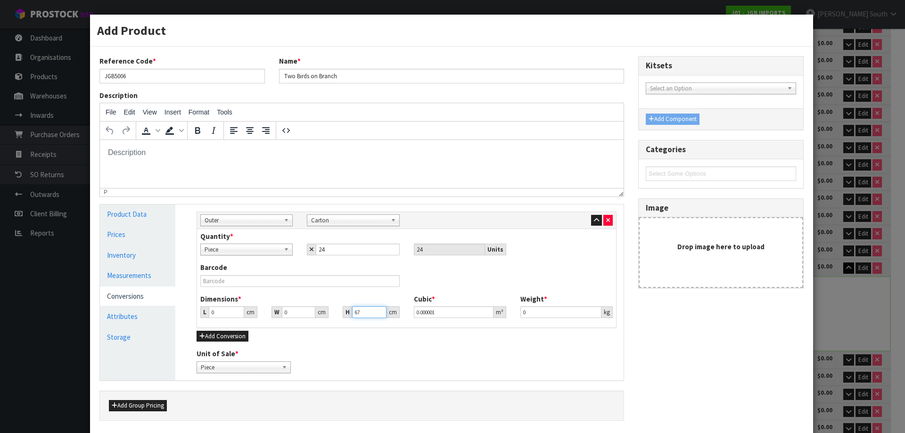
type input "67"
drag, startPoint x: 290, startPoint y: 310, endPoint x: 266, endPoint y: 309, distance: 24.1
click at [266, 309] on div "W 0 cm" at bounding box center [300, 313] width 71 height 12
type input "45.5"
drag, startPoint x: 219, startPoint y: 309, endPoint x: 186, endPoint y: 313, distance: 33.2
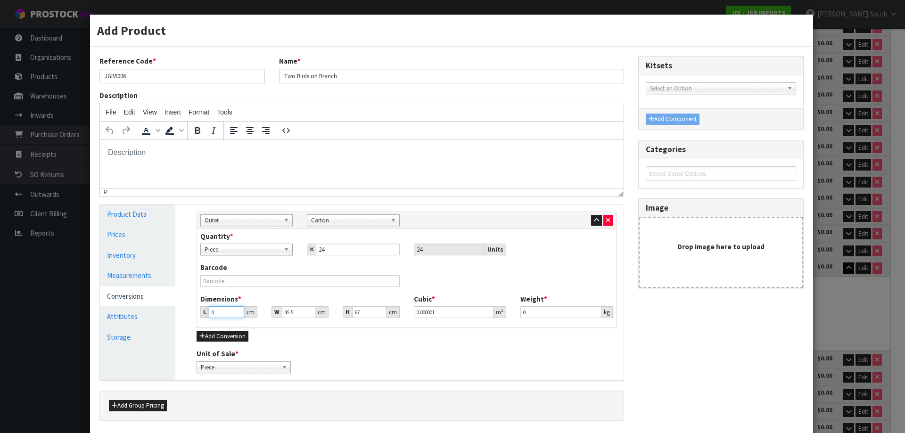
click at [186, 313] on div "Manage Stock Machine SKU Barcode Batch Number Serial Number Expiry Date Frozen …" at bounding box center [407, 293] width 448 height 176
type input "5"
type input "0.015243"
type input "51"
type input "0.155474"
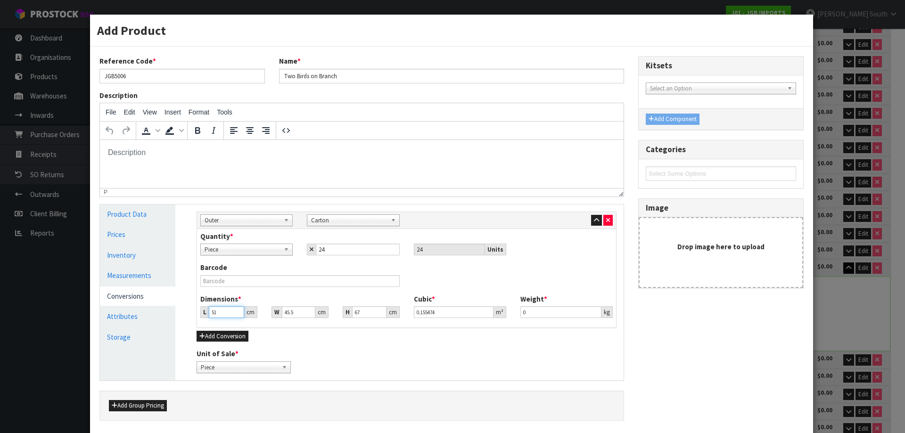
type input "51"
click at [540, 313] on input "0" at bounding box center [561, 313] width 81 height 12
click at [531, 312] on input "11.7" at bounding box center [561, 313] width 81 height 12
type input "1"
type input "11.65"
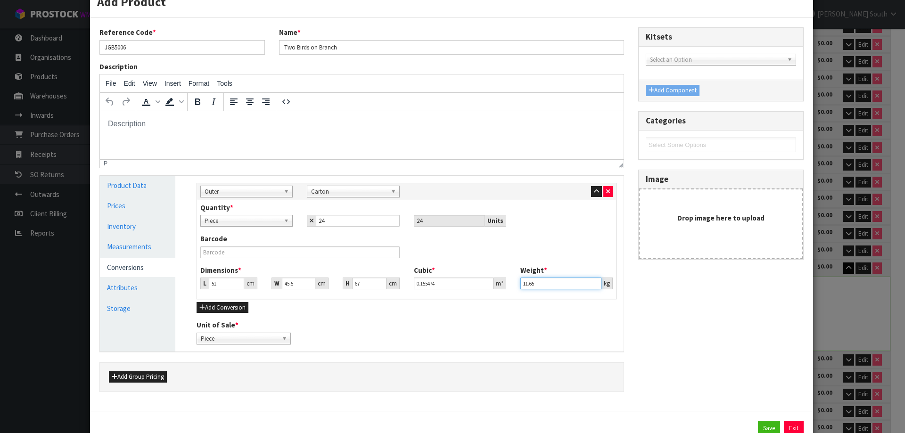
scroll to position [62, 0]
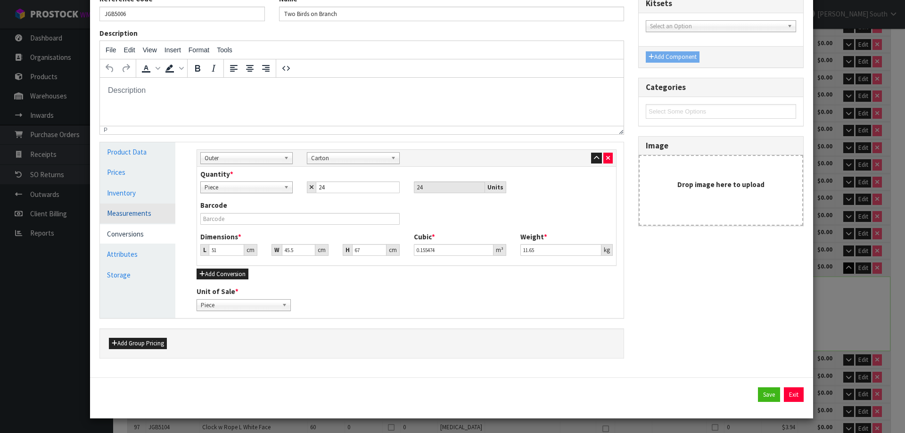
type input "0.485"
click at [133, 212] on link "Measurements" at bounding box center [137, 213] width 75 height 19
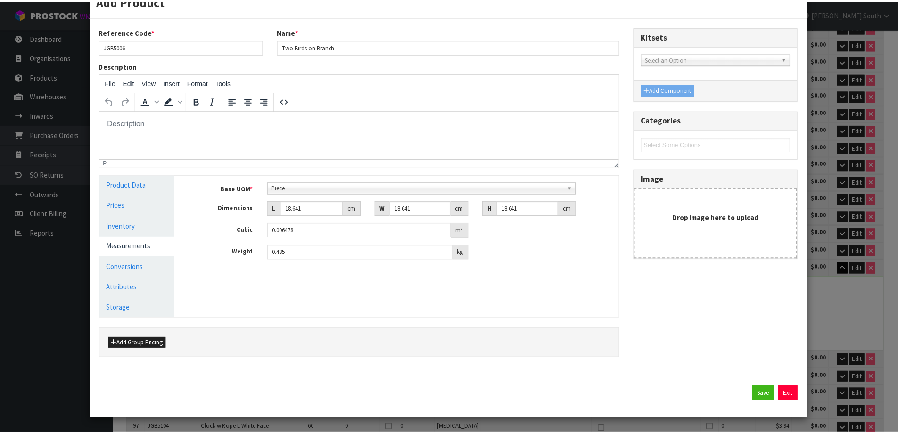
scroll to position [29, 0]
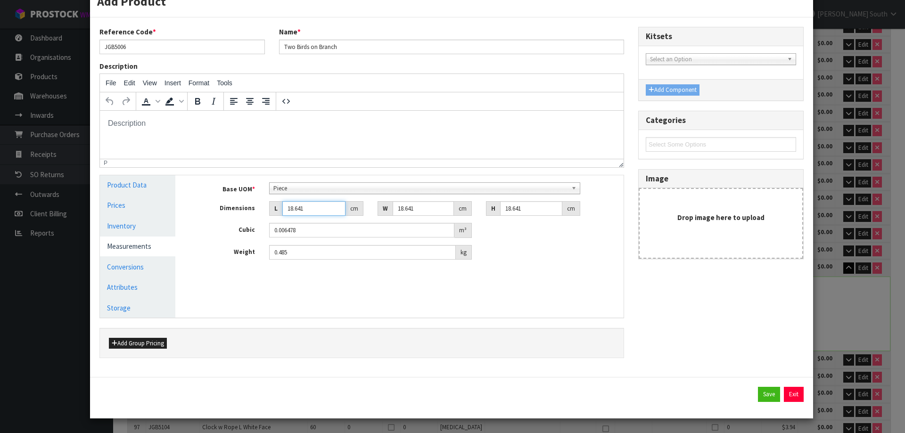
drag, startPoint x: 308, startPoint y: 213, endPoint x: 235, endPoint y: 197, distance: 74.3
click at [235, 197] on div "Base UOM * Bag Bar Basket Bin Bottle Box Bundle Cabinet Cage Carton Case Coil C…" at bounding box center [407, 222] width 420 height 78
type input "1"
type input "0.000347"
type input "11"
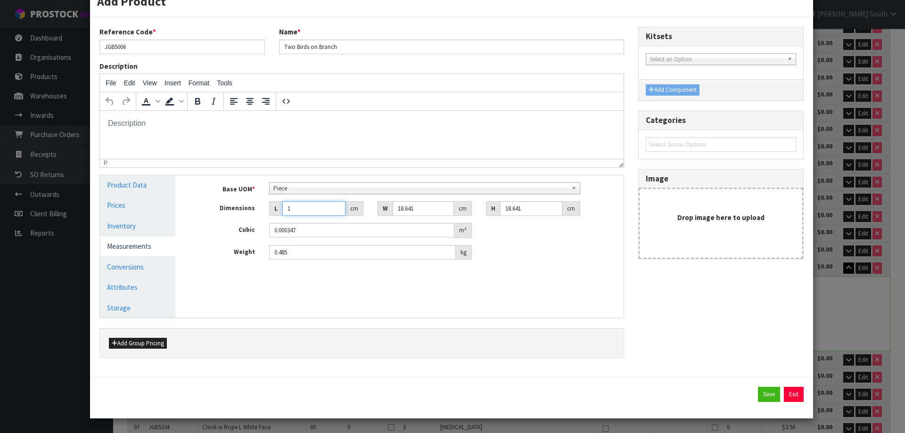
type input "0.003822"
type input "11.5"
type input "0.003996"
type input "11.5"
drag, startPoint x: 416, startPoint y: 207, endPoint x: 176, endPoint y: 210, distance: 239.6
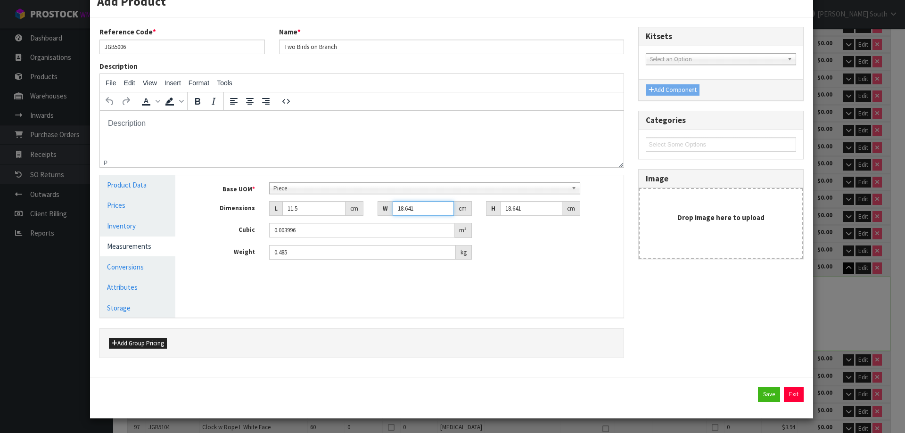
click at [176, 210] on div "Product Data Prices Inventory Measurements Conversions Attributes Storage Manag…" at bounding box center [362, 246] width 538 height 142
type input "0.000001"
type input "2"
type input "0.000429"
type input "21"
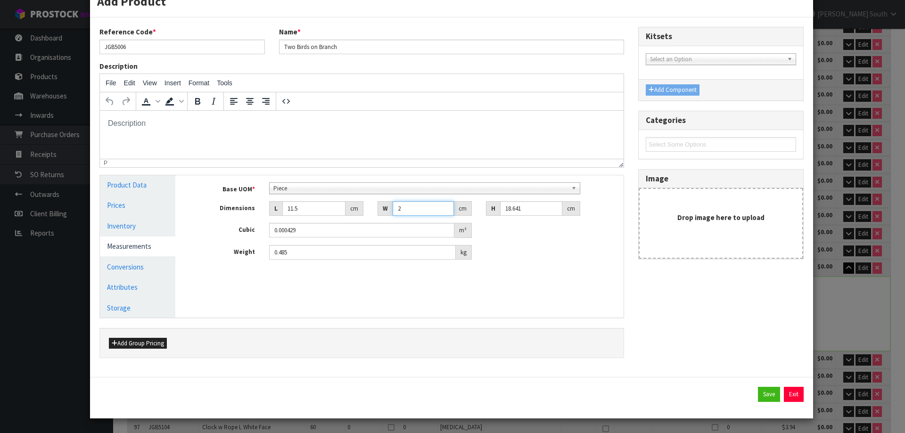
type input "0.004502"
type input "21.5"
type input "0.004609"
type input "21.5"
drag, startPoint x: 523, startPoint y: 210, endPoint x: 414, endPoint y: 228, distance: 110.9
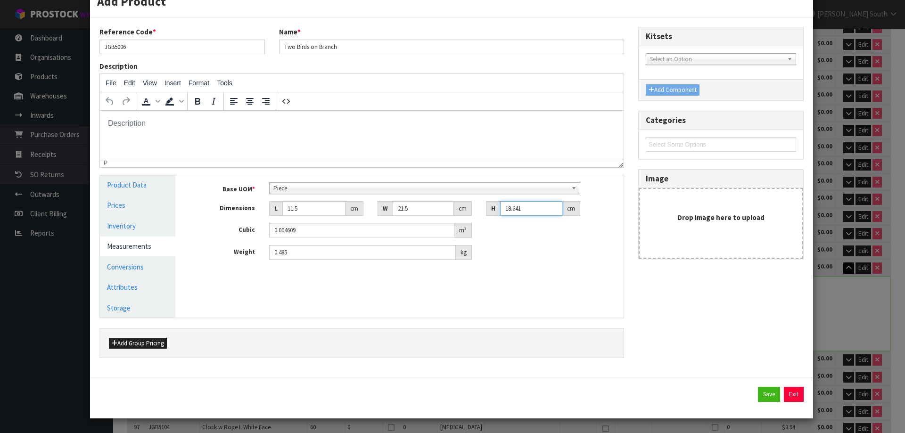
click at [421, 227] on div "Base UOM * Bag Bar Basket Bin Bottle Box Bundle Cabinet Cage Carton Case Coil C…" at bounding box center [407, 222] width 420 height 78
type input "0.000001"
type input "1"
type input "0.000247"
type input "12"
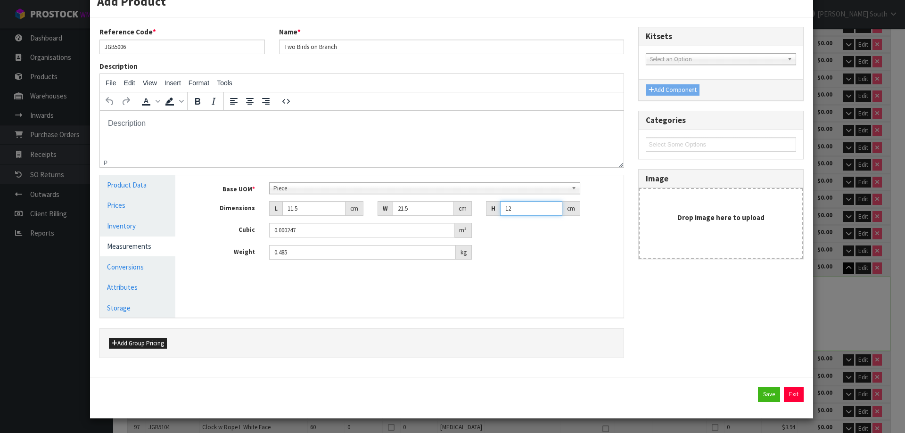
type input "0.002967"
type input "12.5"
type input "0.003091"
type input "12.5"
drag, startPoint x: 348, startPoint y: 253, endPoint x: 178, endPoint y: 253, distance: 169.8
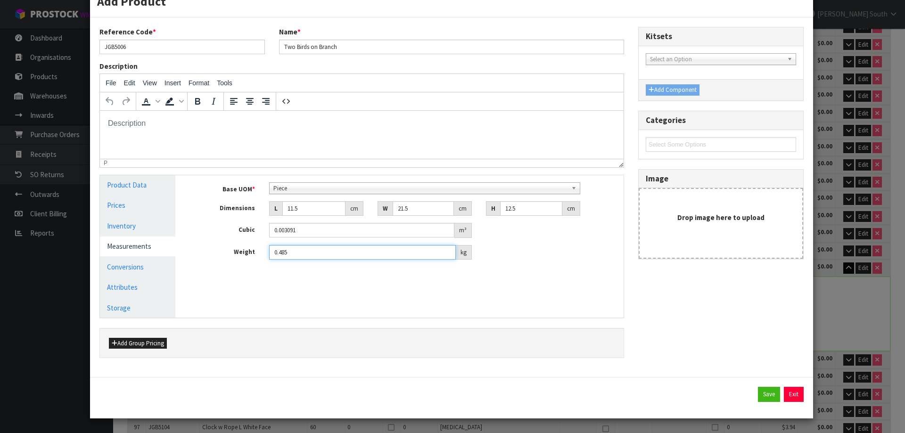
click at [178, 253] on div "Product Data Prices Inventory Measurements Conversions Attributes Storage Manag…" at bounding box center [362, 246] width 538 height 142
drag, startPoint x: 276, startPoint y: 253, endPoint x: 267, endPoint y: 250, distance: 9.7
click at [264, 255] on div ".040 kg" at bounding box center [370, 252] width 217 height 15
type input "0.40"
drag, startPoint x: 775, startPoint y: 393, endPoint x: 749, endPoint y: 396, distance: 25.6
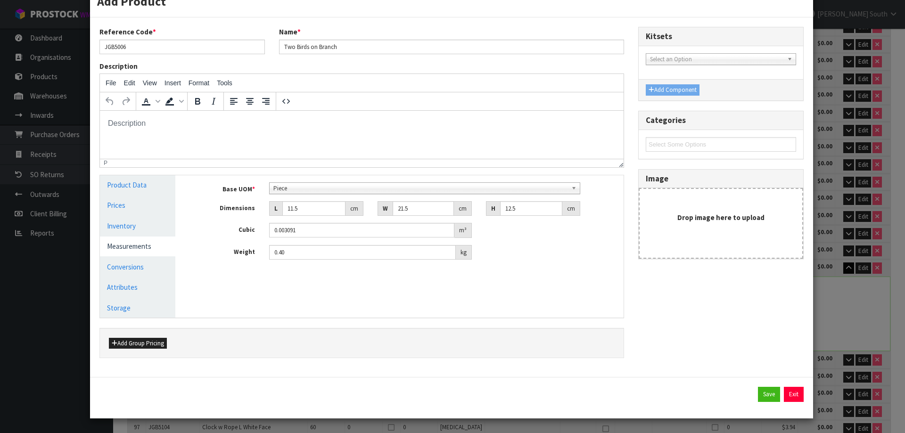
click at [749, 396] on div "Save Exit" at bounding box center [452, 394] width 705 height 15
click at [758, 395] on button "Save" at bounding box center [769, 394] width 22 height 15
type input "51"
type input "45.5"
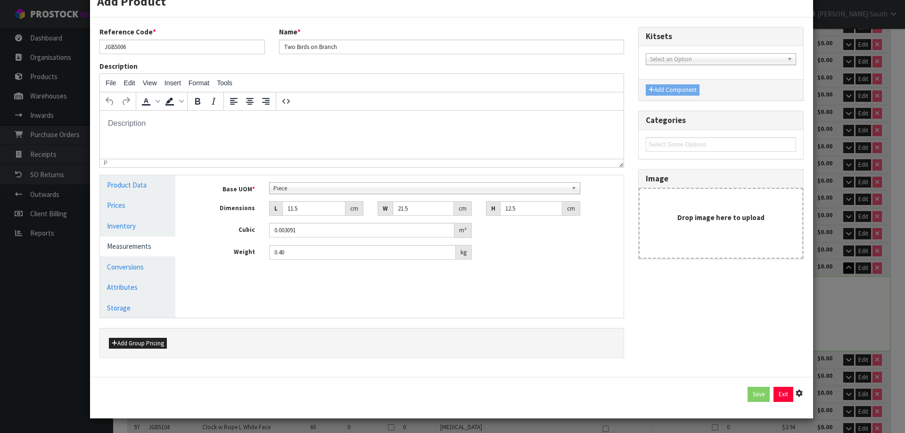
type input "67"
type input "0.155474"
type input "11.65"
type input "24 [MEDICAL_DATA] x CTN"
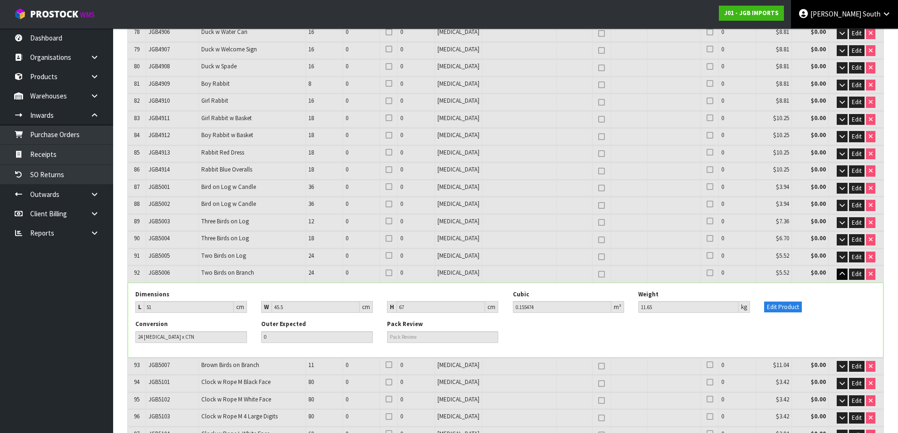
click at [869, 14] on span "South" at bounding box center [872, 13] width 18 height 9
click at [856, 38] on link "Logout" at bounding box center [860, 37] width 75 height 13
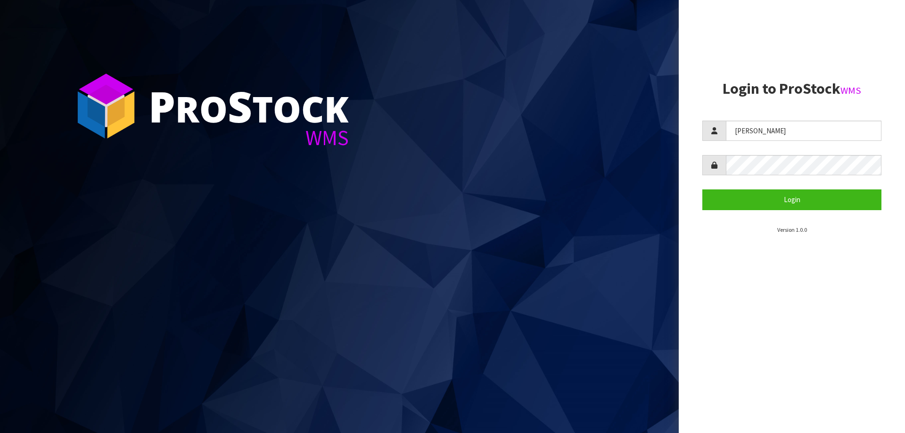
click at [769, 119] on section "Login to ProStock WMS [PERSON_NAME] Login Version 1.0.0" at bounding box center [792, 158] width 179 height 154
click at [769, 131] on input "[PERSON_NAME]" at bounding box center [804, 131] width 156 height 20
type input "KARLENE"
click at [797, 200] on button "Login" at bounding box center [792, 200] width 179 height 20
